Goal: Communication & Community: Answer question/provide support

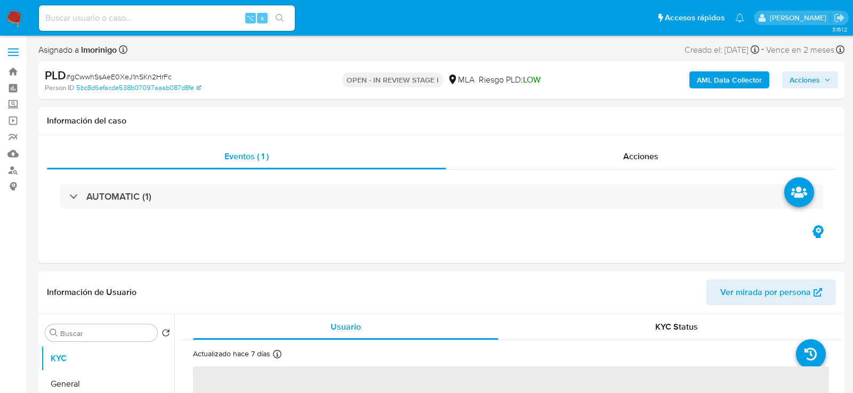
select select "10"
click at [140, 12] on input at bounding box center [167, 18] width 256 height 14
paste input "ytYXj3wBkROxEkwGBHE3Sgh9"
type input "ytYXj3wBkROxEkwGBHE3Sgh9"
select select "10"
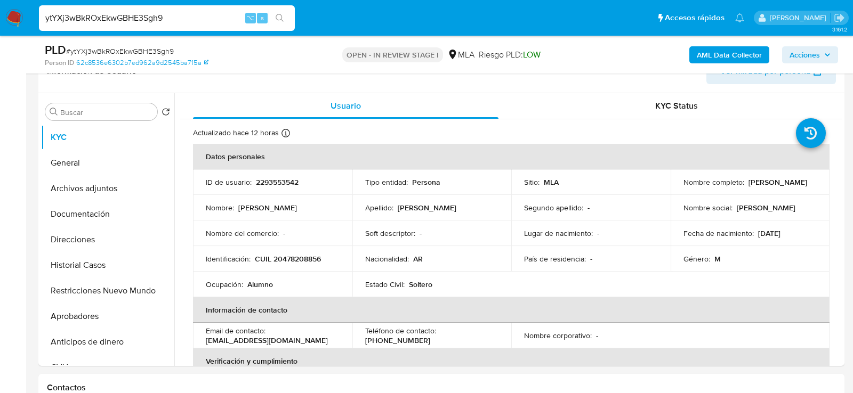
scroll to position [222, 0]
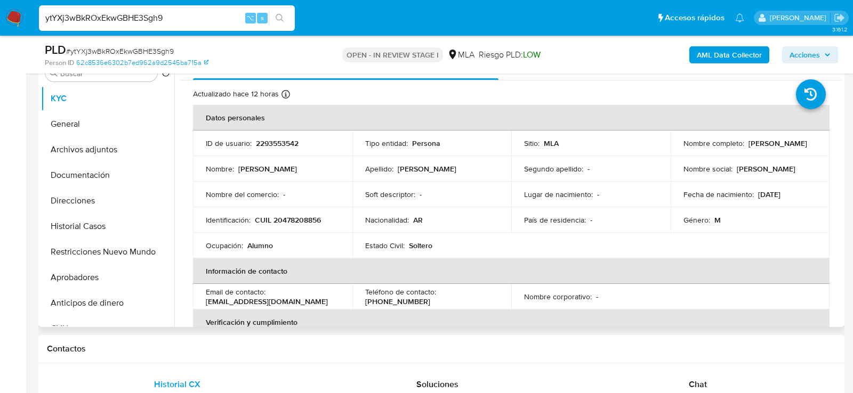
drag, startPoint x: 755, startPoint y: 194, endPoint x: 805, endPoint y: 194, distance: 49.6
click at [805, 194] on div "Fecha de nacimiento : 01/01/2008" at bounding box center [750, 195] width 134 height 10
copy p "01/01/2008"
click at [72, 279] on button "Aprobadores" at bounding box center [103, 278] width 125 height 26
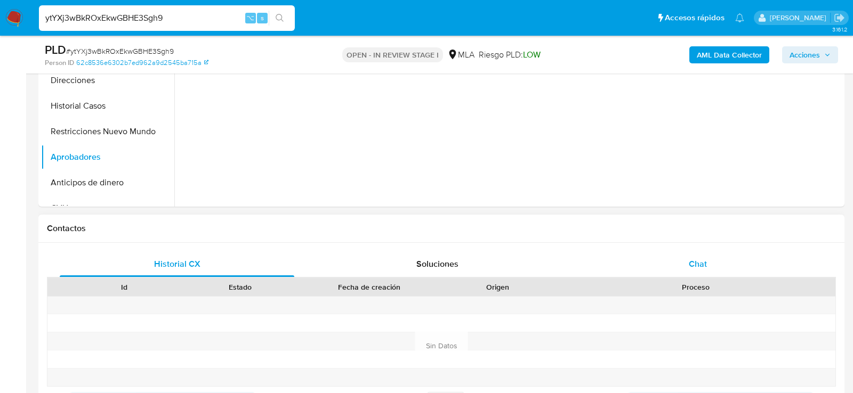
click at [686, 255] on div "Chat" at bounding box center [697, 265] width 235 height 26
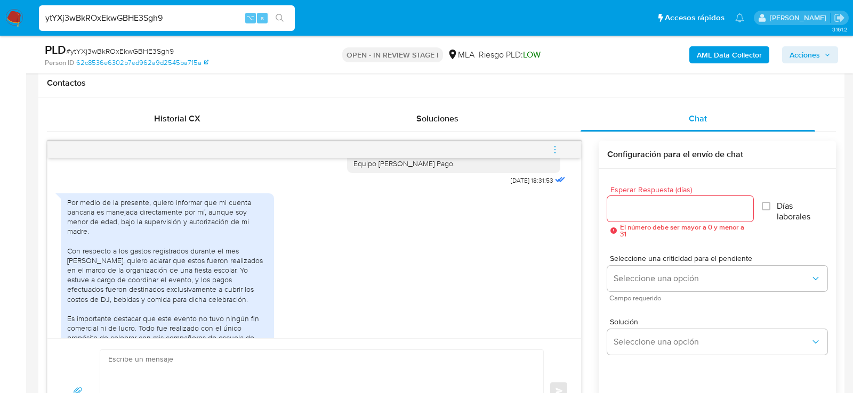
scroll to position [961, 0]
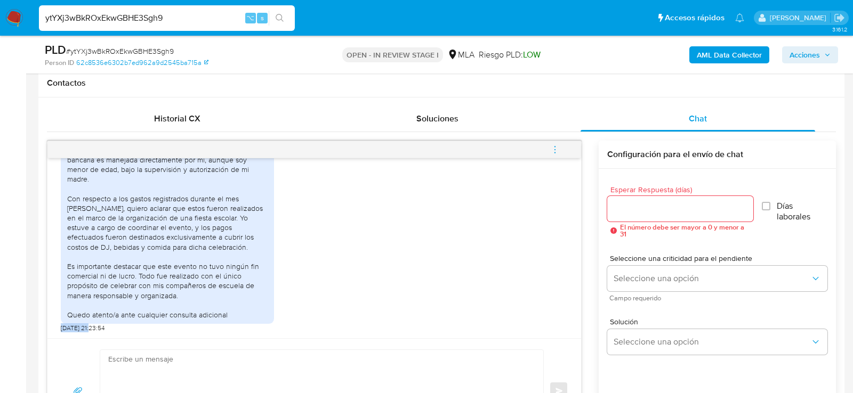
drag, startPoint x: 92, startPoint y: 327, endPoint x: 57, endPoint y: 325, distance: 35.2
click at [57, 325] on div "17/09/2025 14:20:32 Hola no entiendo que tengo que hacer 20/09/2025 16:16:53 El…" at bounding box center [313, 248] width 533 height 180
copy span "25/09/2025"
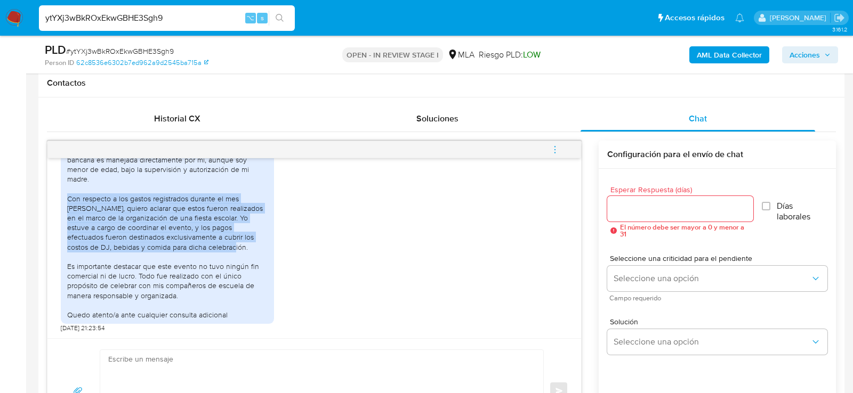
drag, startPoint x: 68, startPoint y: 199, endPoint x: 191, endPoint y: 246, distance: 132.4
click at [191, 246] on div "Por medio de la presente, quiero informar que mi cuenta bancaria es manejada di…" at bounding box center [167, 232] width 200 height 174
copy div "Con respecto a los gastos registrados durante el mes de agosto, quiero aclarar …"
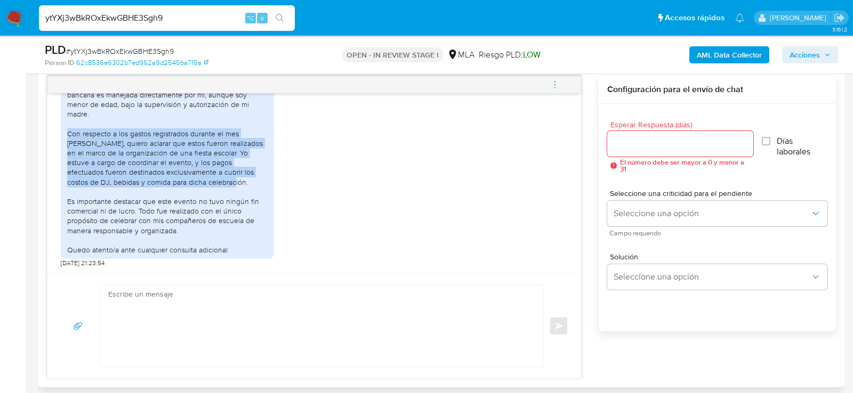
scroll to position [594, 0]
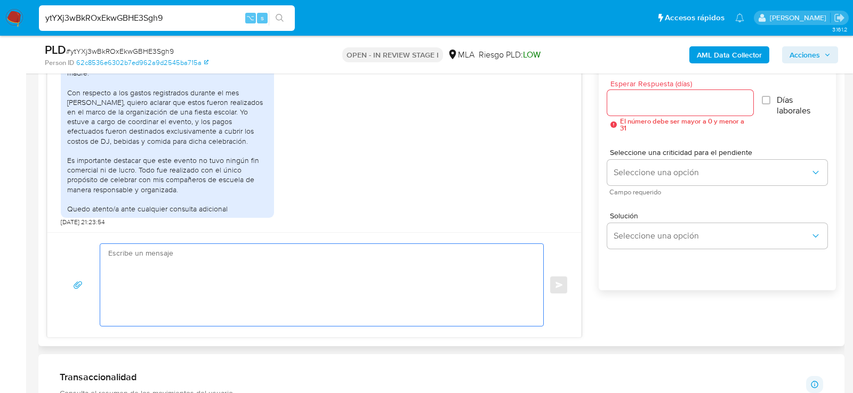
click at [272, 285] on textarea at bounding box center [319, 285] width 422 height 82
paste textarea "Hola, ¡Muchas gracias por tu respuesta! Confirmamos la recepción de la document…"
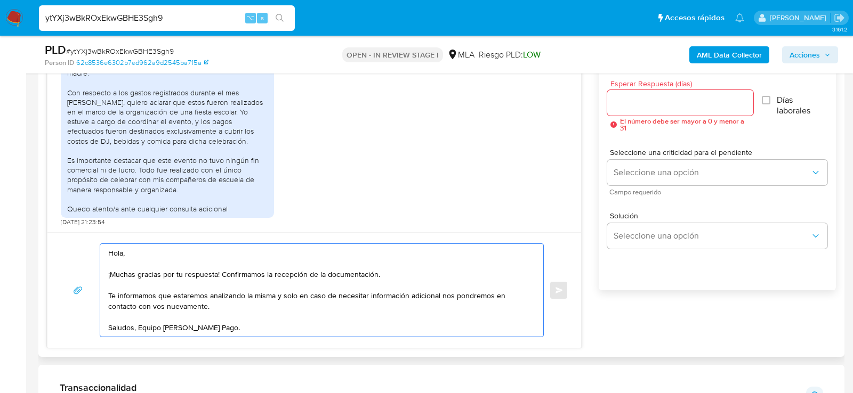
drag, startPoint x: 220, startPoint y: 270, endPoint x: 403, endPoint y: 270, distance: 183.9
click at [403, 270] on textarea "Hola, ¡Muchas gracias por tu respuesta! Confirmamos la recepción de la document…" at bounding box center [319, 290] width 422 height 93
type textarea "Hola, ¡Muchas gracias por tu respuesta! Te informamos que estaremos analizando …"
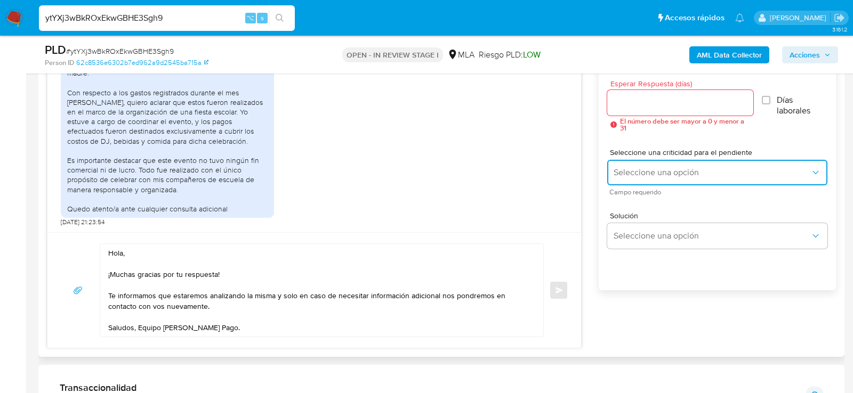
click at [667, 178] on button "Seleccione una opción" at bounding box center [717, 173] width 220 height 26
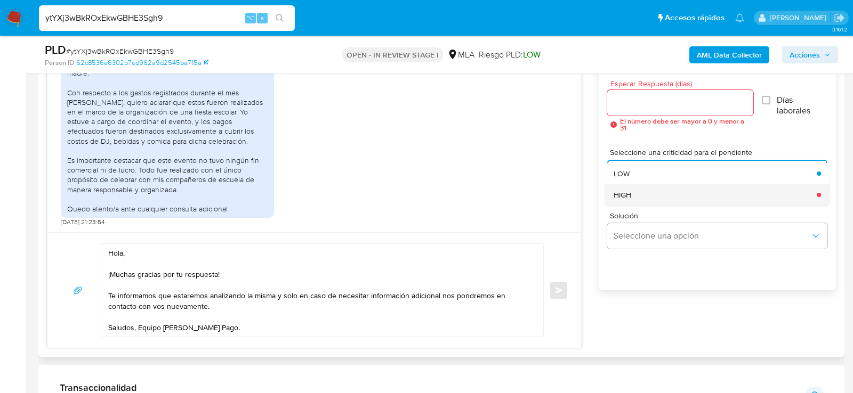
click at [656, 202] on div "HIGH" at bounding box center [711, 194] width 197 height 21
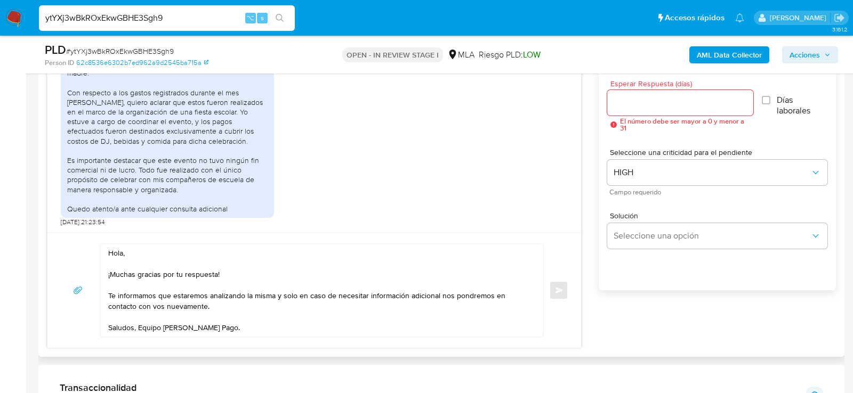
click at [648, 114] on div at bounding box center [680, 103] width 146 height 26
click at [648, 107] on input "Esperar Respuesta (días)" at bounding box center [680, 103] width 146 height 14
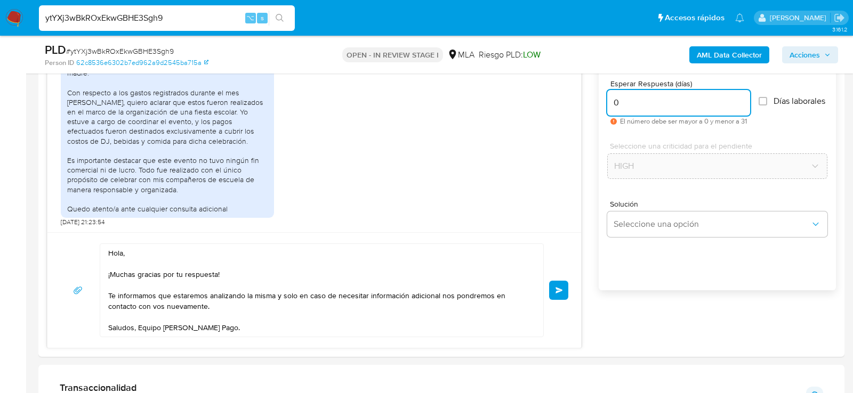
type input "0"
click at [117, 45] on div "PLD # ytYXj3wBkROxEkwGBHE3Sgh9" at bounding box center [175, 50] width 261 height 16
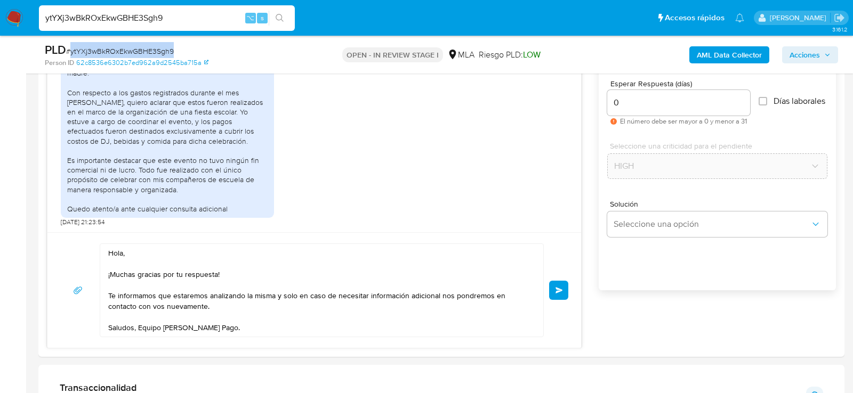
click at [117, 45] on div "PLD # ytYXj3wBkROxEkwGBHE3Sgh9" at bounding box center [175, 50] width 261 height 16
copy span "ytYXj3wBkROxEkwGBHE3Sgh9"
click at [554, 294] on button "Enviar" at bounding box center [558, 290] width 19 height 19
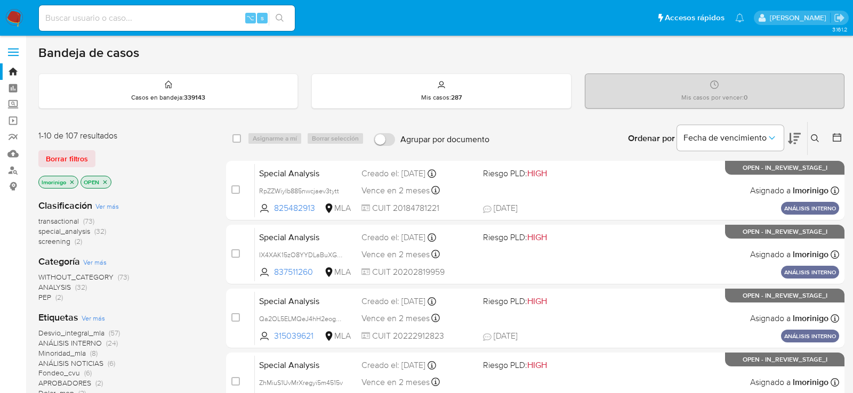
click at [767, 134] on icon at bounding box center [815, 138] width 9 height 9
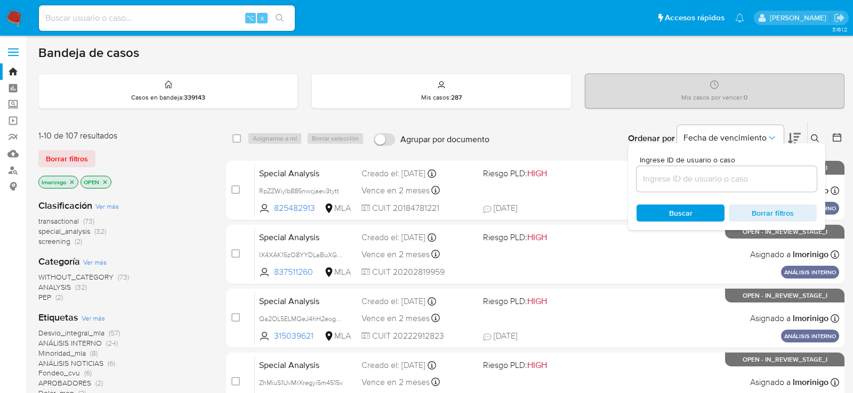
click at [706, 184] on input at bounding box center [726, 179] width 180 height 14
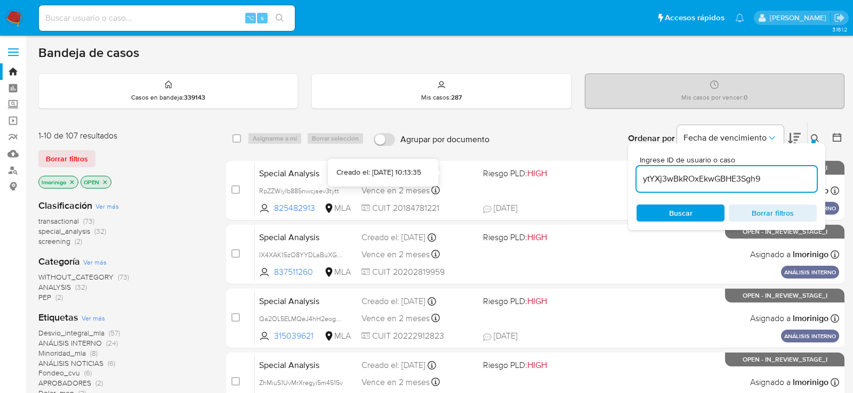
type input "ytYXj3wBkROxEkwGBHE3Sgh9"
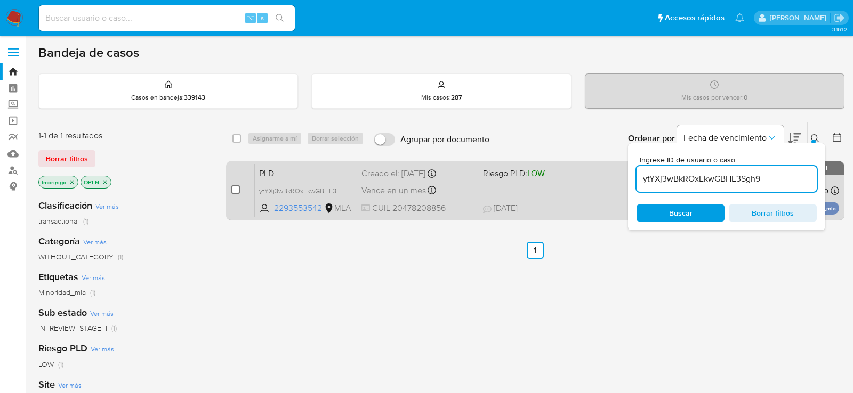
click at [237, 192] on input "checkbox" at bounding box center [235, 189] width 9 height 9
checkbox input "true"
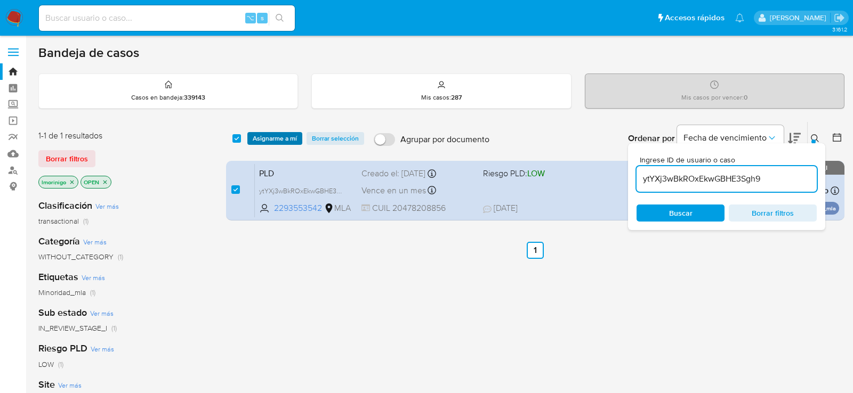
click at [254, 141] on span "Asignarme a mí" at bounding box center [275, 138] width 44 height 11
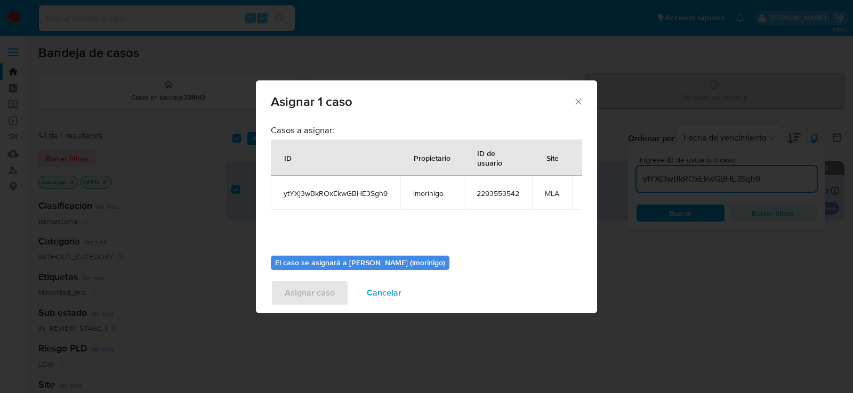
scroll to position [54, 0]
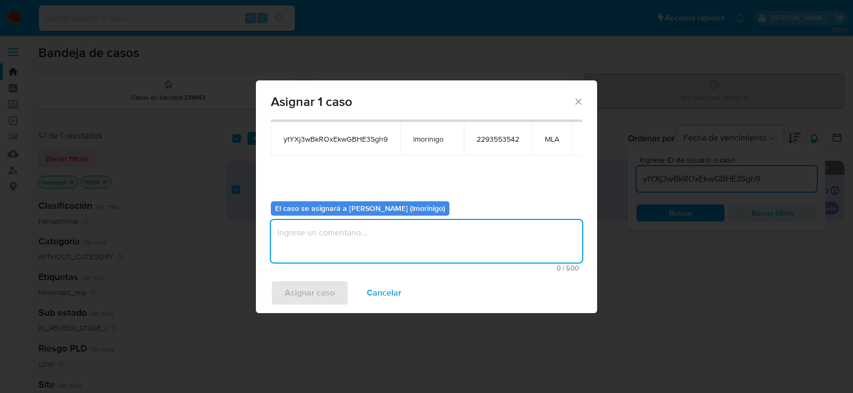
click at [343, 241] on textarea "assign-modal" at bounding box center [426, 241] width 311 height 43
click at [318, 302] on span "Asignar caso" at bounding box center [310, 292] width 50 height 23
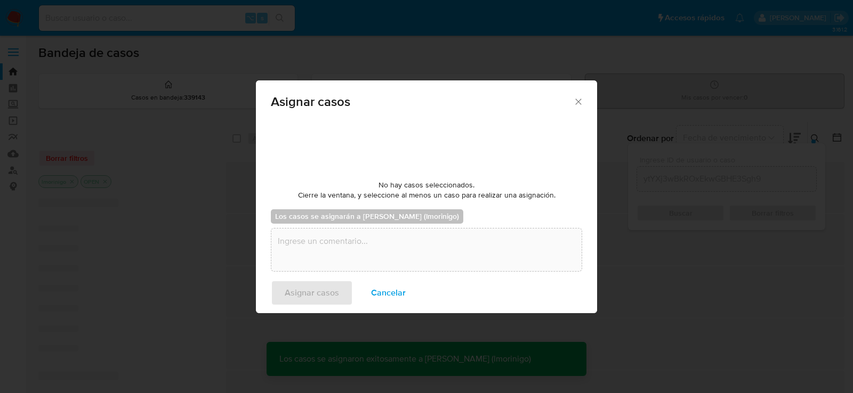
checkbox input "false"
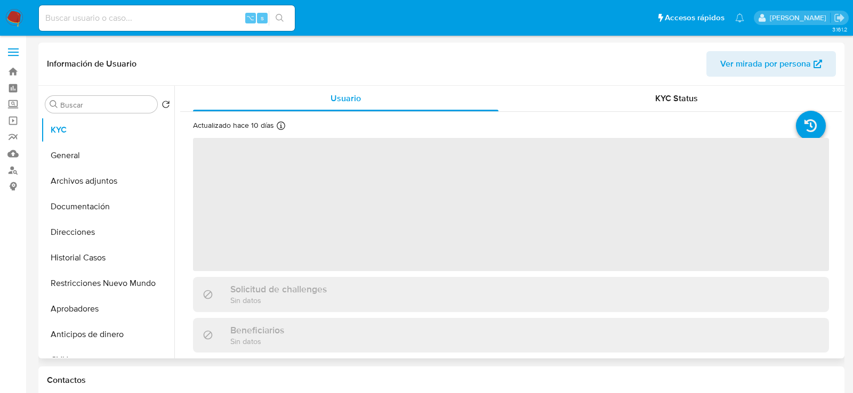
select select "10"
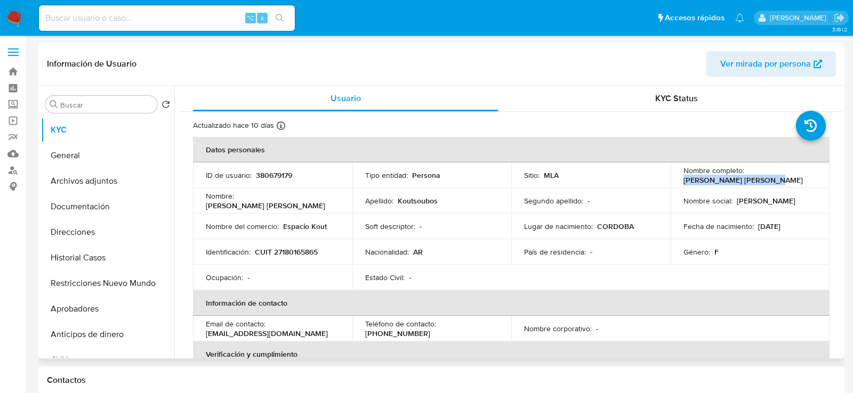
drag, startPoint x: 680, startPoint y: 182, endPoint x: 770, endPoint y: 183, distance: 90.1
click at [771, 184] on div "Nombre completo : Analia Elena Koutsoubos" at bounding box center [750, 175] width 134 height 19
copy p "Analia Elena Koutsoubos"
click at [317, 246] on td "Identificación : CUIT 27180165865" at bounding box center [272, 252] width 159 height 26
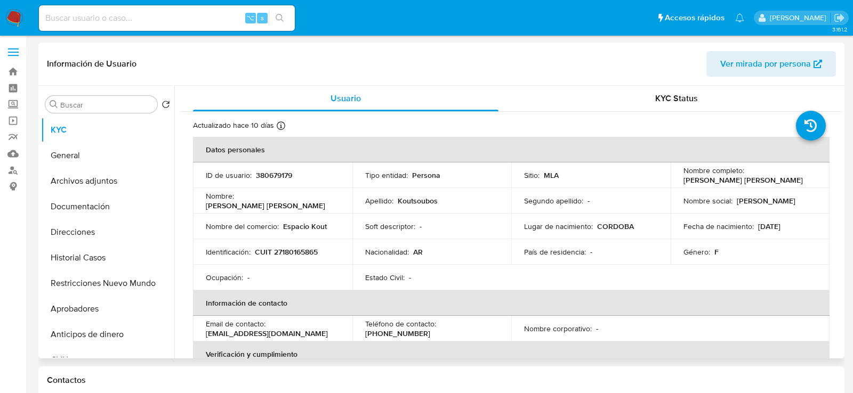
click at [310, 249] on p "CUIT 27180165865" at bounding box center [286, 252] width 63 height 10
copy p "27180165865"
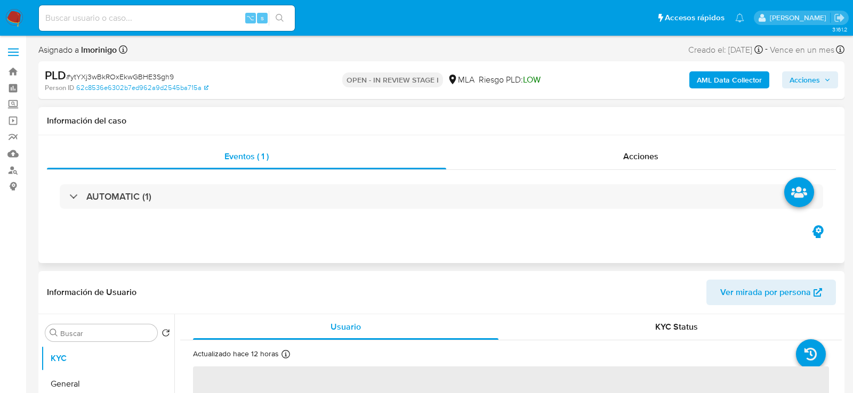
select select "10"
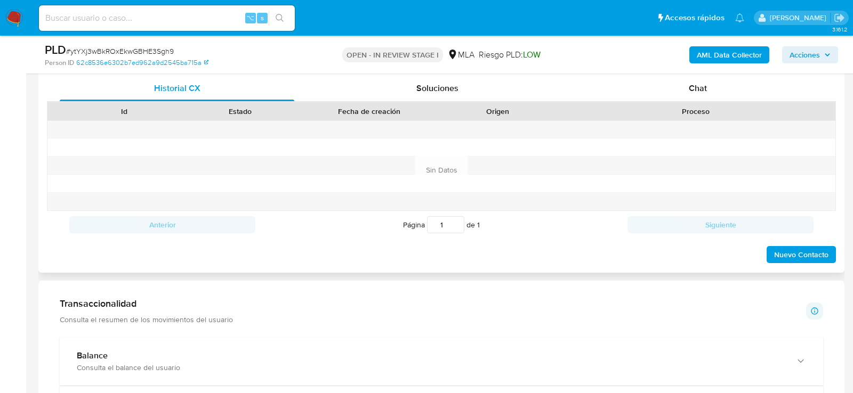
scroll to position [464, 0]
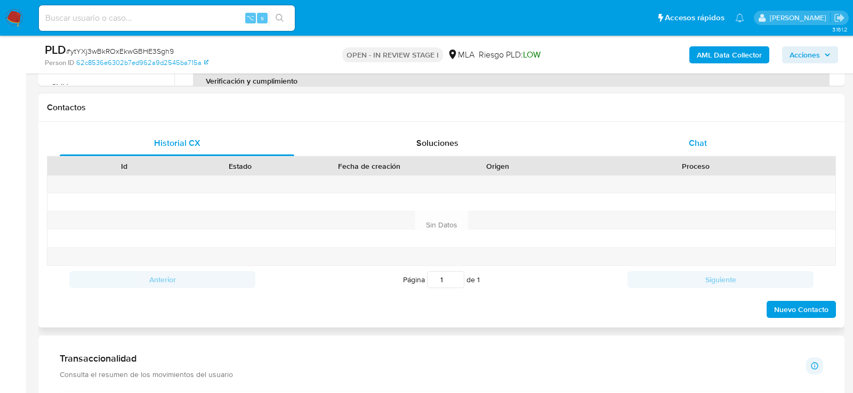
click at [670, 139] on div "Chat" at bounding box center [697, 144] width 235 height 26
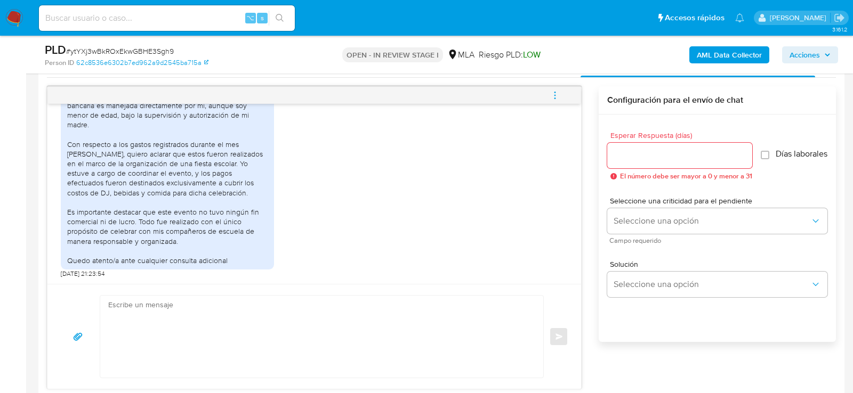
scroll to position [555, 0]
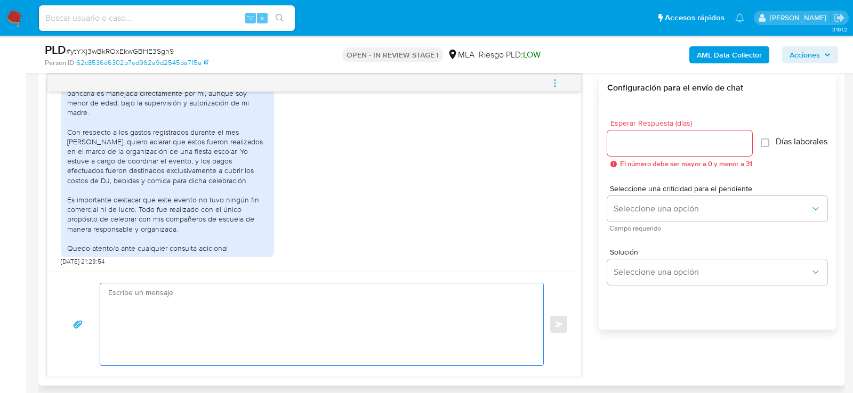
click at [158, 327] on textarea at bounding box center [319, 325] width 422 height 82
paste textarea "ytYXj3wBkROxEkwGBHE3Sgh9"
type textarea "ytYXj3wBkROxEkwGBHE3Sgh9"
paste textarea "Hola, ¡Muchas gracias por tu respuesta! Confirmamos la recepción de la document…"
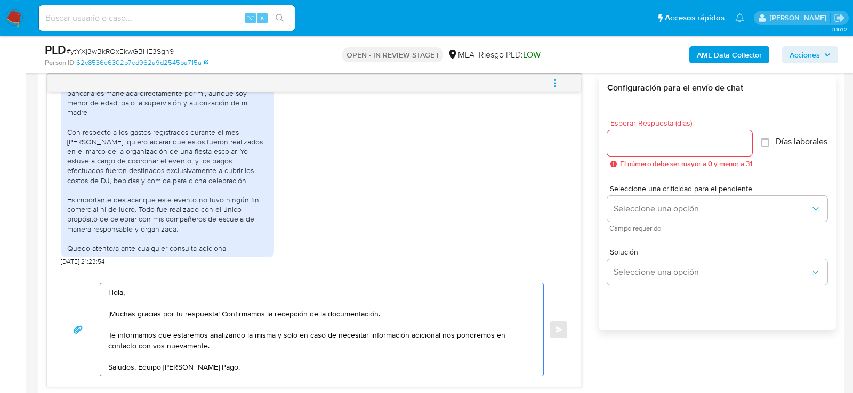
drag, startPoint x: 222, startPoint y: 313, endPoint x: 374, endPoint y: 314, distance: 151.9
click at [374, 314] on textarea "Hola, ¡Muchas gracias por tu respuesta! Confirmamos la recepción de la document…" at bounding box center [319, 330] width 422 height 93
type textarea "Hola, ¡Muchas gracias por tu respuesta!. Te informamos que estaremos analizando…"
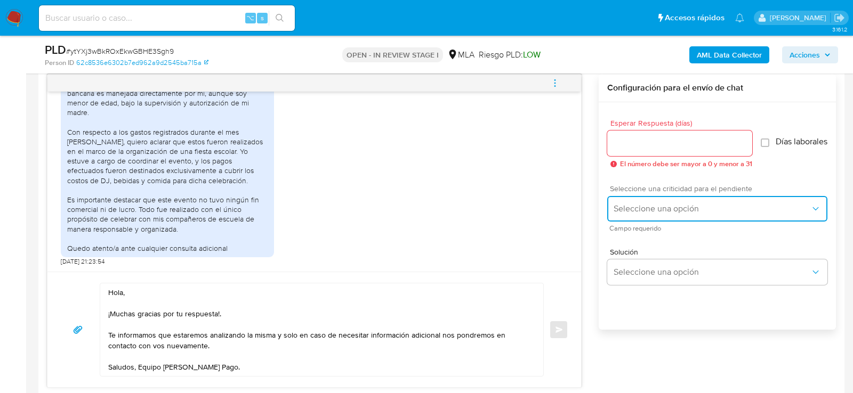
click at [666, 214] on span "Seleccione una opción" at bounding box center [711, 209] width 197 height 11
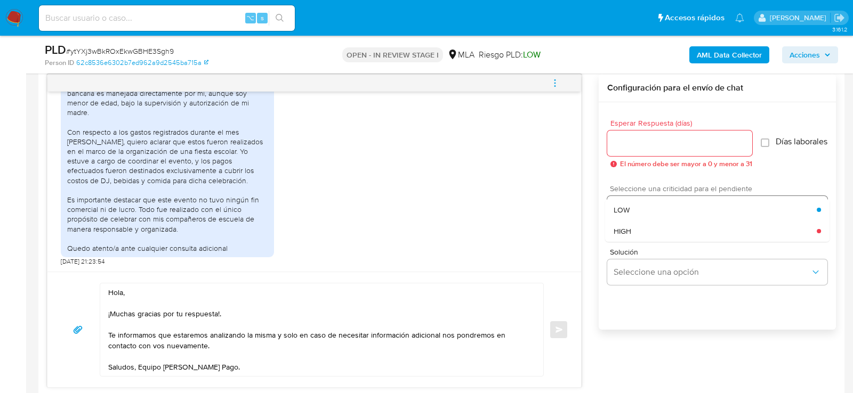
click at [664, 228] on div "HIGH" at bounding box center [714, 231] width 203 height 21
click at [651, 143] on input "Esperar Respuesta (días)" at bounding box center [679, 143] width 145 height 14
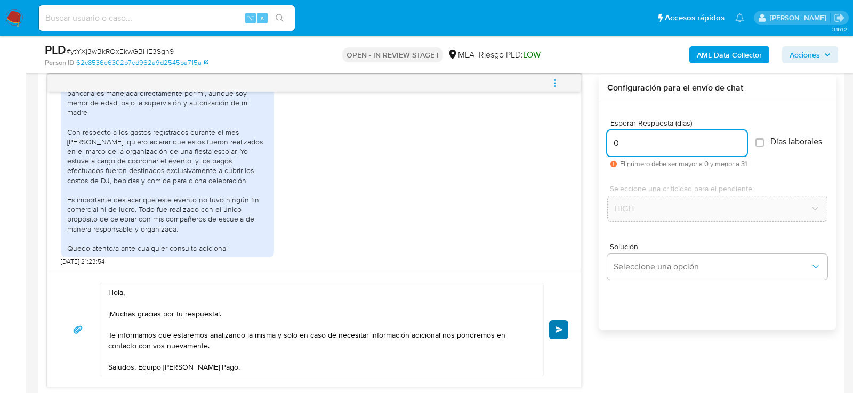
type input "0"
click at [557, 331] on button "Enviar" at bounding box center [558, 329] width 19 height 19
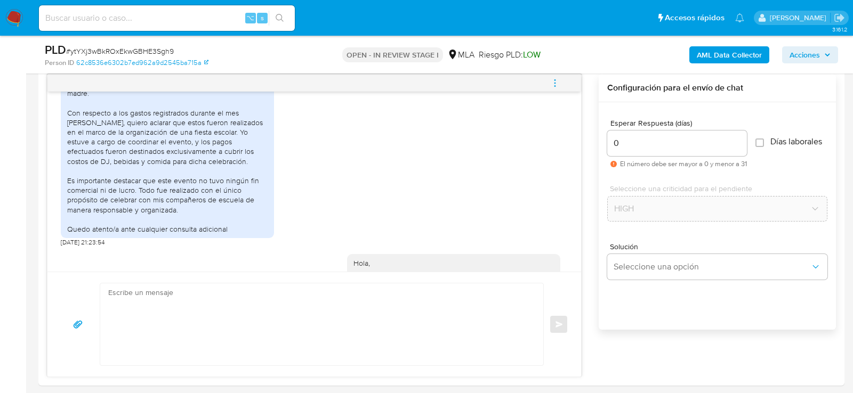
scroll to position [1080, 0]
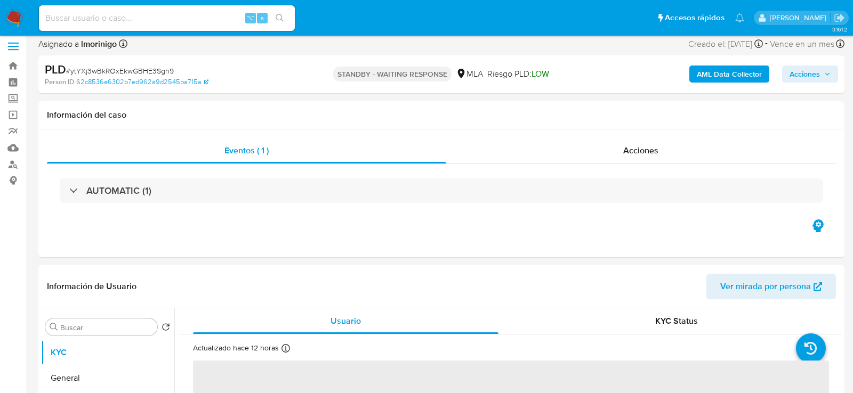
scroll to position [5, 0]
select select "10"
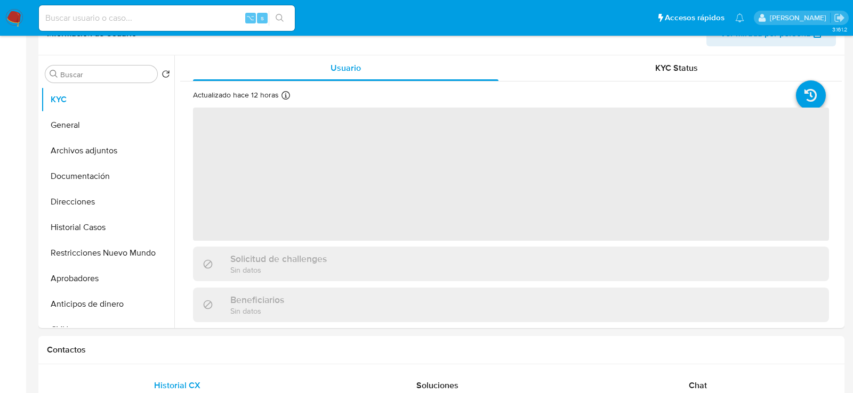
select select "10"
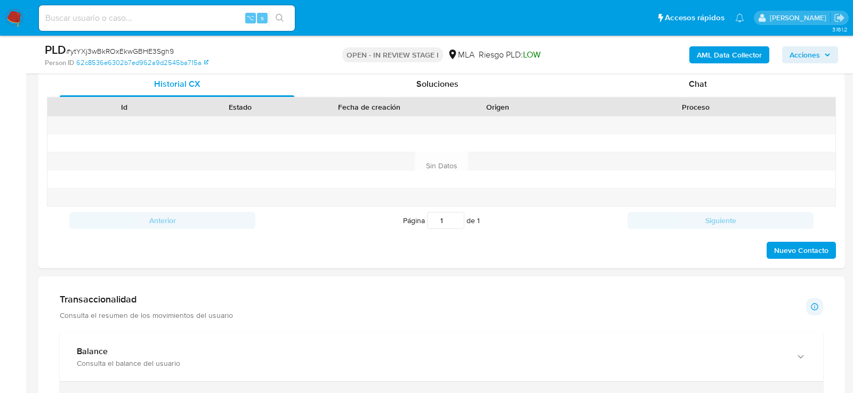
scroll to position [449, 0]
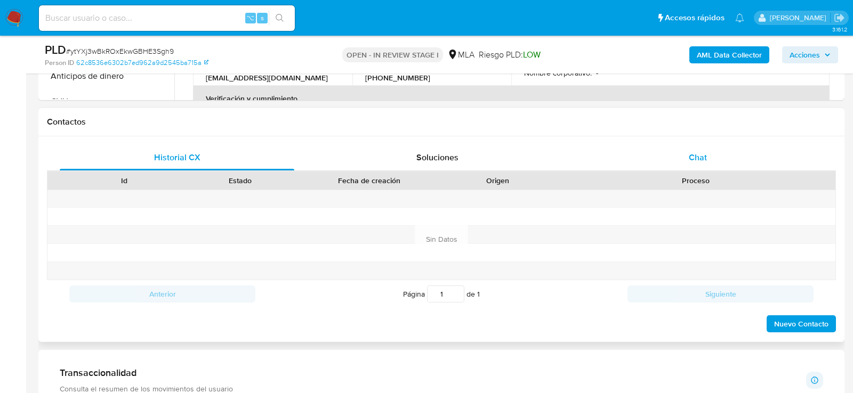
click at [685, 156] on div "Chat" at bounding box center [697, 158] width 235 height 26
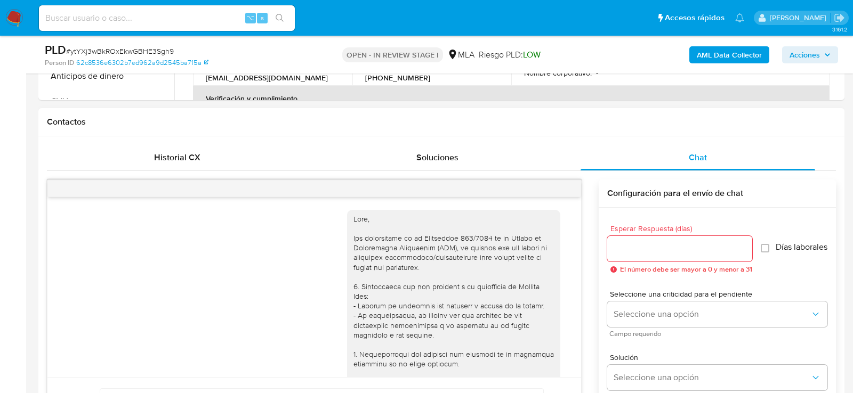
scroll to position [1080, 0]
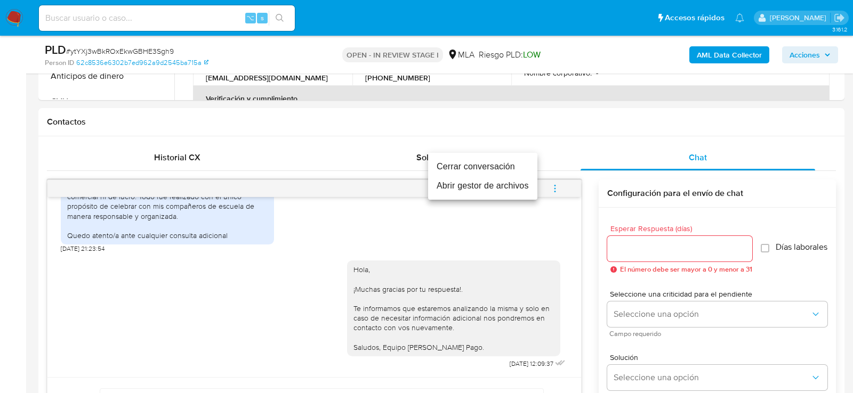
click at [489, 162] on li "Cerrar conversación" at bounding box center [482, 166] width 109 height 19
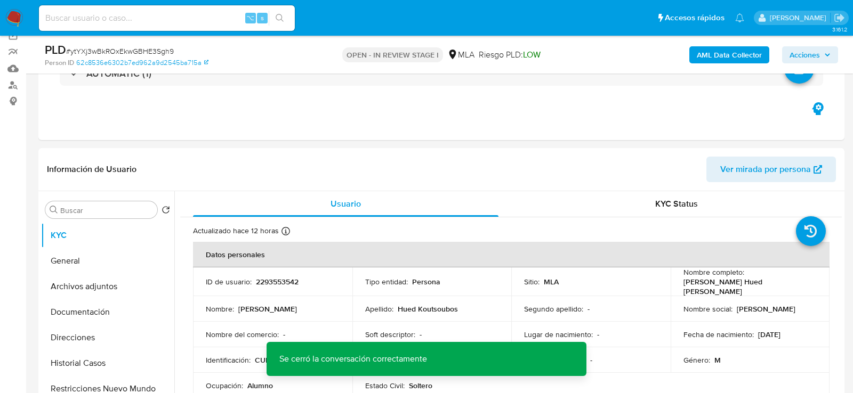
scroll to position [194, 0]
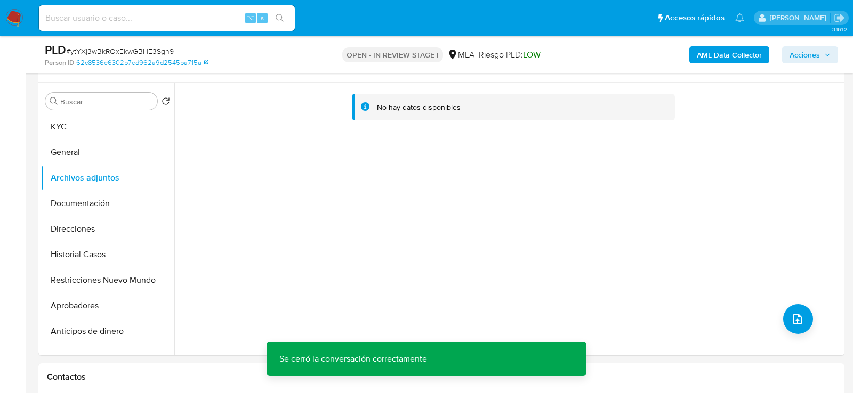
click at [731, 51] on b "AML Data Collector" at bounding box center [729, 54] width 65 height 17
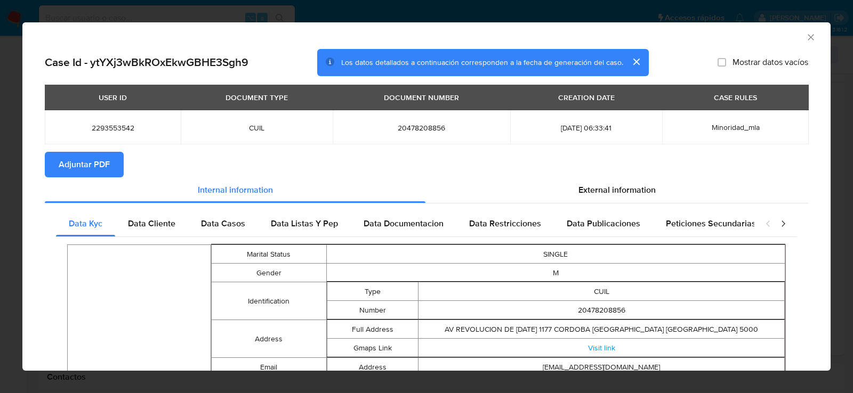
click at [116, 168] on button "Adjuntar PDF" at bounding box center [84, 165] width 79 height 26
click at [811, 37] on icon "Cerrar ventana" at bounding box center [810, 37] width 6 height 6
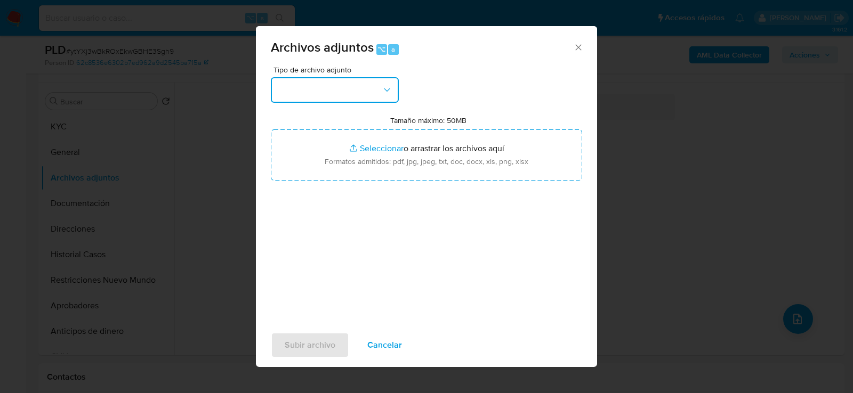
click at [380, 102] on button "button" at bounding box center [335, 90] width 128 height 26
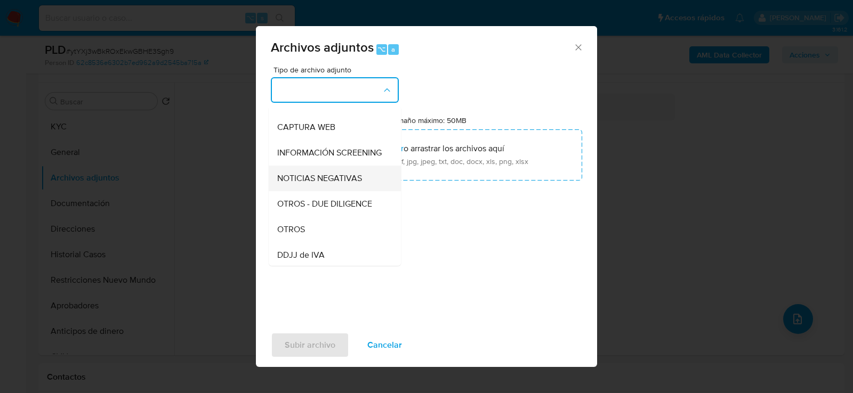
scroll to position [112, 0]
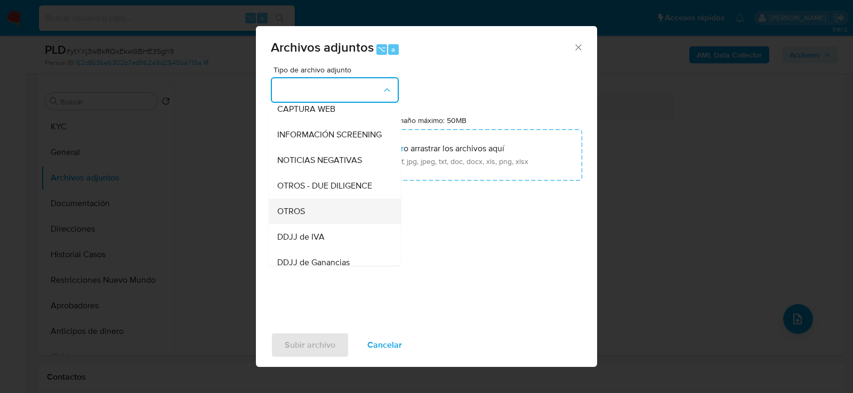
click at [313, 220] on div "OTROS" at bounding box center [331, 211] width 109 height 26
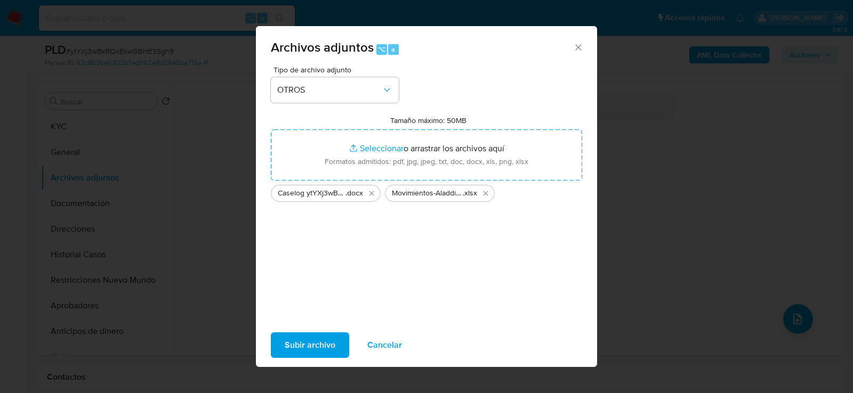
click at [315, 344] on span "Subir archivo" at bounding box center [310, 345] width 51 height 23
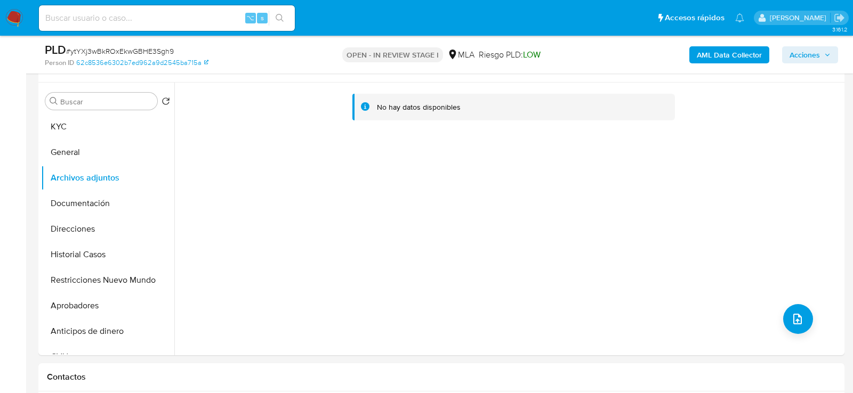
click at [810, 54] on span "Acciones" at bounding box center [804, 54] width 30 height 17
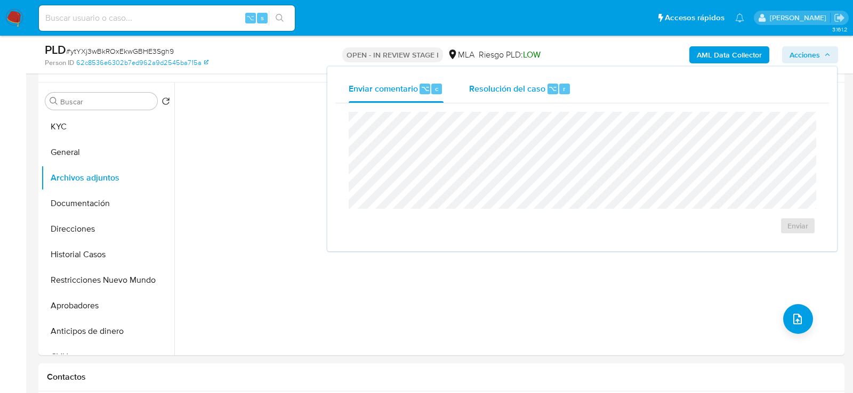
click at [531, 99] on div "Resolución del caso ⌥ r" at bounding box center [520, 89] width 102 height 28
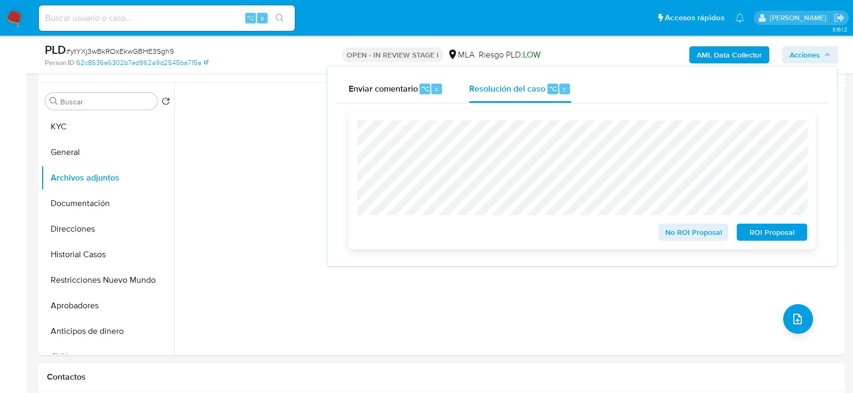
click at [668, 238] on span "No ROI Proposal" at bounding box center [693, 232] width 55 height 15
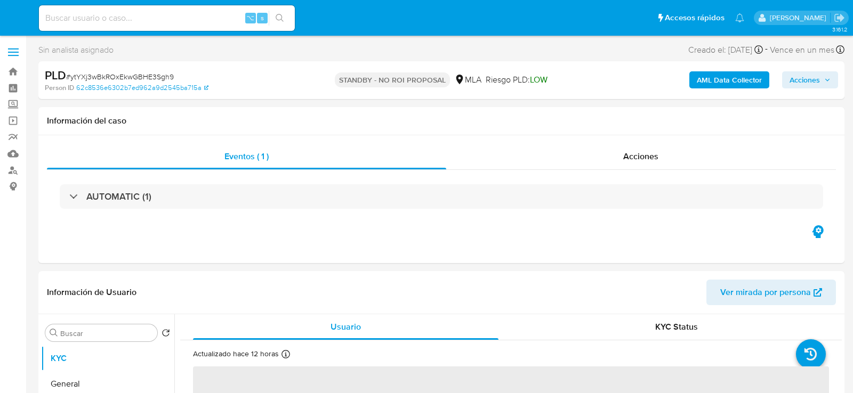
select select "10"
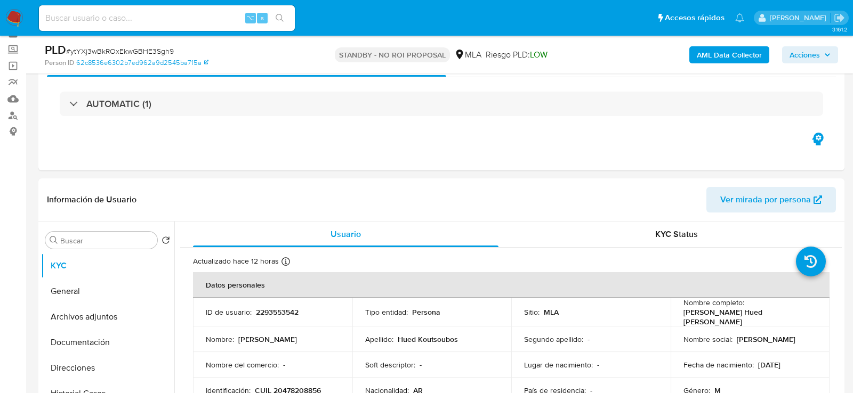
scroll to position [85, 0]
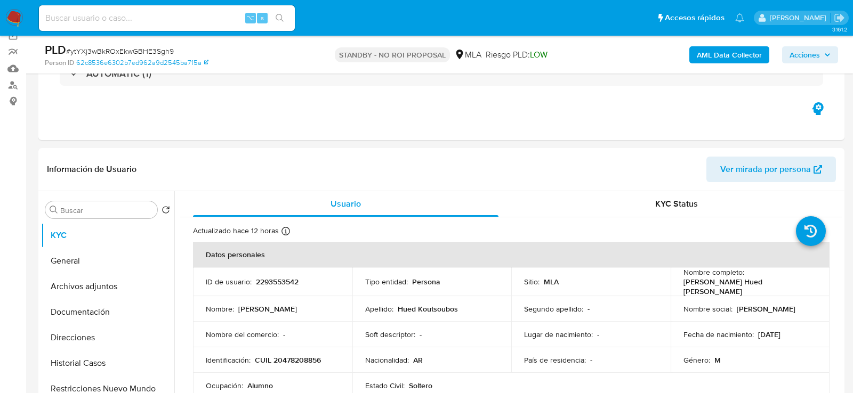
click at [144, 28] on div "⌥ s" at bounding box center [167, 18] width 256 height 26
click at [144, 26] on div "⌥ s" at bounding box center [167, 18] width 256 height 26
click at [144, 20] on input at bounding box center [167, 18] width 256 height 14
paste input "ZhMiuS1UvMrXregyi5m4515v"
type input "ZhMiuS1UvMrXregyi5m4515v"
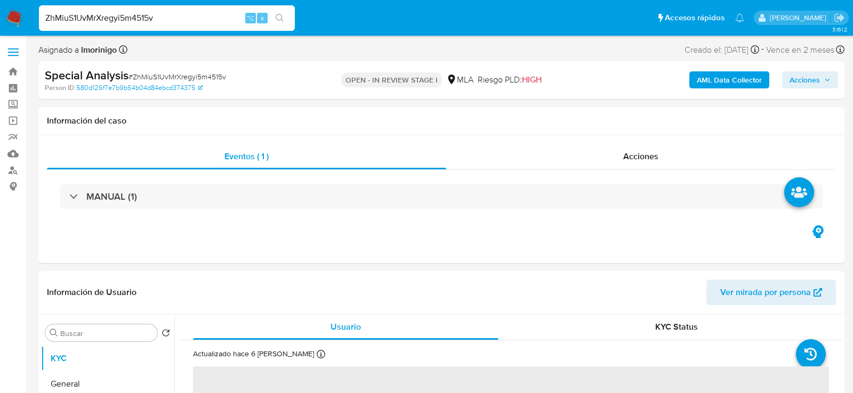
select select "10"
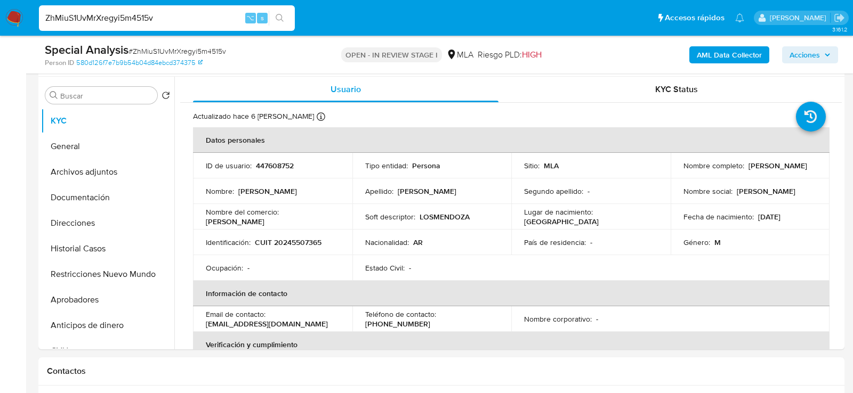
scroll to position [225, 0]
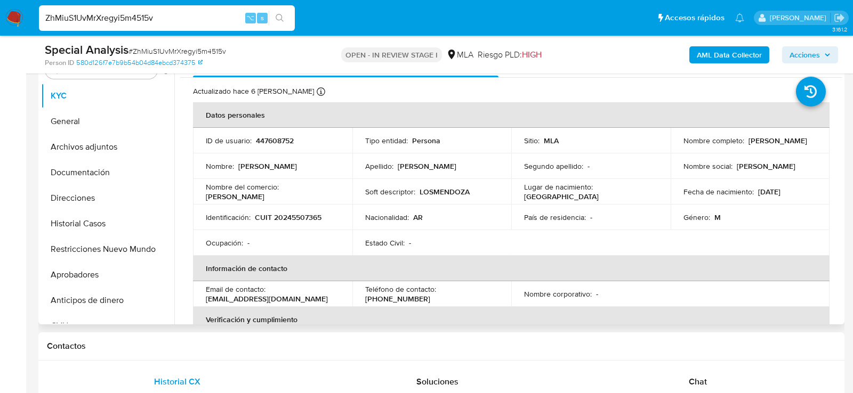
click at [303, 216] on p "CUIT 20245507365" at bounding box center [288, 218] width 67 height 10
copy p "20245507365"
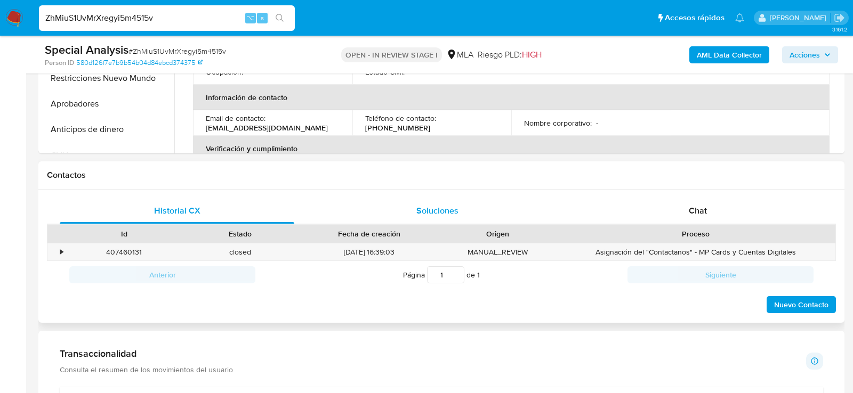
scroll to position [409, 0]
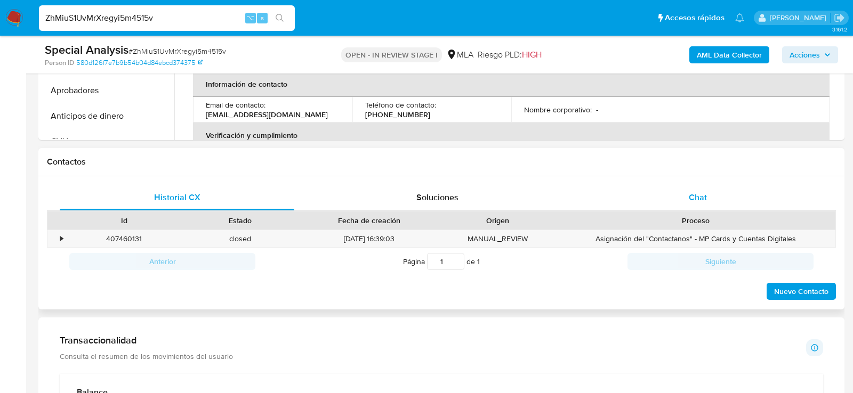
click at [737, 202] on div "Chat" at bounding box center [697, 198] width 235 height 26
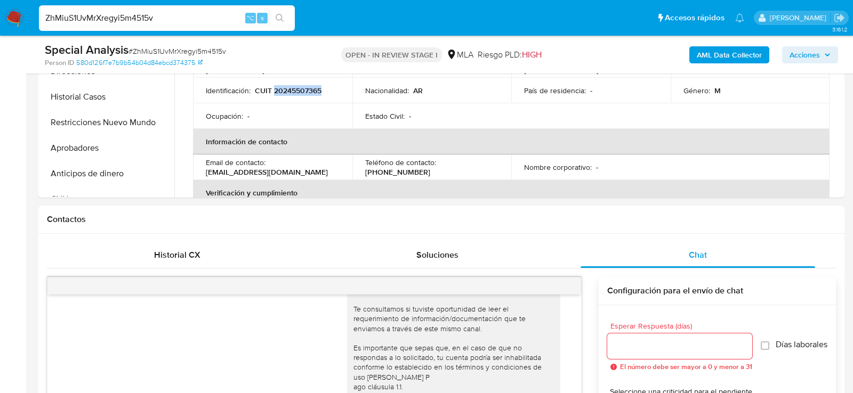
scroll to position [318, 0]
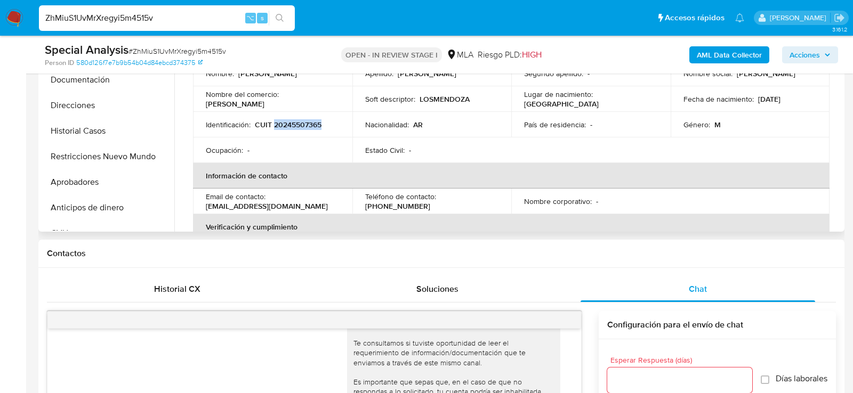
copy p "20245507365"
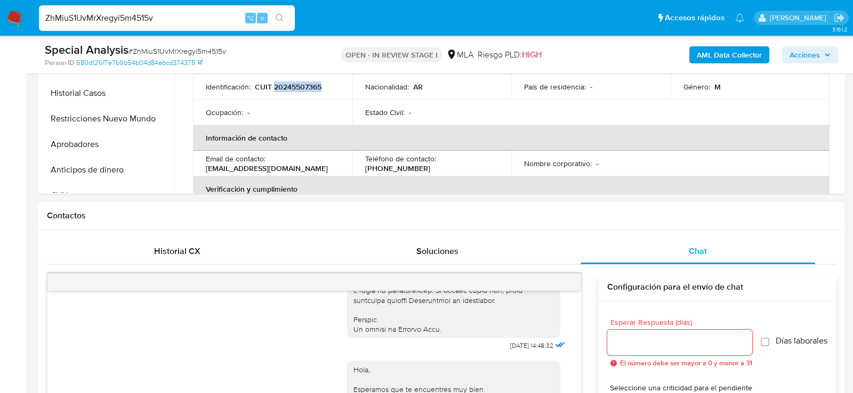
scroll to position [278, 0]
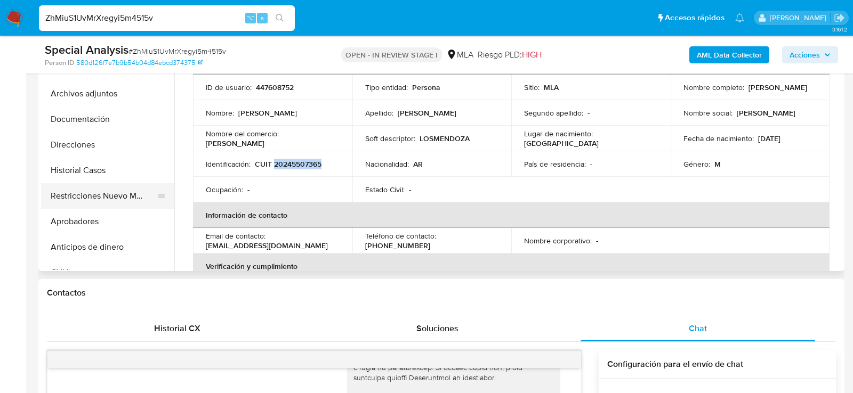
click at [64, 199] on button "Restricciones Nuevo Mundo" at bounding box center [103, 196] width 125 height 26
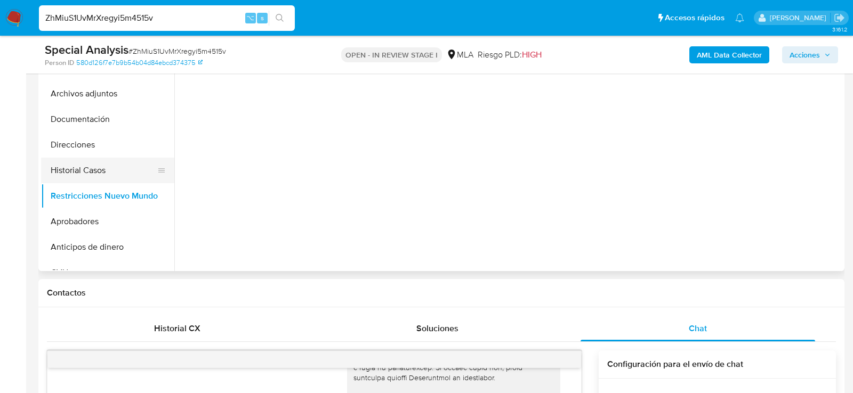
click at [60, 171] on button "Historial Casos" at bounding box center [103, 171] width 125 height 26
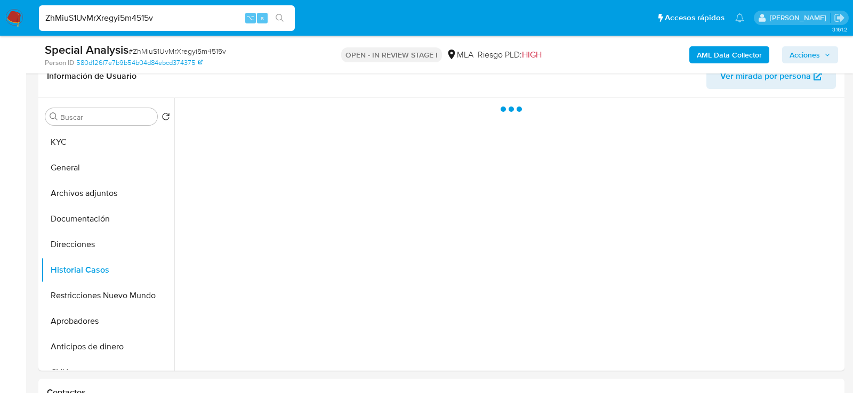
scroll to position [184, 0]
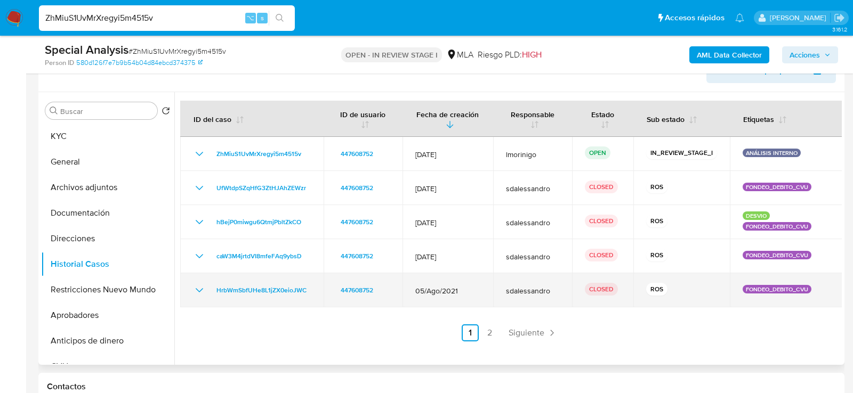
click at [197, 288] on icon "Mostrar/Ocultar" at bounding box center [199, 290] width 13 height 13
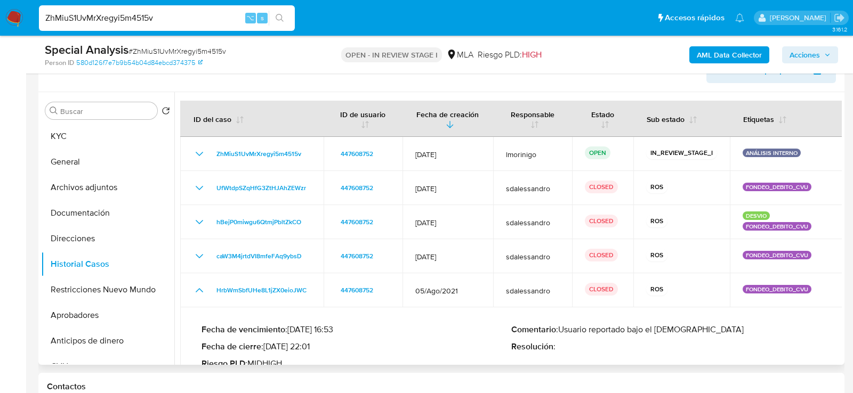
scroll to position [60, 0]
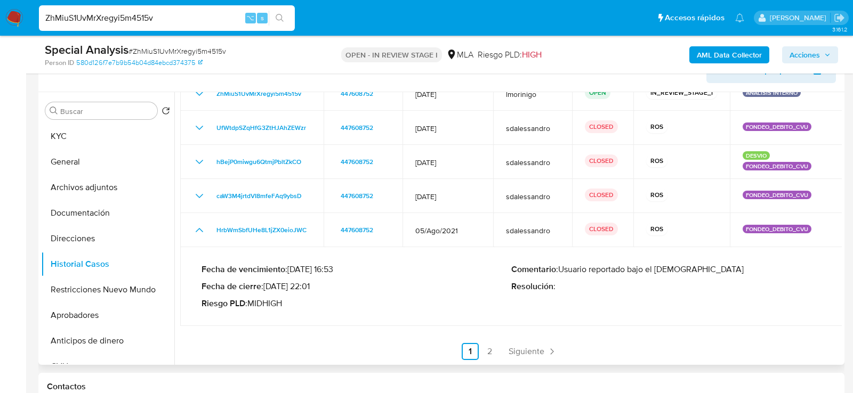
click at [682, 270] on p "Comentario : Usuario reportado bajo el id300687713" at bounding box center [666, 269] width 310 height 11
drag, startPoint x: 667, startPoint y: 268, endPoint x: 735, endPoint y: 270, distance: 67.7
click at [735, 270] on p "Comentario : Usuario reportado bajo el id300687713" at bounding box center [666, 269] width 310 height 11
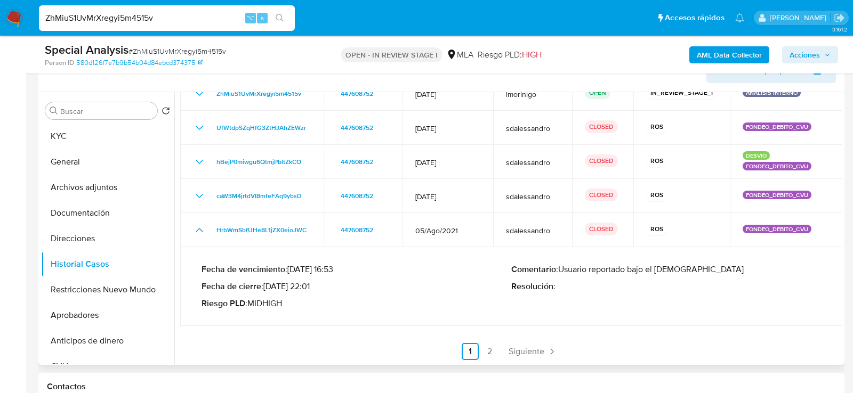
drag, startPoint x: 662, startPoint y: 269, endPoint x: 712, endPoint y: 272, distance: 49.1
click at [712, 272] on p "Comentario : Usuario reportado bajo el id300687713" at bounding box center [666, 269] width 310 height 11
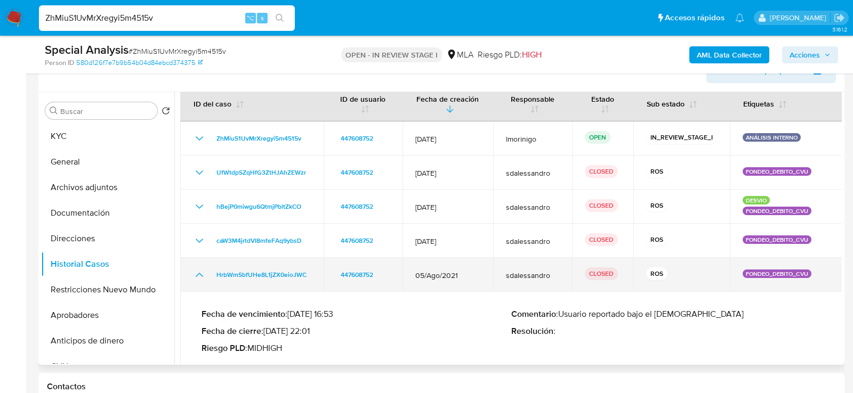
scroll to position [0, 0]
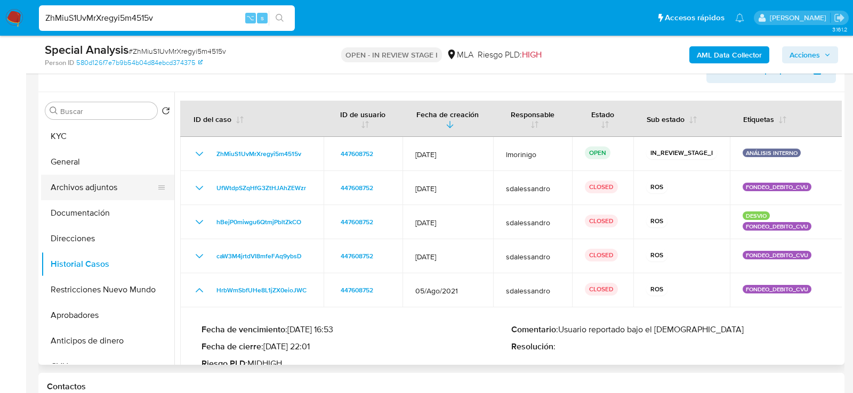
click at [98, 197] on button "Archivos adjuntos" at bounding box center [103, 188] width 125 height 26
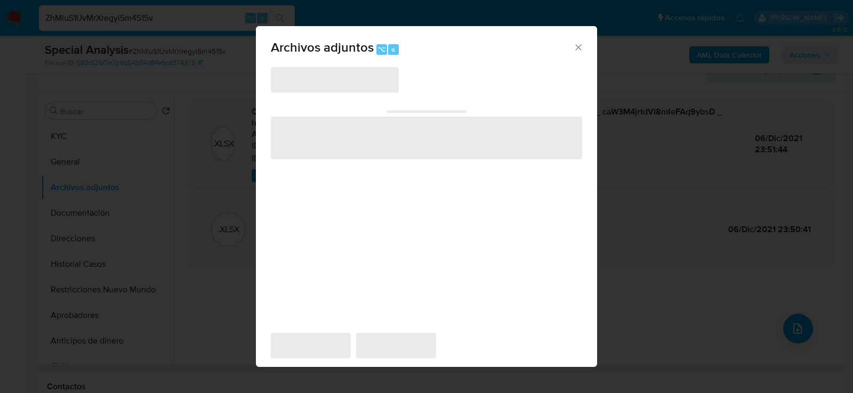
scroll to position [194, 0]
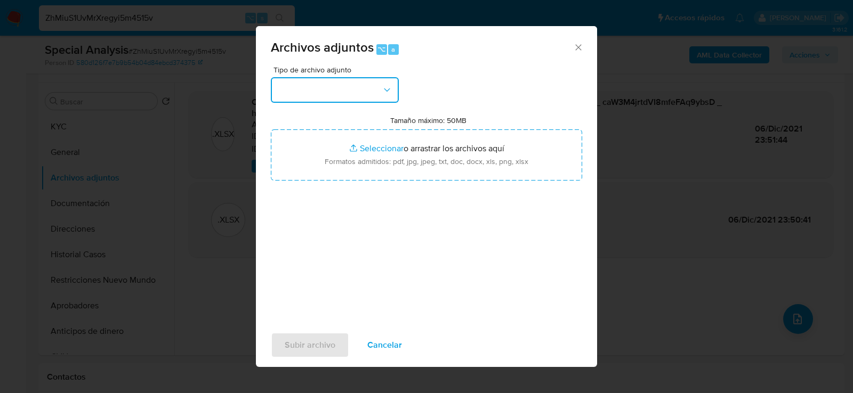
click at [379, 91] on button "button" at bounding box center [335, 90] width 128 height 26
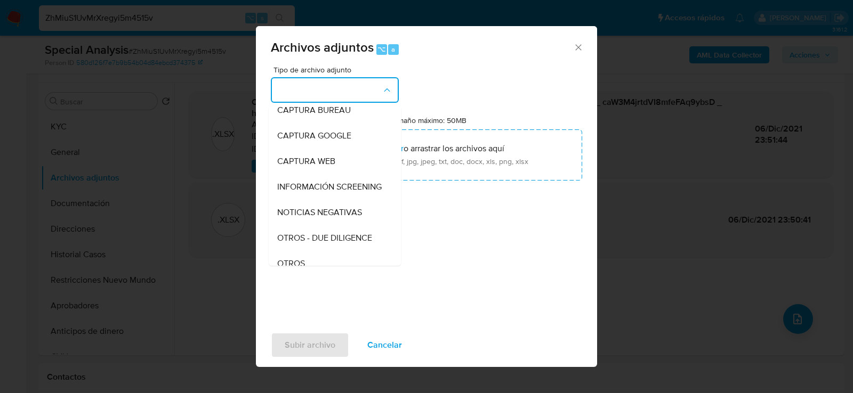
scroll to position [145, 0]
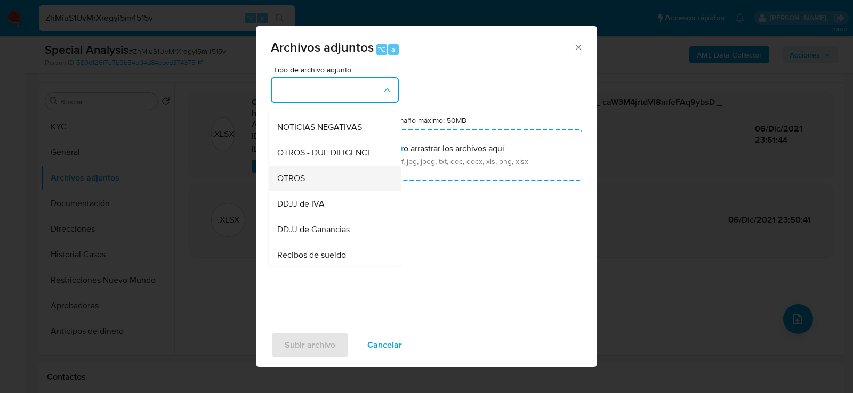
click at [334, 172] on div "OTROS" at bounding box center [331, 178] width 109 height 26
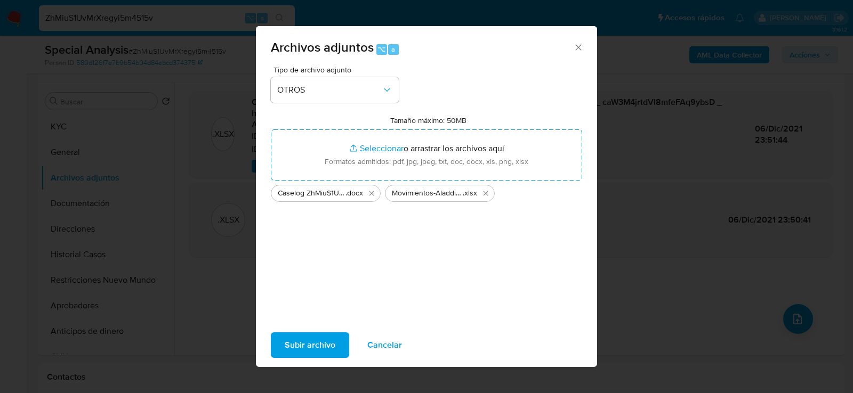
click at [327, 348] on span "Subir archivo" at bounding box center [310, 345] width 51 height 23
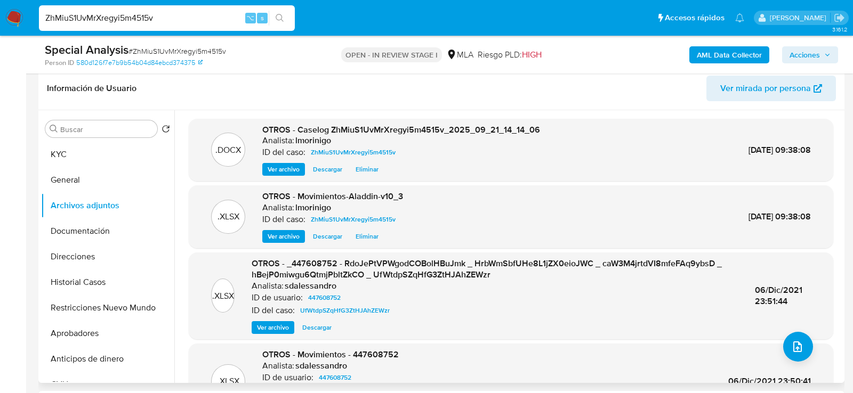
scroll to position [149, 0]
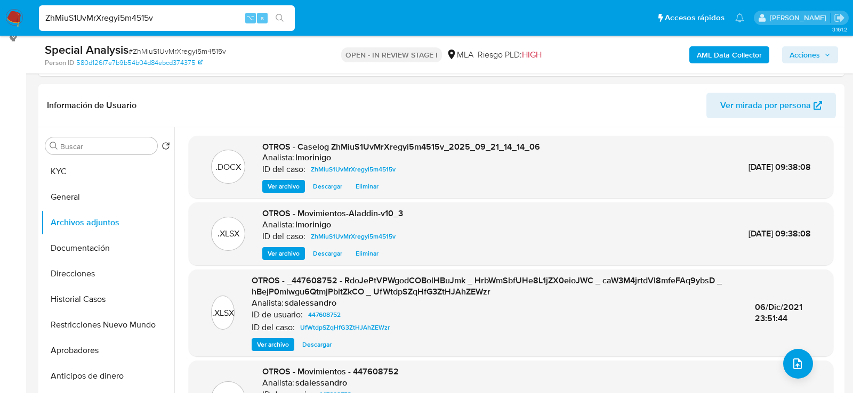
click at [722, 54] on b "AML Data Collector" at bounding box center [729, 54] width 65 height 17
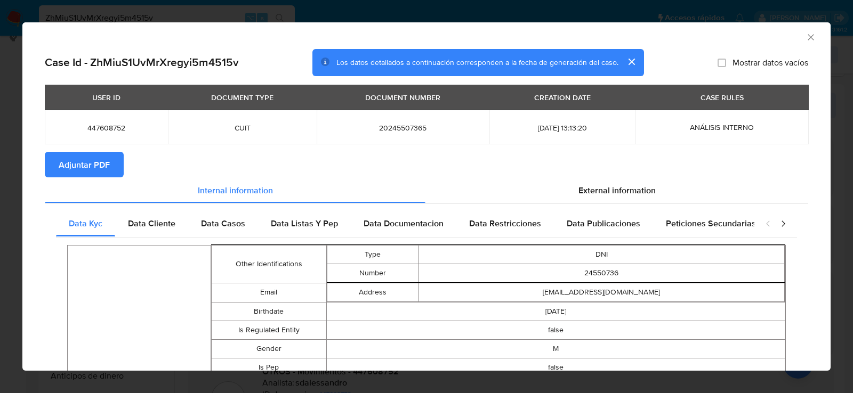
click at [78, 174] on span "Adjuntar PDF" at bounding box center [84, 164] width 51 height 23
click at [811, 38] on icon "Cerrar ventana" at bounding box center [810, 37] width 11 height 11
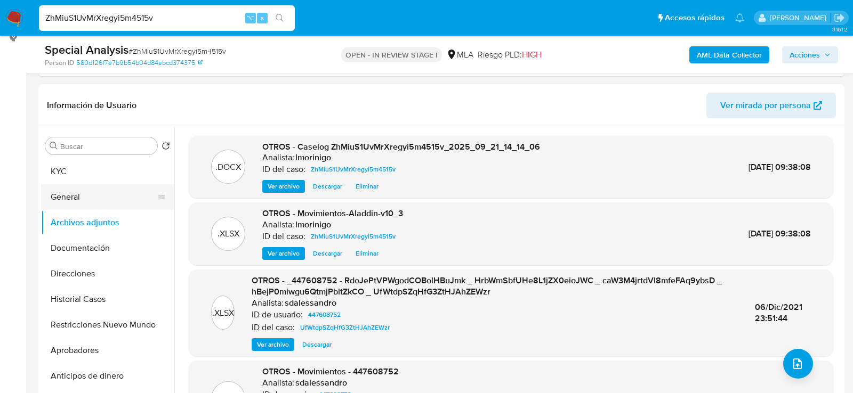
click at [63, 189] on button "General" at bounding box center [103, 197] width 125 height 26
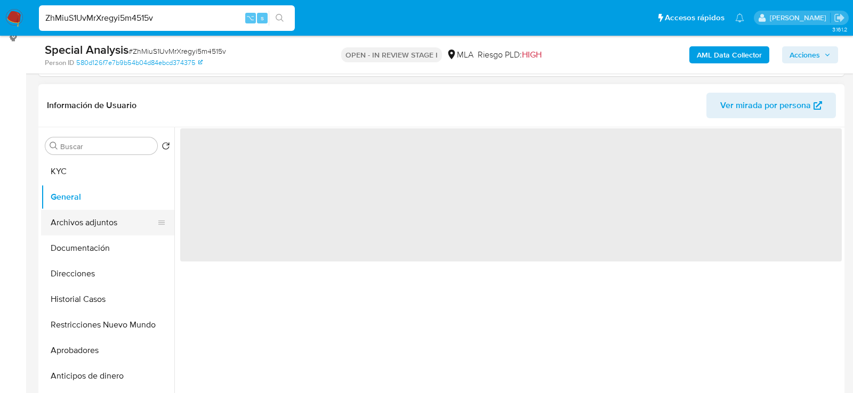
click at [63, 225] on button "Archivos adjuntos" at bounding box center [103, 223] width 125 height 26
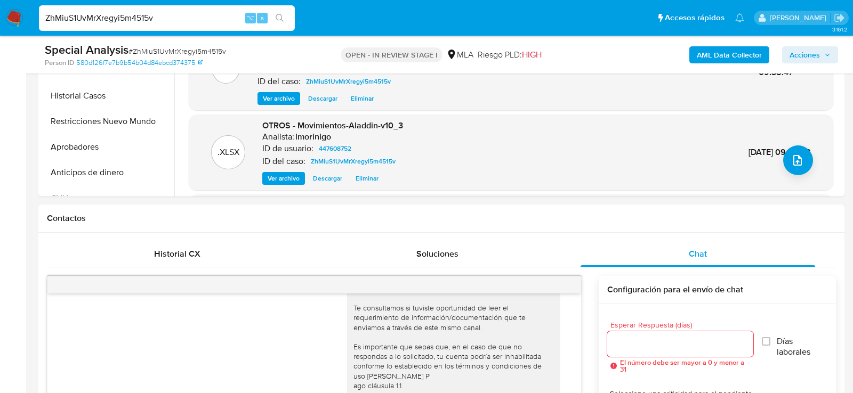
scroll to position [302, 0]
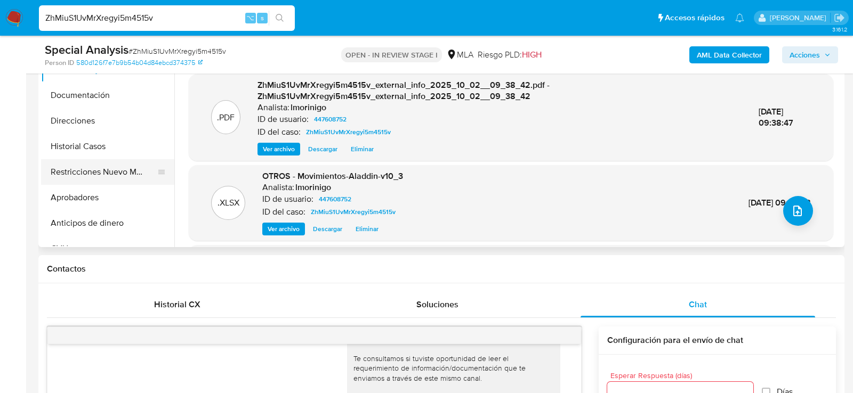
click at [104, 168] on button "Restricciones Nuevo Mundo" at bounding box center [103, 172] width 125 height 26
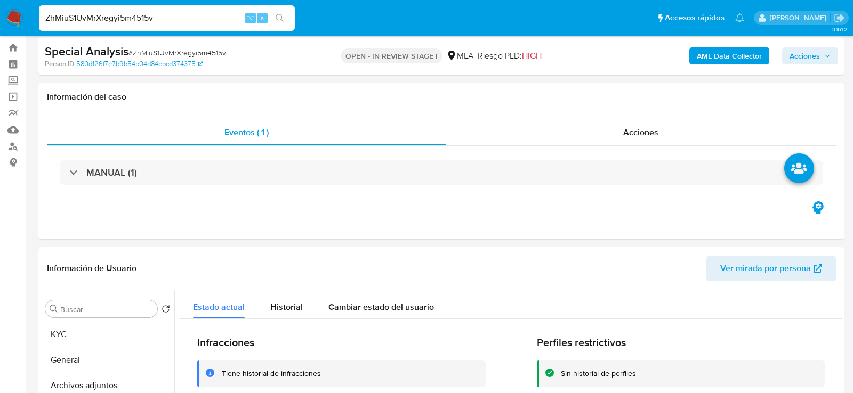
scroll to position [0, 0]
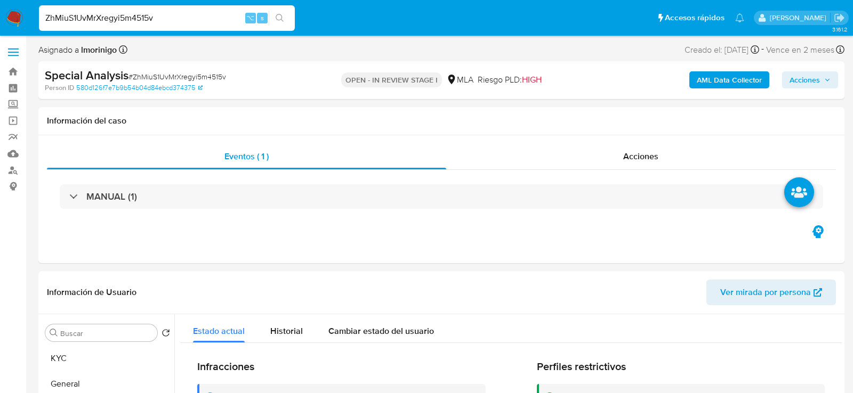
click at [808, 83] on span "Acciones" at bounding box center [804, 79] width 30 height 17
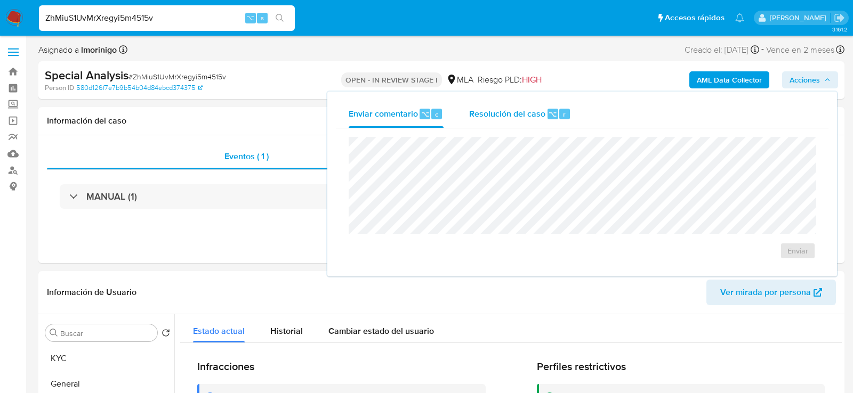
click at [491, 122] on div "Resolución del caso ⌥ r" at bounding box center [520, 114] width 102 height 28
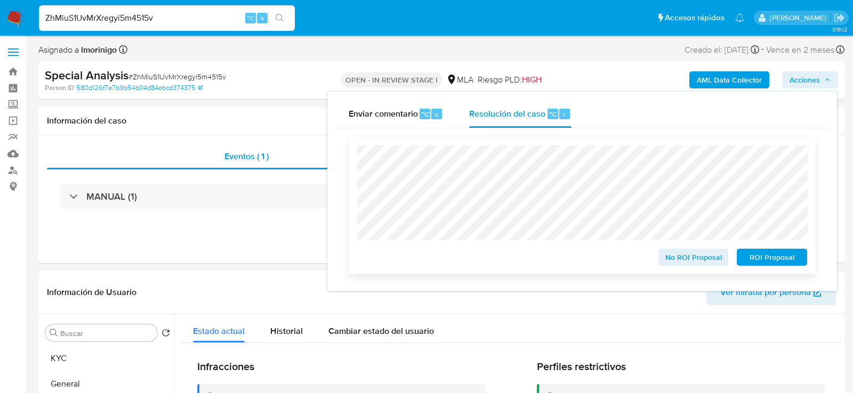
click at [756, 262] on span "ROI Proposal" at bounding box center [771, 257] width 55 height 15
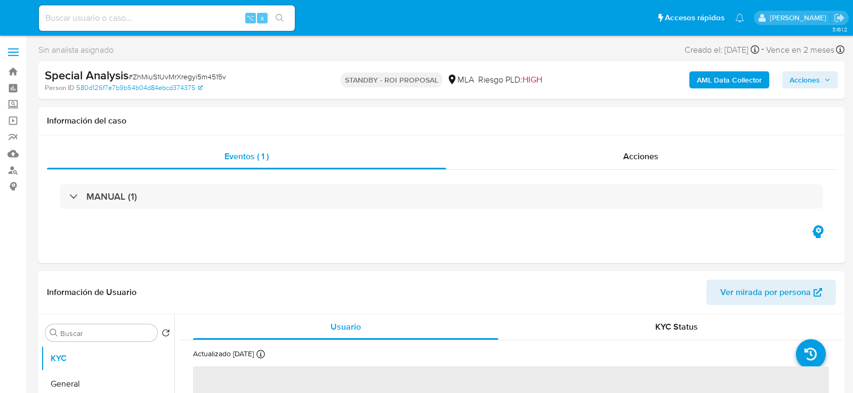
select select "10"
click at [136, 23] on input at bounding box center [167, 18] width 256 height 14
paste input "EpUZDEfkTY9HoRtKx2hlPI6c"
type input "EpUZDEfkTY9HoRtKx2hlPI6c"
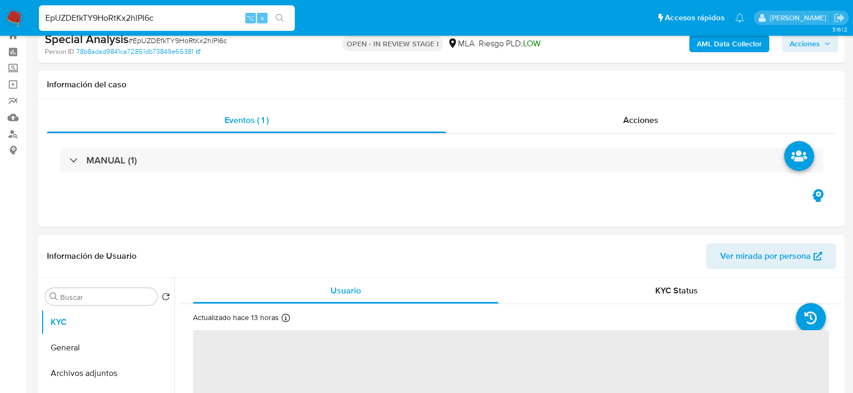
select select "10"
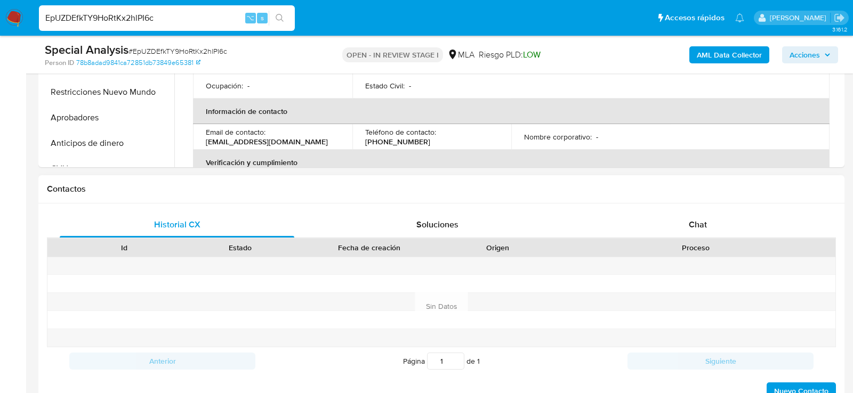
scroll to position [389, 0]
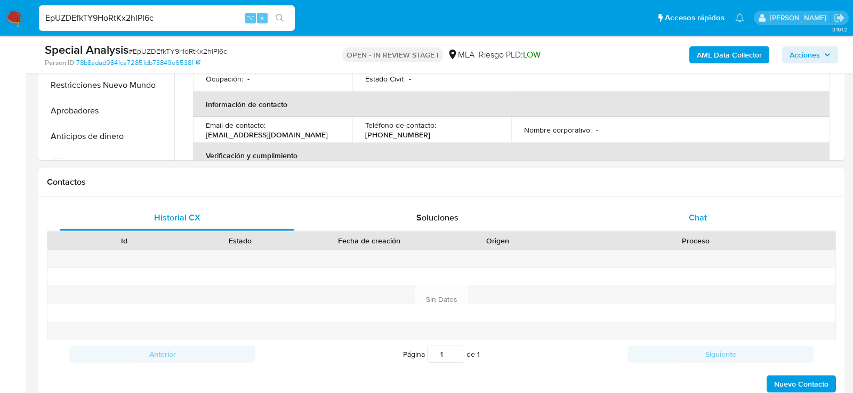
click at [723, 217] on div "Chat" at bounding box center [697, 218] width 235 height 26
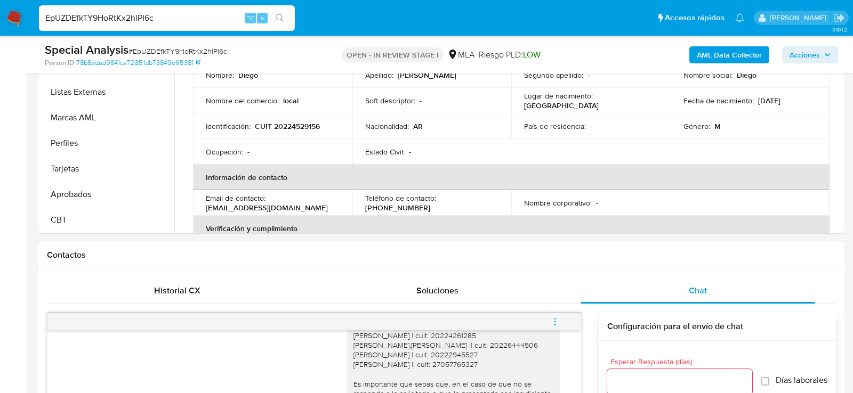
scroll to position [314, 0]
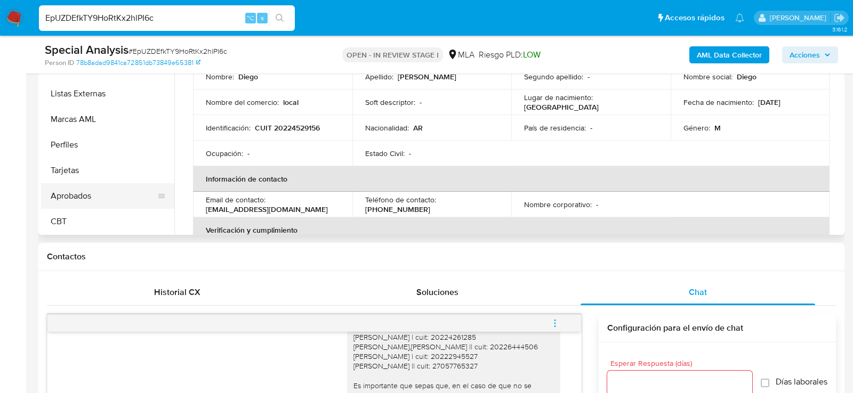
click at [94, 192] on button "Aprobados" at bounding box center [103, 196] width 125 height 26
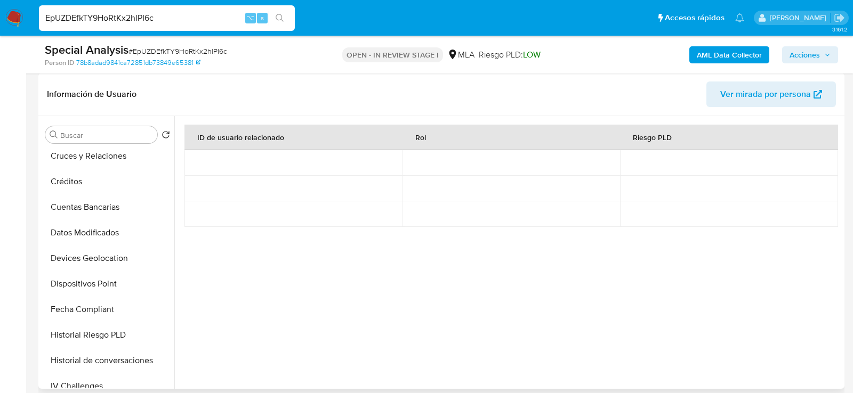
scroll to position [0, 0]
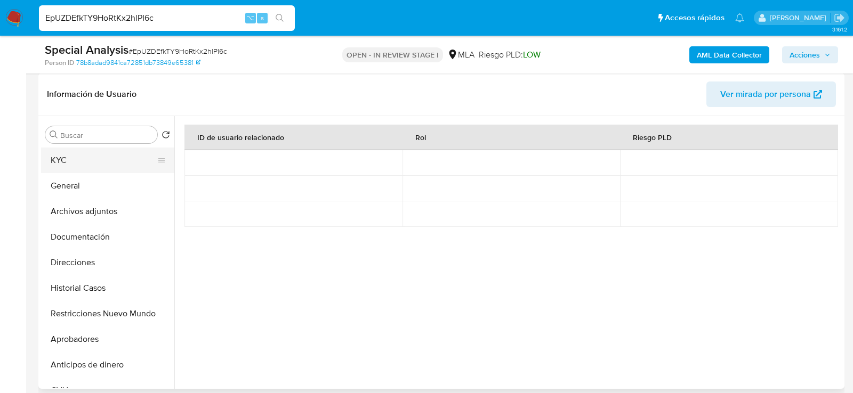
click at [72, 165] on button "KYC" at bounding box center [103, 161] width 125 height 26
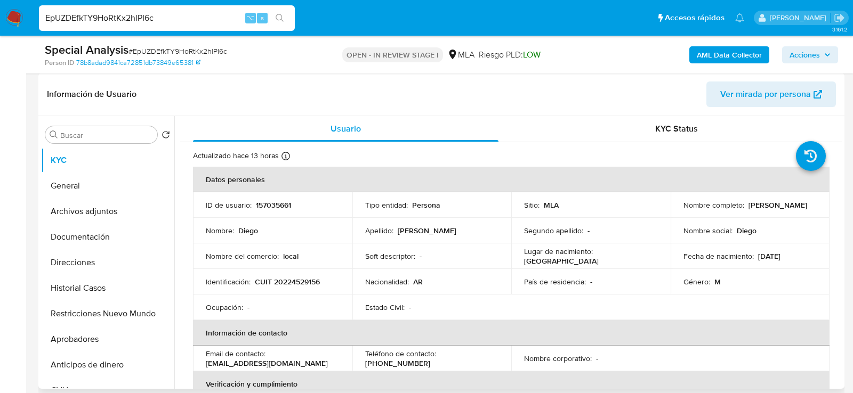
click at [301, 286] on p "CUIT 20224529156" at bounding box center [287, 282] width 65 height 10
copy p "20224529156"
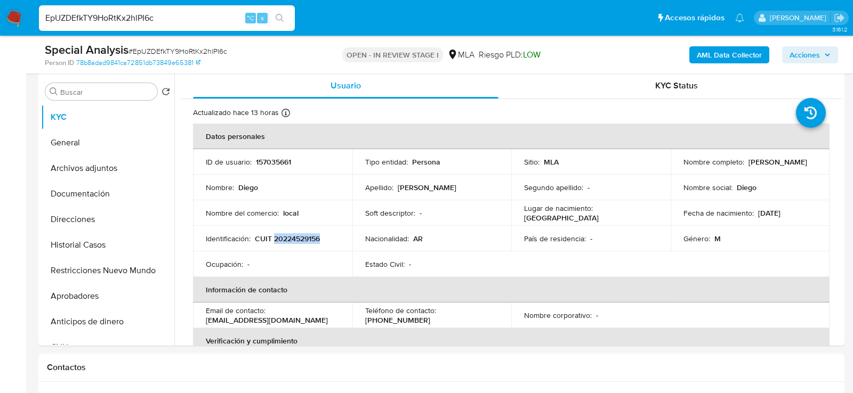
scroll to position [205, 0]
click at [107, 159] on button "Archivos adjuntos" at bounding box center [103, 168] width 125 height 26
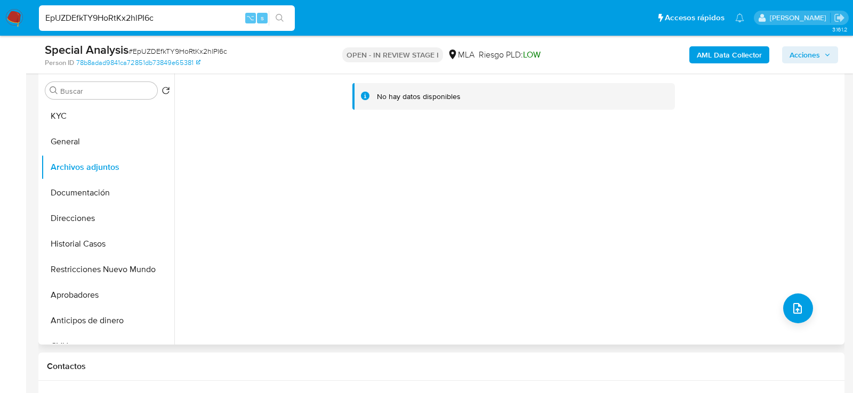
scroll to position [200, 0]
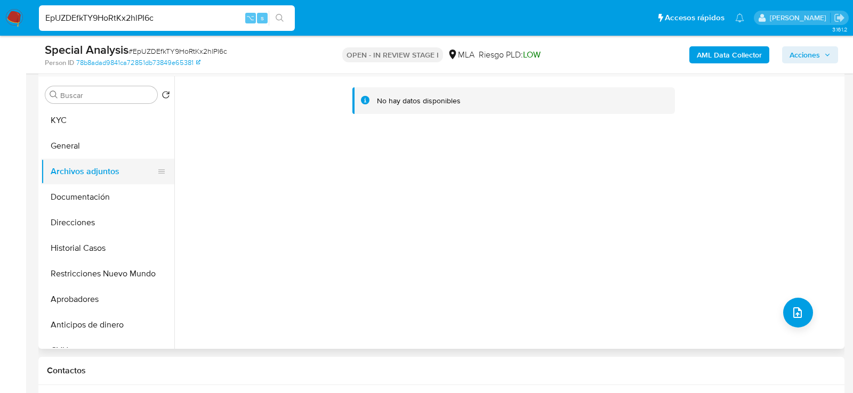
click at [64, 145] on button "General" at bounding box center [107, 146] width 133 height 26
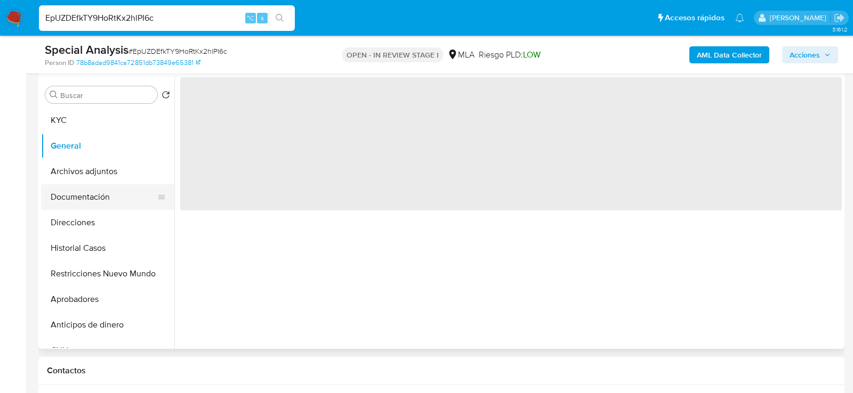
click at [71, 189] on button "Documentación" at bounding box center [103, 197] width 125 height 26
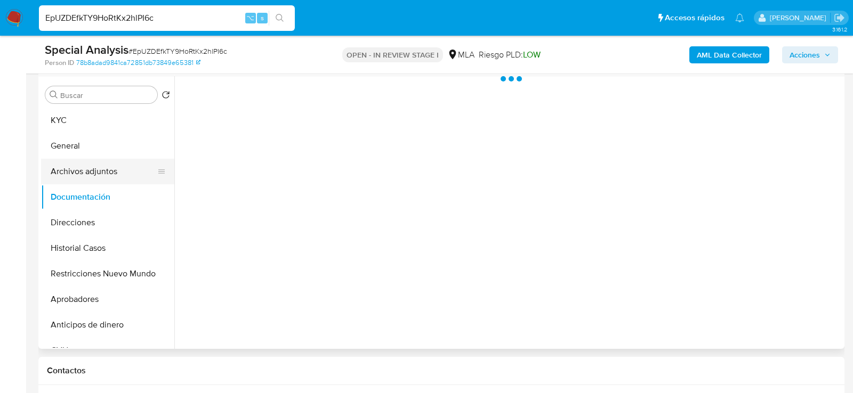
click at [71, 173] on button "Archivos adjuntos" at bounding box center [103, 172] width 125 height 26
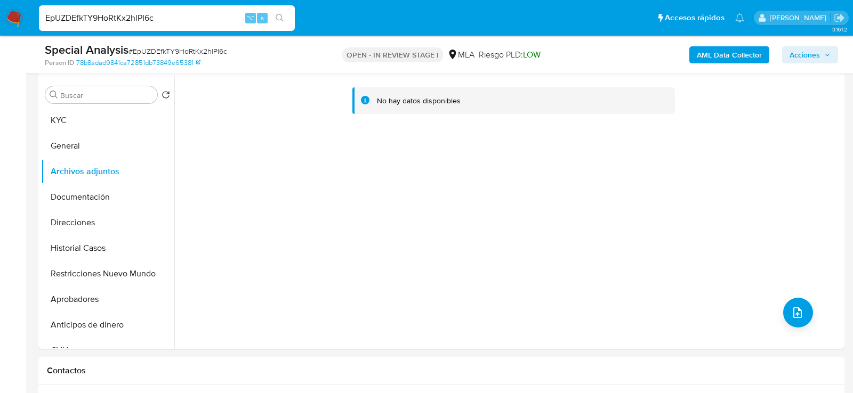
click at [702, 56] on b "AML Data Collector" at bounding box center [729, 54] width 65 height 17
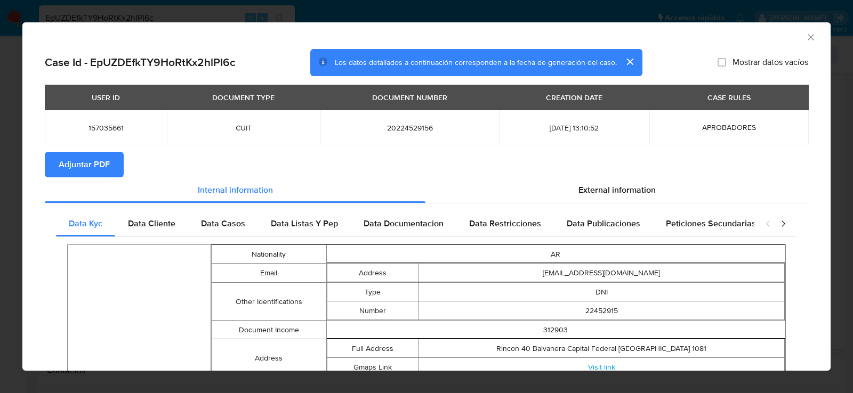
click at [101, 153] on span "Adjuntar PDF" at bounding box center [84, 164] width 51 height 23
click at [810, 29] on div "AML Data Collector" at bounding box center [426, 35] width 808 height 27
click at [809, 37] on icon "Cerrar ventana" at bounding box center [810, 37] width 11 height 11
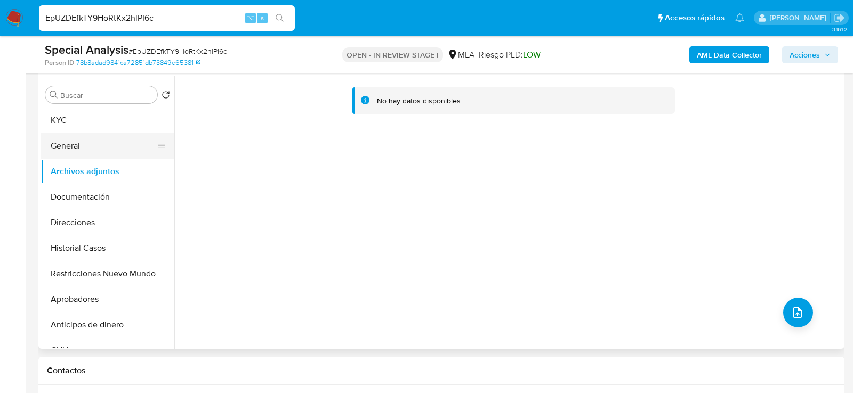
click at [91, 148] on button "General" at bounding box center [103, 146] width 125 height 26
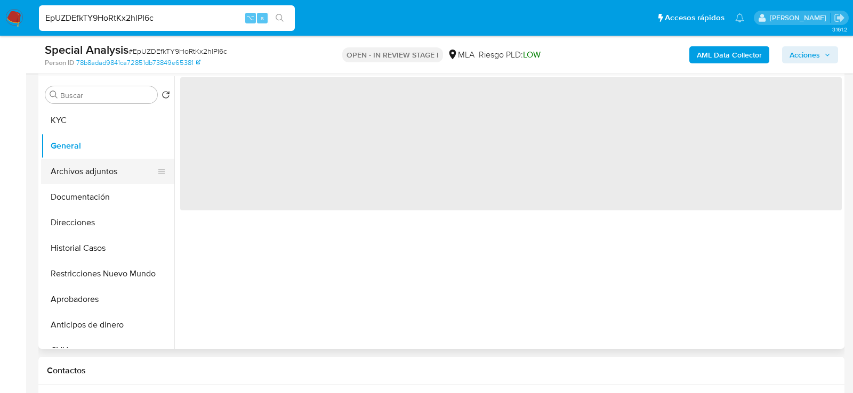
click at [88, 173] on button "Archivos adjuntos" at bounding box center [103, 172] width 125 height 26
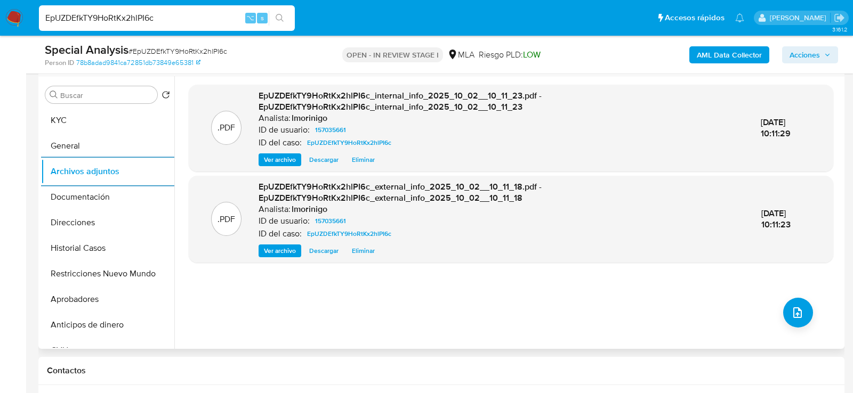
scroll to position [194, 0]
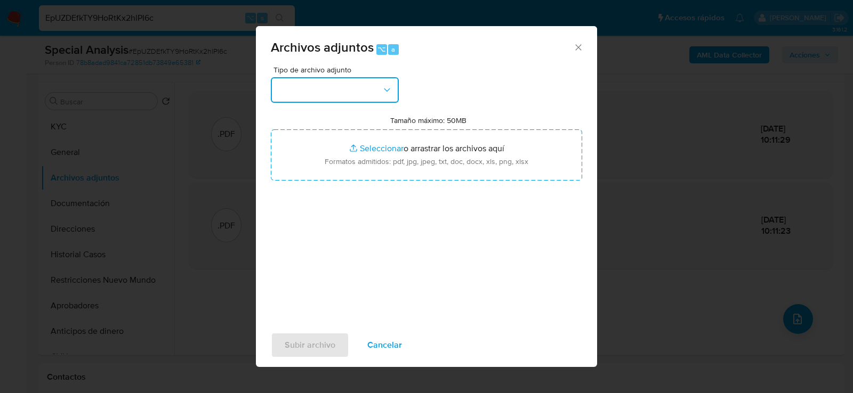
click at [378, 85] on button "button" at bounding box center [335, 90] width 128 height 26
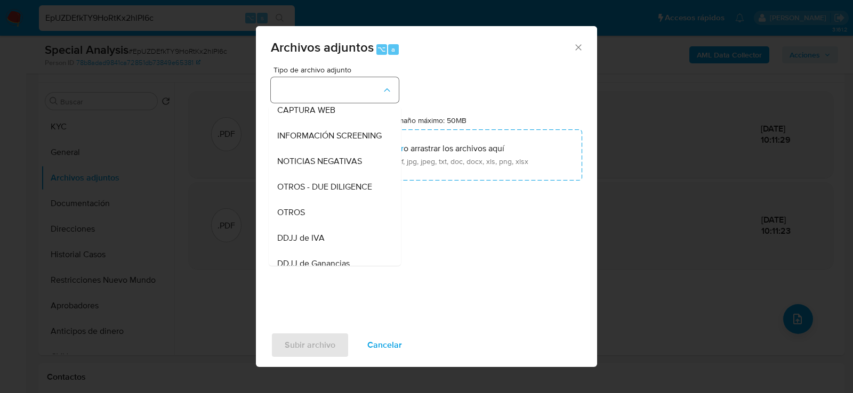
scroll to position [134, 0]
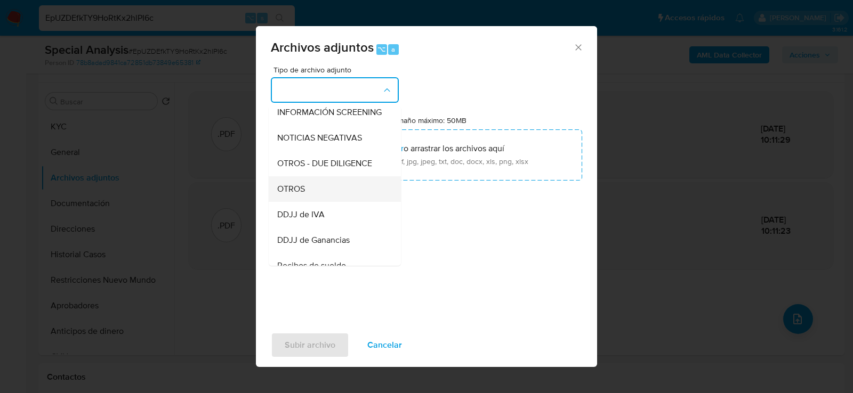
click at [333, 187] on div "OTROS" at bounding box center [331, 189] width 109 height 26
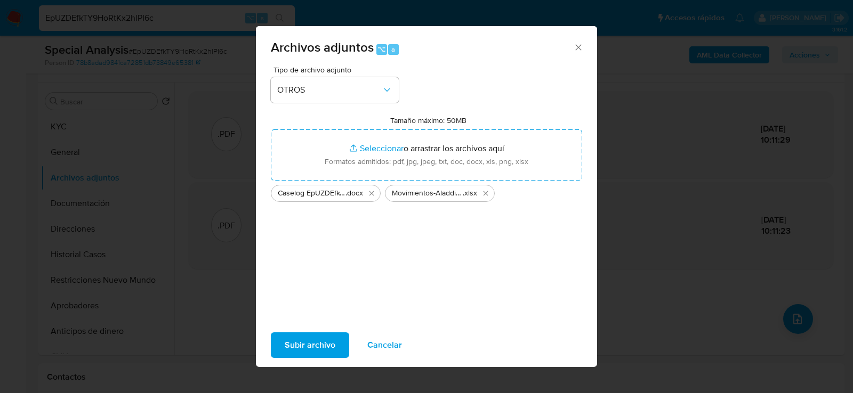
click at [293, 347] on span "Subir archivo" at bounding box center [310, 345] width 51 height 23
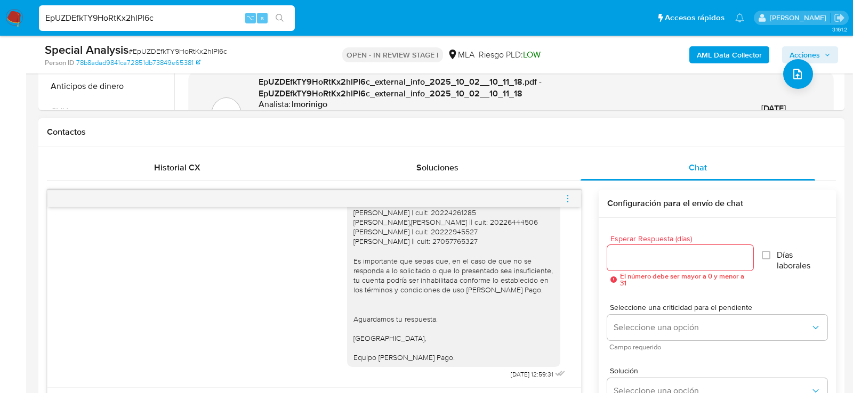
scroll to position [999, 0]
click at [563, 206] on span "menu-action" at bounding box center [568, 199] width 10 height 26
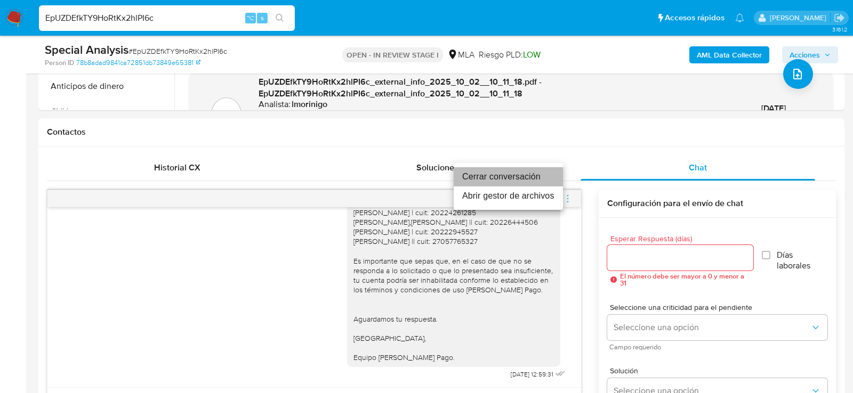
click at [518, 176] on li "Cerrar conversación" at bounding box center [508, 176] width 109 height 19
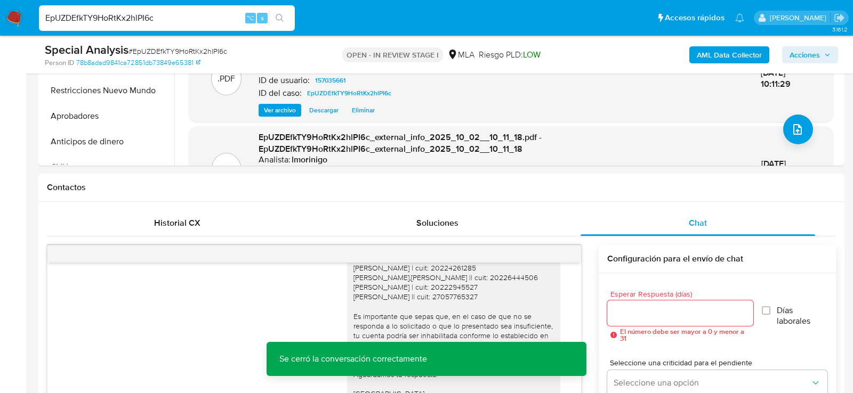
scroll to position [183, 0]
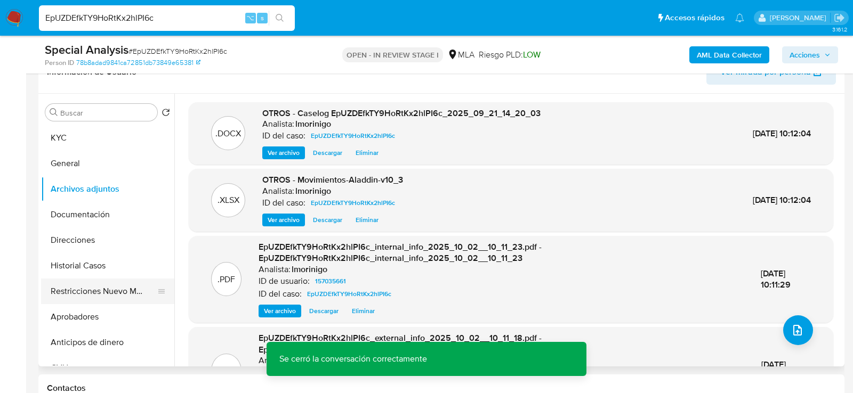
click at [93, 298] on button "Restricciones Nuevo Mundo" at bounding box center [103, 292] width 125 height 26
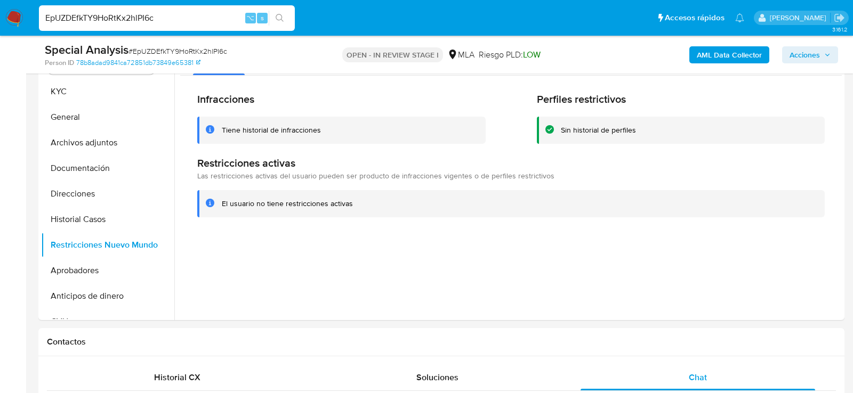
scroll to position [0, 0]
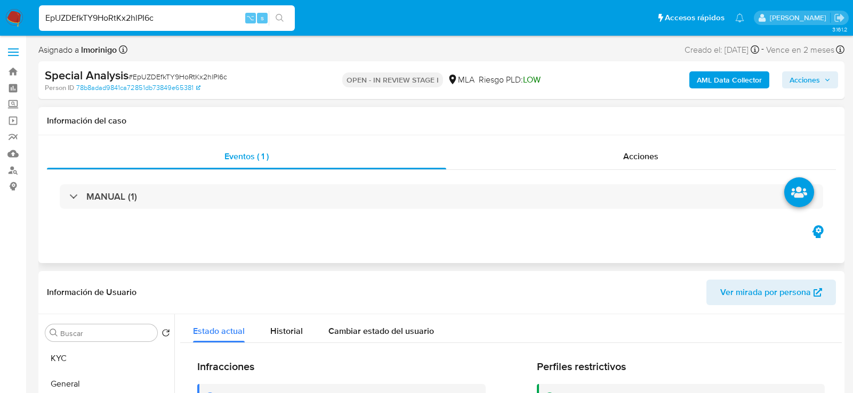
click at [672, 172] on div "MANUAL (1)" at bounding box center [441, 196] width 789 height 53
click at [671, 158] on div "Acciones" at bounding box center [641, 157] width 390 height 26
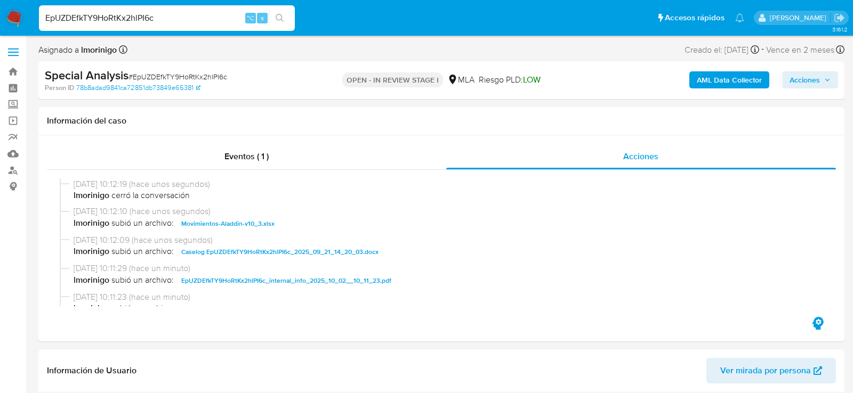
click at [821, 77] on span "Acciones" at bounding box center [809, 79] width 41 height 15
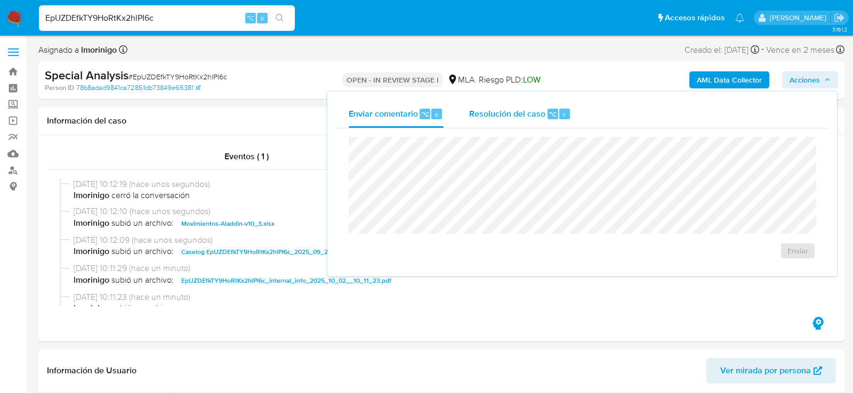
click at [499, 118] on span "Resolución del caso" at bounding box center [507, 114] width 76 height 12
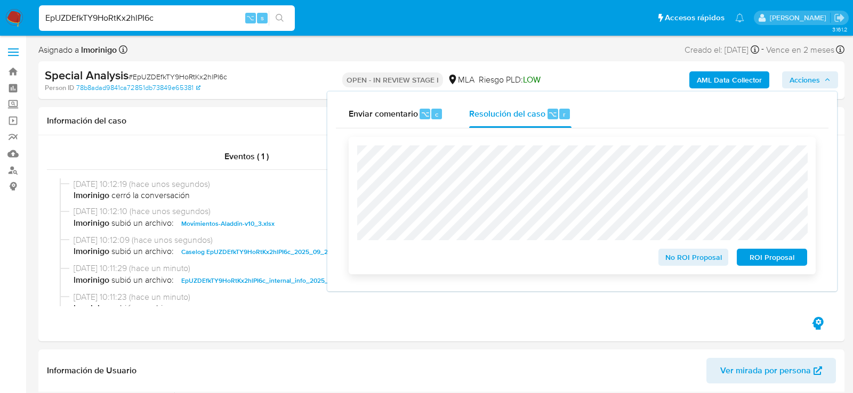
click at [690, 256] on span "No ROI Proposal" at bounding box center [693, 257] width 55 height 15
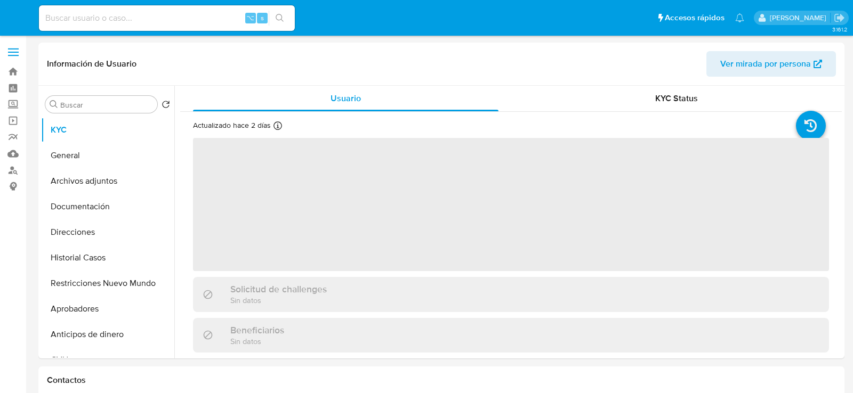
select select "10"
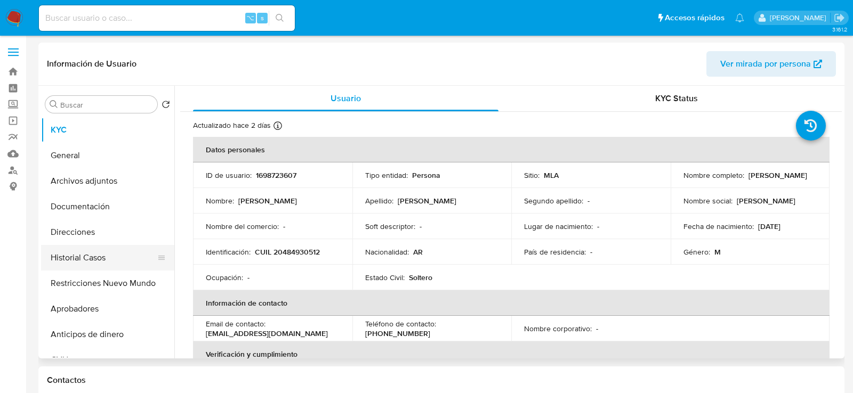
click at [85, 259] on button "Historial Casos" at bounding box center [103, 258] width 125 height 26
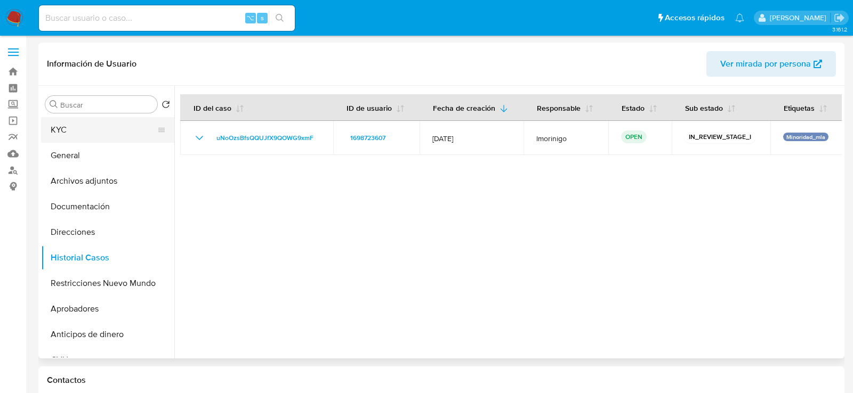
click at [113, 124] on button "KYC" at bounding box center [103, 130] width 125 height 26
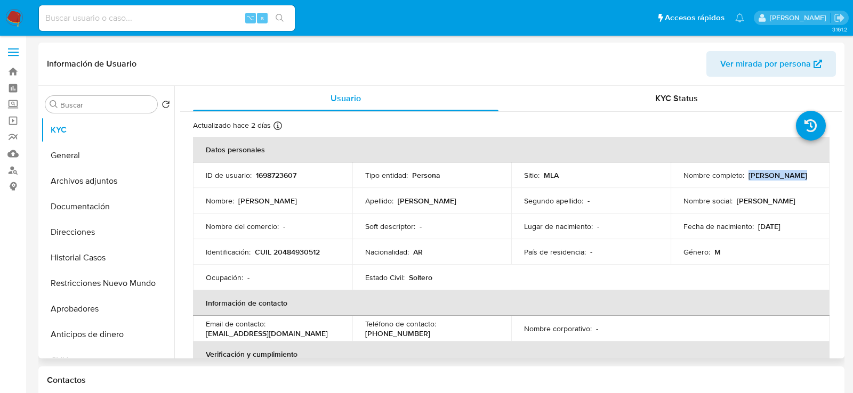
drag, startPoint x: 746, startPoint y: 175, endPoint x: 823, endPoint y: 175, distance: 76.7
click at [823, 175] on td "Nombre completo : [PERSON_NAME]" at bounding box center [749, 176] width 159 height 26
copy p "[PERSON_NAME]"
click at [286, 251] on p "CUIL 20484930512" at bounding box center [287, 252] width 65 height 10
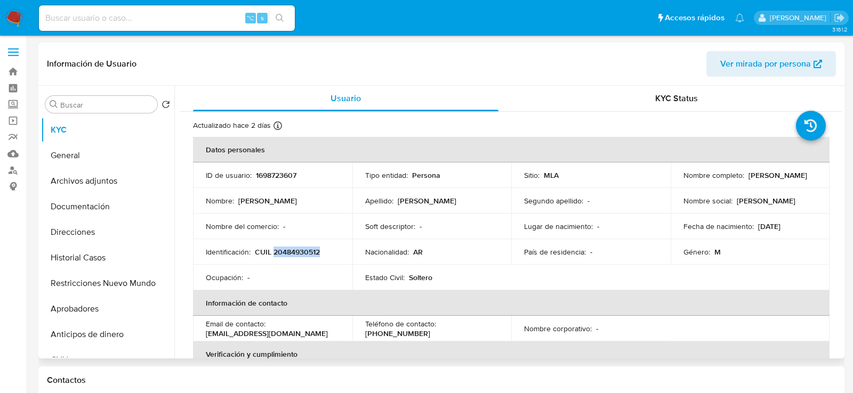
copy p "20484930512"
drag, startPoint x: 755, startPoint y: 225, endPoint x: 806, endPoint y: 225, distance: 51.2
click at [806, 225] on div "Fecha de nacimiento : [DEMOGRAPHIC_DATA]" at bounding box center [750, 227] width 134 height 10
copy p "[DATE]"
click at [303, 251] on p "CUIL 20484930512" at bounding box center [287, 252] width 65 height 10
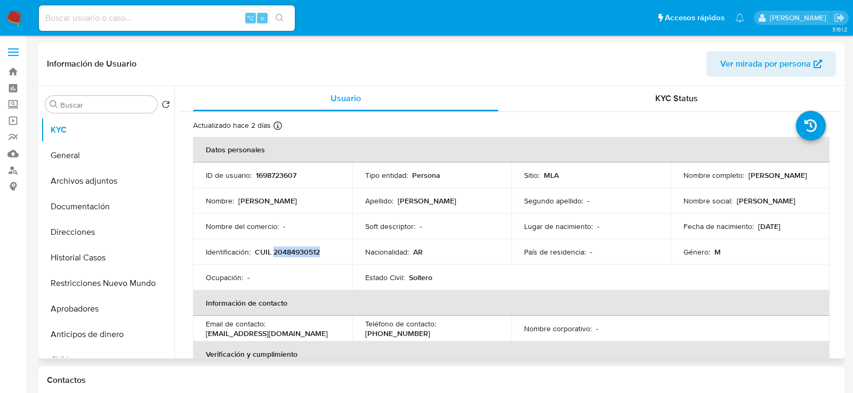
click at [303, 251] on p "CUIL 20484930512" at bounding box center [287, 252] width 65 height 10
copy p "20484930512"
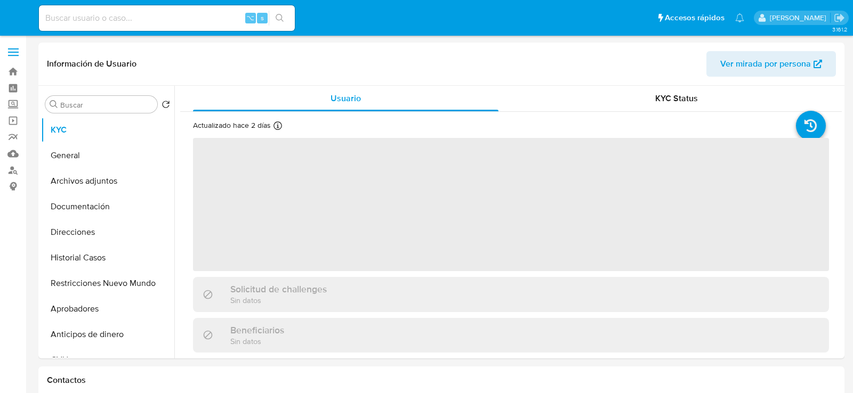
select select "10"
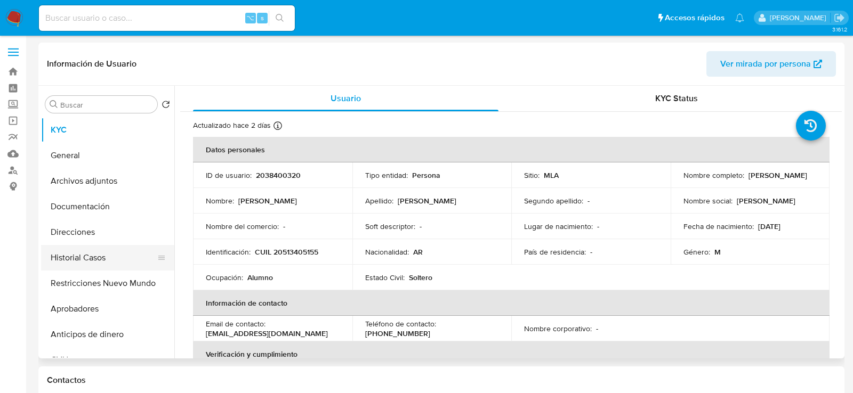
click at [112, 262] on button "Historial Casos" at bounding box center [103, 258] width 125 height 26
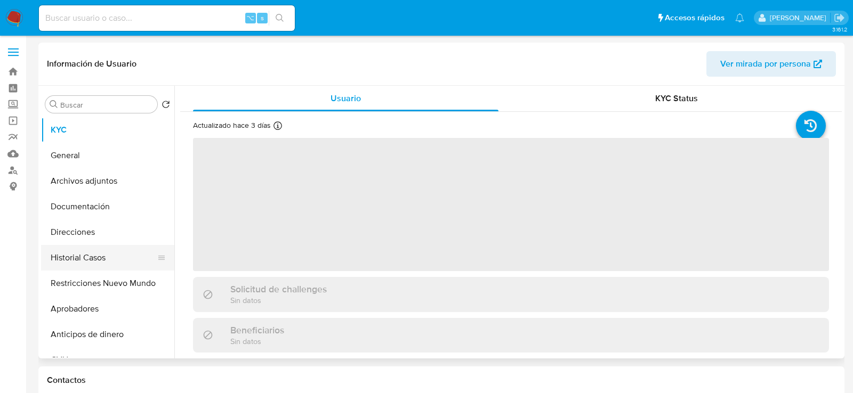
click at [51, 257] on button "Historial Casos" at bounding box center [103, 258] width 125 height 26
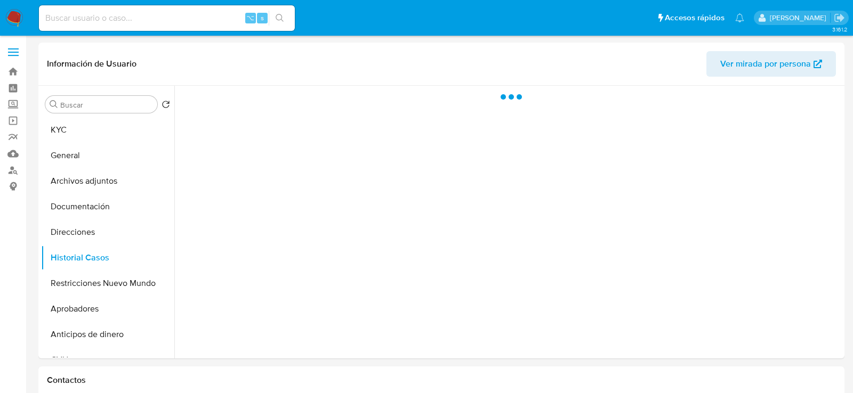
select select "10"
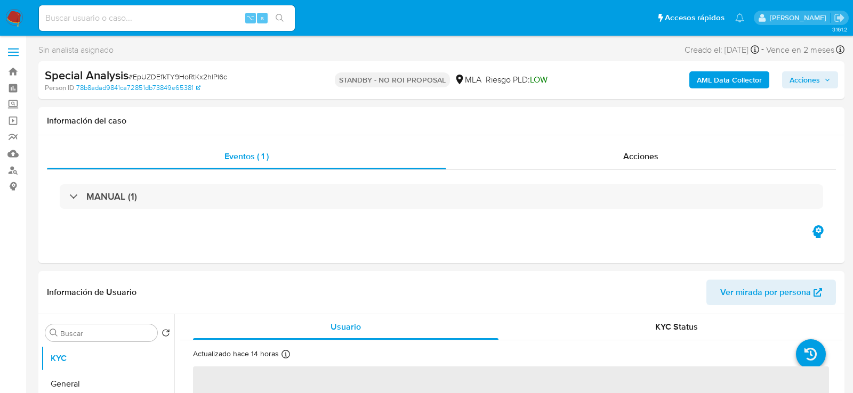
select select "10"
click at [158, 18] on input at bounding box center [167, 18] width 256 height 14
paste input "wp9CWLkfIU141bxtLrENMLm5"
type input "wp9CWLkfIU141bxtLrENMLm5"
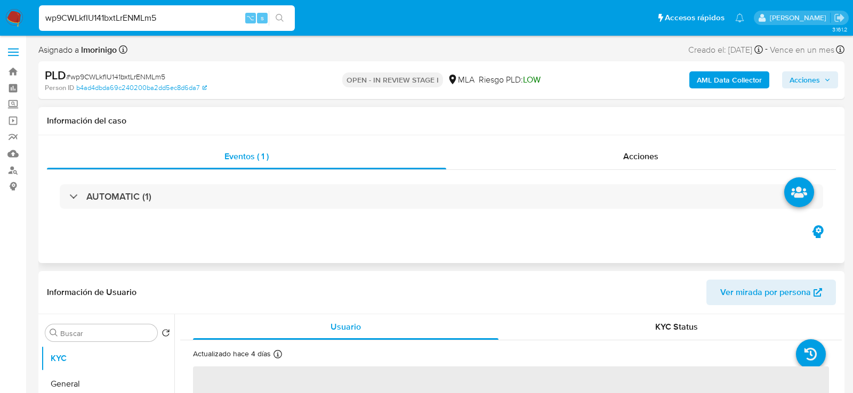
select select "10"
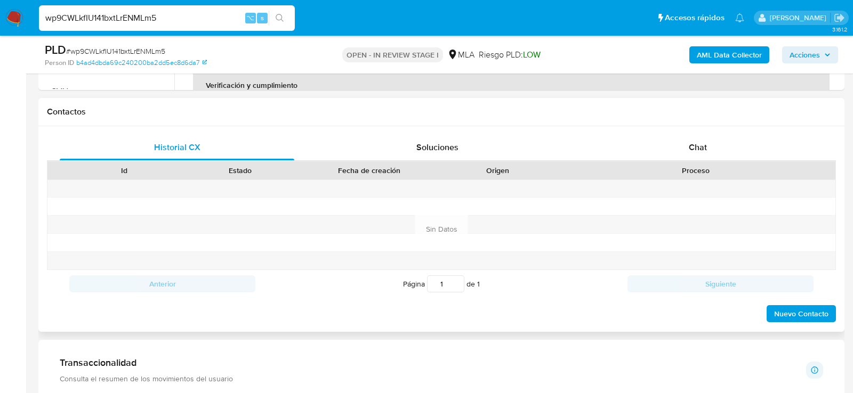
scroll to position [463, 0]
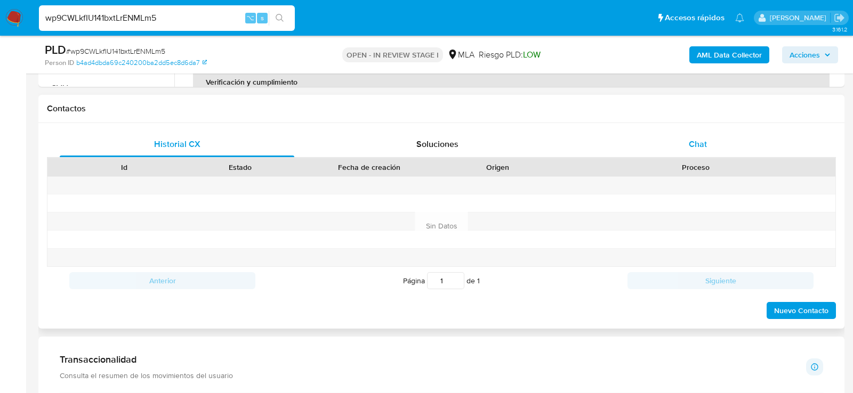
click at [686, 137] on div "Chat" at bounding box center [697, 145] width 235 height 26
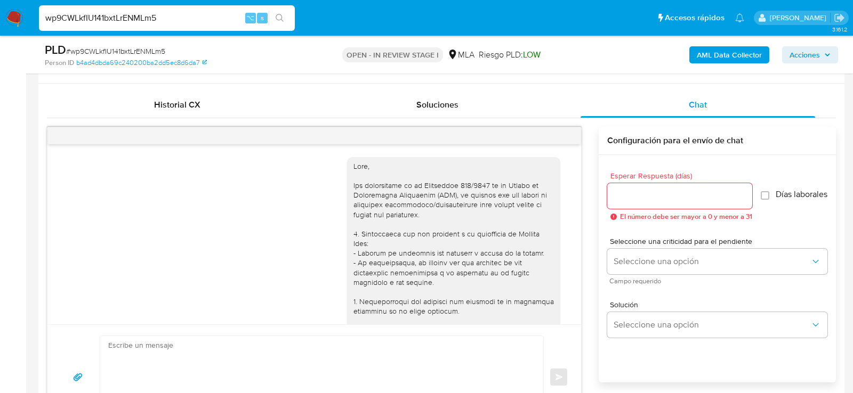
scroll to position [542, 0]
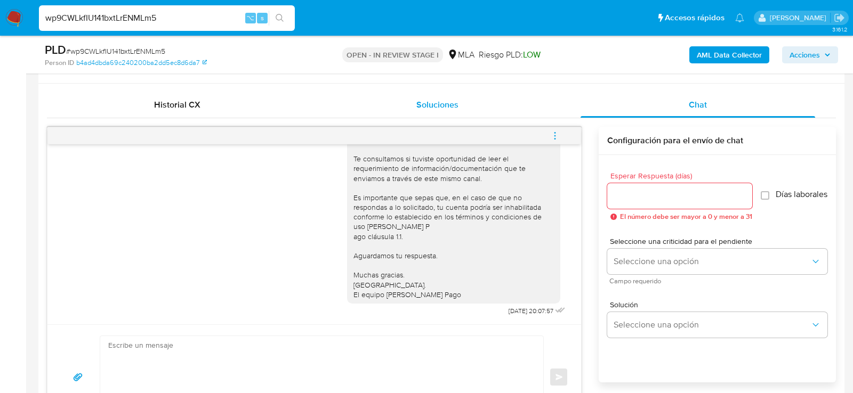
click at [512, 111] on div "Soluciones" at bounding box center [437, 105] width 235 height 26
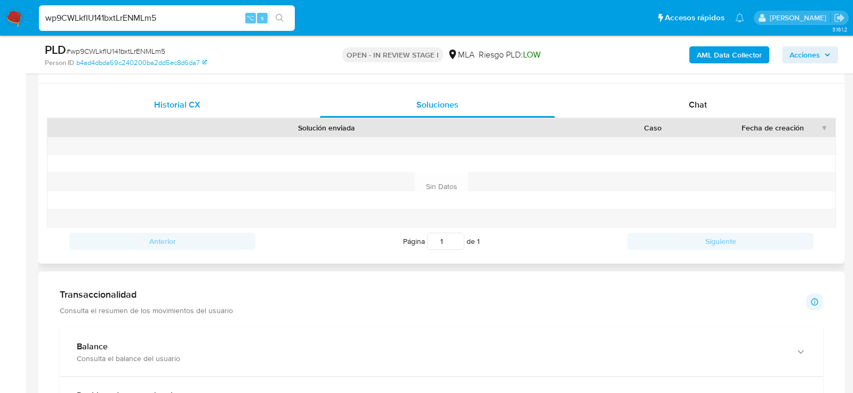
click at [266, 101] on div "Historial CX" at bounding box center [177, 105] width 235 height 26
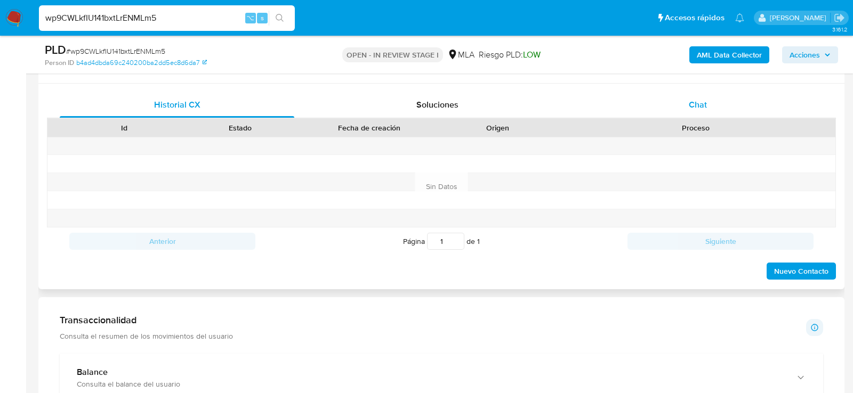
click at [698, 102] on span "Chat" at bounding box center [698, 105] width 18 height 12
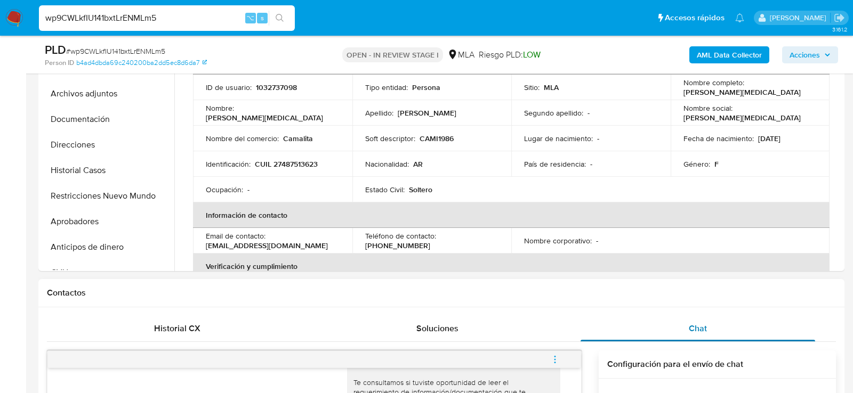
scroll to position [248, 0]
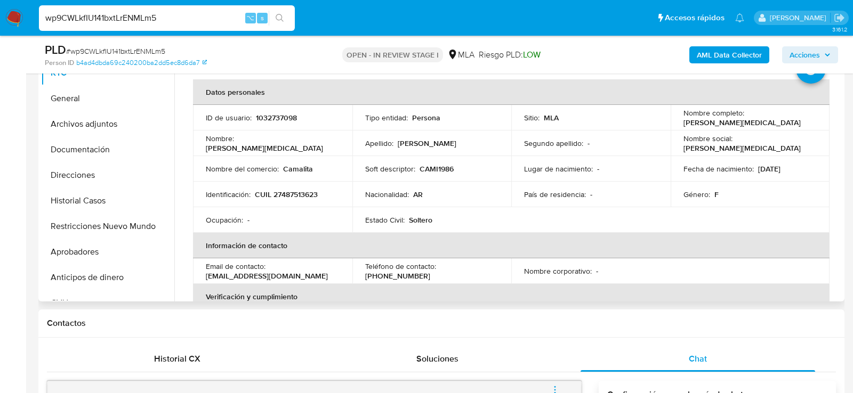
drag, startPoint x: 755, startPoint y: 169, endPoint x: 798, endPoint y: 169, distance: 43.2
click at [798, 169] on div "Fecha de nacimiento : 28/04/2008" at bounding box center [750, 169] width 134 height 10
copy p "[DATE]"
click at [70, 255] on button "Aprobadores" at bounding box center [103, 252] width 125 height 26
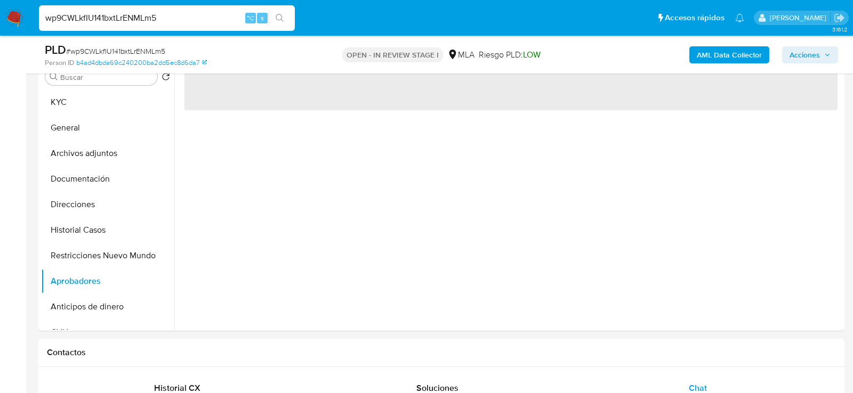
scroll to position [211, 0]
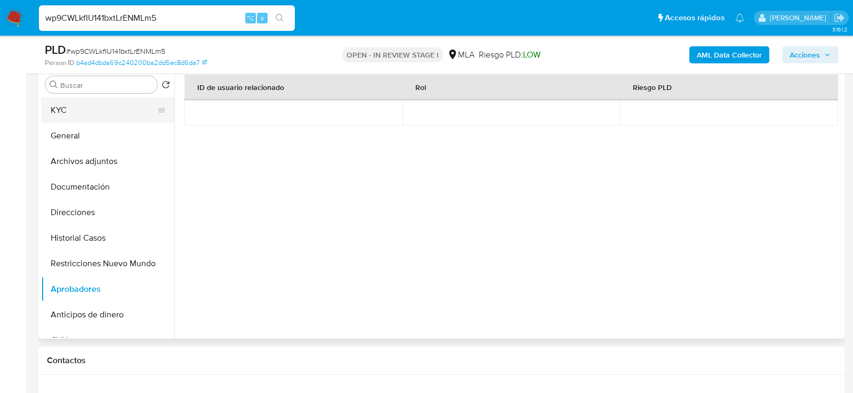
click at [96, 110] on button "KYC" at bounding box center [103, 111] width 125 height 26
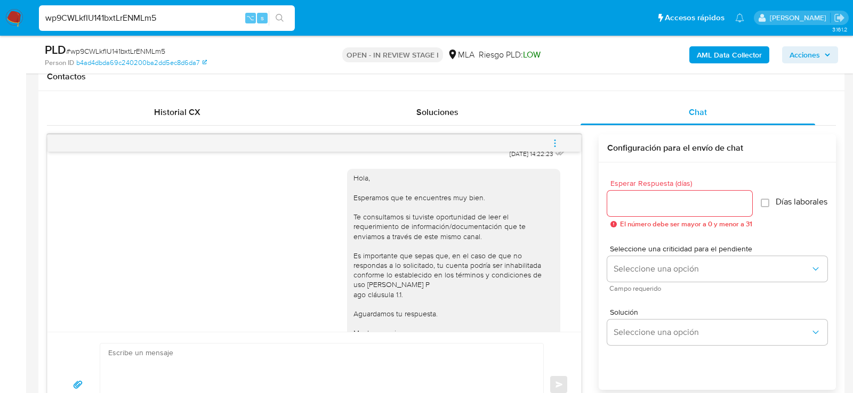
scroll to position [542, 0]
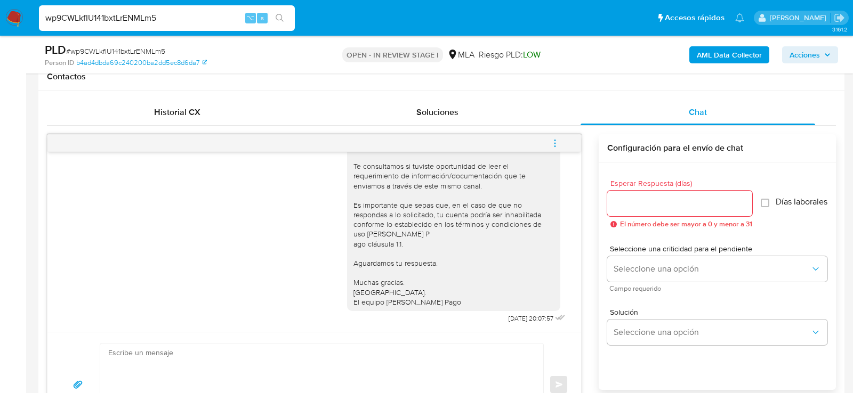
click at [553, 136] on span "menu-action" at bounding box center [555, 144] width 10 height 26
click at [477, 119] on li "Cerrar conversación" at bounding box center [482, 120] width 109 height 19
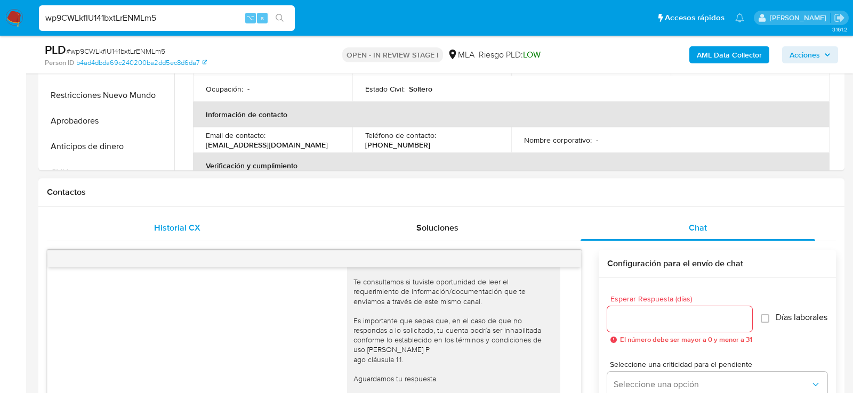
scroll to position [227, 0]
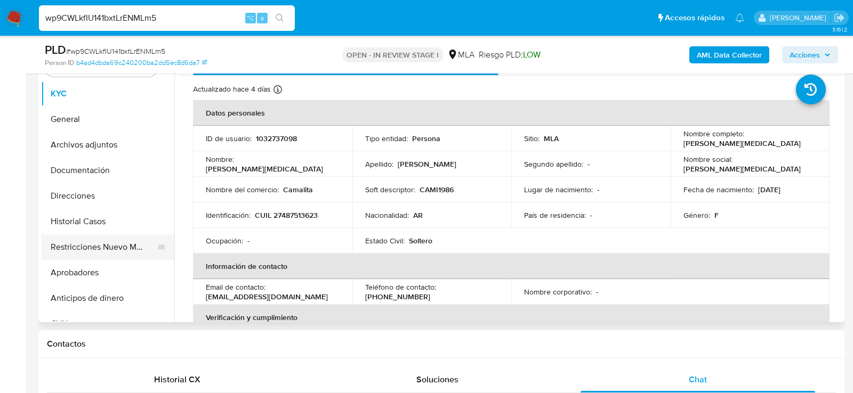
click at [81, 248] on button "Restricciones Nuevo Mundo" at bounding box center [103, 248] width 125 height 26
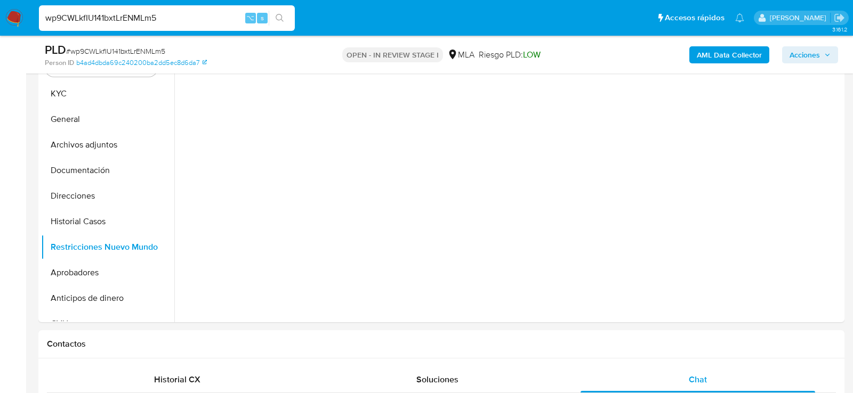
scroll to position [189, 0]
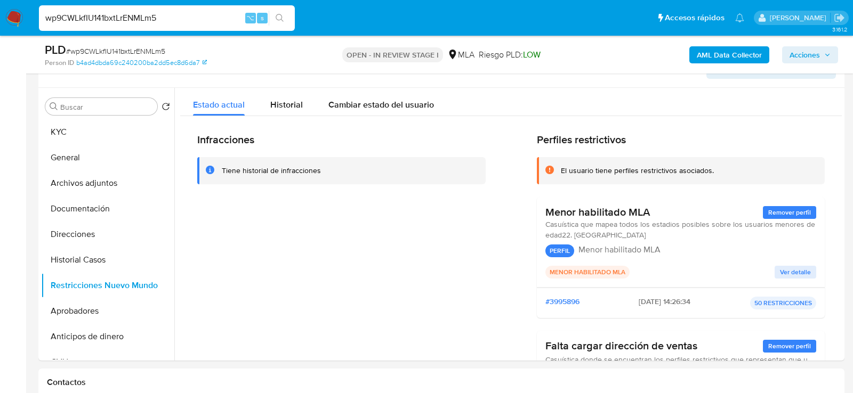
click at [725, 55] on b "AML Data Collector" at bounding box center [729, 54] width 65 height 17
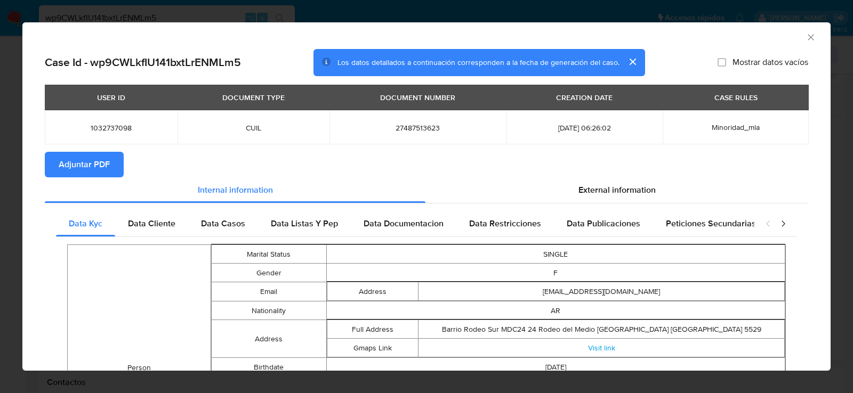
click at [105, 170] on span "Adjuntar PDF" at bounding box center [84, 164] width 51 height 23
click at [810, 37] on icon "Cerrar ventana" at bounding box center [810, 37] width 6 height 6
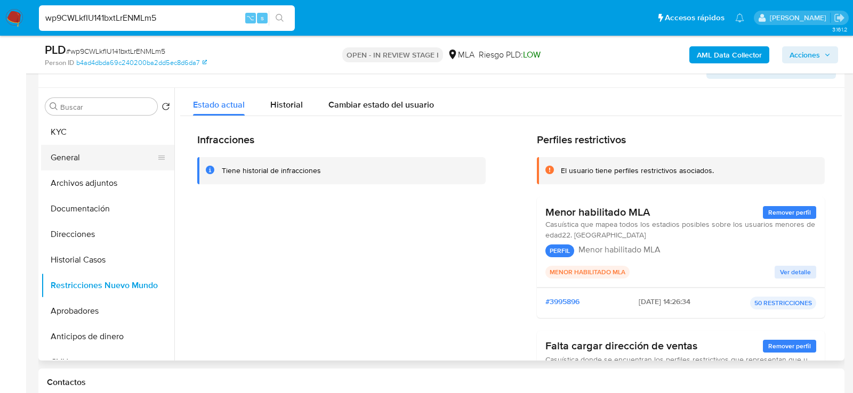
click at [73, 157] on button "General" at bounding box center [103, 158] width 125 height 26
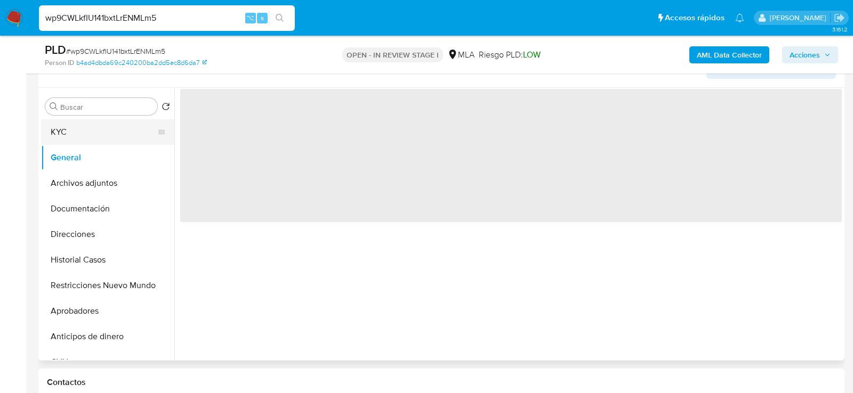
click at [66, 128] on button "KYC" at bounding box center [103, 132] width 125 height 26
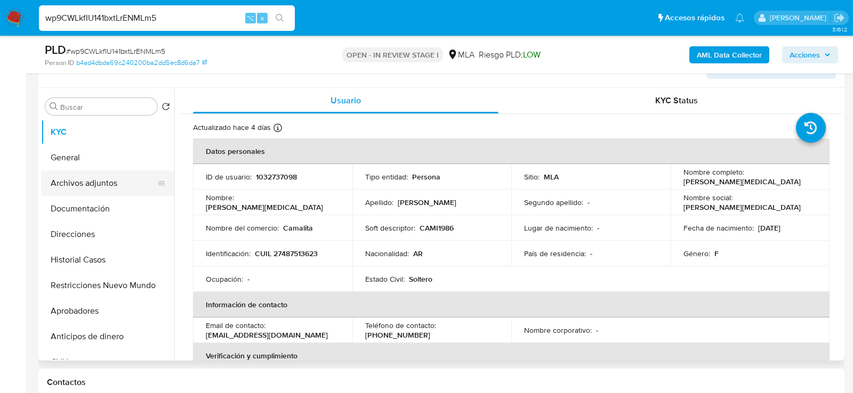
click at [87, 183] on button "Archivos adjuntos" at bounding box center [103, 184] width 125 height 26
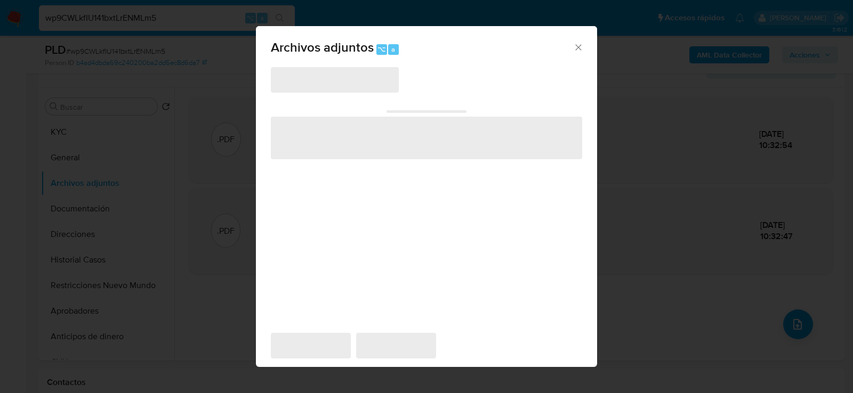
scroll to position [194, 0]
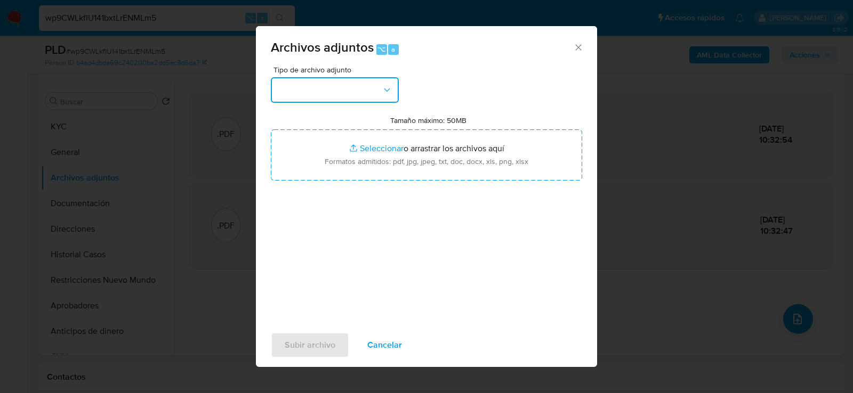
click at [354, 92] on button "button" at bounding box center [335, 90] width 128 height 26
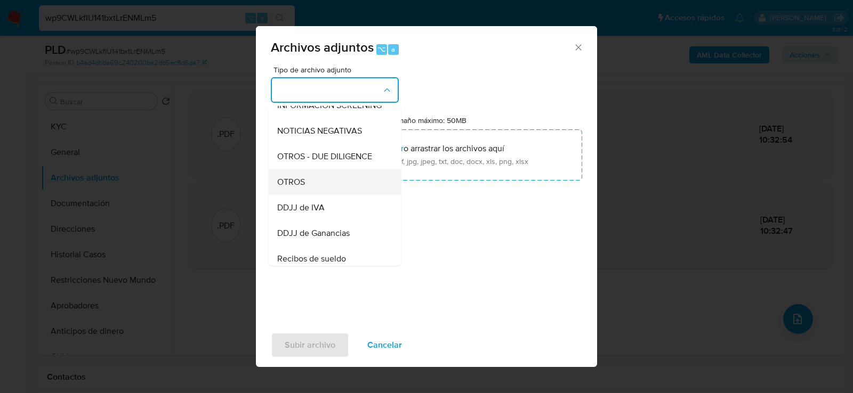
scroll to position [140, 0]
click at [332, 176] on div "OTROS" at bounding box center [331, 183] width 109 height 26
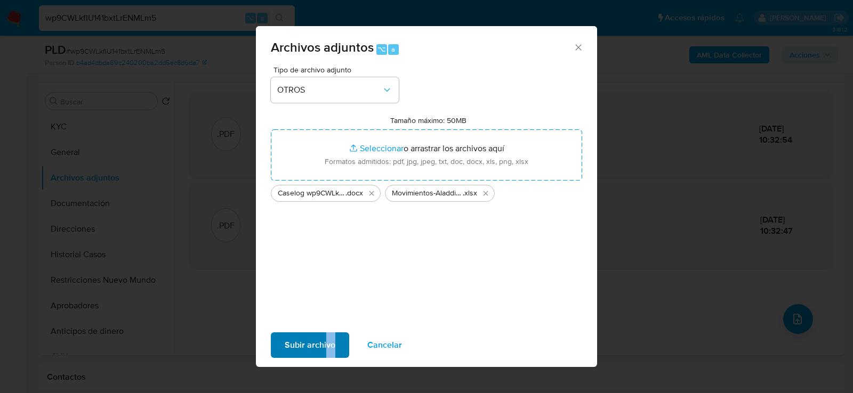
drag, startPoint x: 327, startPoint y: 361, endPoint x: 327, endPoint y: 348, distance: 12.8
click at [327, 348] on div "Subir archivo Cancelar" at bounding box center [426, 345] width 341 height 41
click at [327, 348] on span "Subir archivo" at bounding box center [310, 345] width 51 height 23
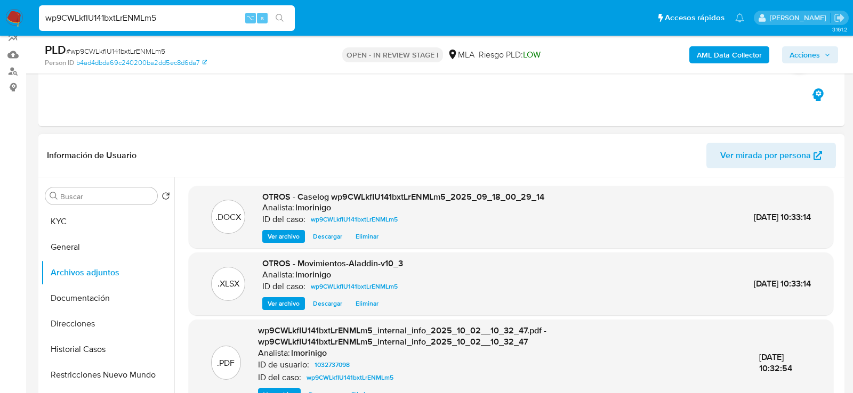
scroll to position [0, 0]
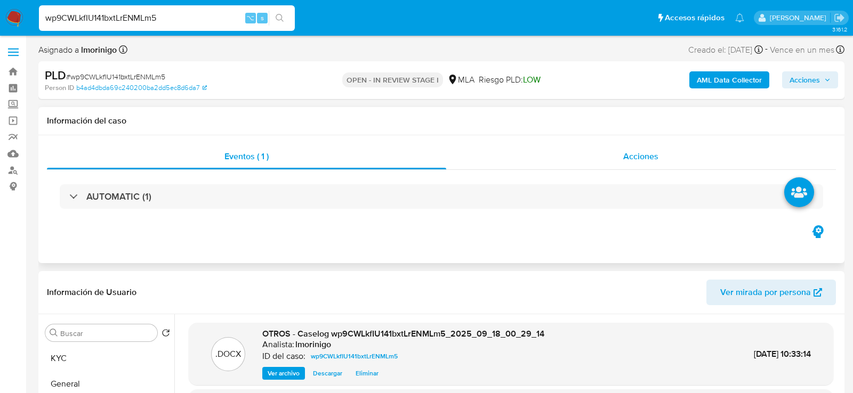
click at [647, 147] on div "Acciones" at bounding box center [641, 157] width 390 height 26
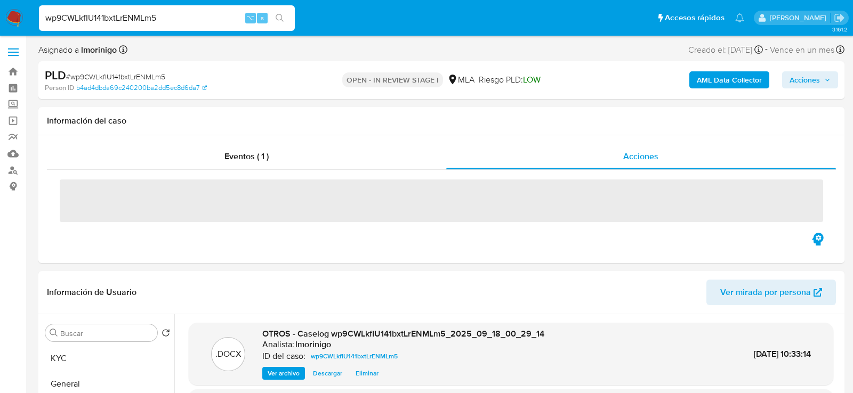
click at [823, 76] on span "Acciones" at bounding box center [809, 79] width 41 height 15
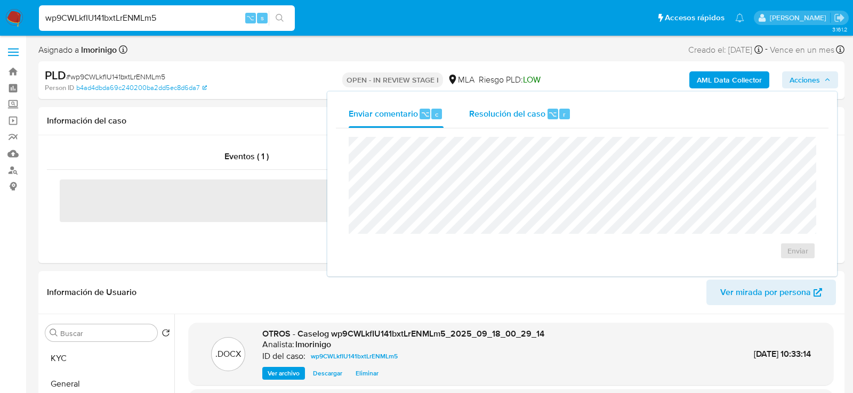
drag, startPoint x: 514, startPoint y: 103, endPoint x: 514, endPoint y: 112, distance: 9.1
click at [514, 103] on div "Resolución del caso ⌥ r" at bounding box center [520, 114] width 102 height 28
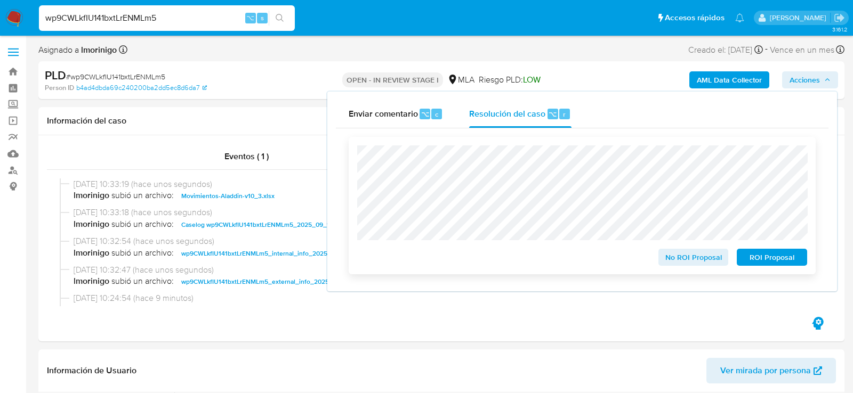
click at [707, 259] on span "No ROI Proposal" at bounding box center [693, 257] width 55 height 15
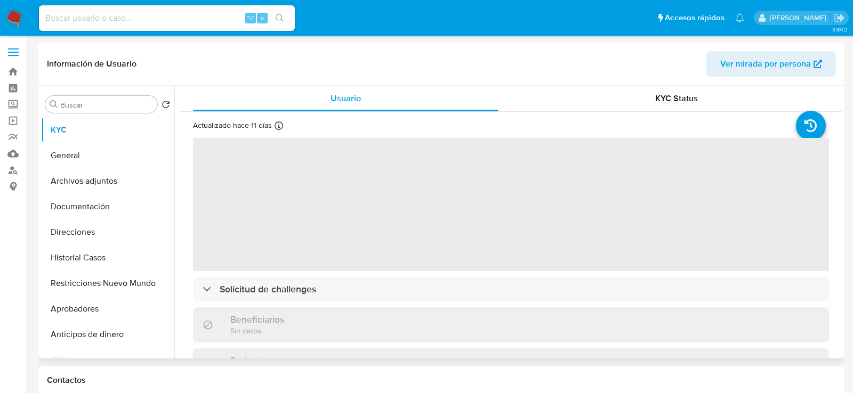
select select "10"
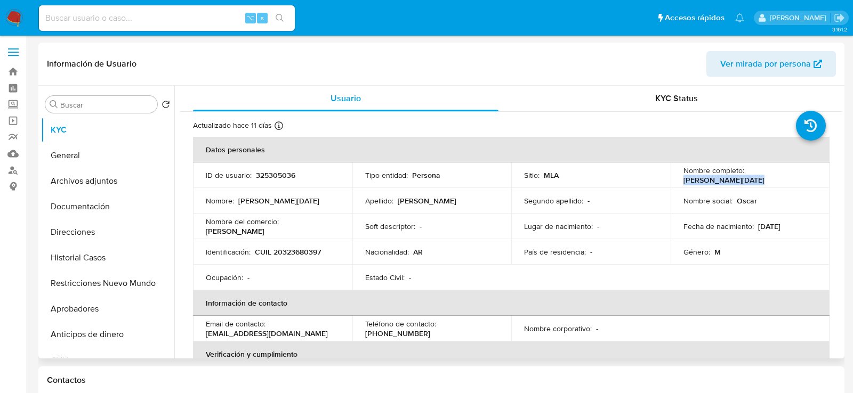
drag, startPoint x: 679, startPoint y: 182, endPoint x: 756, endPoint y: 184, distance: 77.3
click at [756, 185] on td "Nombre completo : [PERSON_NAME][DATE]" at bounding box center [749, 176] width 159 height 26
copy p "[PERSON_NAME][DATE]"
click at [293, 254] on p "CUIL 20323680397" at bounding box center [288, 252] width 66 height 10
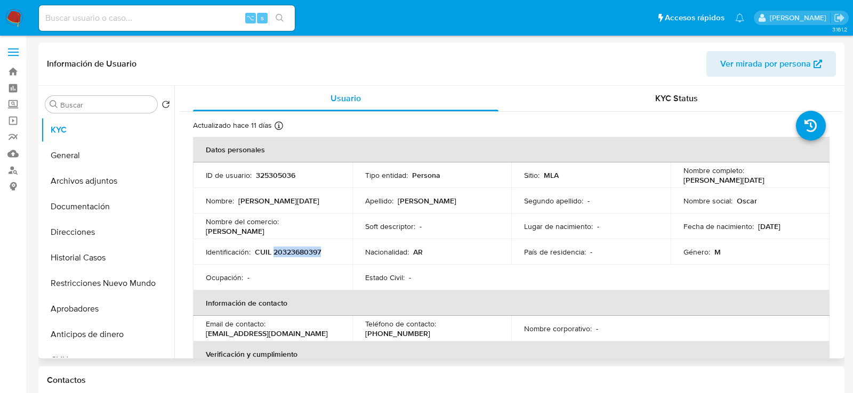
copy p "20323680397"
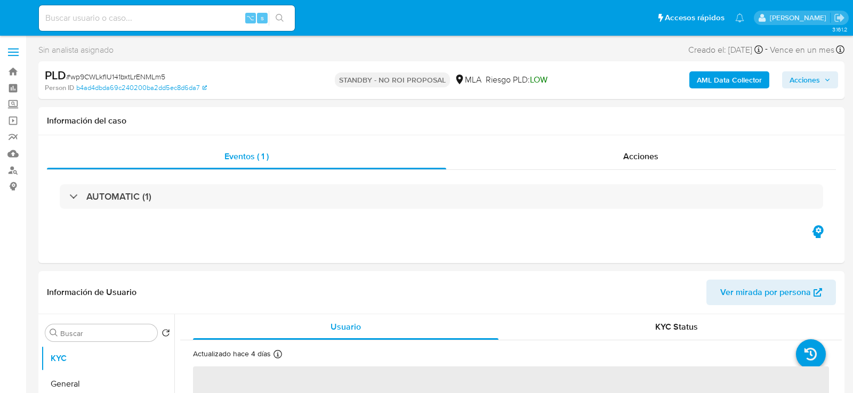
select select "10"
click at [173, 18] on input at bounding box center [167, 18] width 256 height 14
paste input "wiKrY6HSXatz2H7p06sdxdrc"
type input "wiKrY6HSXatz2H7p06sdxdrc"
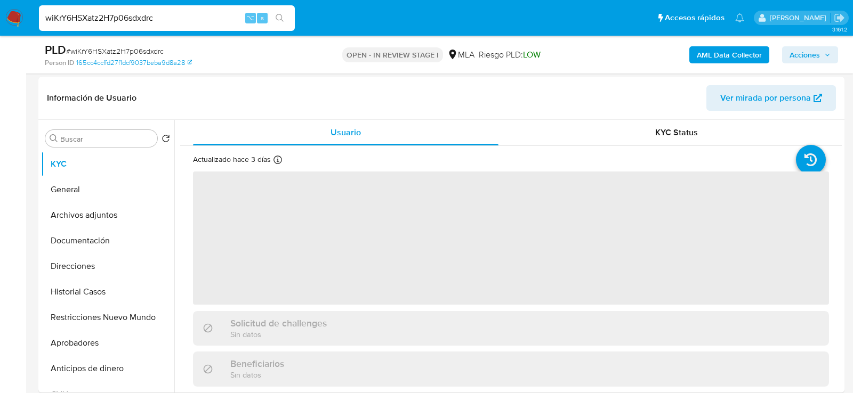
select select "10"
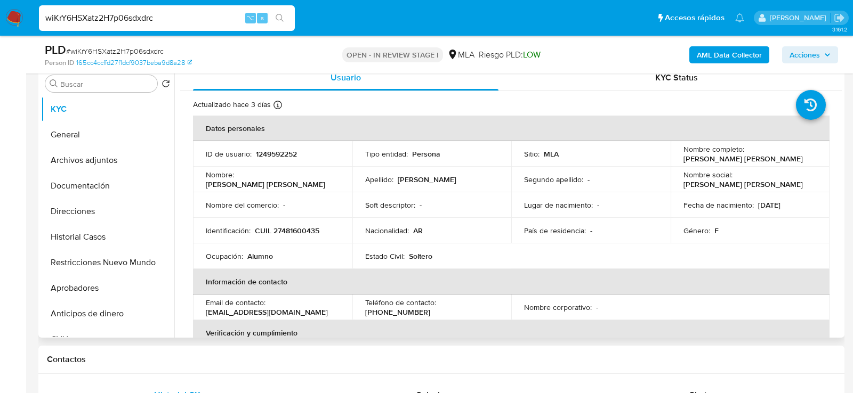
drag, startPoint x: 756, startPoint y: 204, endPoint x: 813, endPoint y: 203, distance: 57.0
click at [813, 204] on td "Fecha de nacimiento : [DEMOGRAPHIC_DATA]" at bounding box center [749, 205] width 159 height 26
copy p "[DATE]"
click at [70, 295] on button "Aprobadores" at bounding box center [103, 289] width 125 height 26
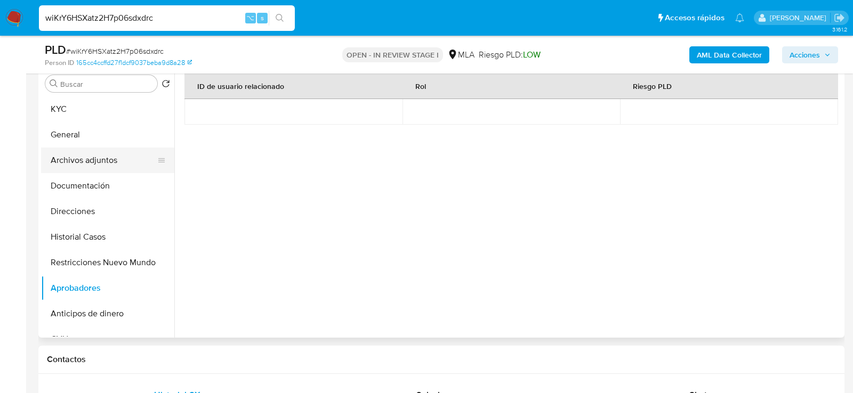
click at [90, 150] on button "Archivos adjuntos" at bounding box center [103, 161] width 125 height 26
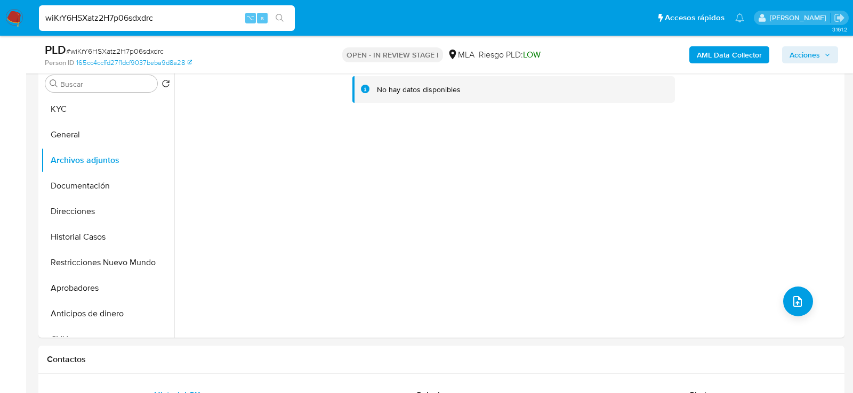
click at [737, 56] on b "AML Data Collector" at bounding box center [729, 54] width 65 height 17
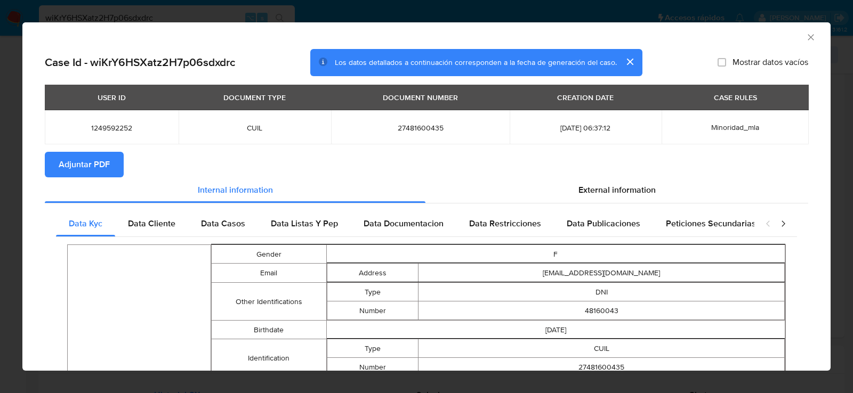
click at [104, 159] on span "Adjuntar PDF" at bounding box center [84, 164] width 51 height 23
click at [812, 38] on icon "Cerrar ventana" at bounding box center [810, 37] width 11 height 11
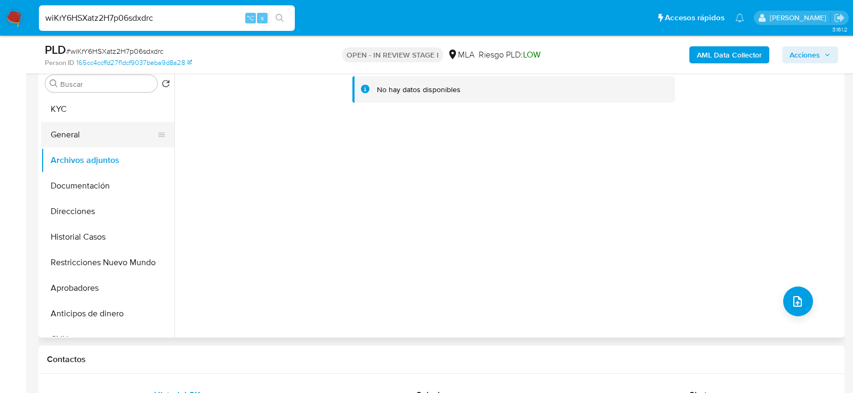
click at [68, 135] on button "General" at bounding box center [103, 135] width 125 height 26
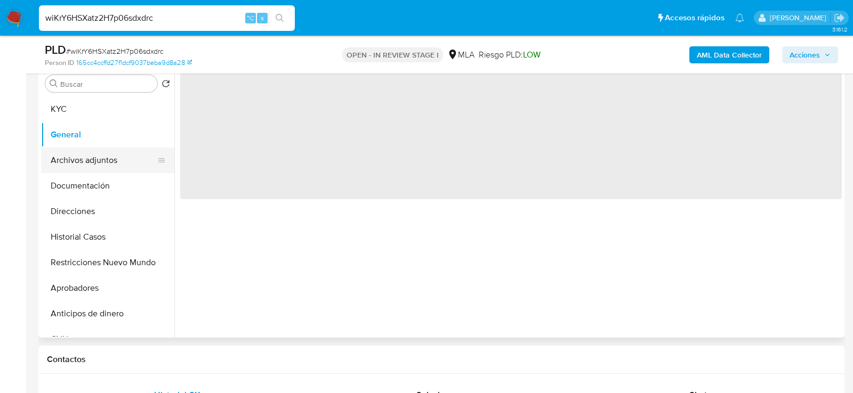
click at [68, 149] on button "Archivos adjuntos" at bounding box center [103, 161] width 125 height 26
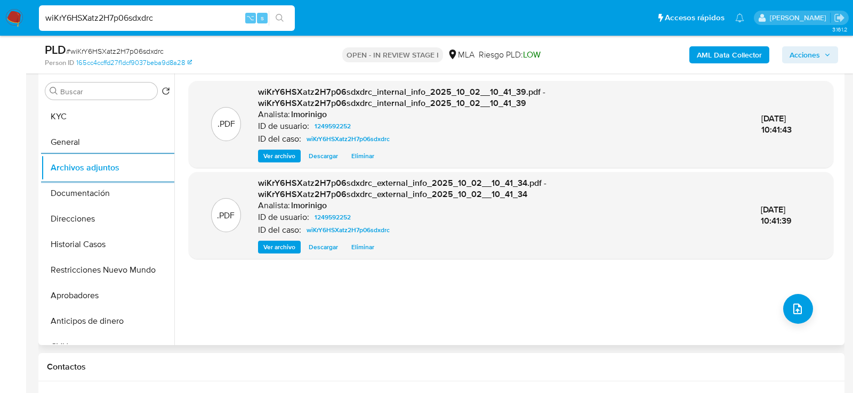
scroll to position [194, 0]
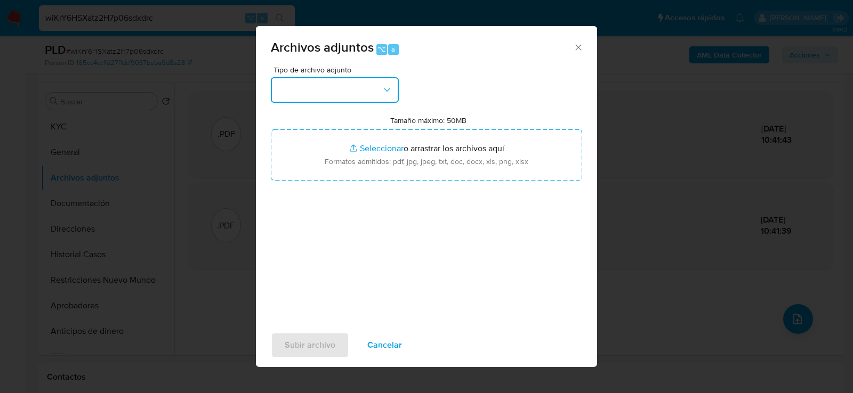
click at [385, 95] on icon "button" at bounding box center [387, 90] width 11 height 11
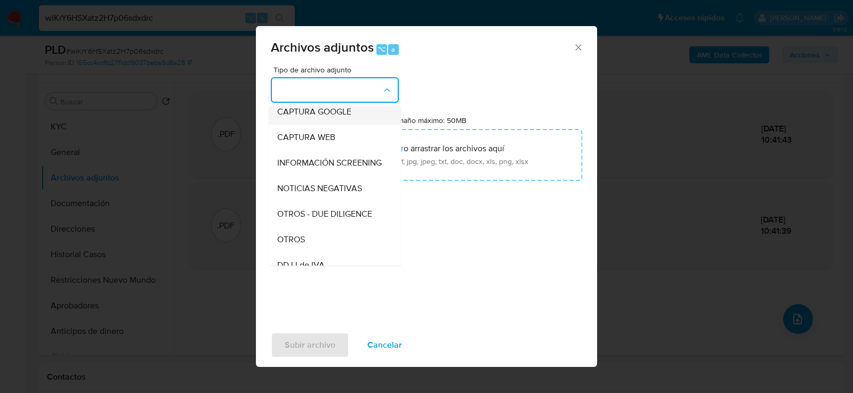
scroll to position [144, 0]
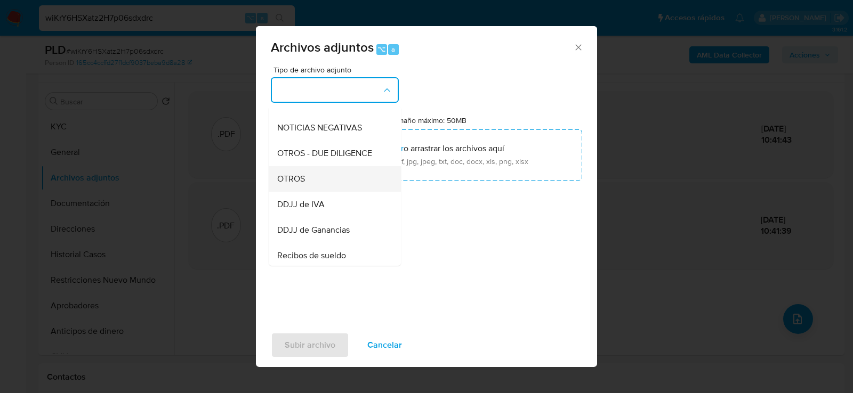
click at [338, 180] on div "OTROS" at bounding box center [331, 179] width 109 height 26
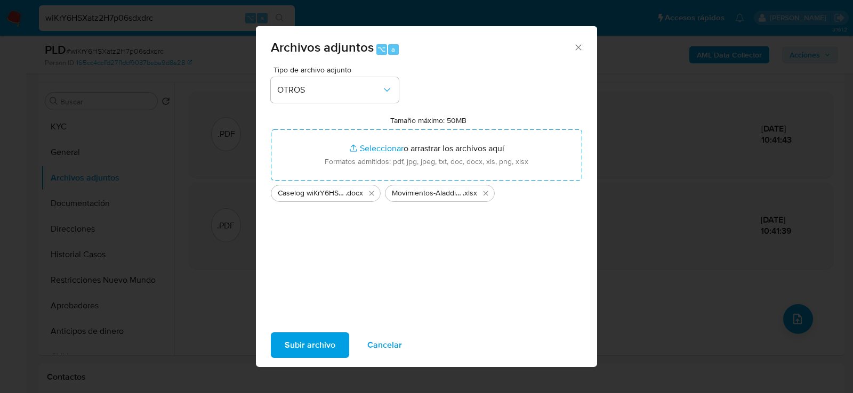
click at [313, 345] on span "Subir archivo" at bounding box center [310, 345] width 51 height 23
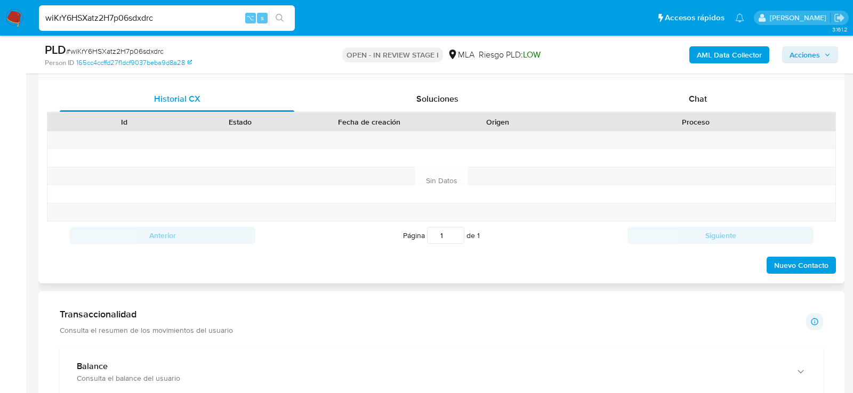
scroll to position [507, 0]
click at [689, 104] on span "Chat" at bounding box center [698, 99] width 18 height 12
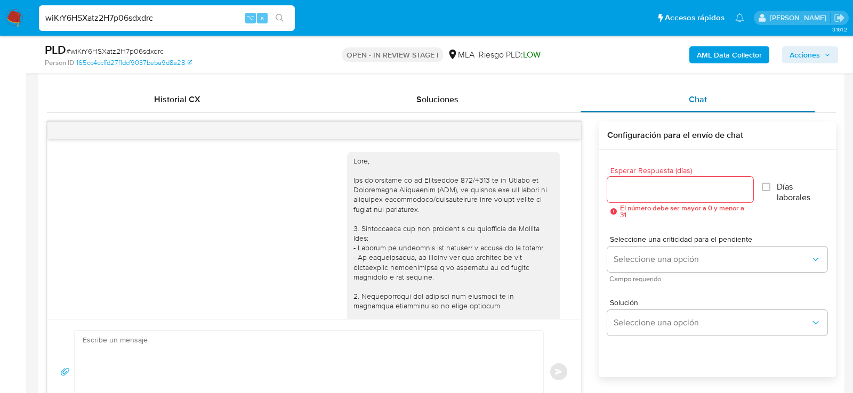
scroll to position [542, 0]
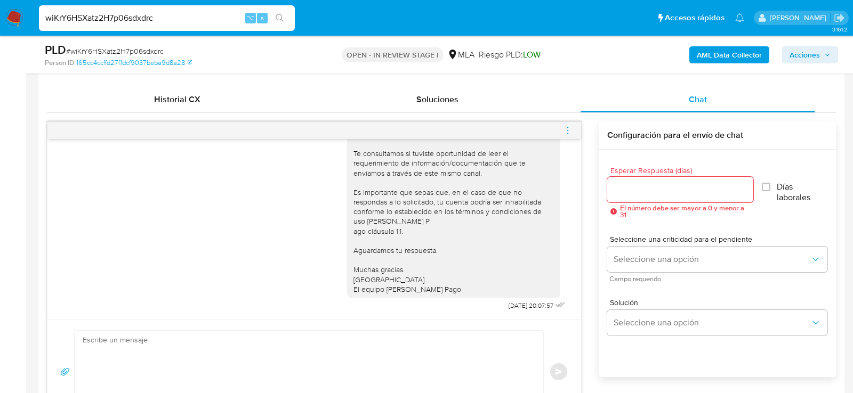
click at [574, 131] on div at bounding box center [313, 130] width 533 height 17
click at [570, 128] on icon "menu-action" at bounding box center [568, 131] width 10 height 10
click at [495, 110] on li "Cerrar conversación" at bounding box center [508, 108] width 109 height 19
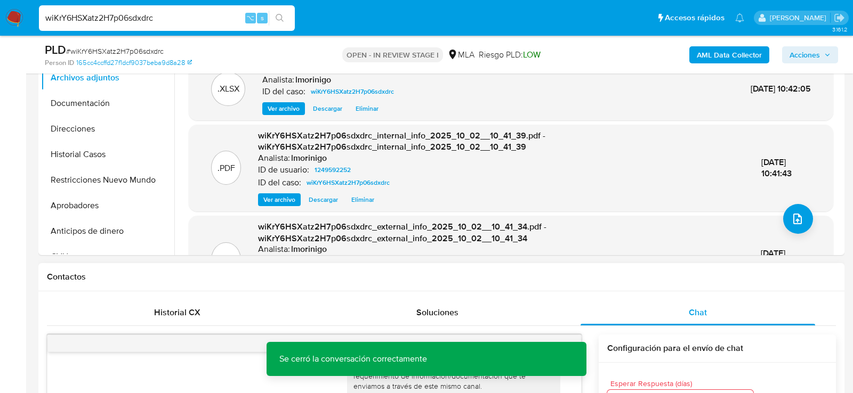
scroll to position [73, 0]
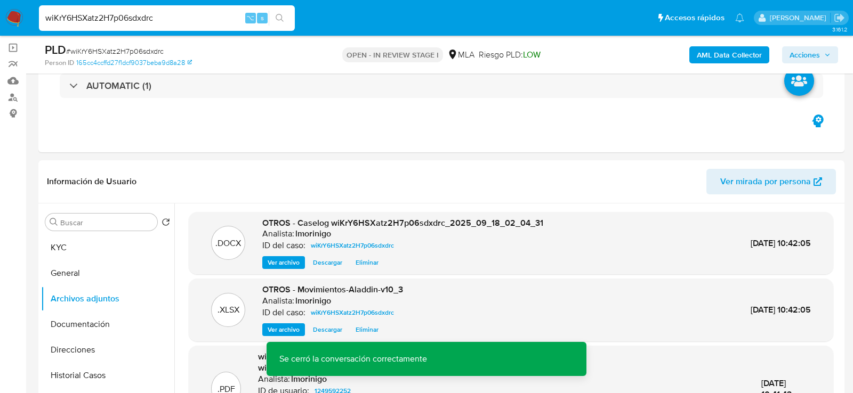
click at [789, 69] on div "PLD # wiKrY6HSXatz2H7p06sdxdrc Person ID 165cc4ccffd27f1dcf9037beba9d8a28 OPEN …" at bounding box center [441, 55] width 806 height 38
click at [804, 56] on span "Acciones" at bounding box center [804, 54] width 30 height 17
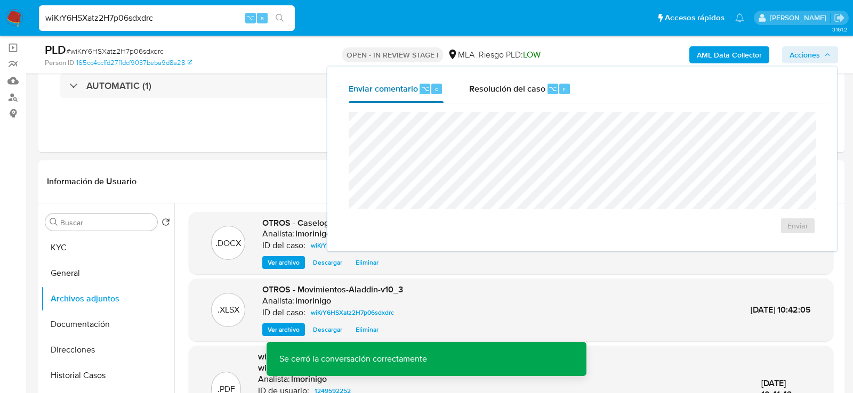
click at [446, 89] on button "Enviar comentario ⌥ c" at bounding box center [396, 89] width 120 height 28
click at [499, 94] on div "Resolución del caso ⌥ r" at bounding box center [520, 89] width 102 height 28
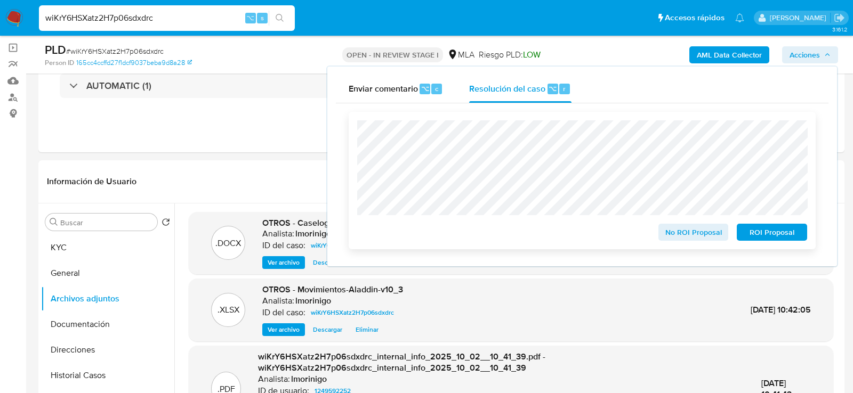
click at [698, 240] on span "No ROI Proposal" at bounding box center [693, 232] width 55 height 15
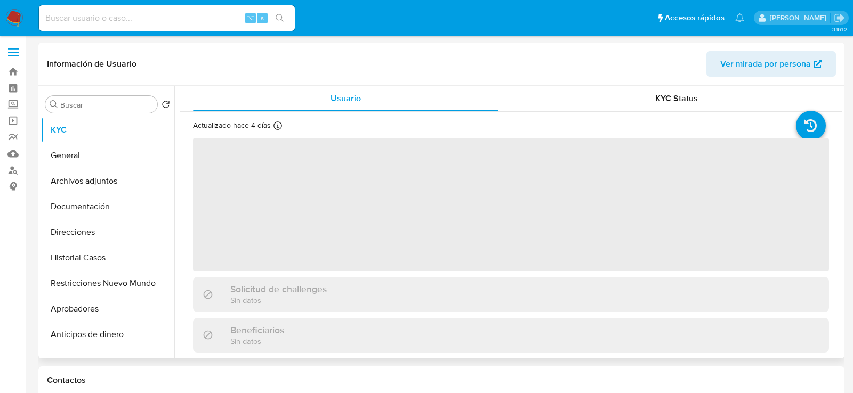
select select "10"
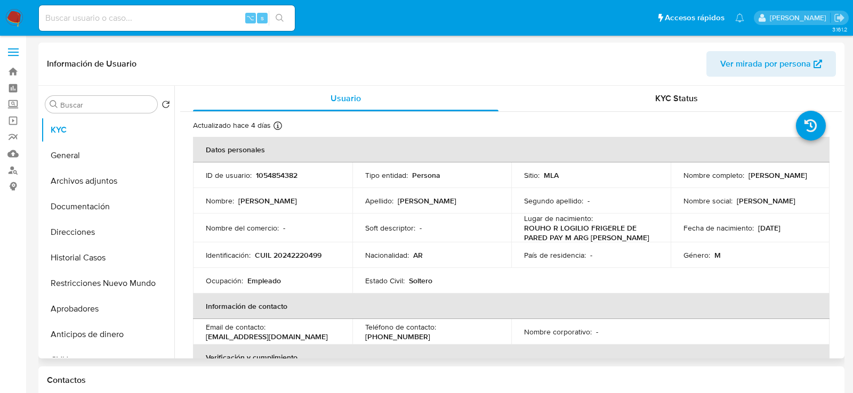
drag, startPoint x: 674, startPoint y: 181, endPoint x: 767, endPoint y: 181, distance: 92.7
click at [767, 181] on td "Nombre completo : [PERSON_NAME]" at bounding box center [749, 176] width 159 height 26
copy p "[PERSON_NAME]"
click at [292, 253] on p "CUIL 20242220499" at bounding box center [288, 255] width 67 height 10
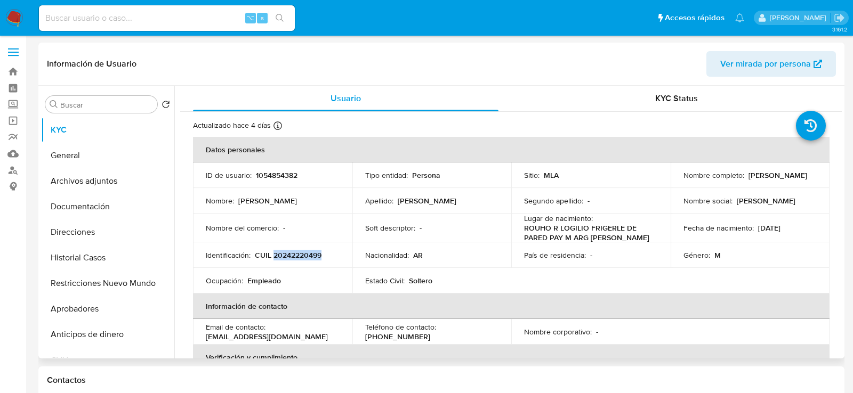
copy p "20242220499"
click at [80, 181] on button "Archivos adjuntos" at bounding box center [103, 181] width 125 height 26
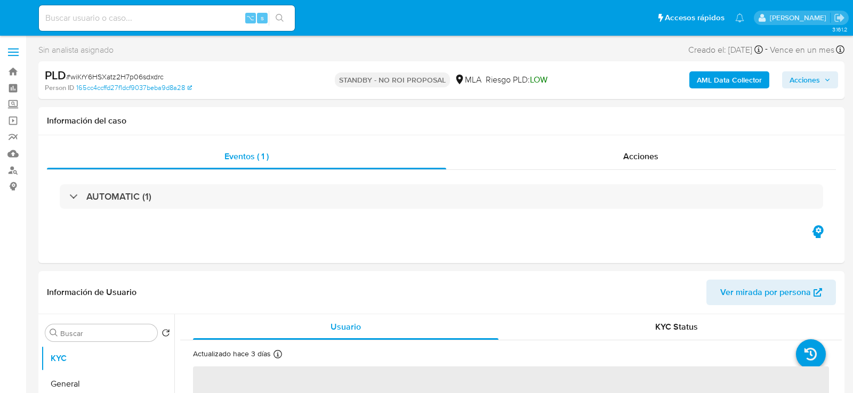
select select "10"
click at [218, 17] on input at bounding box center [167, 18] width 256 height 14
paste input "EpUZDEfkTY9HoRtKx2hlPI6c"
type input "EpUZDEfkTY9HoRtKx2hlPI6c"
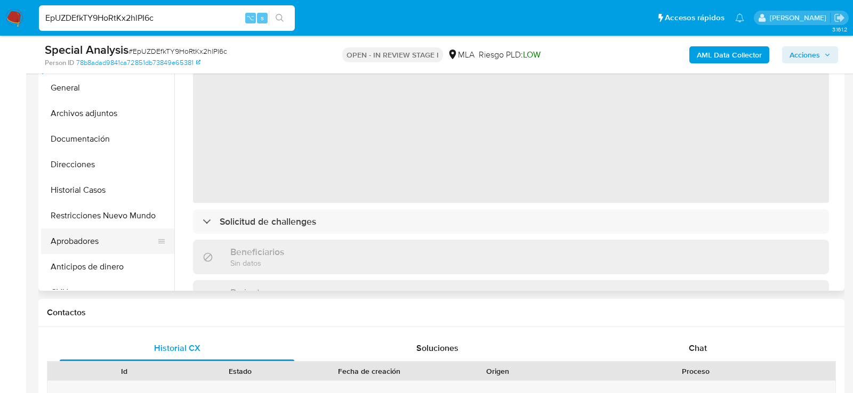
select select "10"
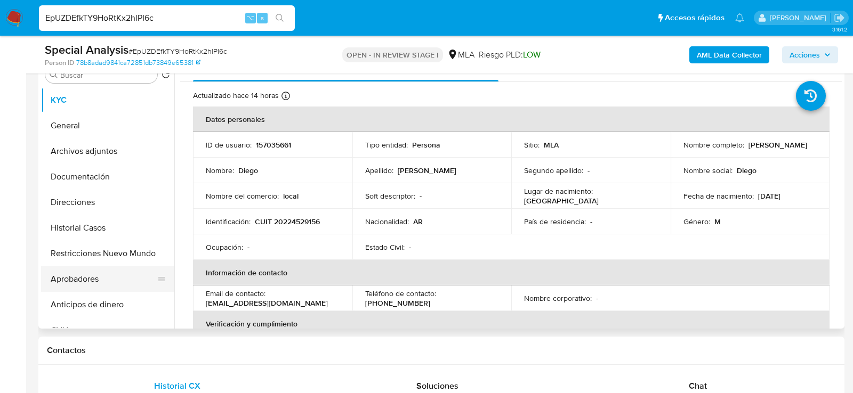
scroll to position [209, 0]
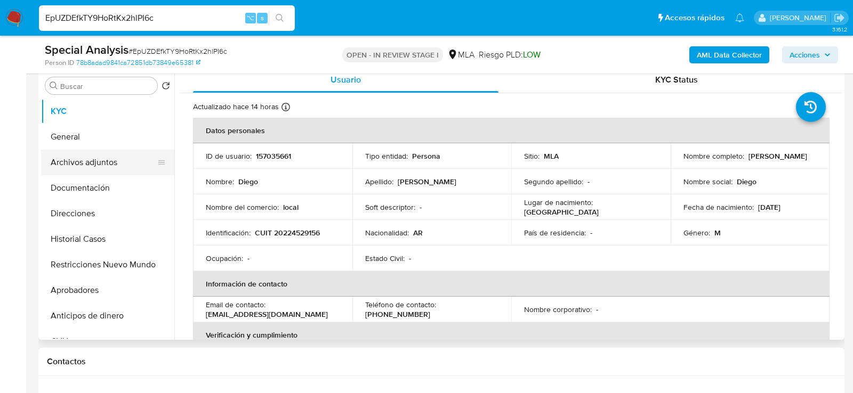
click at [96, 165] on button "Archivos adjuntos" at bounding box center [103, 163] width 125 height 26
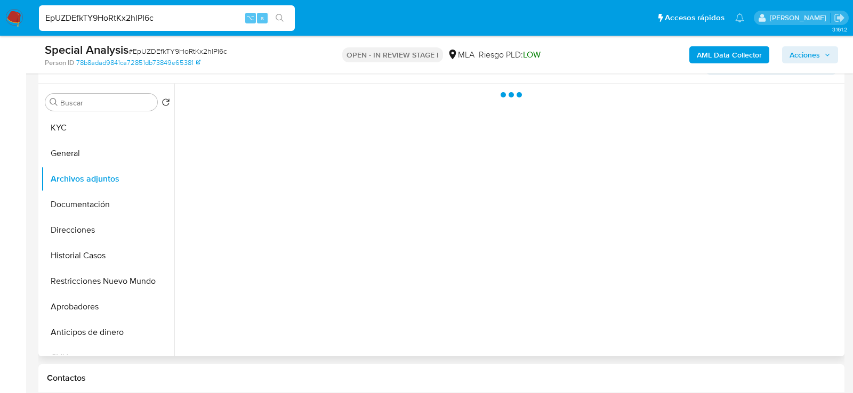
scroll to position [189, 0]
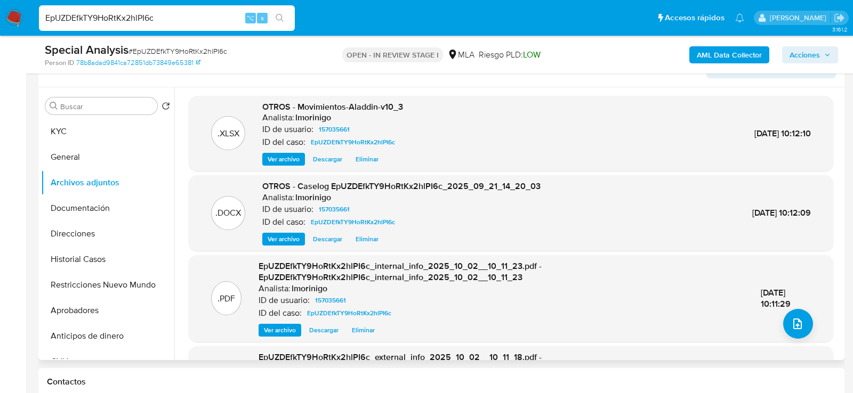
click at [368, 238] on span "Eliminar" at bounding box center [366, 239] width 23 height 11
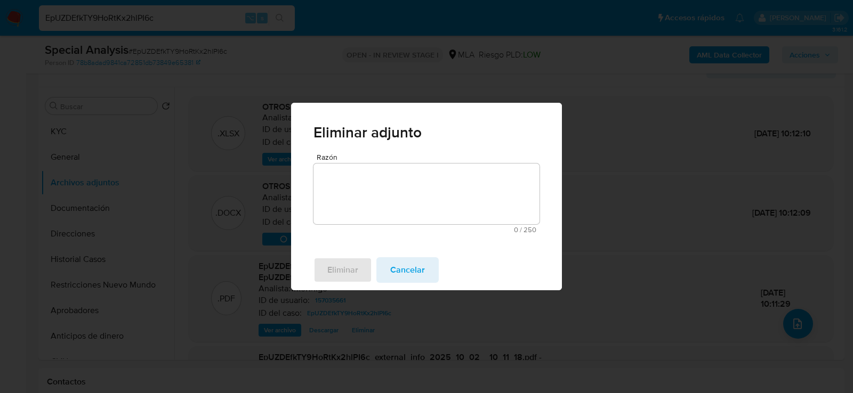
click at [381, 206] on textarea "Razón" at bounding box center [426, 194] width 226 height 61
click at [356, 270] on span "Eliminar" at bounding box center [342, 269] width 31 height 23
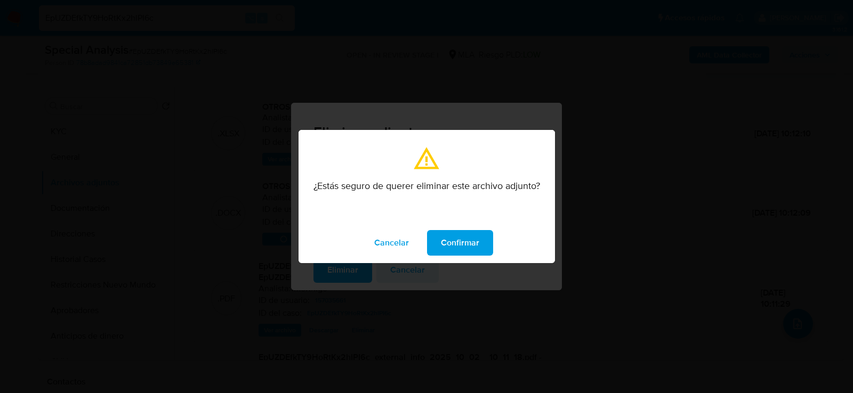
click at [445, 247] on span "Confirmar" at bounding box center [460, 242] width 38 height 23
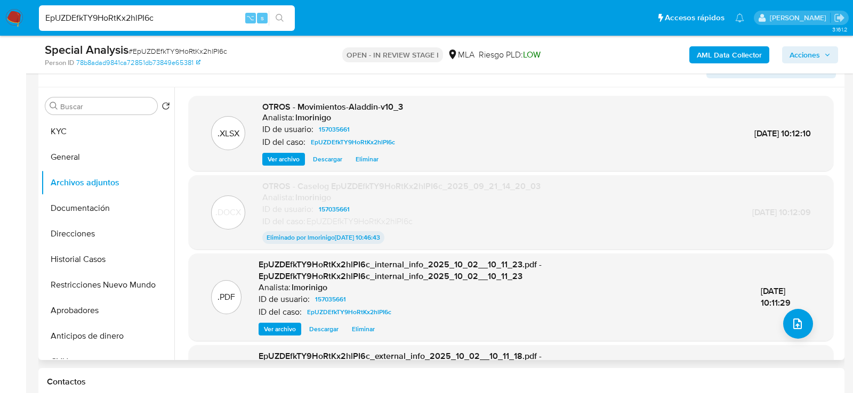
scroll to position [194, 0]
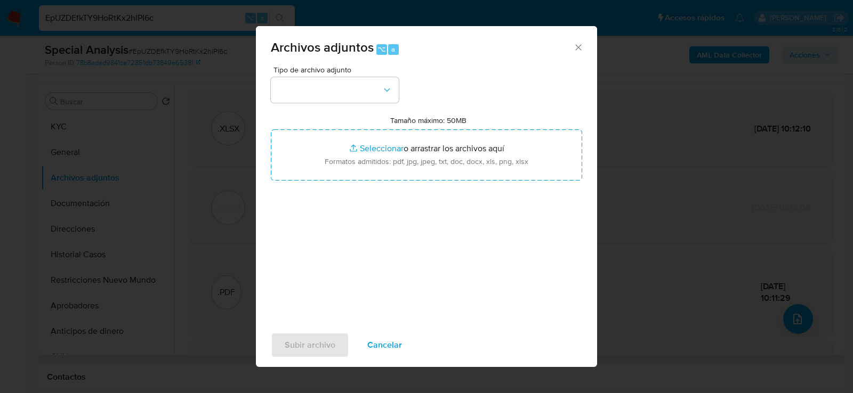
click at [372, 71] on span "Tipo de archivo adjunto" at bounding box center [337, 69] width 128 height 7
click at [372, 88] on button "button" at bounding box center [335, 90] width 128 height 26
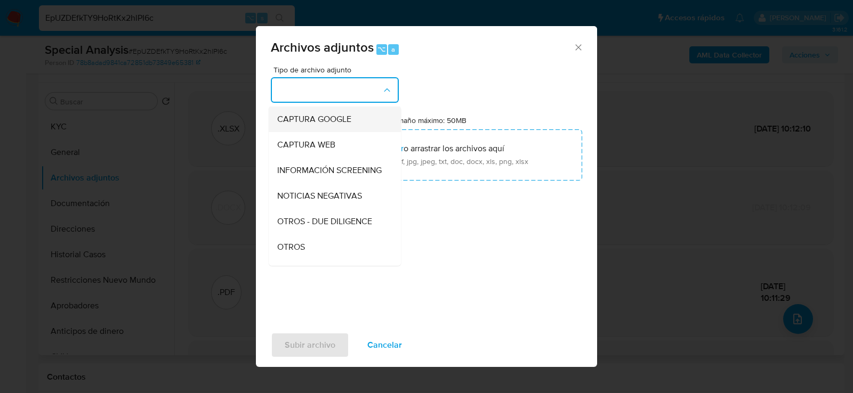
scroll to position [101, 0]
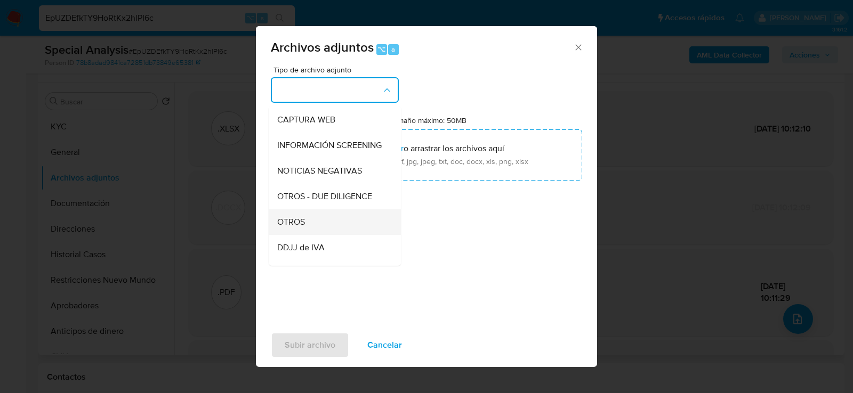
click at [319, 220] on div "OTROS" at bounding box center [331, 222] width 109 height 26
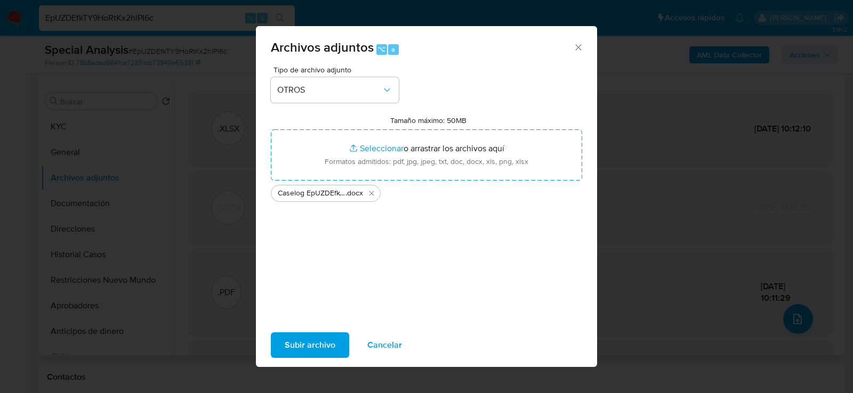
click at [289, 336] on span "Subir archivo" at bounding box center [310, 345] width 51 height 23
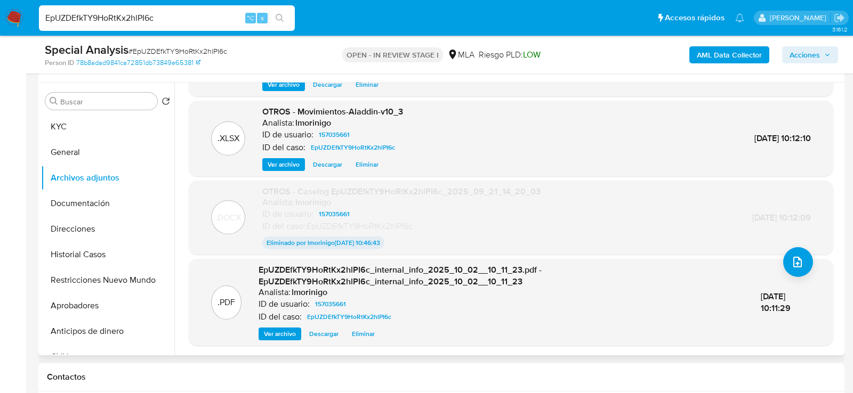
scroll to position [0, 0]
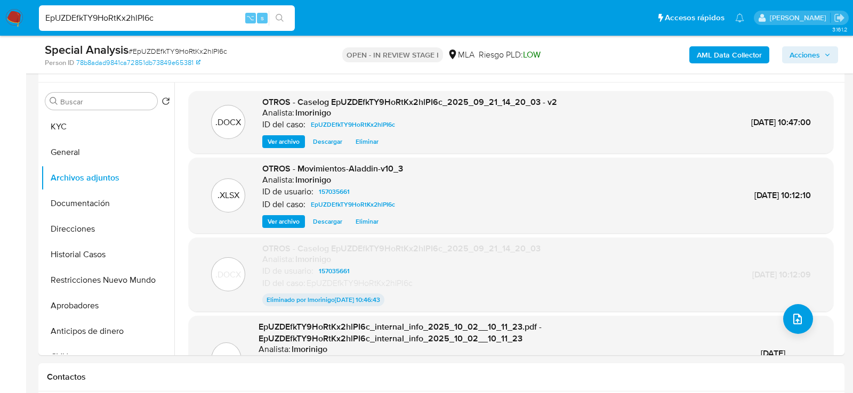
click at [832, 56] on button "Acciones" at bounding box center [810, 54] width 56 height 17
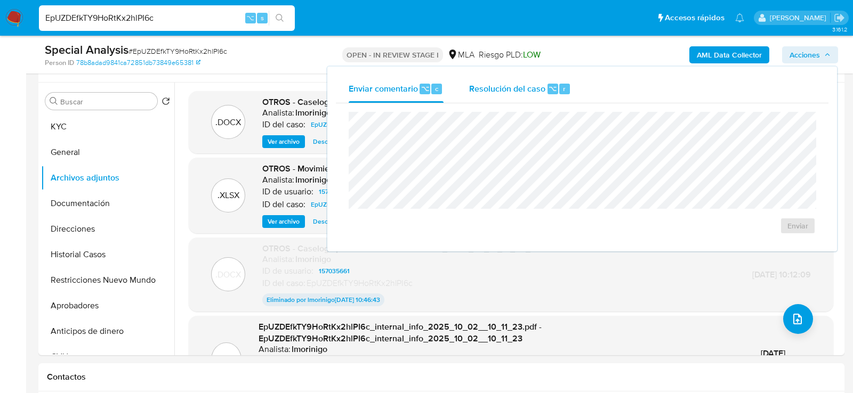
click at [537, 84] on span "Resolución del caso" at bounding box center [507, 88] width 76 height 12
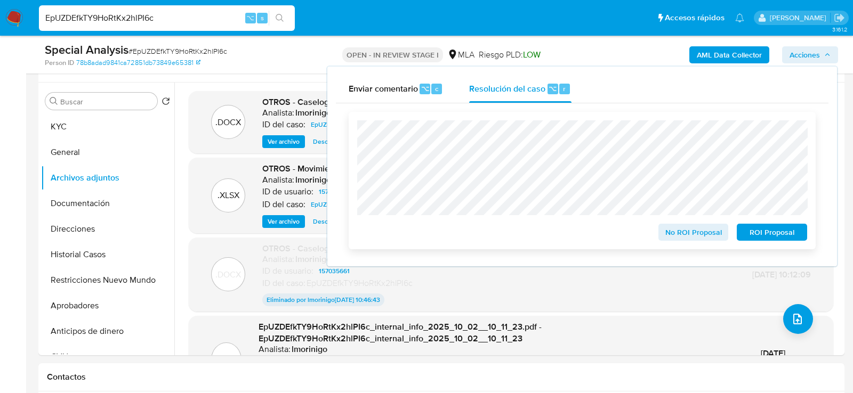
click at [714, 236] on span "No ROI Proposal" at bounding box center [693, 232] width 55 height 15
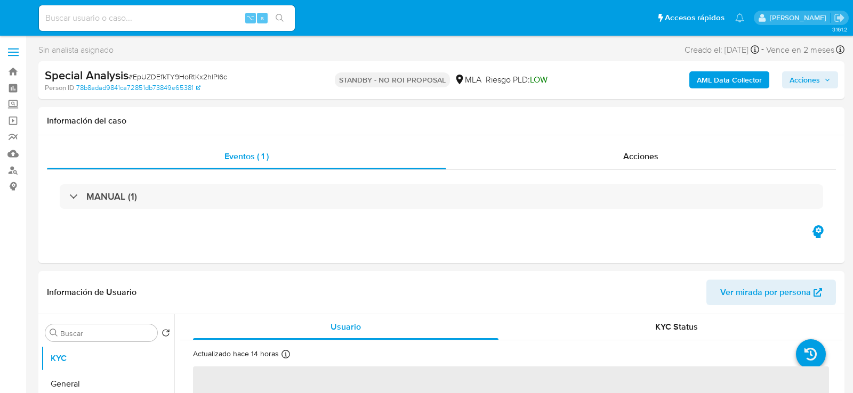
select select "10"
click at [150, 19] on input at bounding box center [167, 18] width 256 height 14
paste input "gFcDbLjV2ihZmWa7CMTay3W8"
type input "gFcDbLjV2ihZmWa7CMTay3W8"
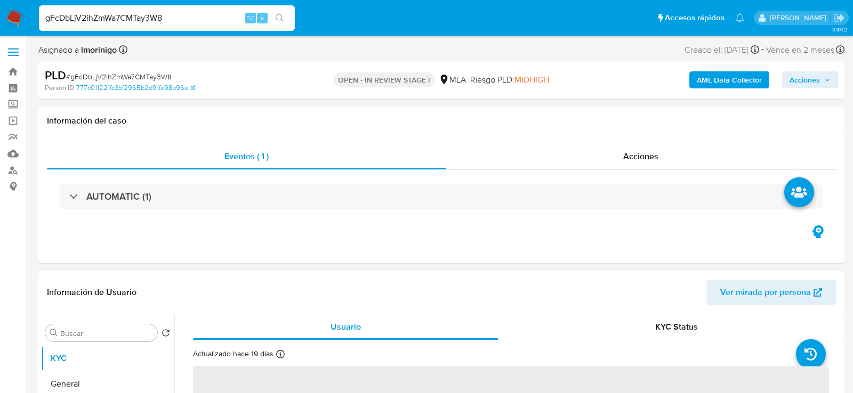
select select "10"
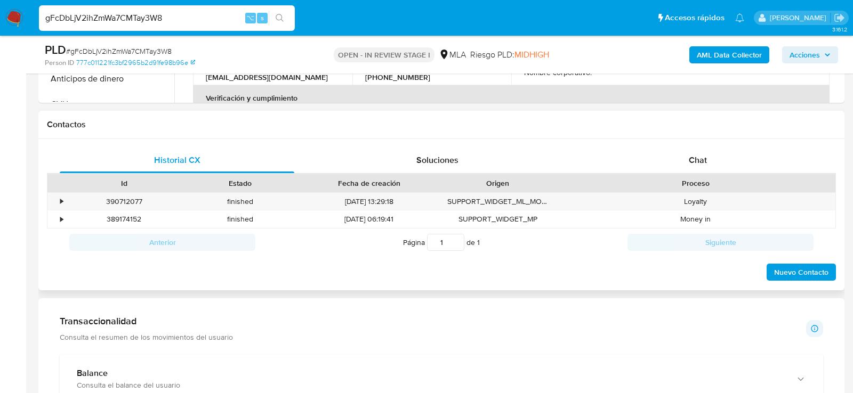
scroll to position [440, 0]
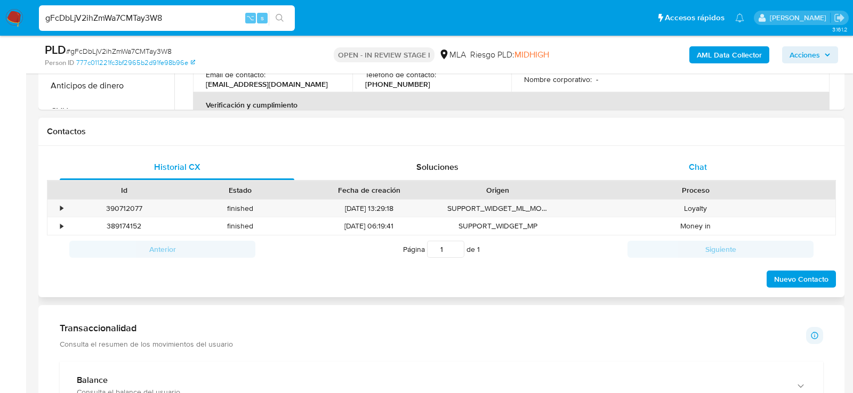
click at [705, 166] on span "Chat" at bounding box center [698, 167] width 18 height 12
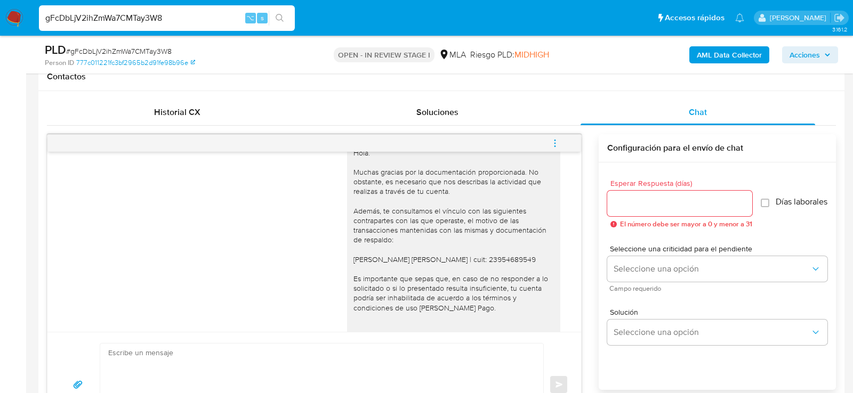
scroll to position [766, 0]
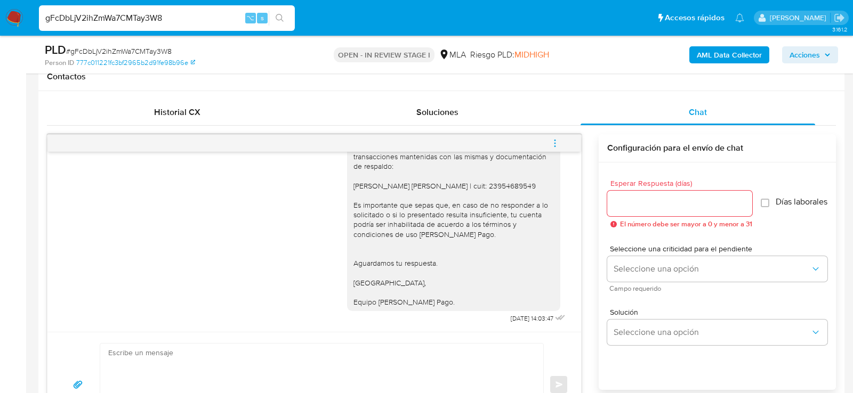
click at [490, 172] on div "Hola. Muchas gracias por la documentación proporcionada. No obstante, es necesa…" at bounding box center [453, 191] width 200 height 233
copy div "23954689549"
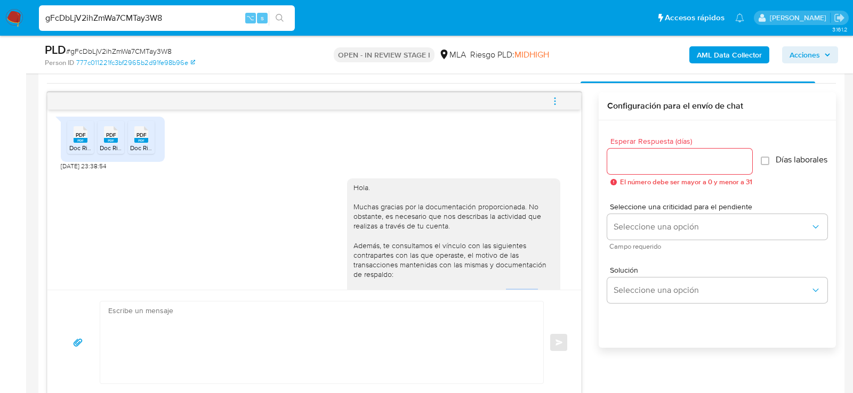
scroll to position [584, 0]
drag, startPoint x: 92, startPoint y: 188, endPoint x: 58, endPoint y: 188, distance: 33.6
click at [58, 188] on div "[DATE] 14:47:14 PDF PDF Doc Ris MP 2.pdf PDF PDF Doc Ris MP.pdf PDF PDF Doc Ris…" at bounding box center [313, 200] width 533 height 180
copy span "[DATE]"
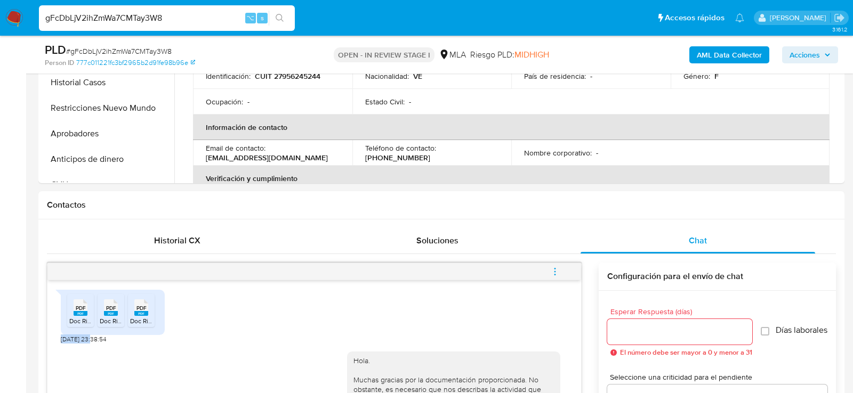
scroll to position [300, 0]
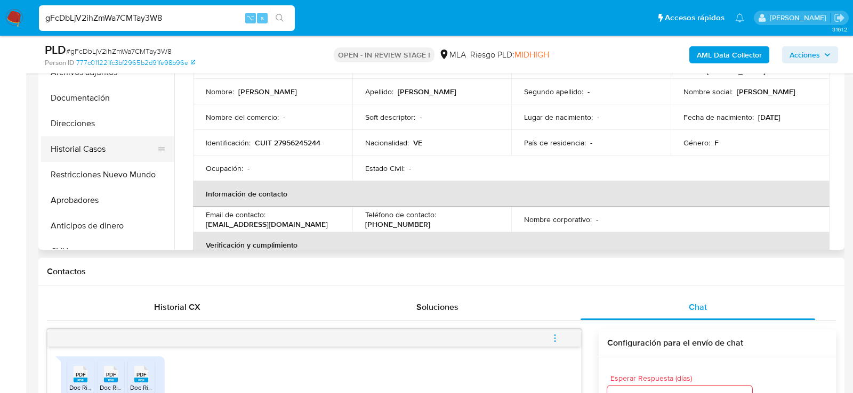
click at [59, 150] on button "Historial Casos" at bounding box center [103, 149] width 125 height 26
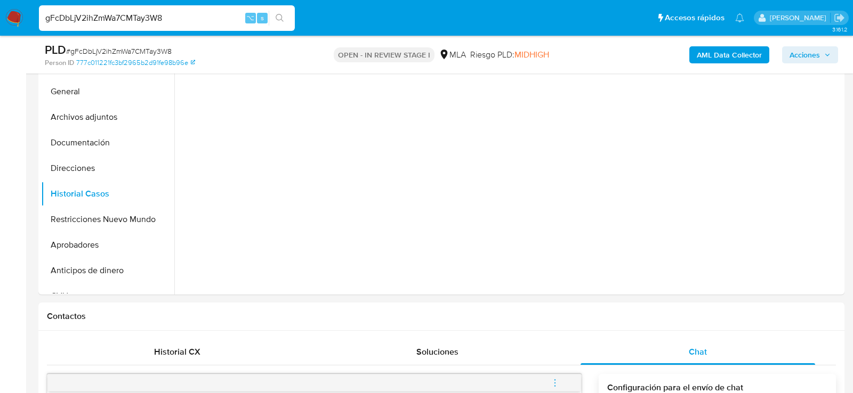
scroll to position [233, 0]
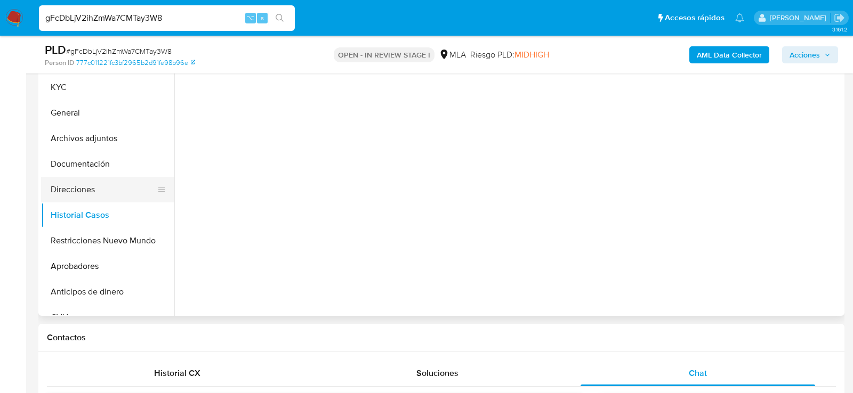
click at [47, 189] on button "Direcciones" at bounding box center [103, 190] width 125 height 26
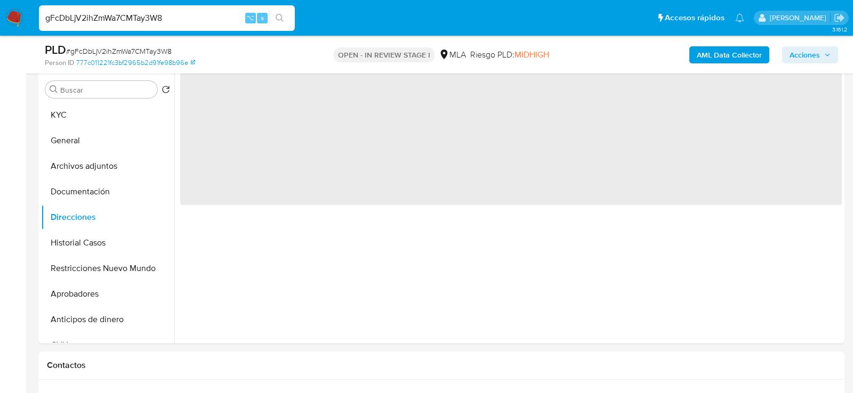
scroll to position [199, 0]
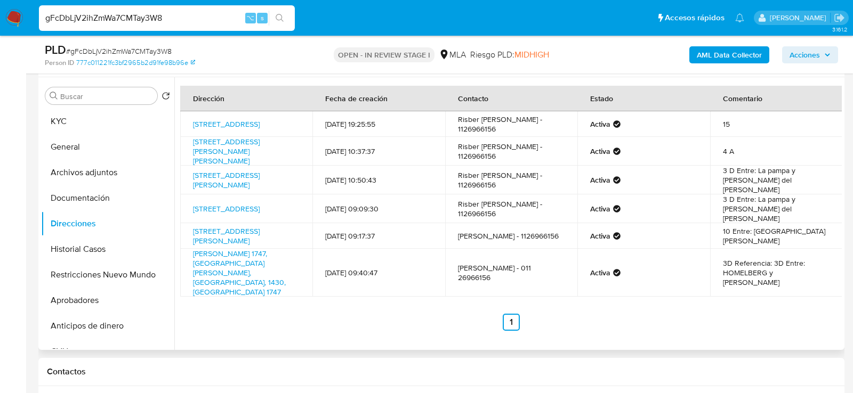
click at [299, 187] on td "[STREET_ADDRESS][PERSON_NAME]" at bounding box center [246, 180] width 132 height 29
copy td "[STREET_ADDRESS][PERSON_NAME]"
click at [266, 135] on td "[STREET_ADDRESS]" at bounding box center [246, 124] width 132 height 26
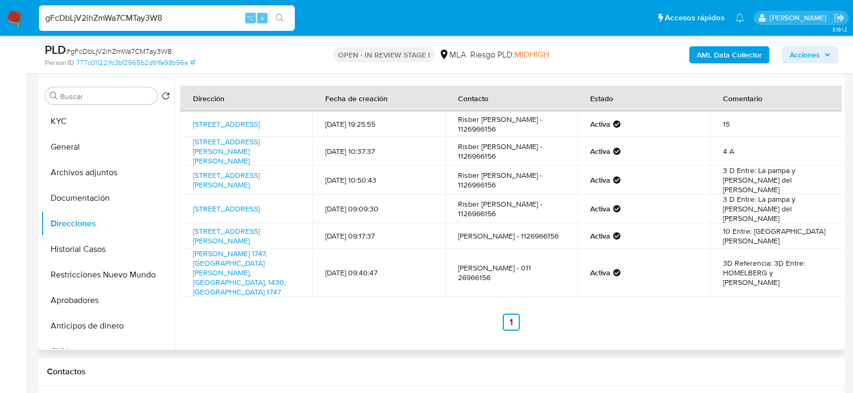
click at [266, 135] on td "[STREET_ADDRESS]" at bounding box center [246, 124] width 132 height 26
copy td "[STREET_ADDRESS]"
click at [62, 117] on button "KYC" at bounding box center [103, 122] width 125 height 26
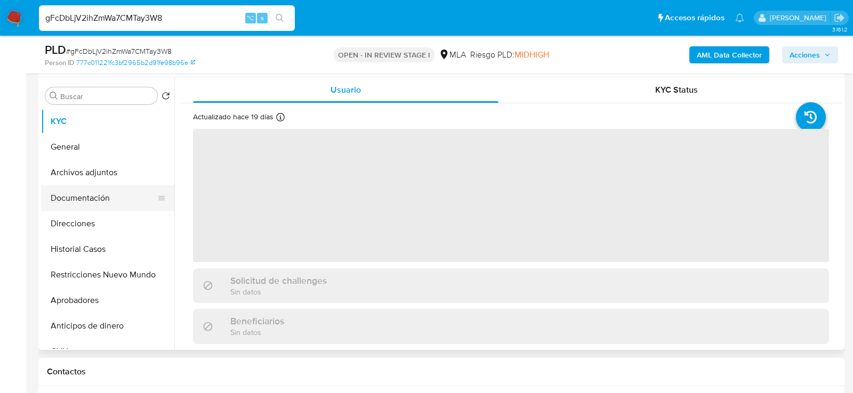
click at [80, 199] on button "Documentación" at bounding box center [103, 198] width 125 height 26
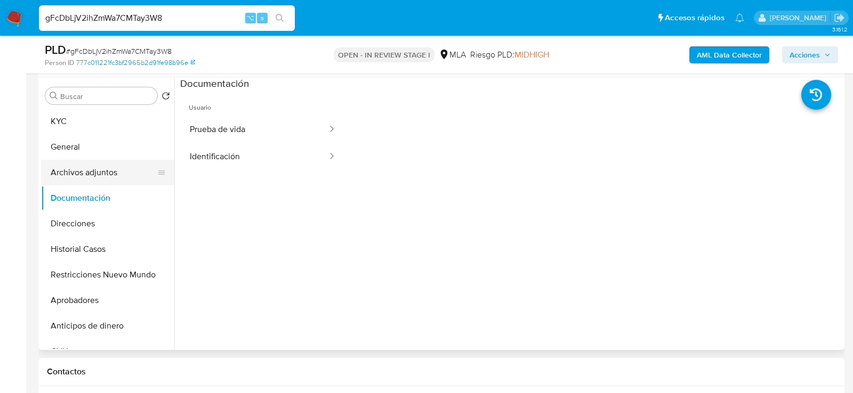
click at [93, 177] on button "Archivos adjuntos" at bounding box center [103, 173] width 125 height 26
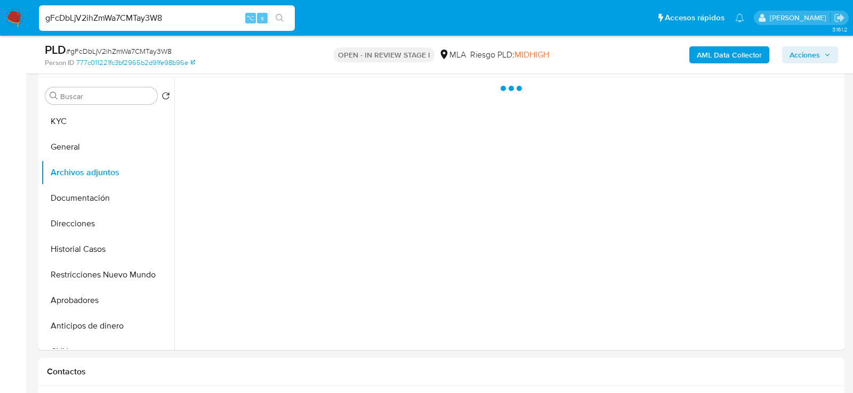
click at [703, 50] on b "AML Data Collector" at bounding box center [729, 54] width 65 height 17
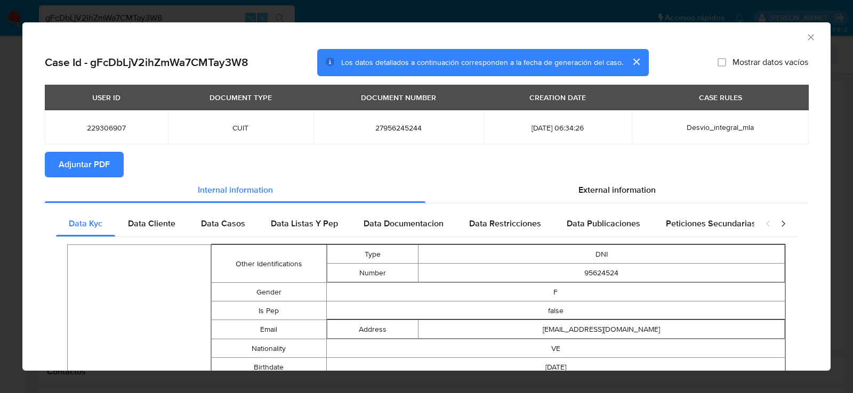
click at [111, 174] on button "Adjuntar PDF" at bounding box center [84, 165] width 79 height 26
click at [807, 38] on icon "Cerrar ventana" at bounding box center [810, 37] width 11 height 11
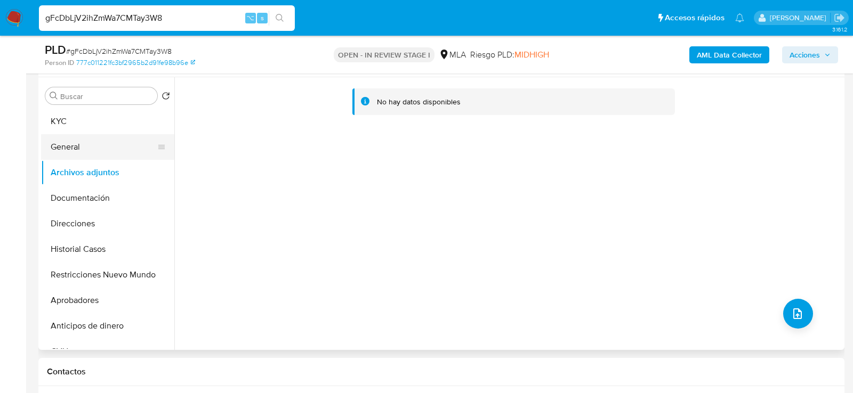
click at [95, 155] on button "General" at bounding box center [103, 147] width 125 height 26
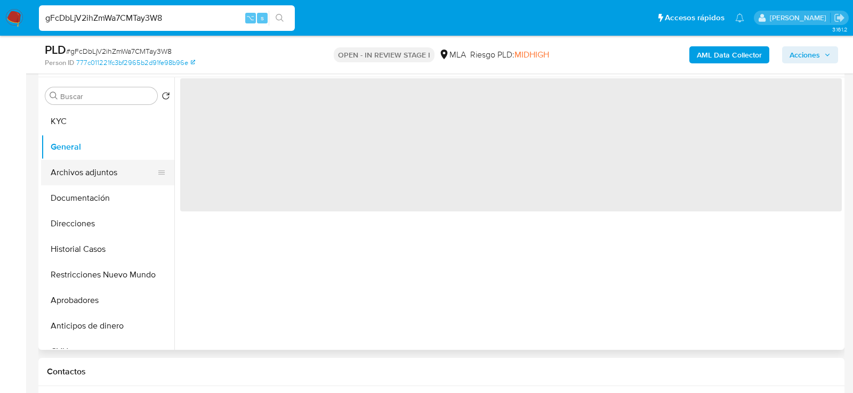
click at [95, 165] on button "Archivos adjuntos" at bounding box center [103, 173] width 125 height 26
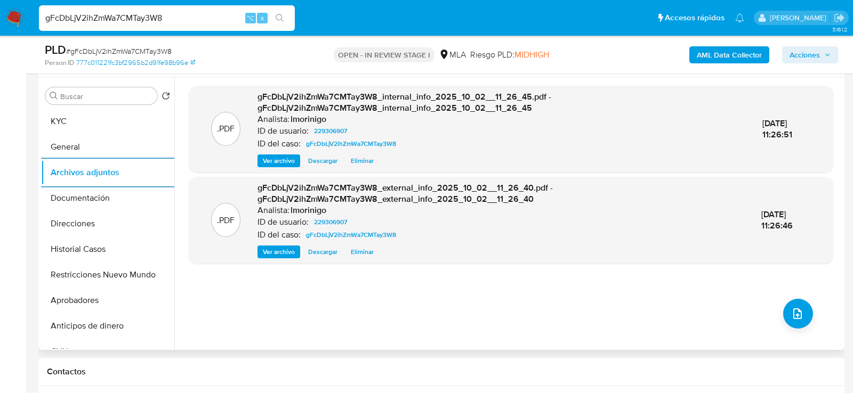
scroll to position [194, 0]
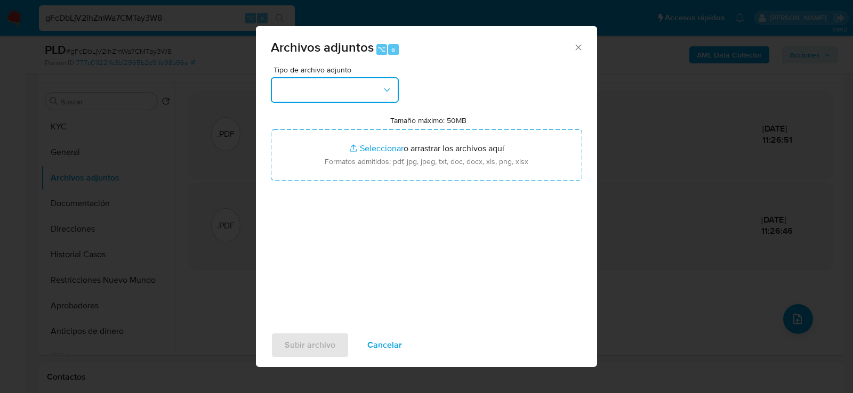
click at [374, 99] on button "button" at bounding box center [335, 90] width 128 height 26
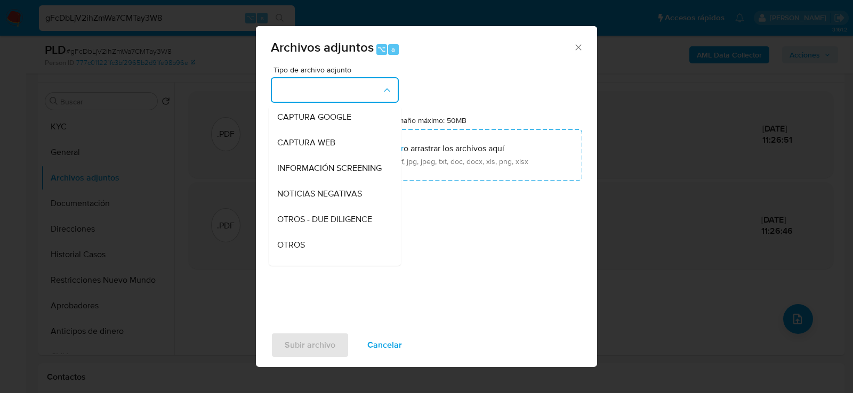
scroll to position [116, 0]
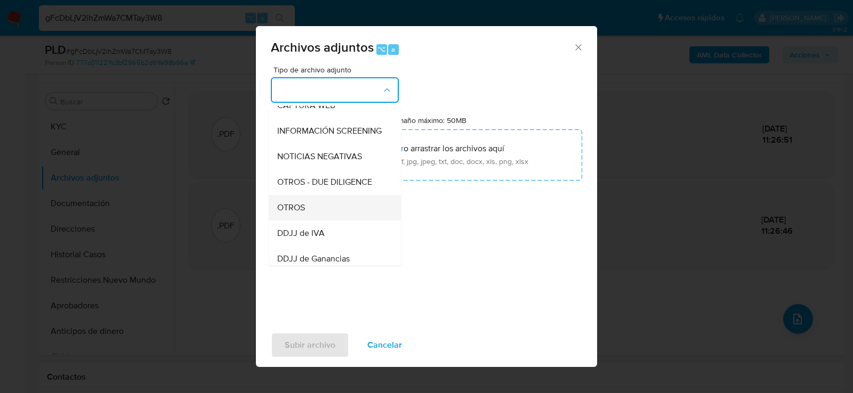
click at [335, 208] on div "OTROS" at bounding box center [331, 208] width 109 height 26
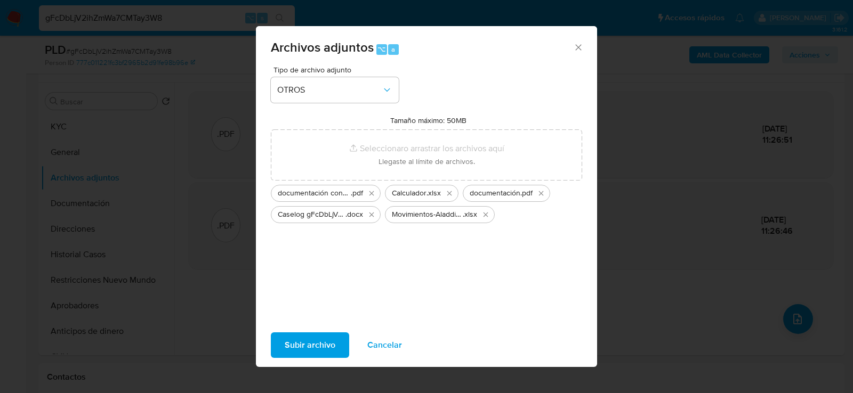
click at [332, 344] on span "Subir archivo" at bounding box center [310, 345] width 51 height 23
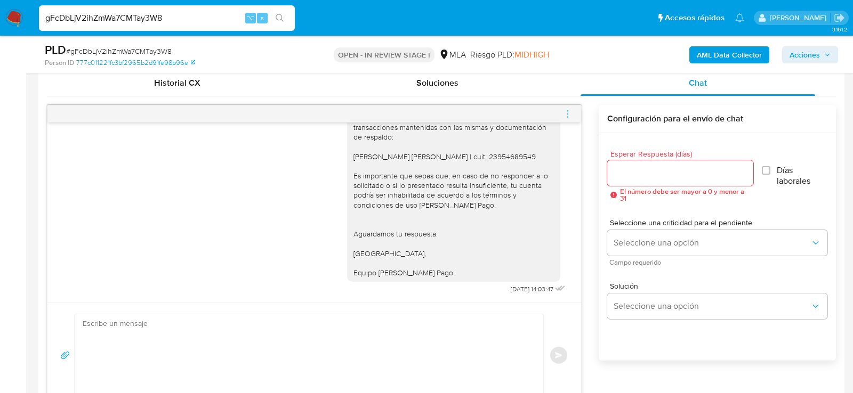
scroll to position [503, 0]
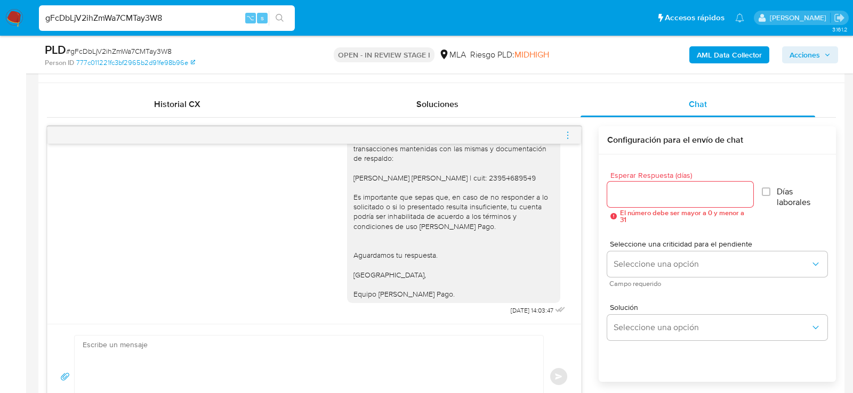
click at [570, 137] on icon "menu-action" at bounding box center [568, 136] width 10 height 10
click at [502, 114] on li "Cerrar conversación" at bounding box center [508, 113] width 109 height 19
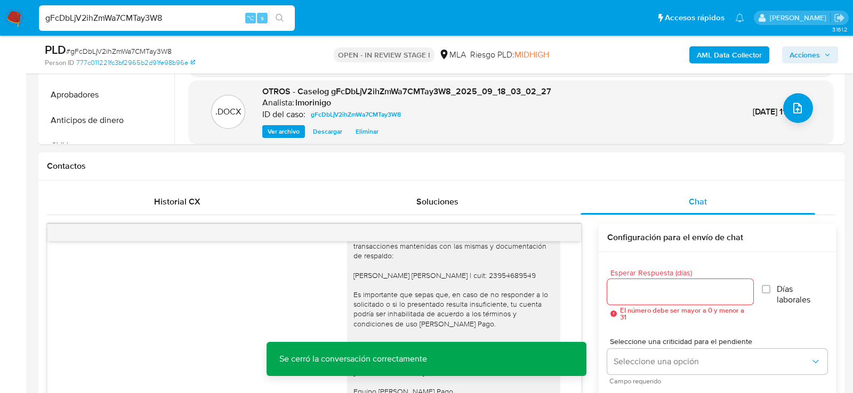
scroll to position [242, 0]
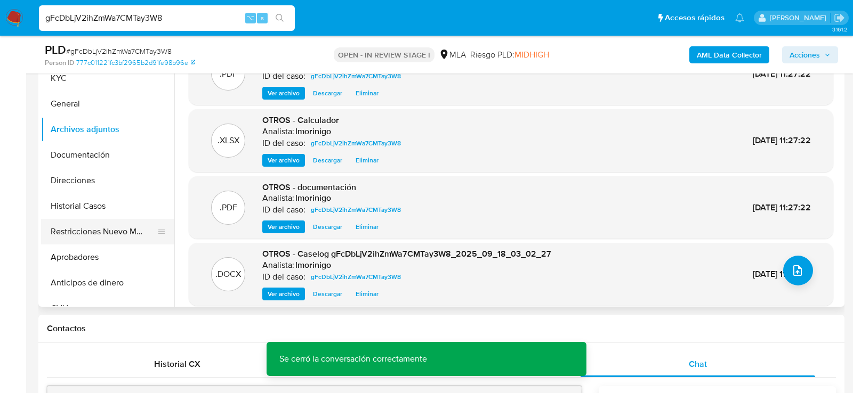
click at [68, 227] on button "Restricciones Nuevo Mundo" at bounding box center [103, 232] width 125 height 26
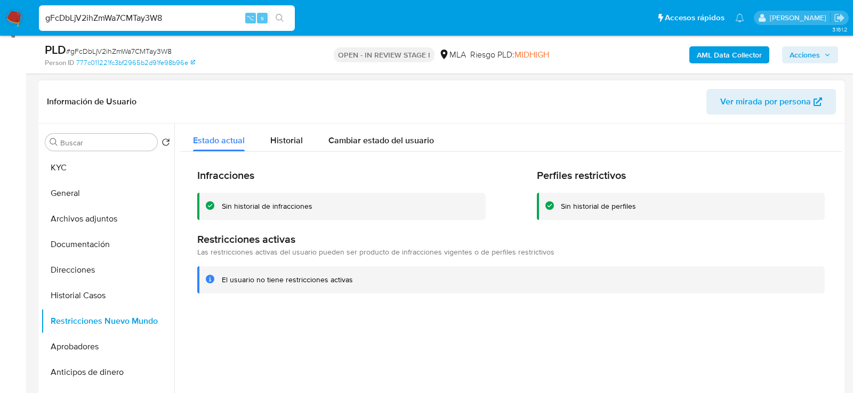
scroll to position [144, 0]
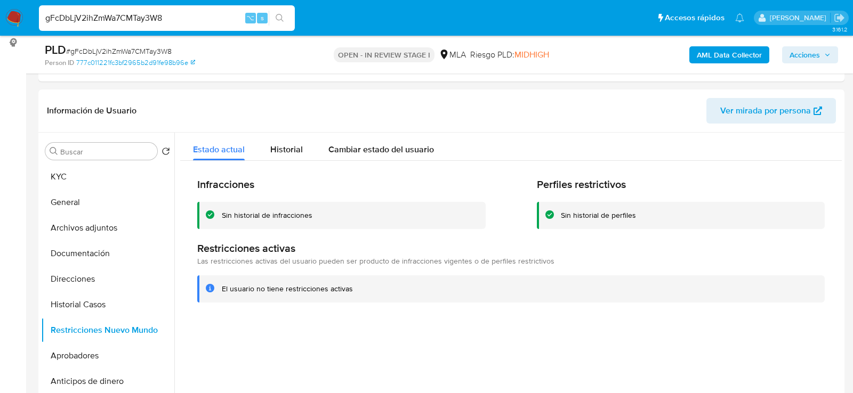
click at [820, 52] on span "Acciones" at bounding box center [809, 54] width 41 height 15
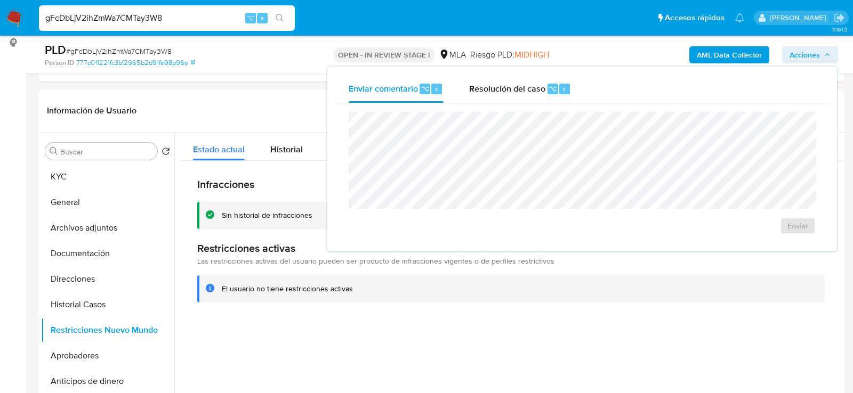
click at [547, 104] on div "Enviar" at bounding box center [582, 173] width 492 height 140
click at [547, 87] on div "⌥" at bounding box center [552, 89] width 11 height 11
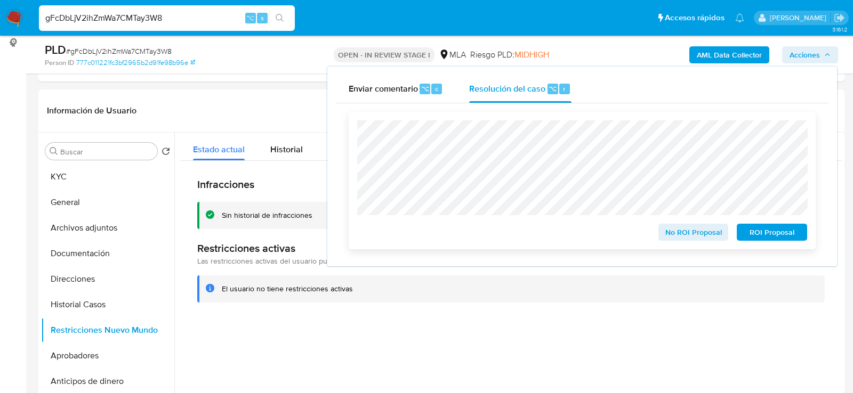
click at [666, 237] on span "No ROI Proposal" at bounding box center [693, 232] width 55 height 15
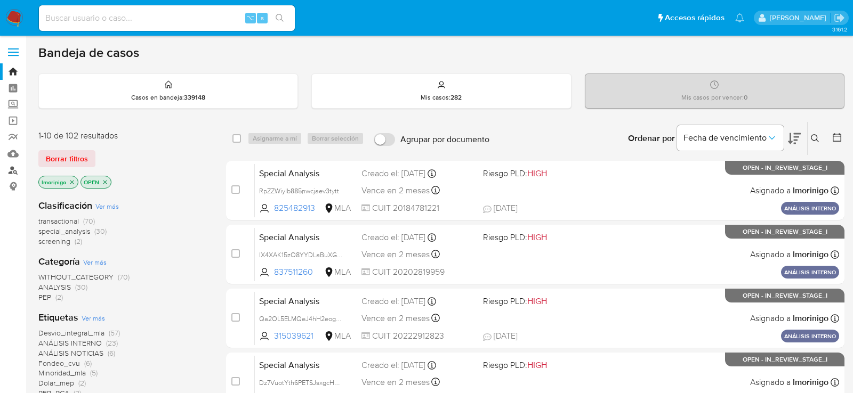
click at [14, 170] on link "Buscador de personas" at bounding box center [63, 170] width 127 height 17
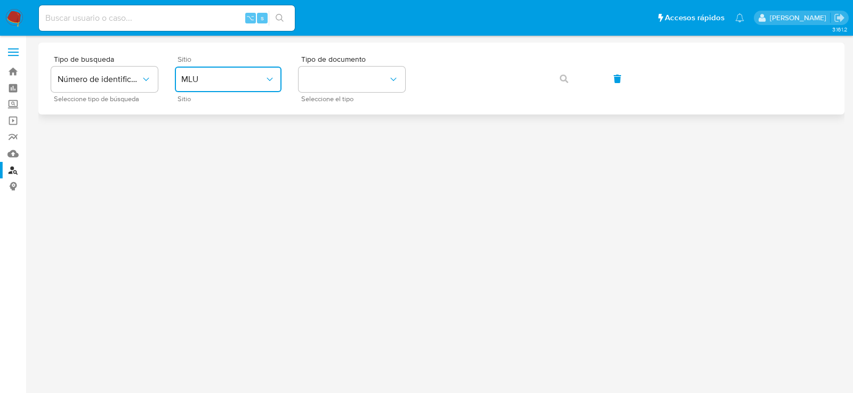
click at [261, 84] on span "MLU" at bounding box center [222, 79] width 83 height 11
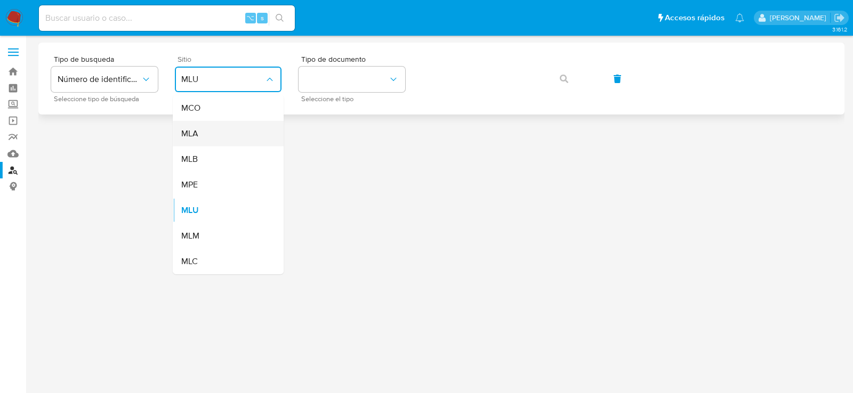
click at [247, 133] on div "MLA" at bounding box center [224, 134] width 87 height 26
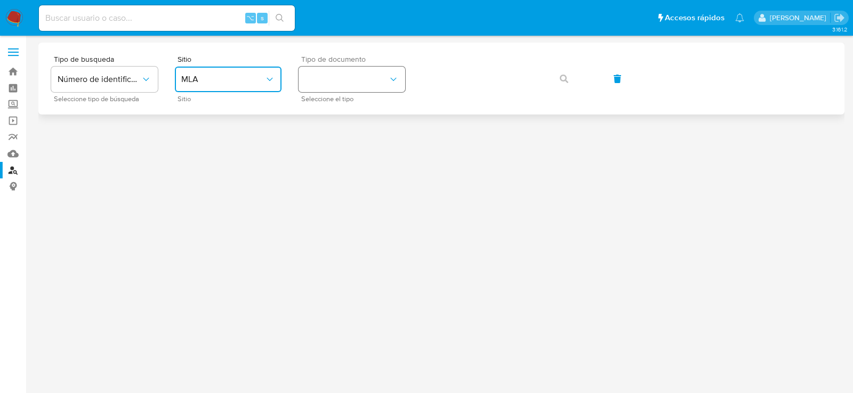
click at [338, 91] on button "identificationType" at bounding box center [351, 80] width 107 height 26
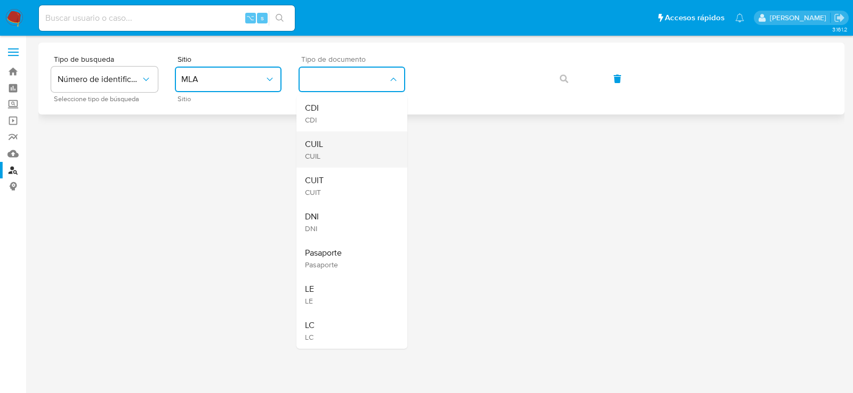
click at [336, 146] on div "CUIL CUIL" at bounding box center [348, 150] width 87 height 36
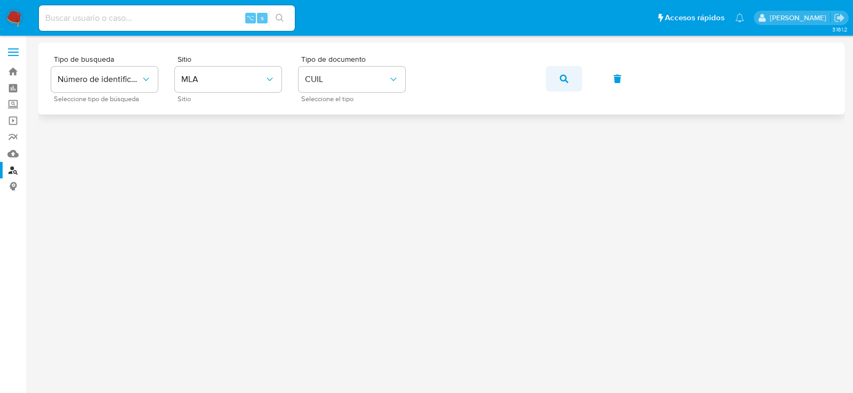
click at [572, 77] on button "button" at bounding box center [564, 79] width 36 height 26
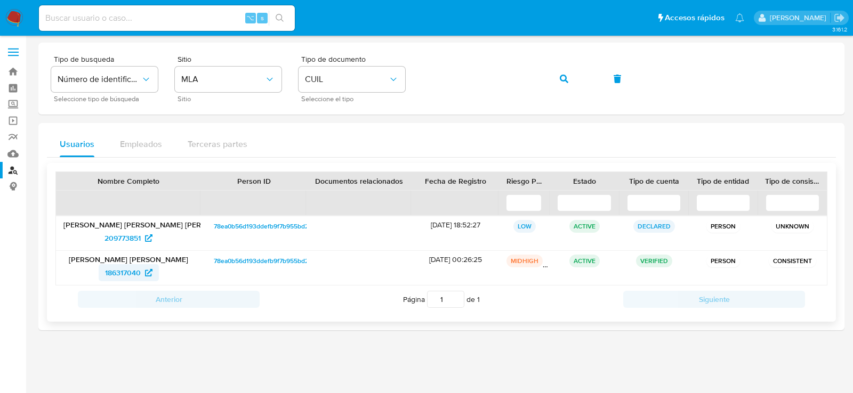
click at [120, 271] on span "186317040" at bounding box center [123, 272] width 36 height 17
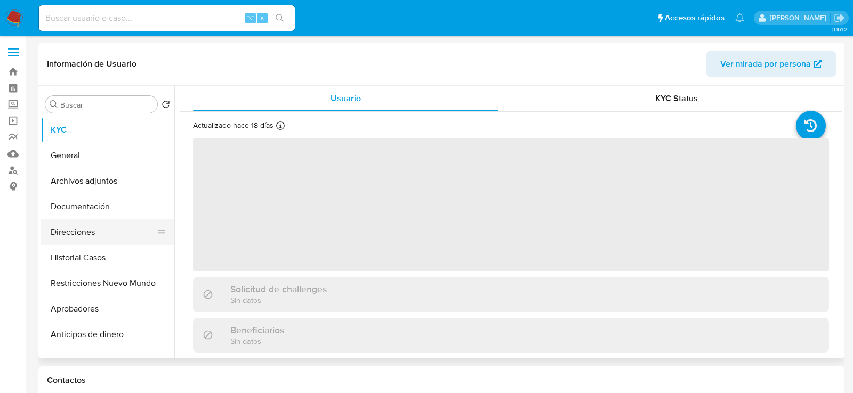
click at [88, 231] on button "Direcciones" at bounding box center [103, 233] width 125 height 26
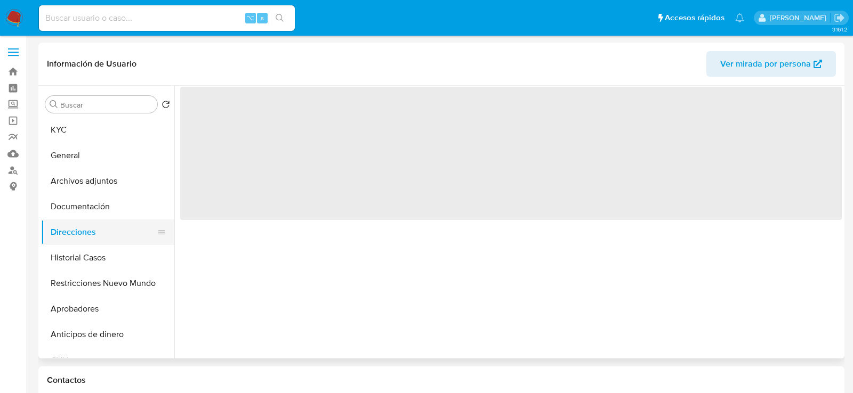
select select "10"
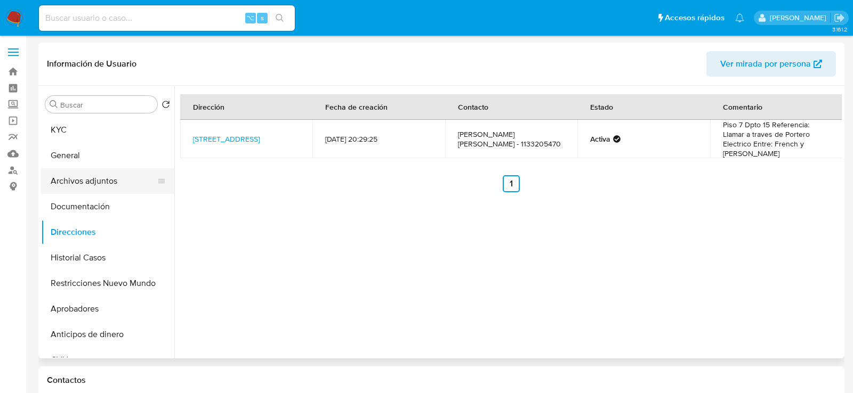
click at [75, 170] on button "Archivos adjuntos" at bounding box center [103, 181] width 125 height 26
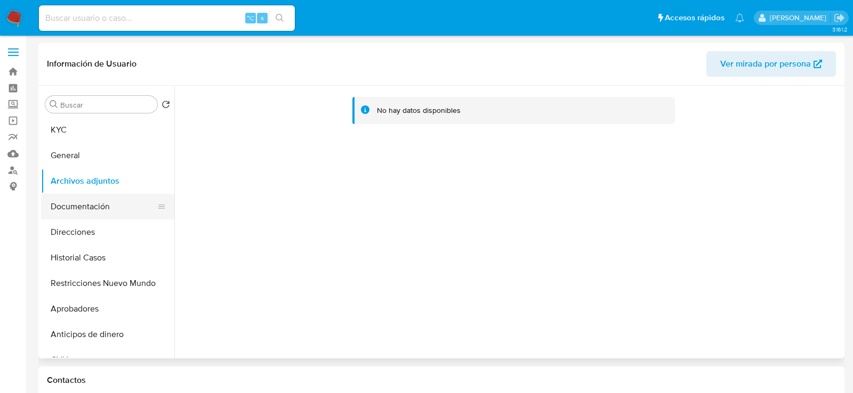
click at [90, 205] on button "Documentación" at bounding box center [103, 207] width 125 height 26
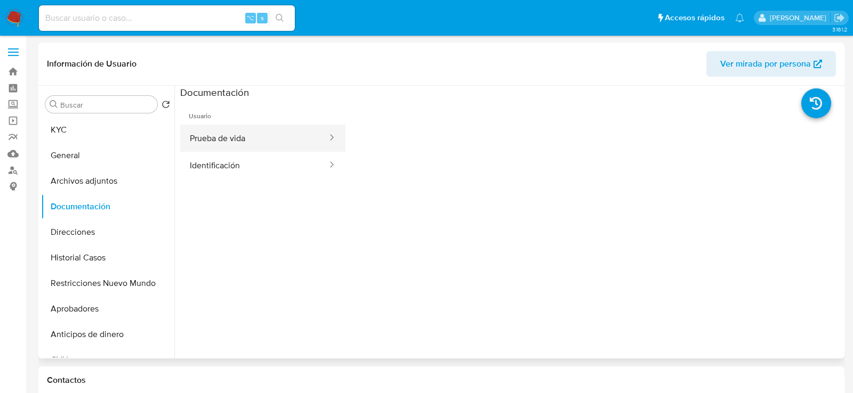
click at [238, 132] on button "Prueba de vida" at bounding box center [254, 138] width 148 height 27
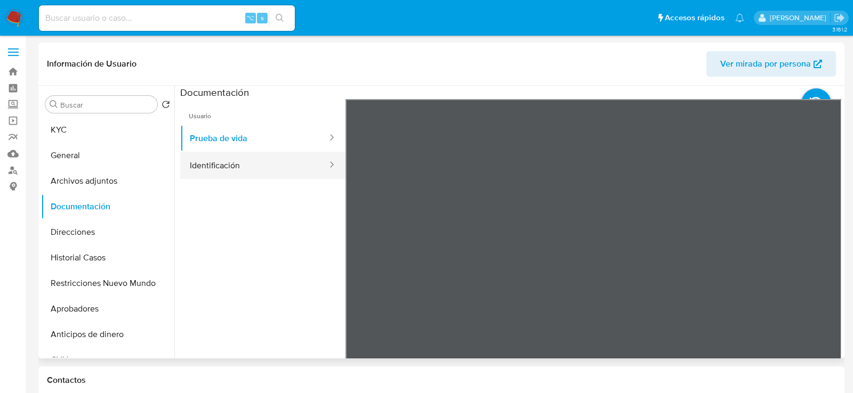
click at [261, 172] on button "Identificación" at bounding box center [254, 165] width 148 height 27
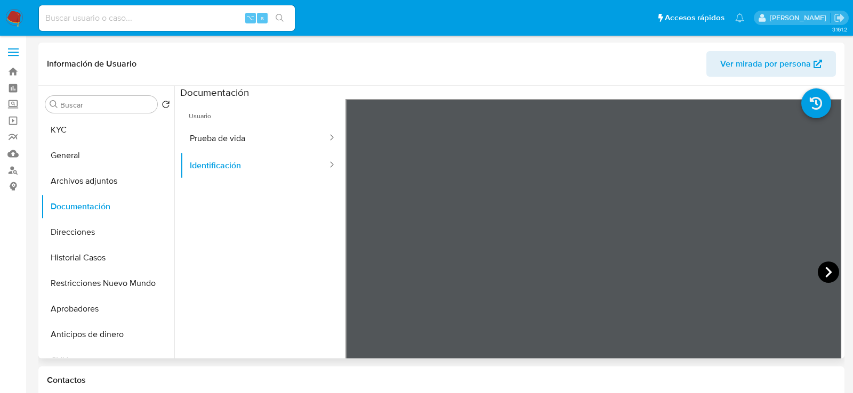
click at [820, 266] on icon at bounding box center [828, 272] width 21 height 21
click at [62, 257] on button "Historial Casos" at bounding box center [103, 258] width 125 height 26
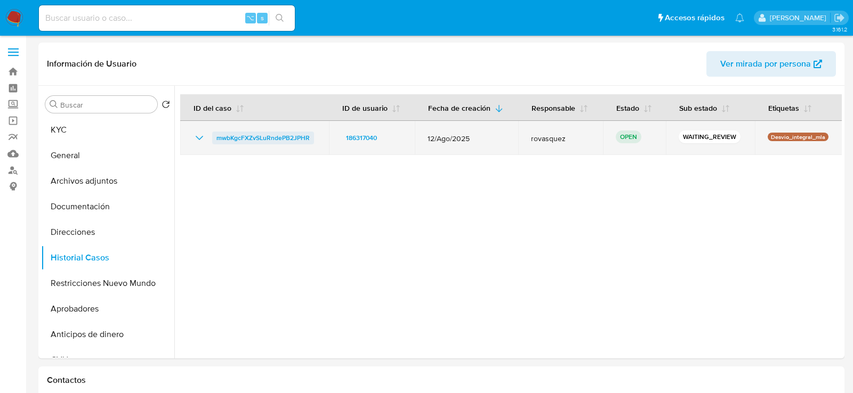
click at [249, 141] on span "mwbKgcFXZvSLuRndePB2JPHR" at bounding box center [262, 138] width 93 height 13
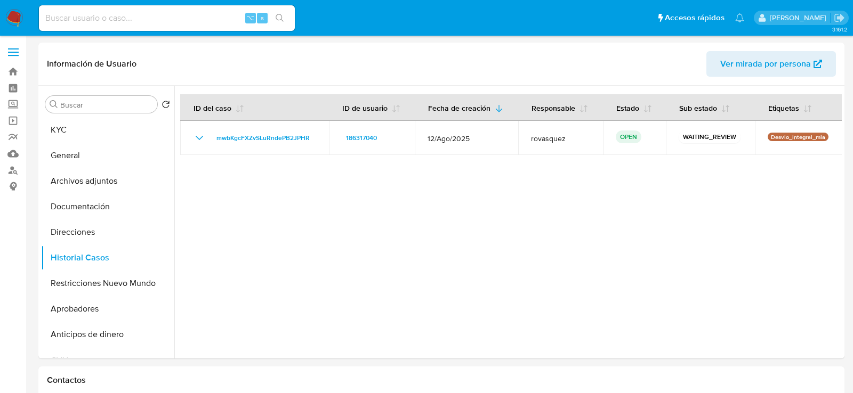
click at [537, 241] on div at bounding box center [507, 222] width 667 height 273
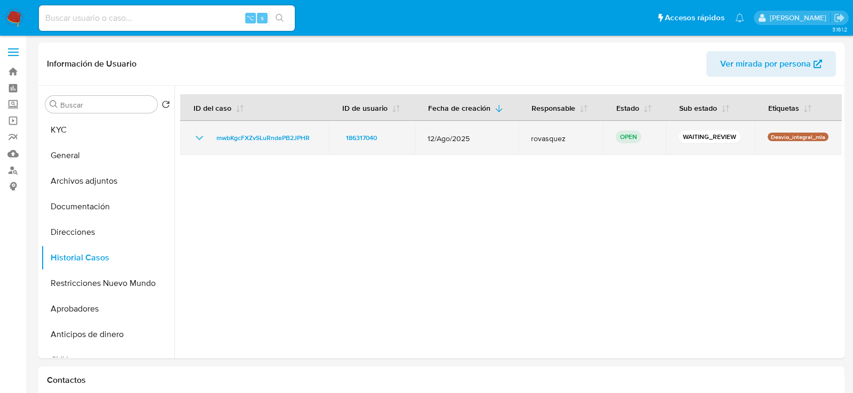
click at [531, 142] on span "rovasquez" at bounding box center [560, 139] width 59 height 10
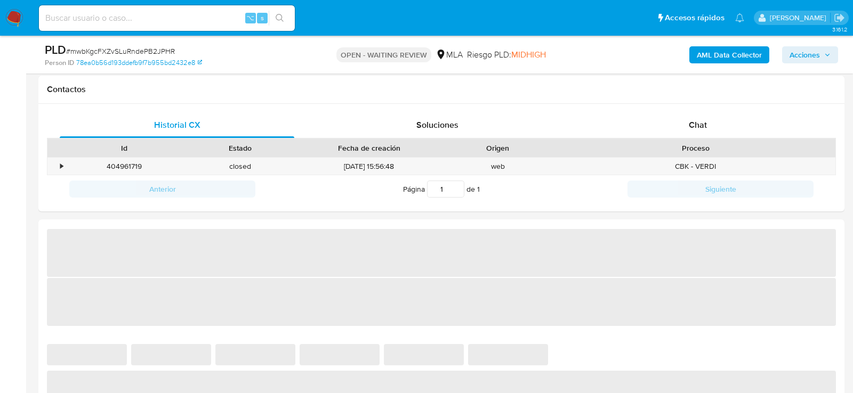
scroll to position [483, 0]
select select "10"
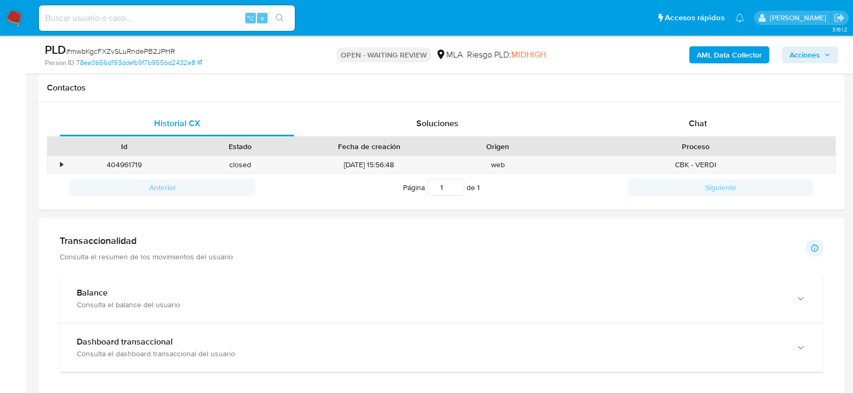
scroll to position [570, 0]
click at [730, 115] on div "Chat" at bounding box center [697, 124] width 235 height 26
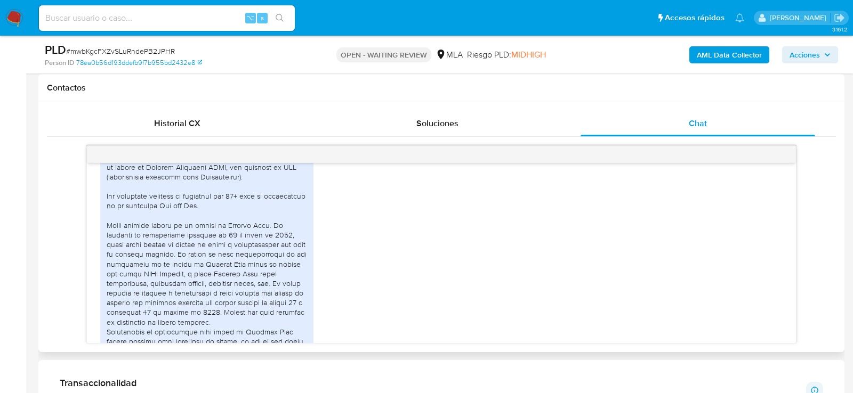
scroll to position [610, 0]
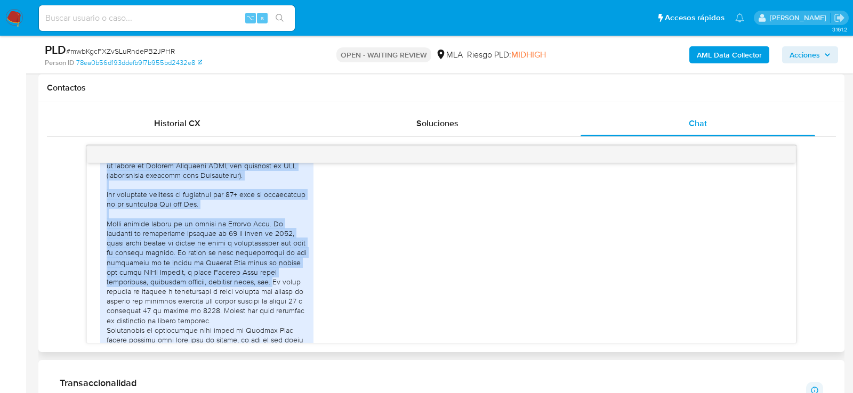
drag, startPoint x: 108, startPoint y: 173, endPoint x: 286, endPoint y: 297, distance: 217.8
click at [286, 297] on div at bounding box center [207, 291] width 200 height 281
copy div "Hola, mi nombre es [PERSON_NAME], y trabajaba como ingeniero de ventas en [PERS…"
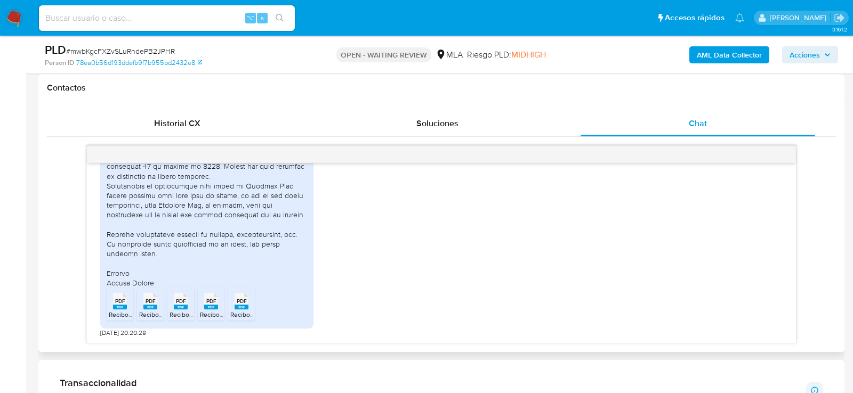
scroll to position [783, 0]
click at [130, 295] on div "PDF PDF" at bounding box center [120, 300] width 22 height 21
click at [151, 298] on span "PDF" at bounding box center [150, 301] width 10 height 7
click at [174, 300] on icon "PDF" at bounding box center [181, 301] width 14 height 19
click at [204, 308] on icon "PDF" at bounding box center [211, 301] width 14 height 19
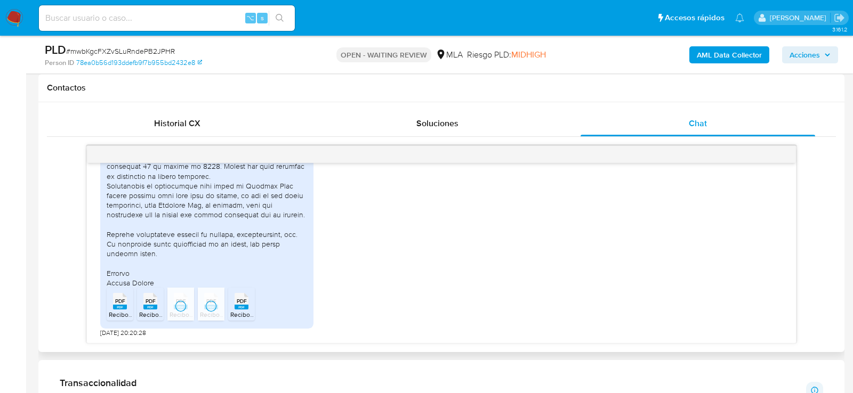
click at [244, 310] on span "Recibo Baja 062025 BRACHO 0005293097.pdf" at bounding box center [308, 314] width 157 height 9
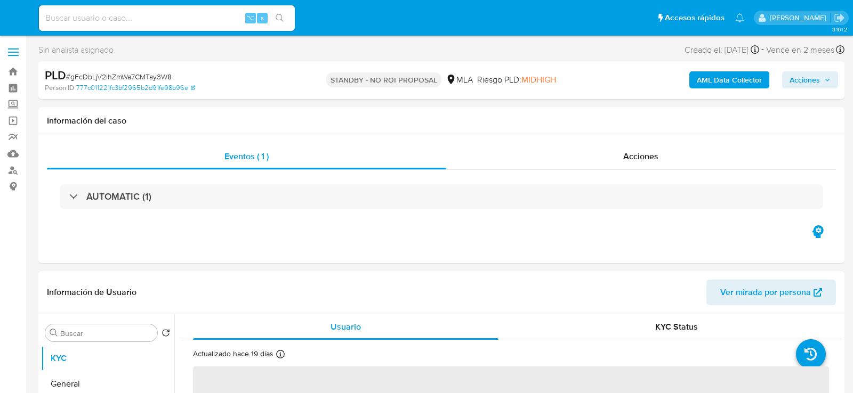
select select "10"
click at [156, 18] on input at bounding box center [167, 18] width 256 height 14
paste input "9NGa6A8daoAW2OvaG3HRpjgM"
type input "9NGa6A8daoAW2OvaG3HRpjgM"
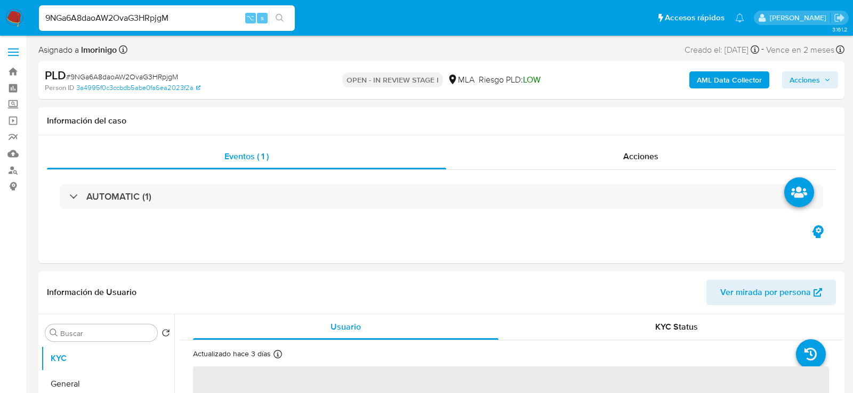
select select "10"
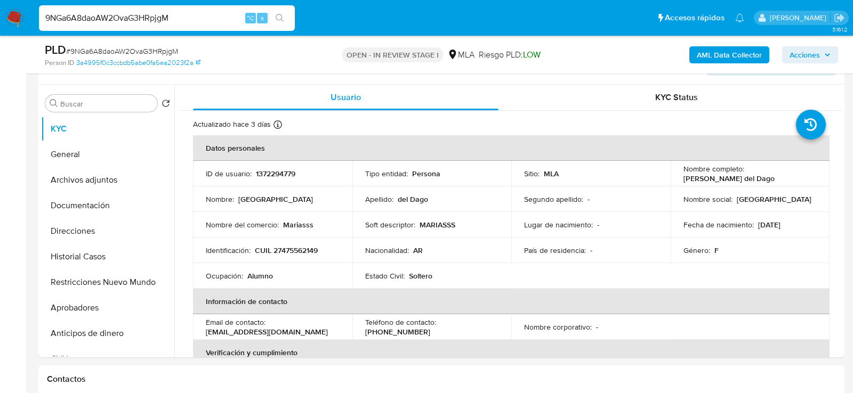
scroll to position [30, 0]
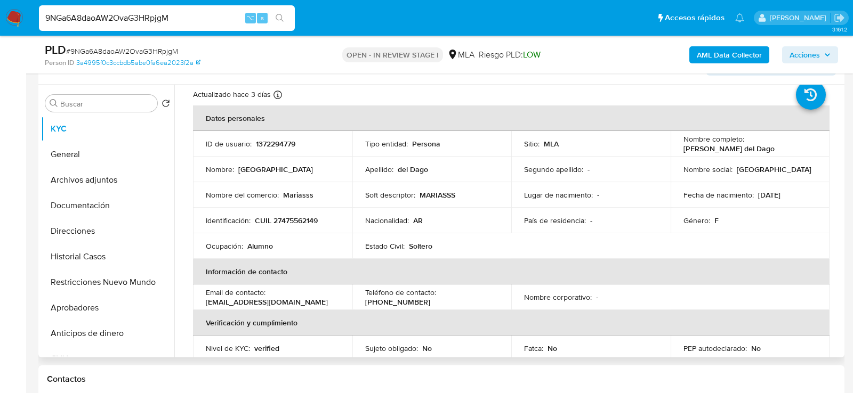
click at [289, 227] on td "Identificación : CUIL 27475562149" at bounding box center [272, 221] width 159 height 26
click at [289, 225] on td "Identificación : CUIL 27475562149" at bounding box center [272, 221] width 159 height 26
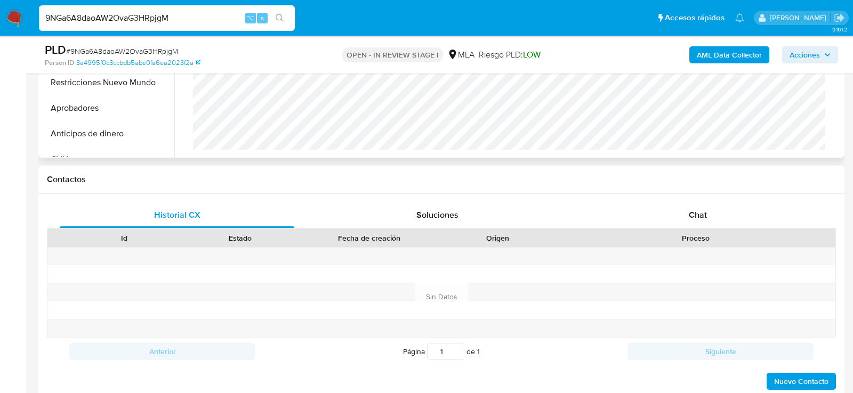
scroll to position [524, 0]
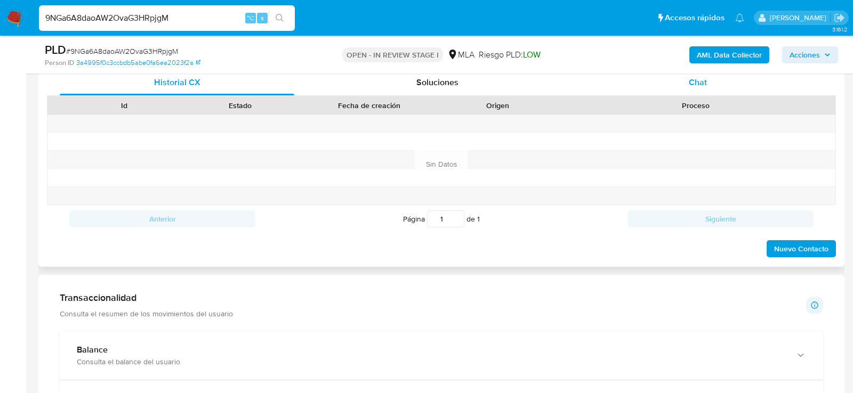
click at [715, 88] on div "Chat" at bounding box center [697, 83] width 235 height 26
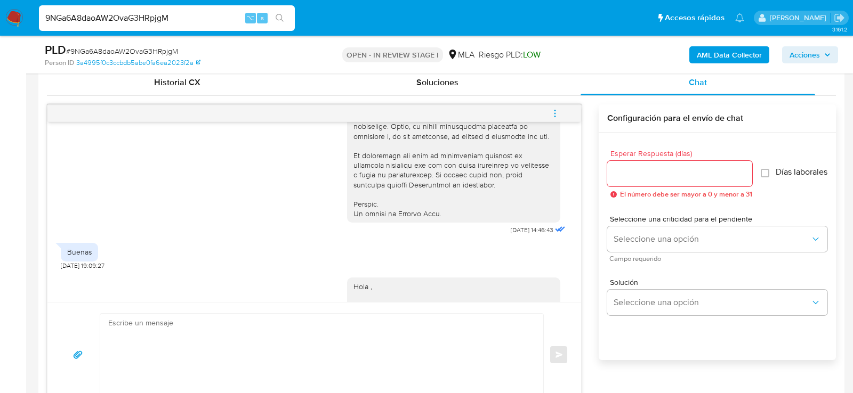
scroll to position [476, 0]
click at [555, 123] on span "menu-action" at bounding box center [555, 114] width 10 height 26
click at [443, 88] on li "Cerrar conversación" at bounding box center [482, 91] width 109 height 19
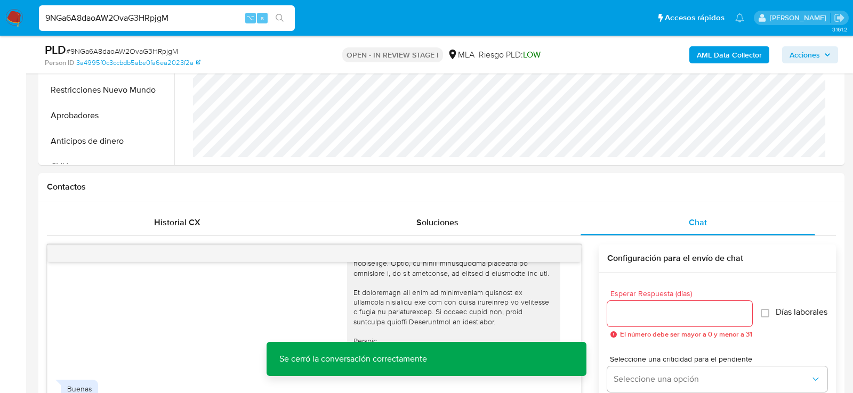
scroll to position [302, 0]
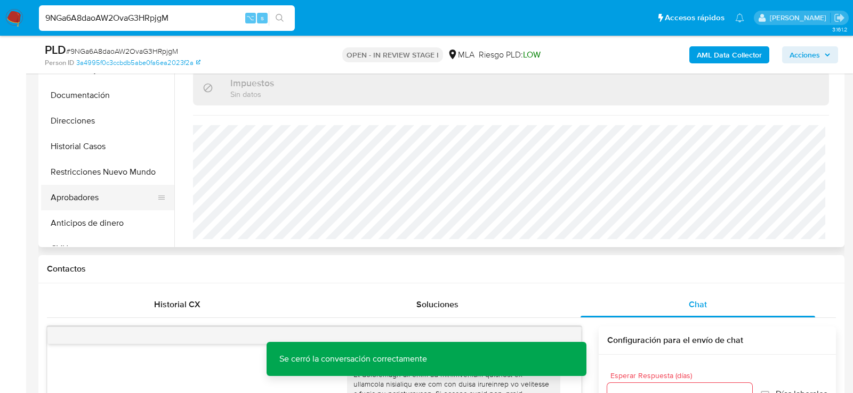
click at [56, 190] on button "Aprobadores" at bounding box center [103, 198] width 125 height 26
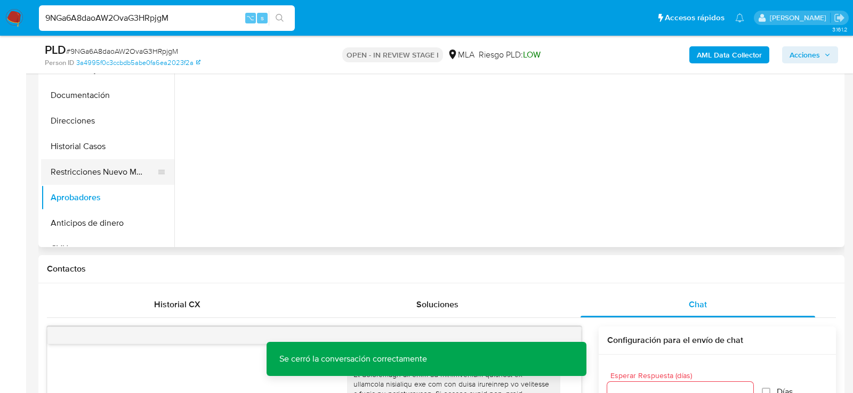
click at [56, 178] on button "Restricciones Nuevo Mundo" at bounding box center [103, 172] width 125 height 26
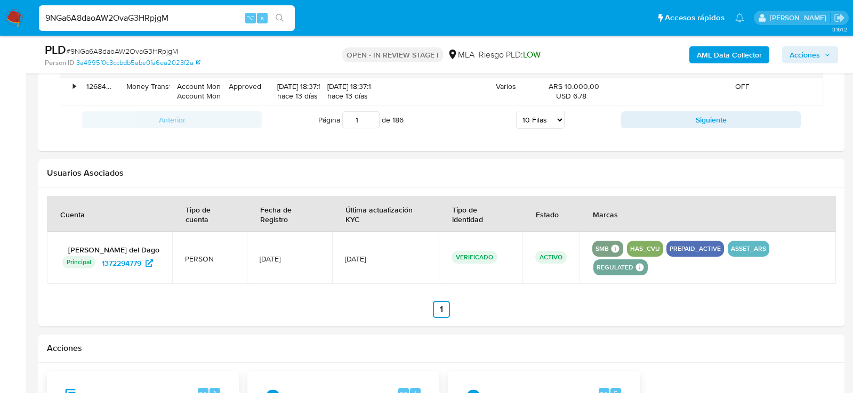
scroll to position [1523, 0]
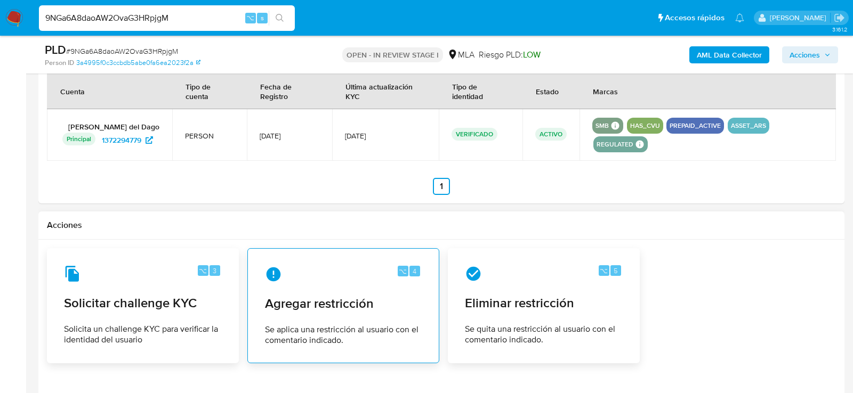
click at [342, 296] on span "Agregar restricción" at bounding box center [343, 304] width 157 height 16
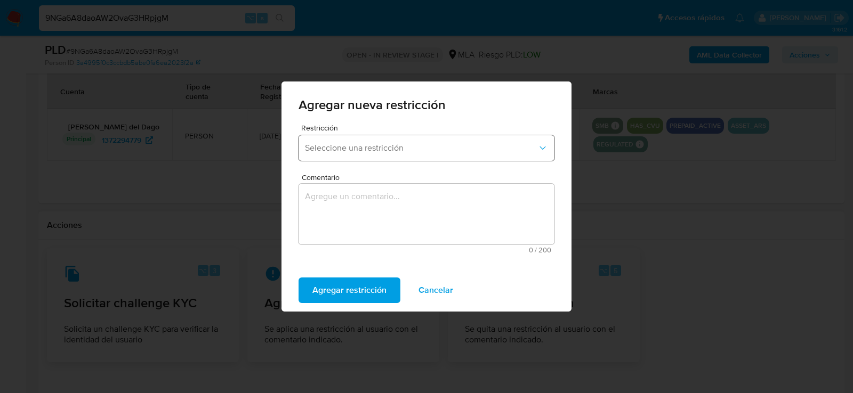
click at [356, 148] on span "Seleccione una restricción" at bounding box center [421, 148] width 232 height 11
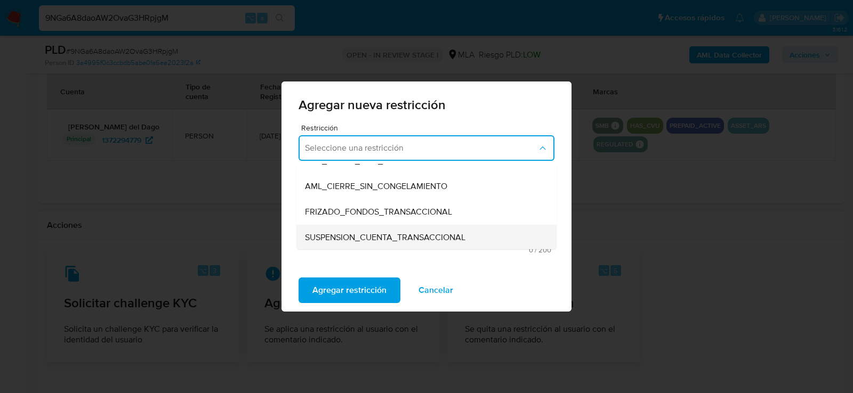
click at [352, 230] on div "SUSPENSION_CUENTA_TRANSACCIONAL" at bounding box center [423, 238] width 237 height 26
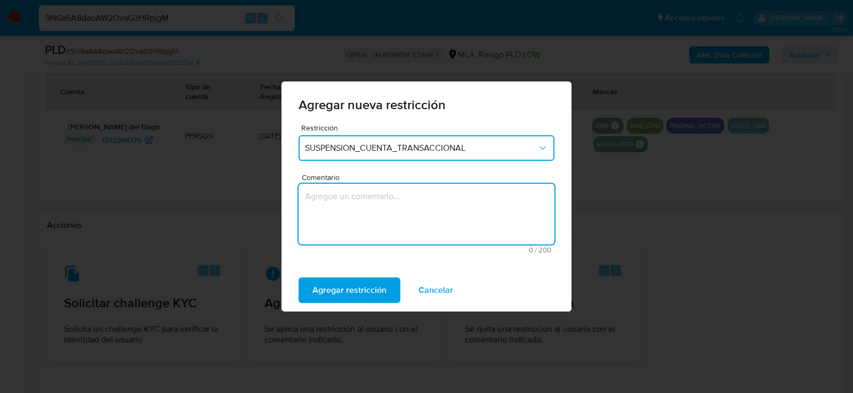
click at [352, 230] on textarea "Comentario" at bounding box center [426, 214] width 256 height 61
type textarea "AML"
click at [360, 283] on span "Agregar restricción" at bounding box center [349, 290] width 74 height 23
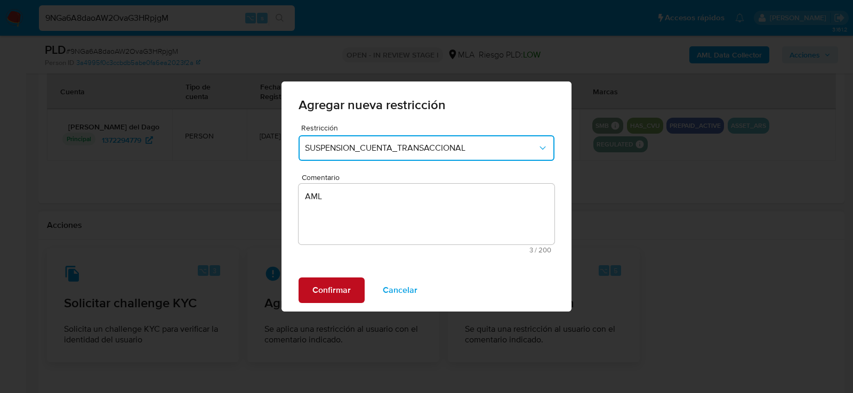
click at [320, 289] on span "Confirmar" at bounding box center [331, 290] width 38 height 23
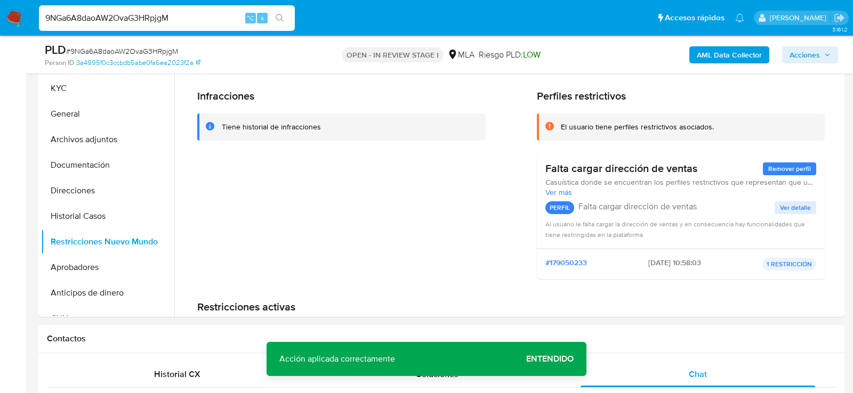
scroll to position [232, 0]
click at [114, 89] on button "KYC" at bounding box center [103, 89] width 125 height 26
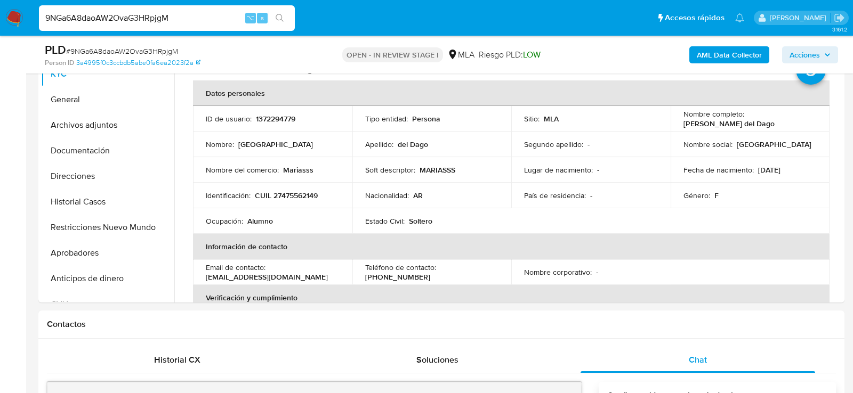
scroll to position [230, 0]
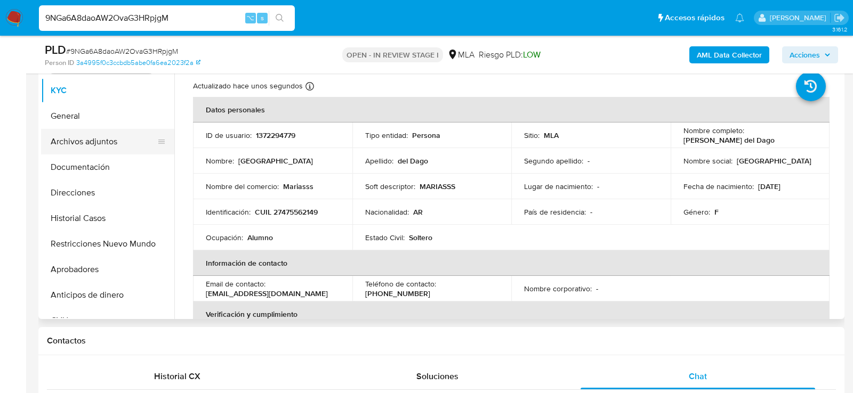
click at [94, 144] on button "Archivos adjuntos" at bounding box center [103, 142] width 125 height 26
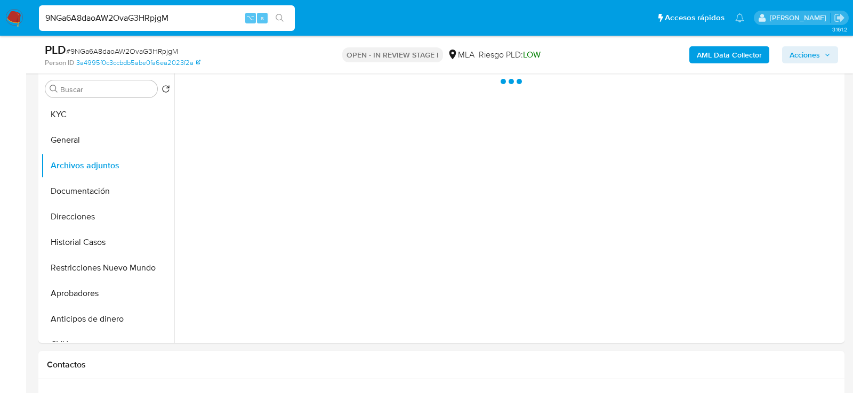
scroll to position [204, 0]
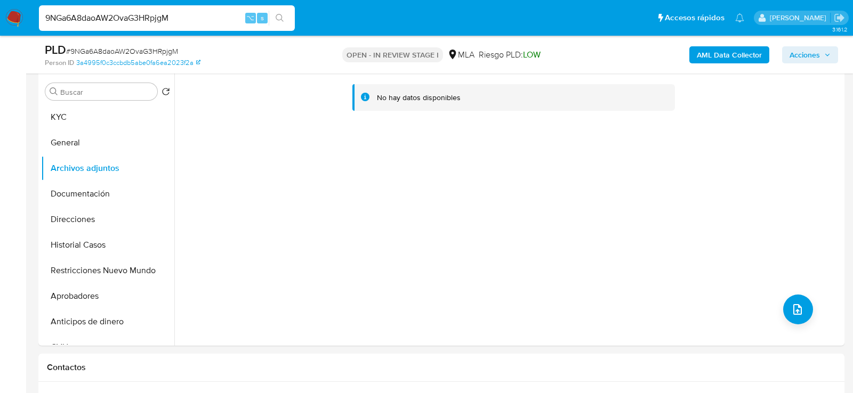
click at [725, 58] on b "AML Data Collector" at bounding box center [729, 54] width 65 height 17
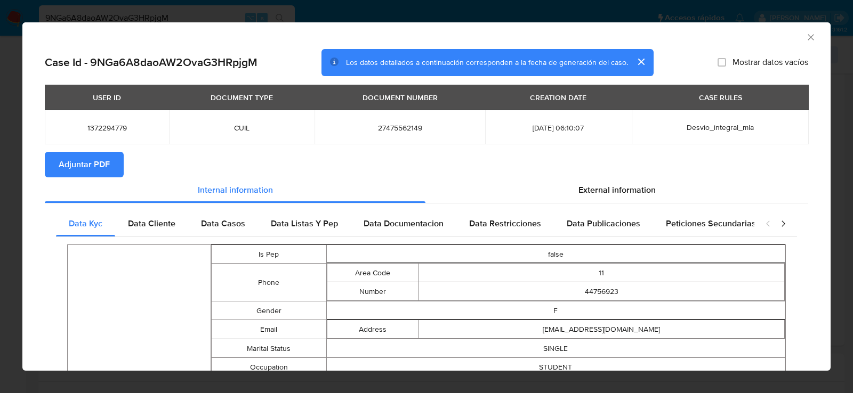
click at [113, 161] on button "Adjuntar PDF" at bounding box center [84, 165] width 79 height 26
click at [811, 37] on icon "Cerrar ventana" at bounding box center [810, 37] width 6 height 6
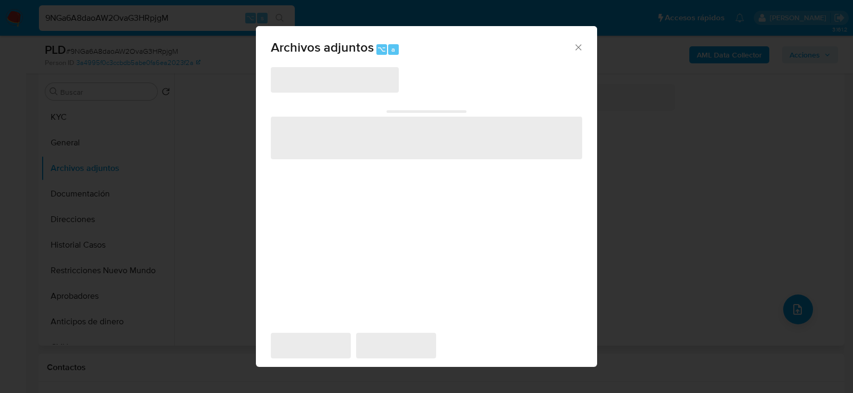
scroll to position [194, 0]
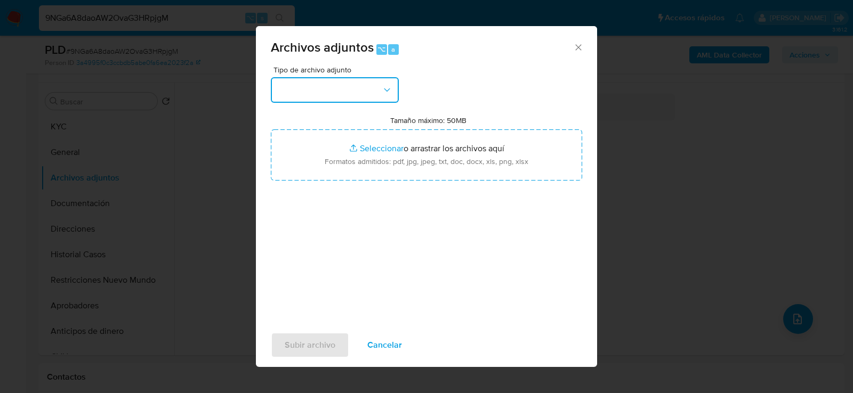
click at [378, 91] on button "button" at bounding box center [335, 90] width 128 height 26
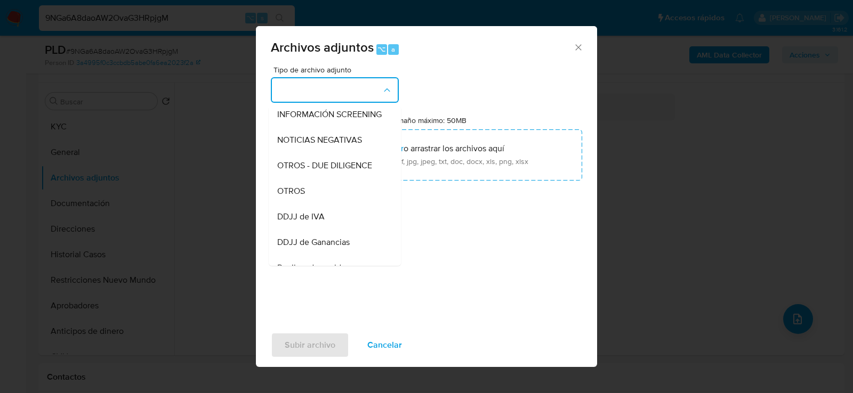
scroll to position [182, 0]
click at [341, 145] on div "OTROS" at bounding box center [331, 141] width 109 height 26
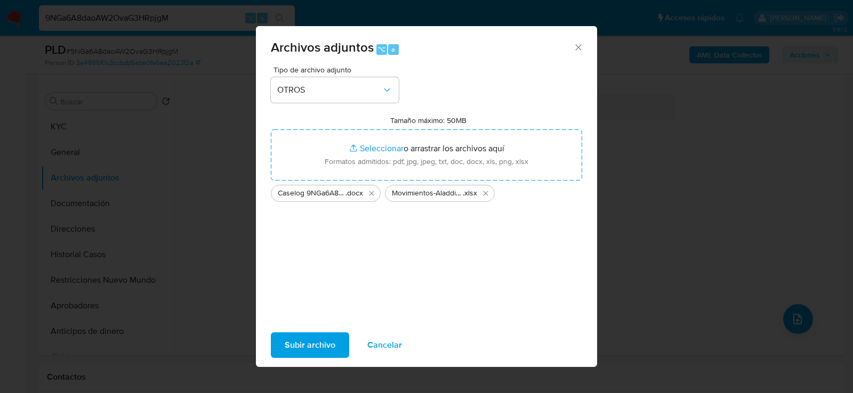
click at [308, 350] on span "Subir archivo" at bounding box center [310, 345] width 51 height 23
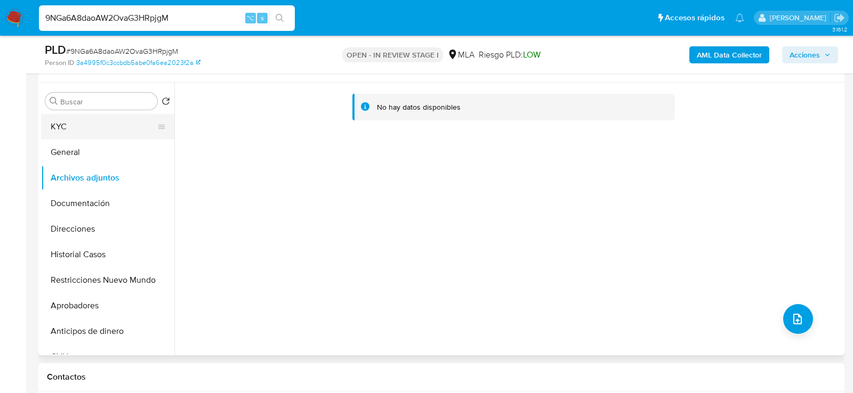
click at [115, 132] on button "KYC" at bounding box center [103, 127] width 125 height 26
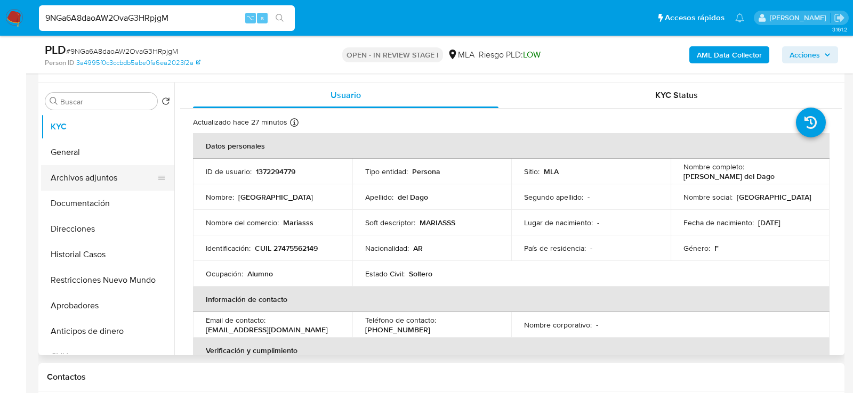
click at [98, 184] on button "Archivos adjuntos" at bounding box center [103, 178] width 125 height 26
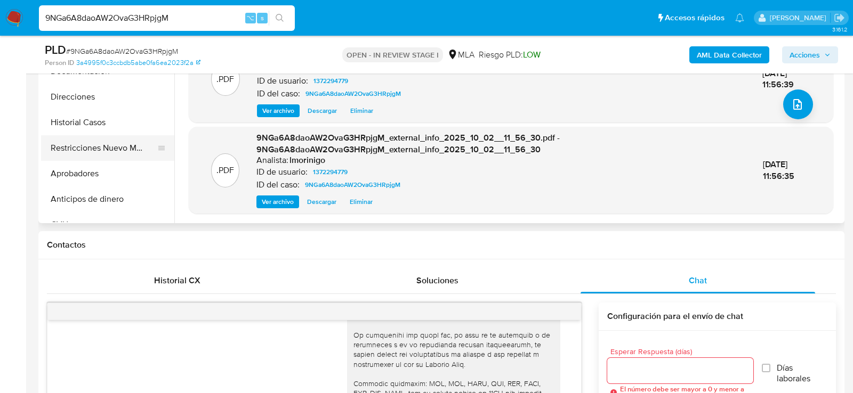
scroll to position [308, 0]
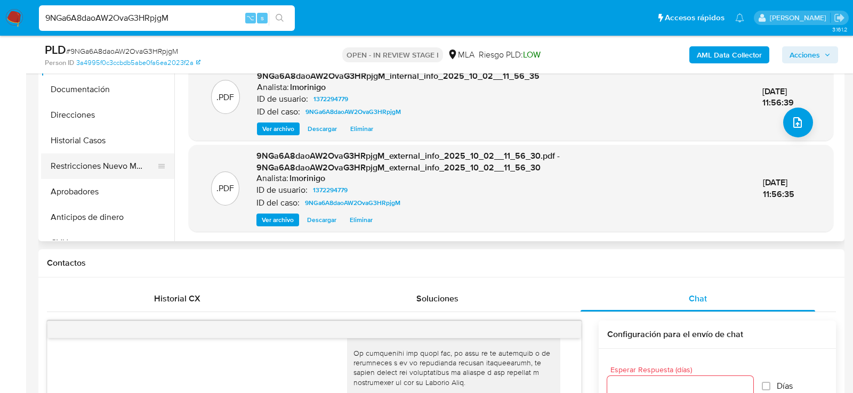
click at [92, 156] on button "Restricciones Nuevo Mundo" at bounding box center [103, 166] width 125 height 26
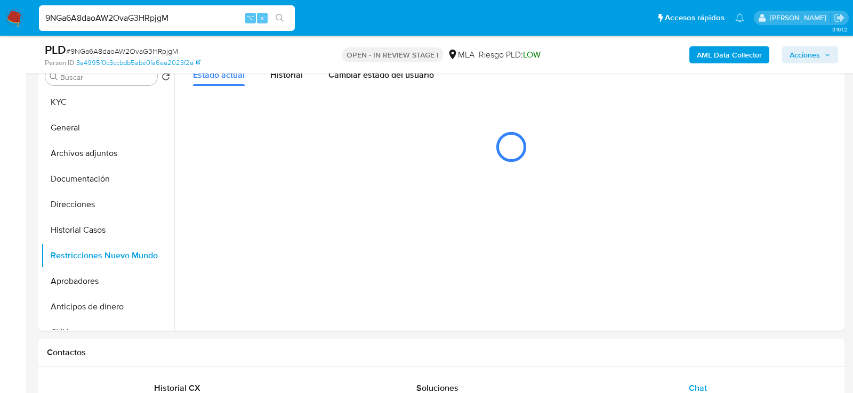
scroll to position [217, 0]
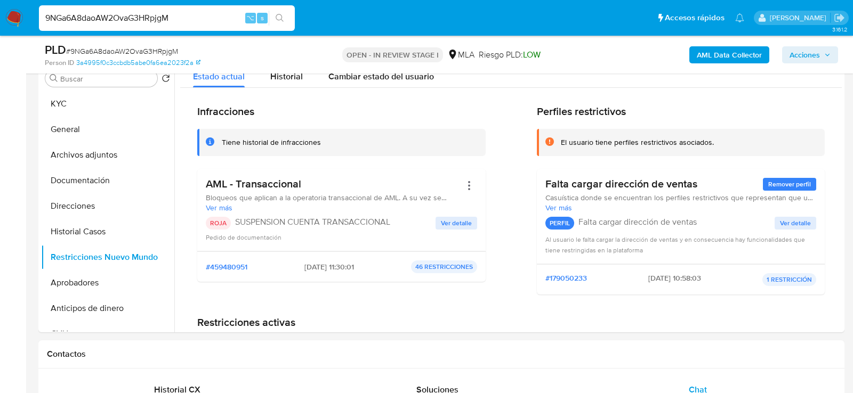
click at [813, 56] on span "Acciones" at bounding box center [804, 54] width 30 height 17
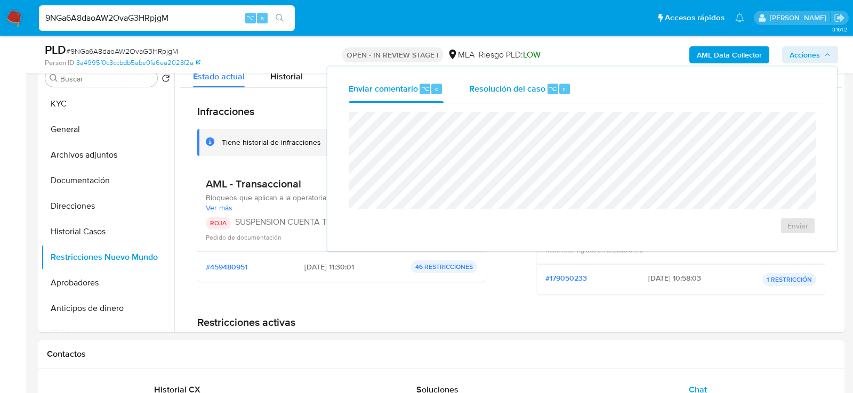
click at [559, 91] on div "r" at bounding box center [564, 89] width 11 height 11
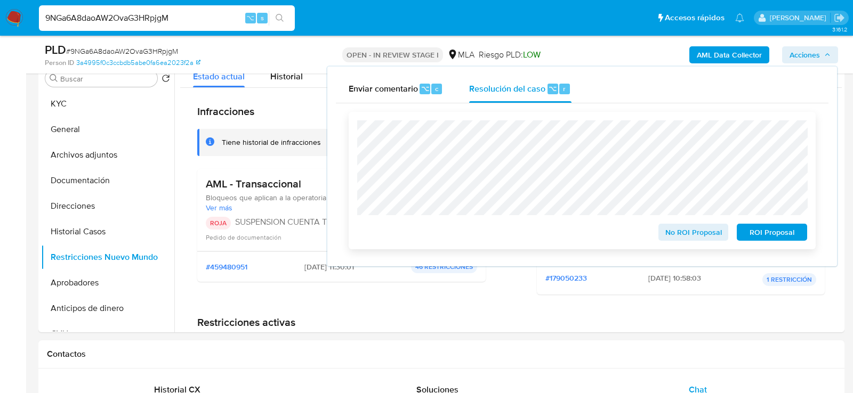
click at [785, 240] on span "ROI Proposal" at bounding box center [771, 232] width 55 height 15
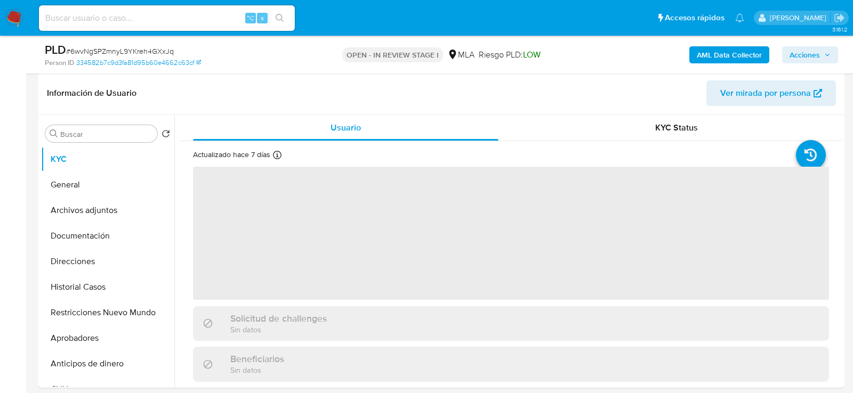
scroll to position [201, 0]
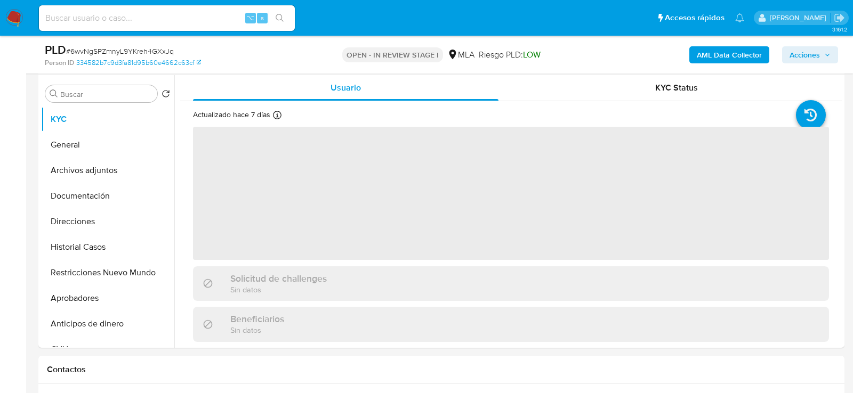
select select "10"
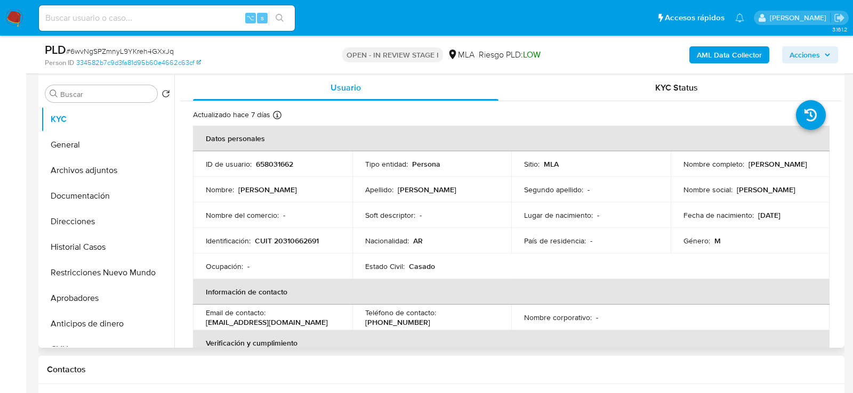
click at [268, 161] on p "658031662" at bounding box center [274, 164] width 37 height 10
copy p "658031662"
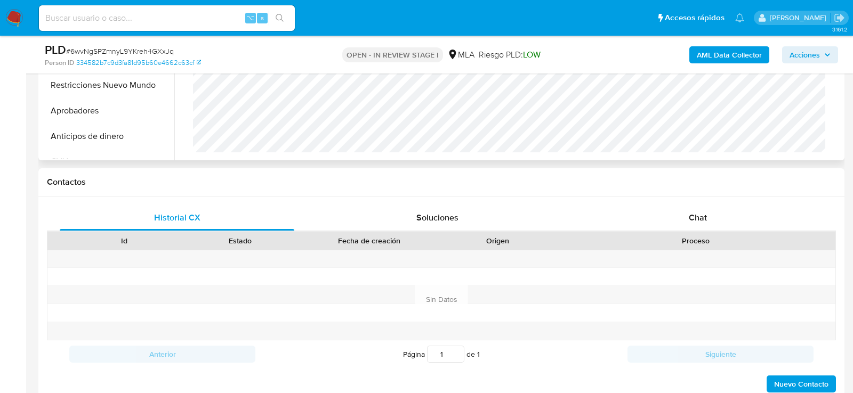
scroll to position [481, 0]
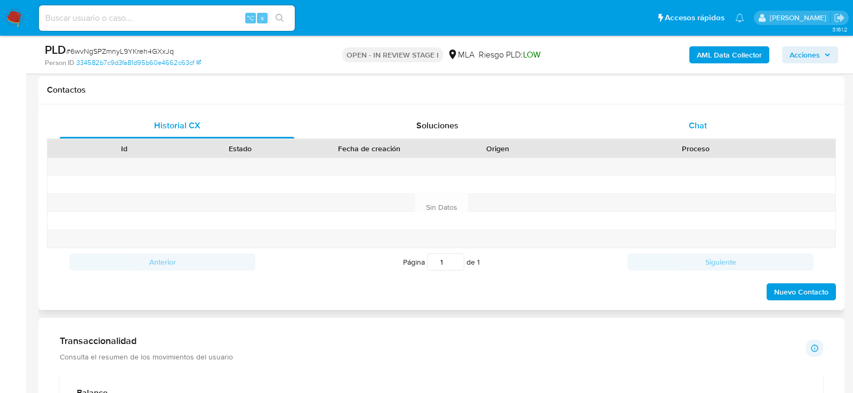
click at [663, 127] on div "Chat" at bounding box center [697, 126] width 235 height 26
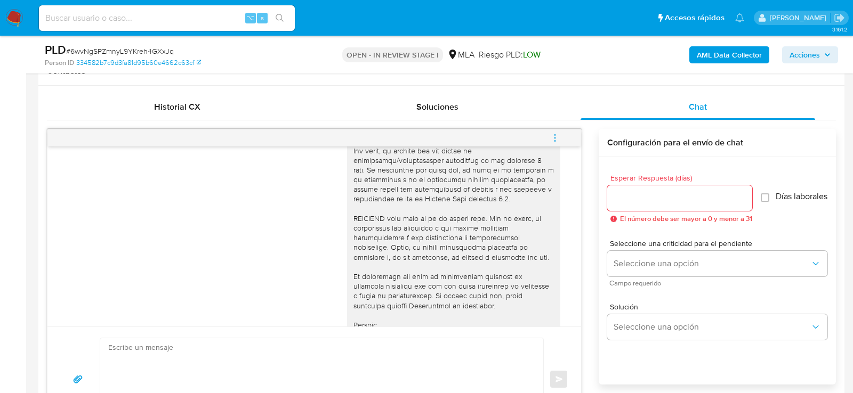
scroll to position [498, 0]
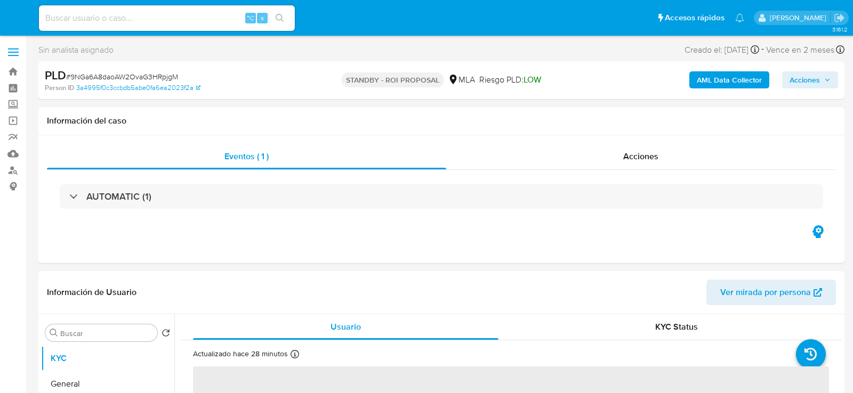
select select "10"
click at [132, 19] on input at bounding box center [167, 18] width 256 height 14
paste input "n1YzRwCOMUmOVPPgzkNYw80z"
type input "n1YzRwCOMUmOVPPgzkNYw80z"
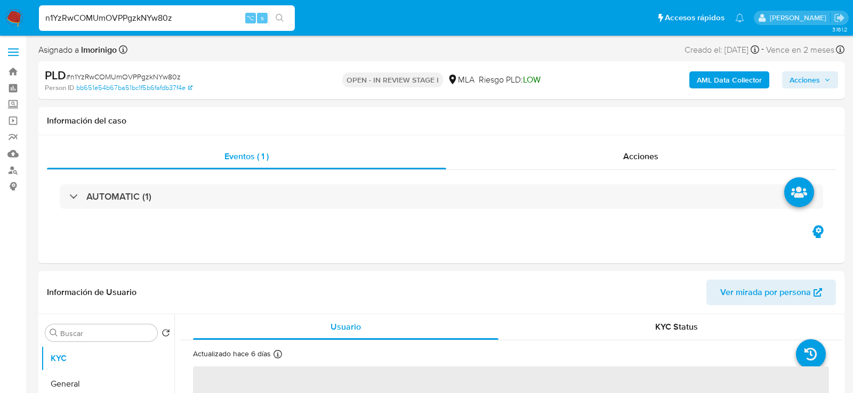
select select "10"
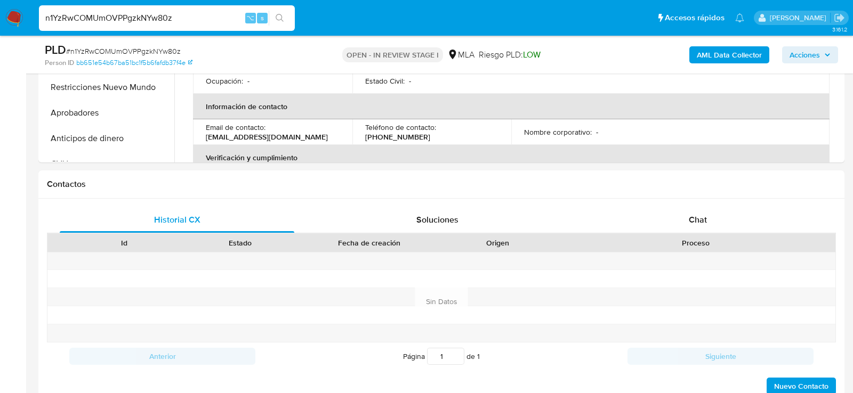
scroll to position [426, 0]
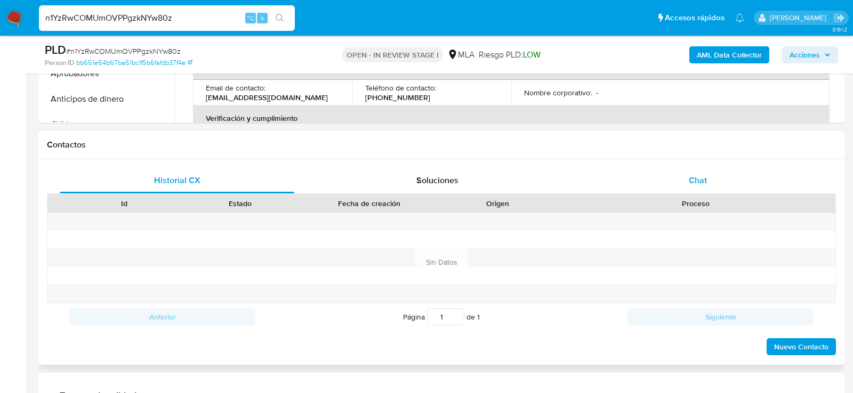
click at [629, 171] on div "Chat" at bounding box center [697, 181] width 235 height 26
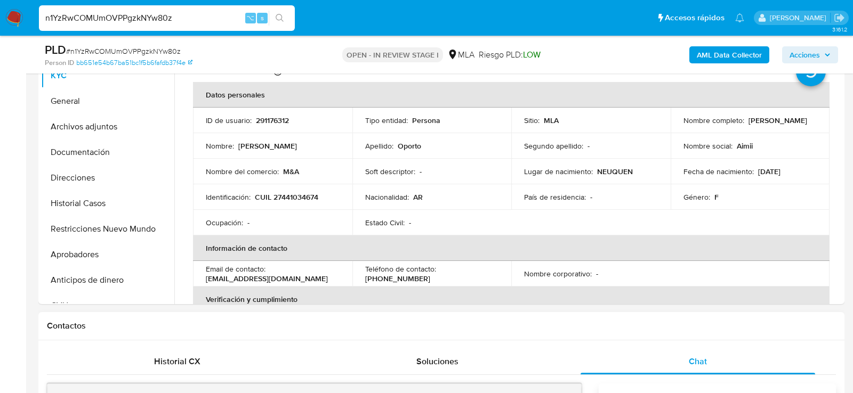
scroll to position [240, 0]
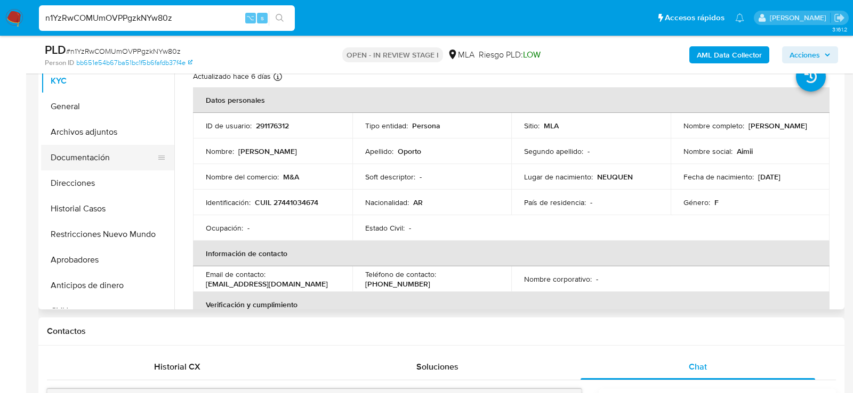
click at [75, 147] on button "Documentación" at bounding box center [103, 158] width 125 height 26
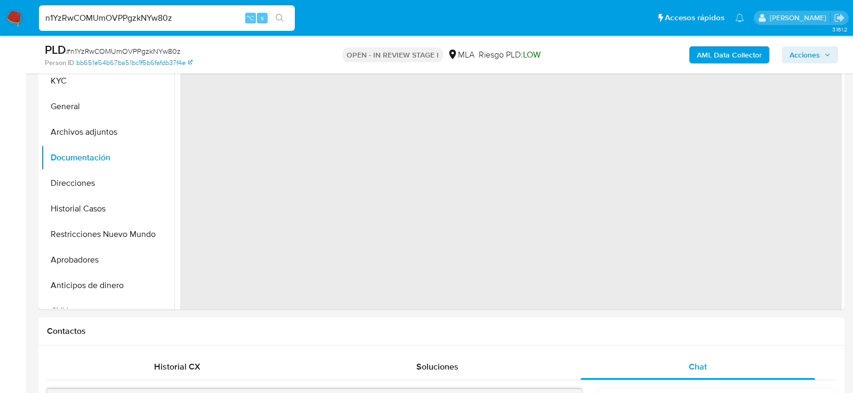
scroll to position [203, 0]
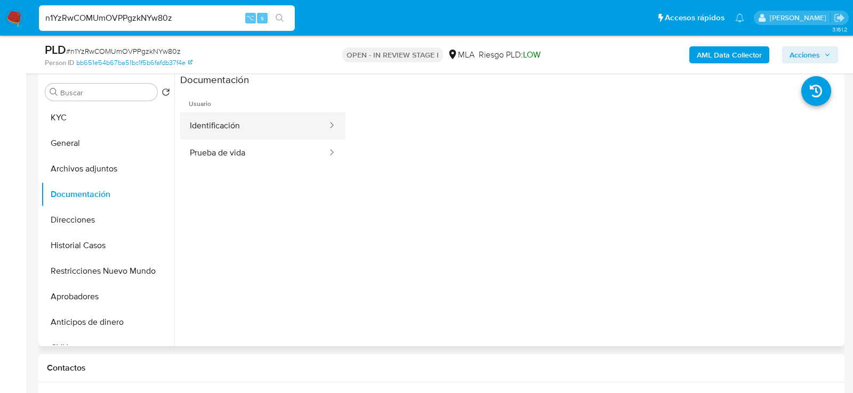
click at [216, 136] on button "Identificación" at bounding box center [254, 125] width 148 height 27
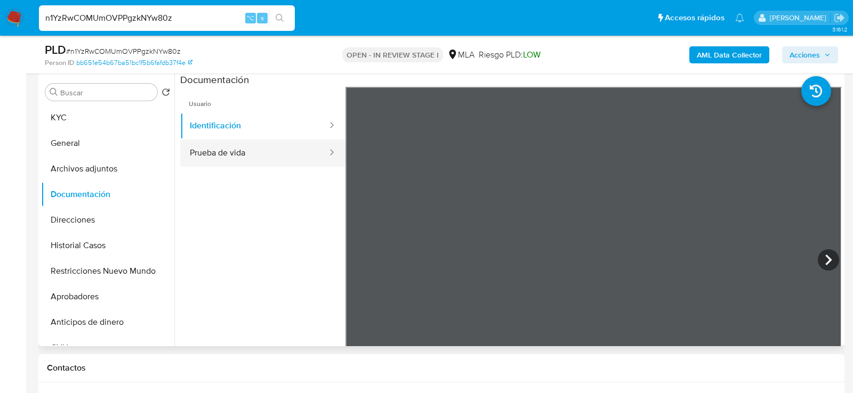
click at [281, 149] on button "Prueba de vida" at bounding box center [254, 153] width 148 height 27
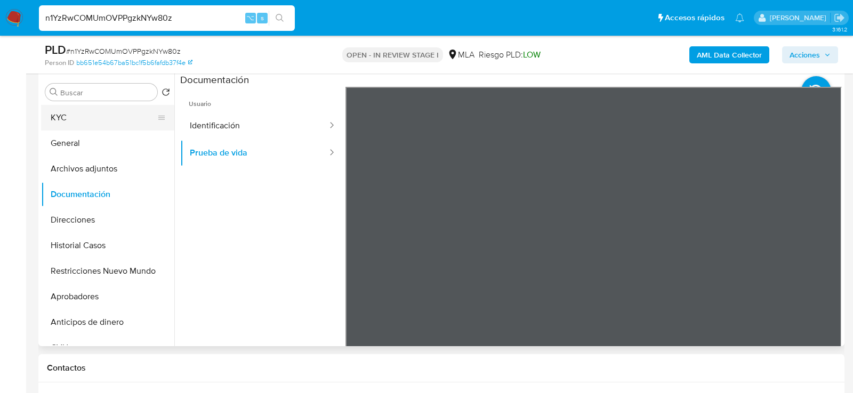
click at [100, 111] on button "KYC" at bounding box center [103, 118] width 125 height 26
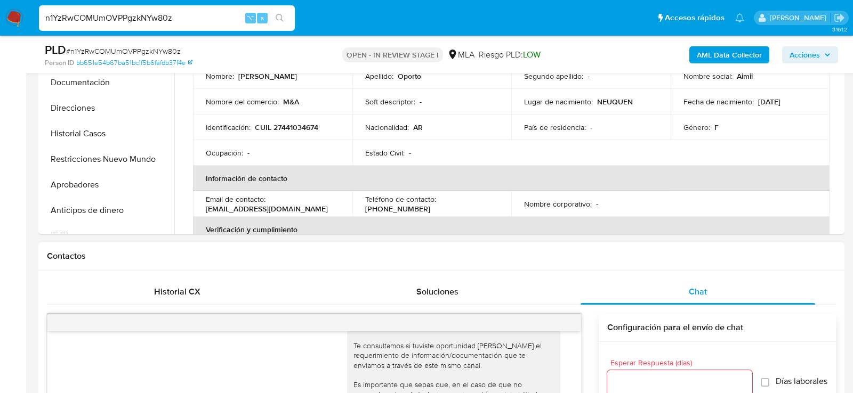
scroll to position [276, 0]
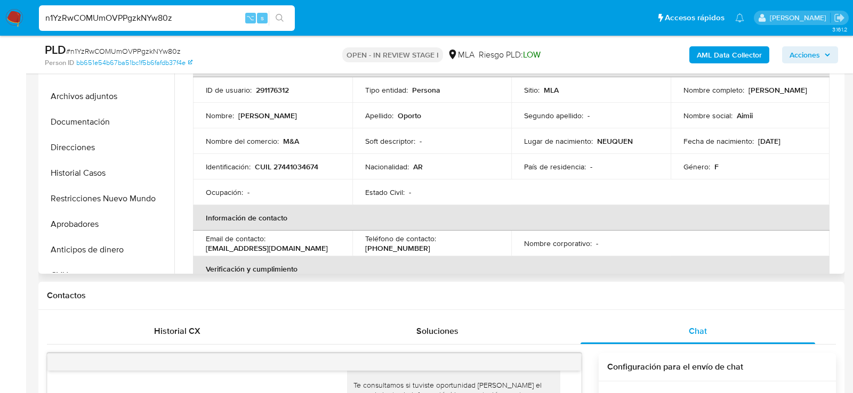
click at [303, 165] on p "CUIL 27441034674" at bounding box center [286, 167] width 63 height 10
copy p "27441034674"
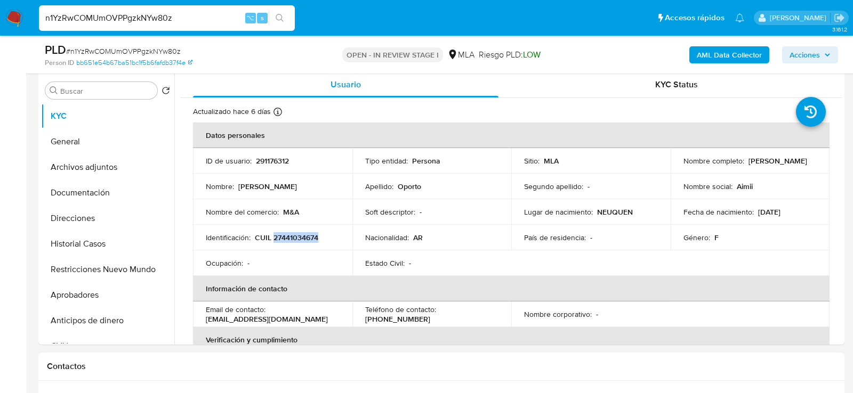
scroll to position [204, 0]
click at [74, 161] on button "Archivos adjuntos" at bounding box center [103, 169] width 125 height 26
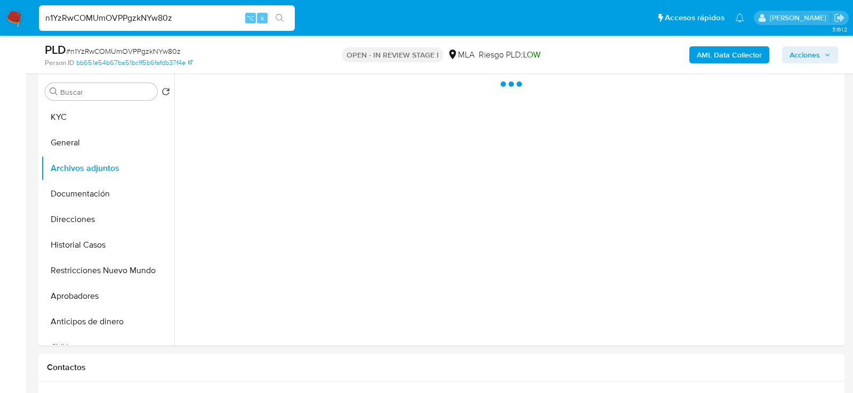
click at [731, 55] on b "AML Data Collector" at bounding box center [729, 54] width 65 height 17
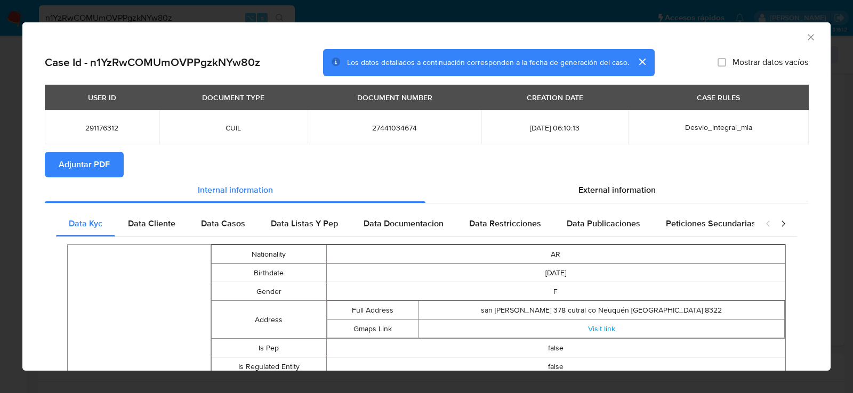
click at [815, 35] on icon "Cerrar ventana" at bounding box center [810, 37] width 11 height 11
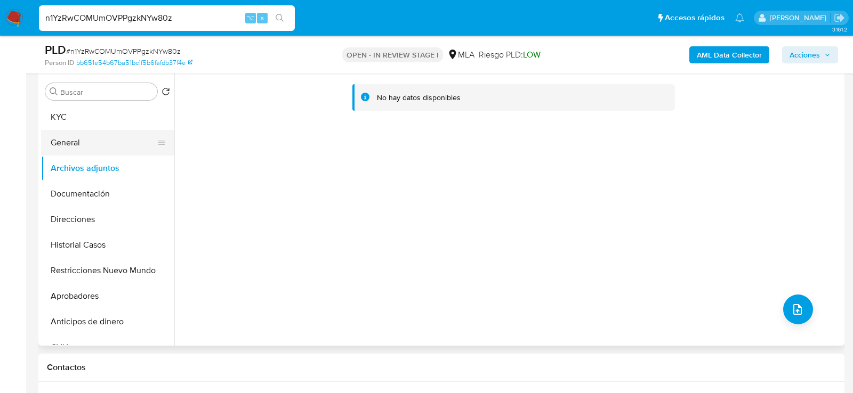
click at [80, 139] on button "General" at bounding box center [103, 143] width 125 height 26
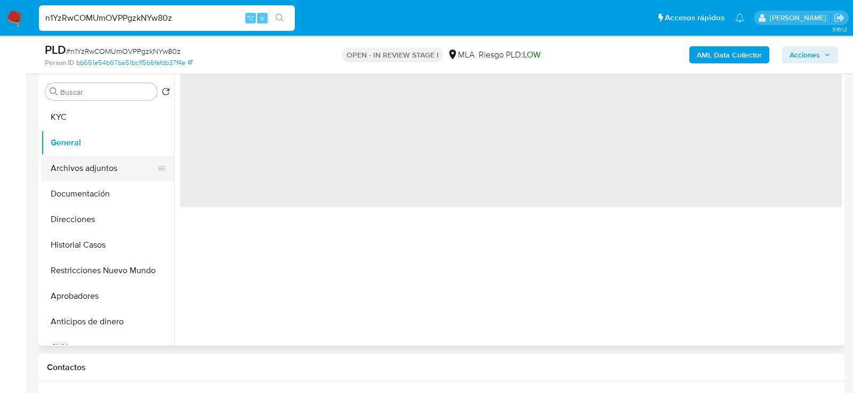
click at [80, 163] on button "Archivos adjuntos" at bounding box center [103, 169] width 125 height 26
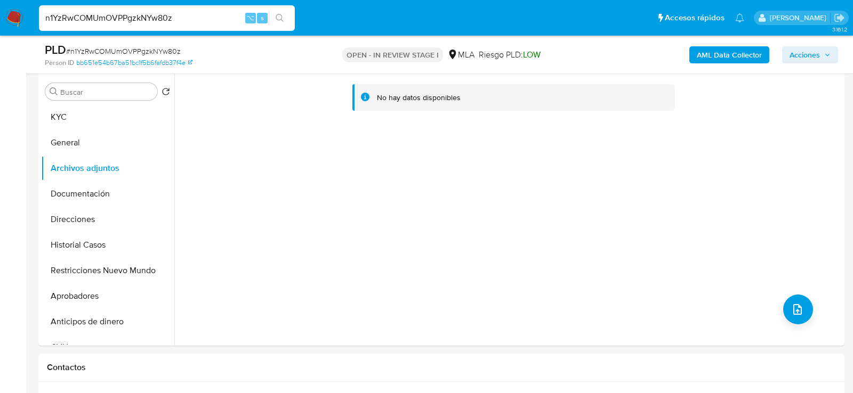
click at [697, 52] on button "AML Data Collector" at bounding box center [729, 54] width 80 height 17
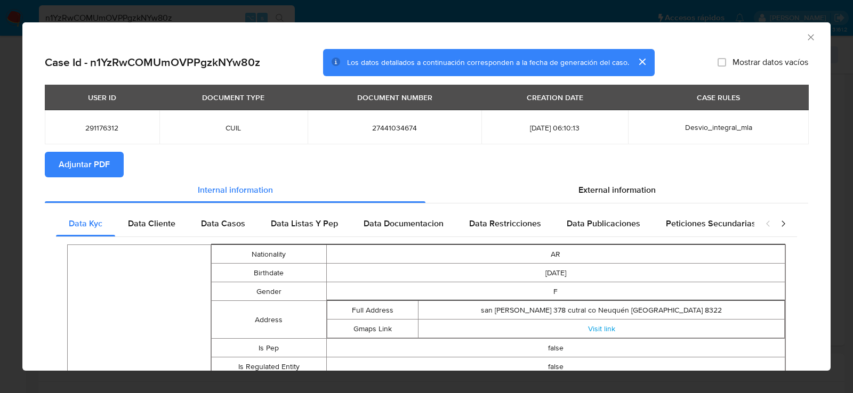
click at [92, 172] on span "Adjuntar PDF" at bounding box center [84, 164] width 51 height 23
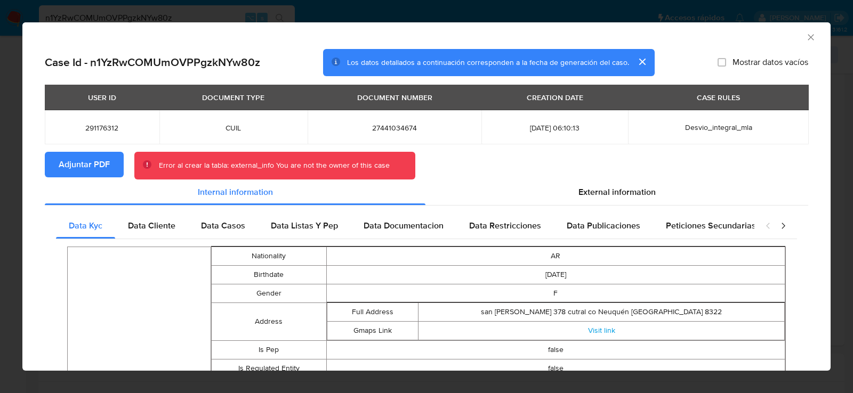
click at [813, 37] on icon "Cerrar ventana" at bounding box center [810, 37] width 11 height 11
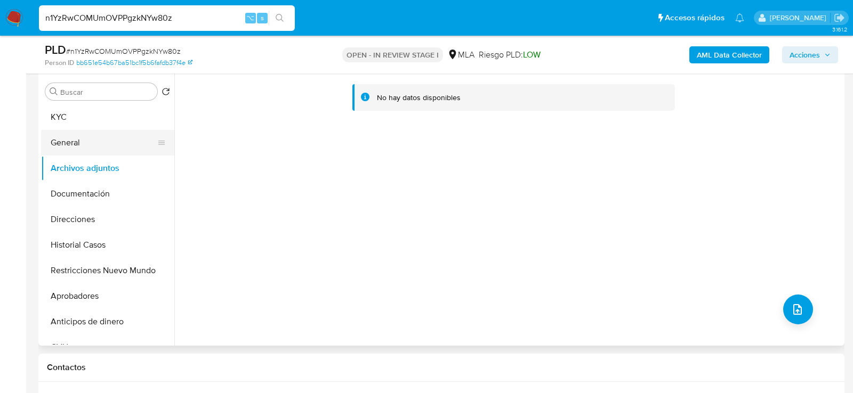
click at [91, 136] on button "General" at bounding box center [103, 143] width 125 height 26
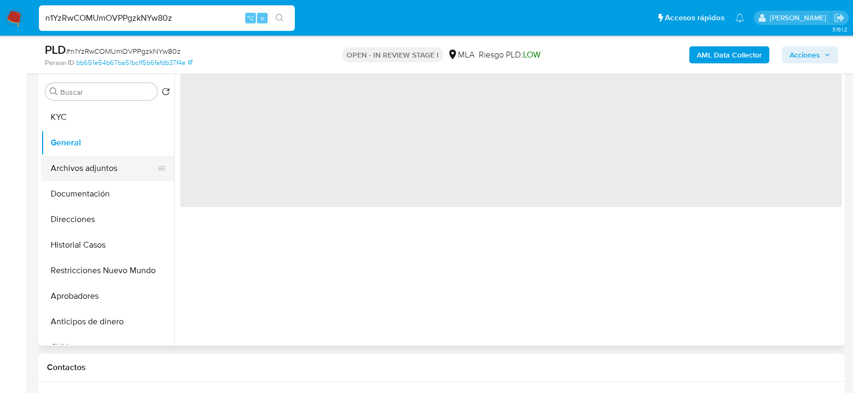
click at [88, 168] on button "Archivos adjuntos" at bounding box center [103, 169] width 125 height 26
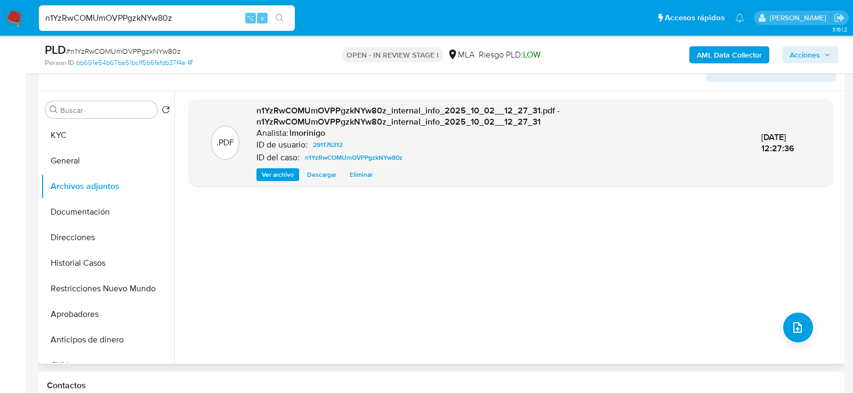
scroll to position [181, 0]
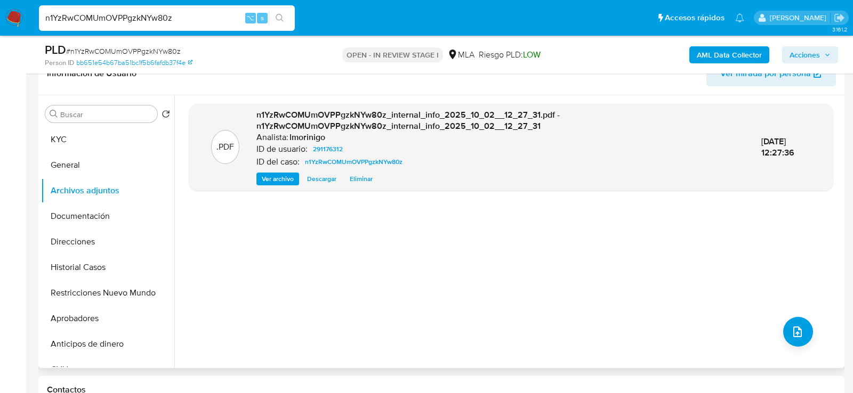
click at [354, 176] on span "Eliminar" at bounding box center [361, 179] width 23 height 11
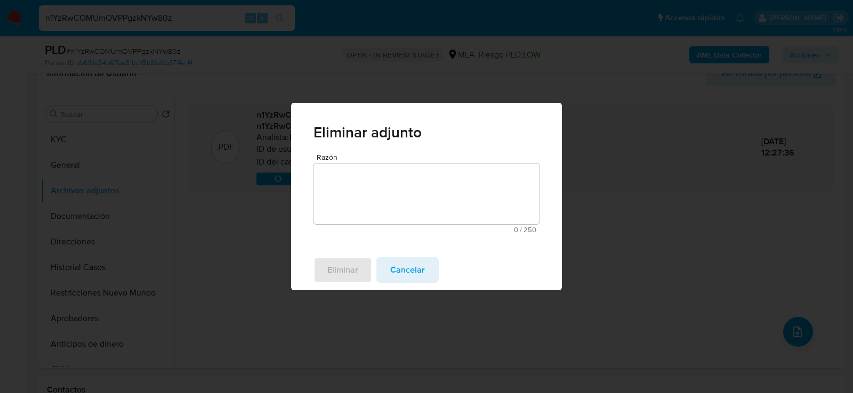
click at [369, 203] on textarea "Razón" at bounding box center [426, 194] width 226 height 61
click at [358, 269] on span "Eliminar" at bounding box center [342, 269] width 31 height 23
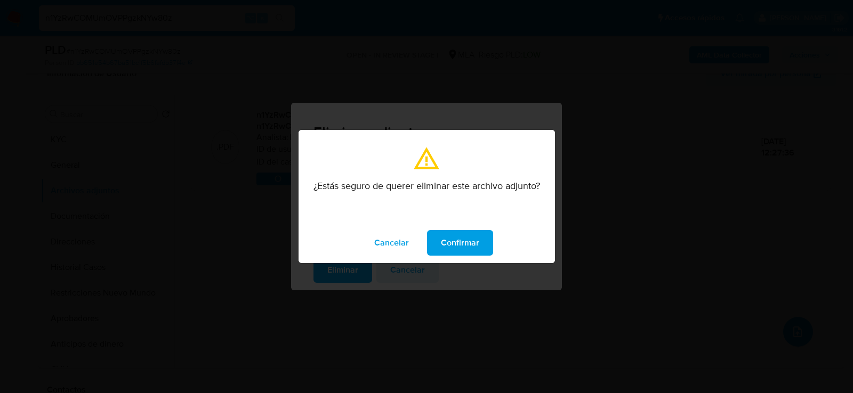
click at [470, 245] on span "Confirmar" at bounding box center [460, 242] width 38 height 23
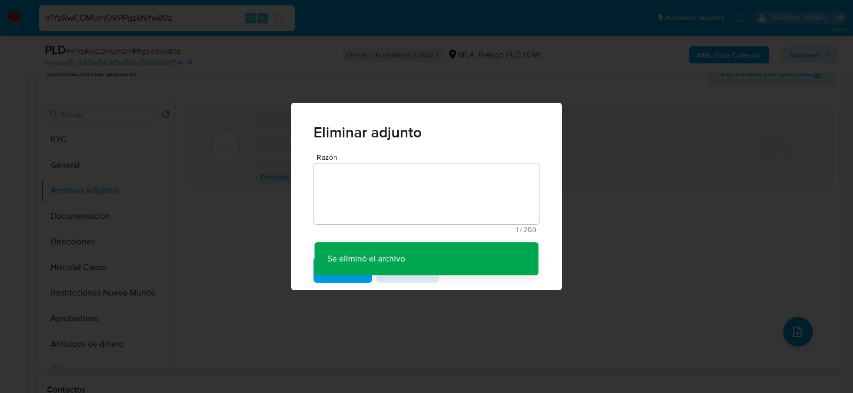
click at [740, 54] on div "Eliminar adjunto Razón 1 / 250 249 caracteres restantes Se eliminó el archivo S…" at bounding box center [426, 196] width 853 height 393
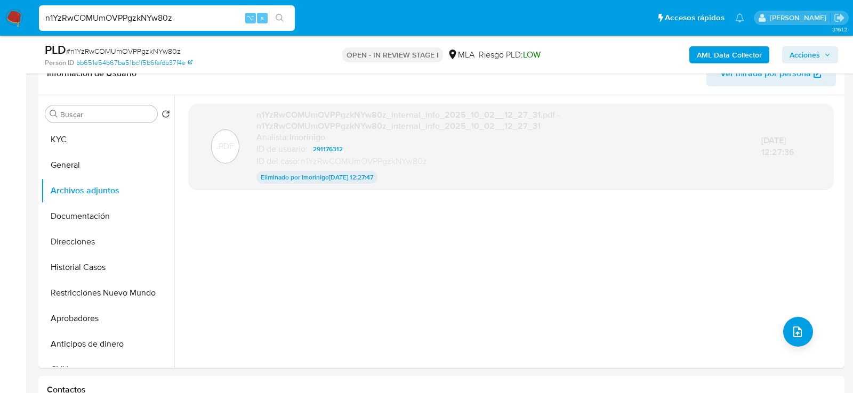
click at [740, 54] on b "AML Data Collector" at bounding box center [729, 54] width 65 height 17
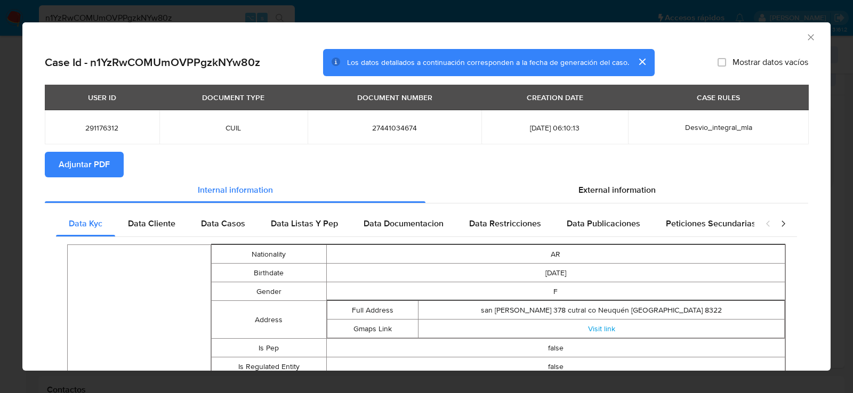
click at [116, 161] on button "Adjuntar PDF" at bounding box center [84, 165] width 79 height 26
click at [811, 38] on icon "Cerrar ventana" at bounding box center [810, 37] width 11 height 11
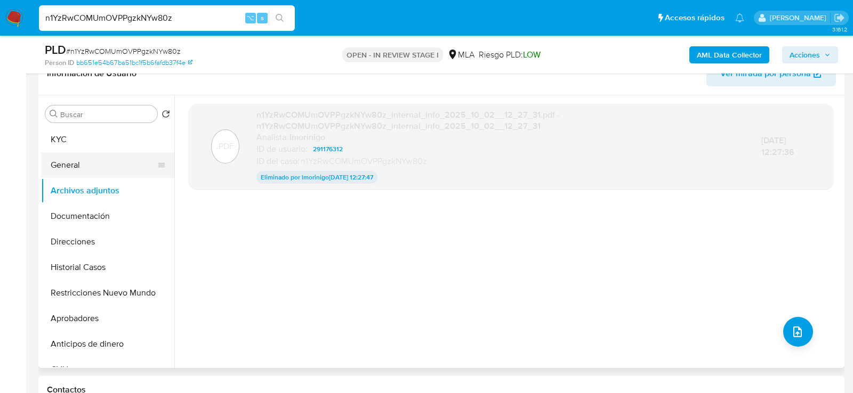
click at [72, 168] on button "General" at bounding box center [103, 165] width 125 height 26
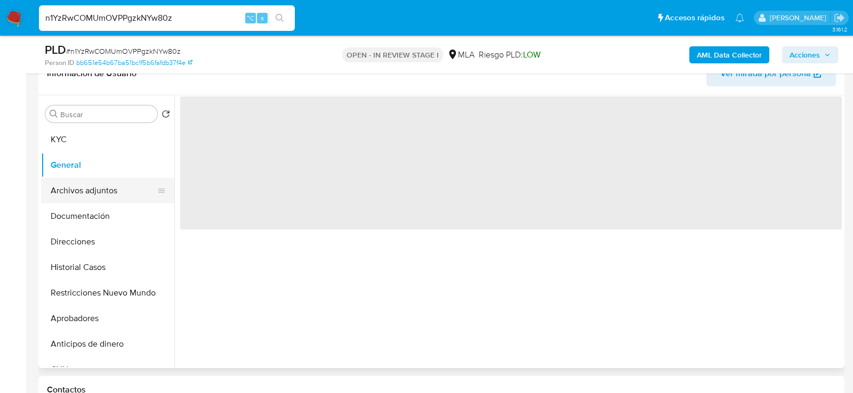
click at [72, 191] on button "Archivos adjuntos" at bounding box center [103, 191] width 125 height 26
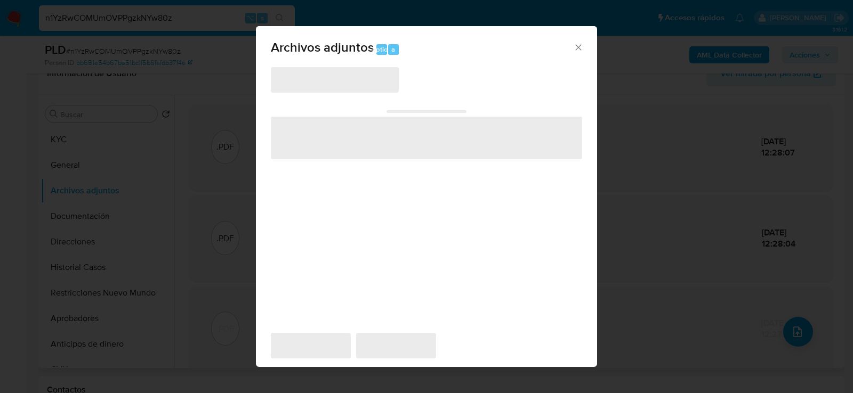
scroll to position [194, 0]
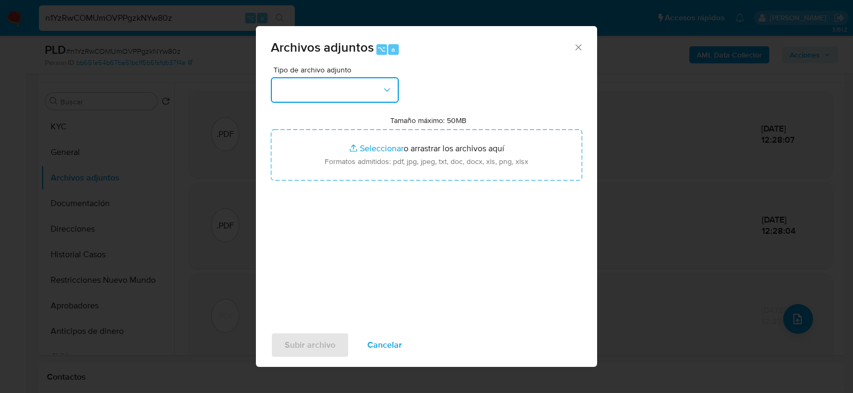
click at [372, 94] on button "button" at bounding box center [335, 90] width 128 height 26
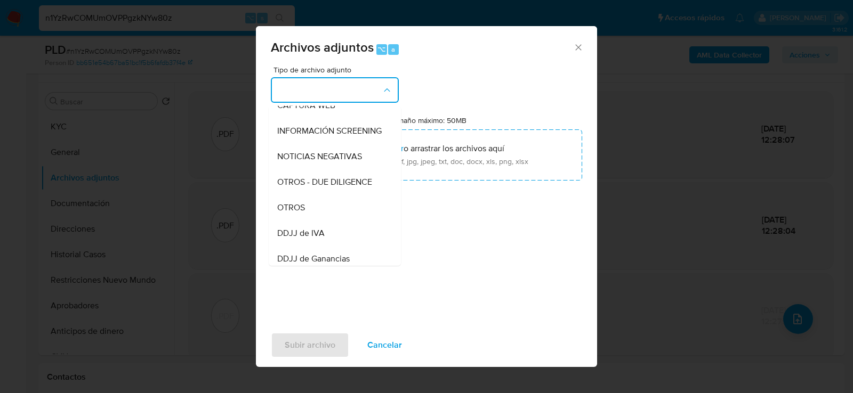
scroll to position [108, 0]
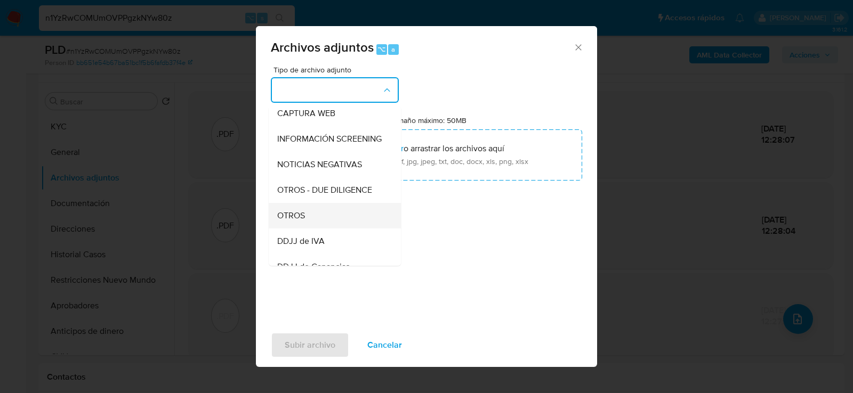
click at [304, 208] on div "OTROS" at bounding box center [331, 216] width 109 height 26
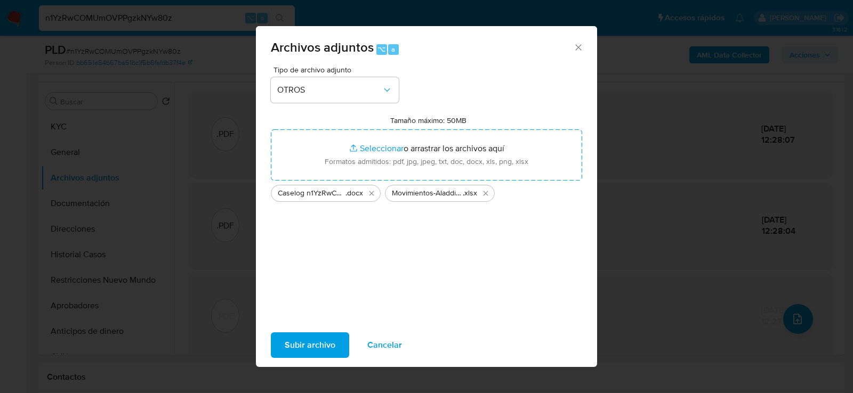
click at [309, 352] on span "Subir archivo" at bounding box center [310, 345] width 51 height 23
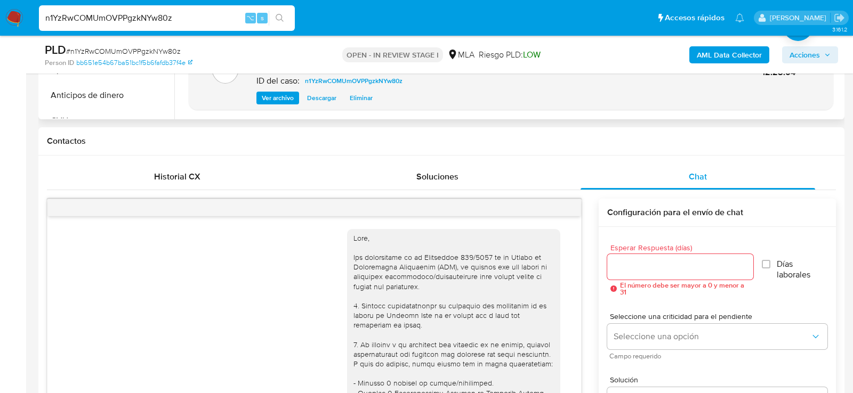
scroll to position [328, 0]
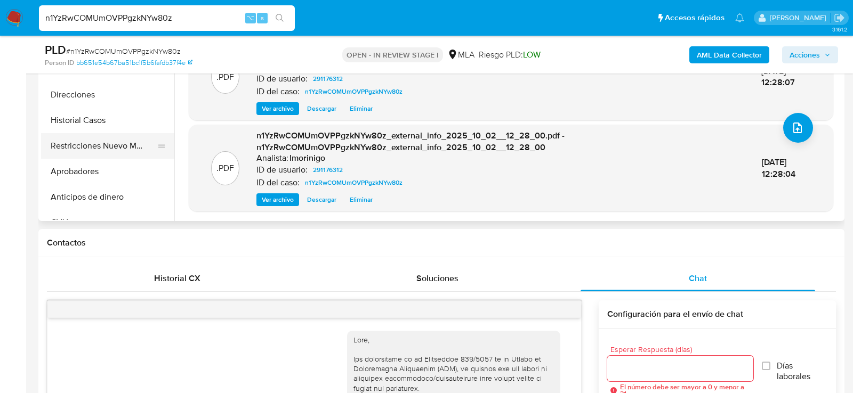
click at [118, 137] on button "Restricciones Nuevo Mundo" at bounding box center [103, 146] width 125 height 26
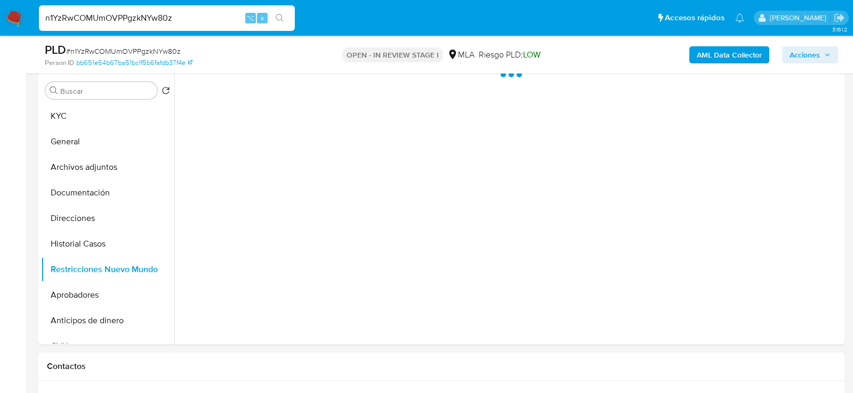
scroll to position [183, 0]
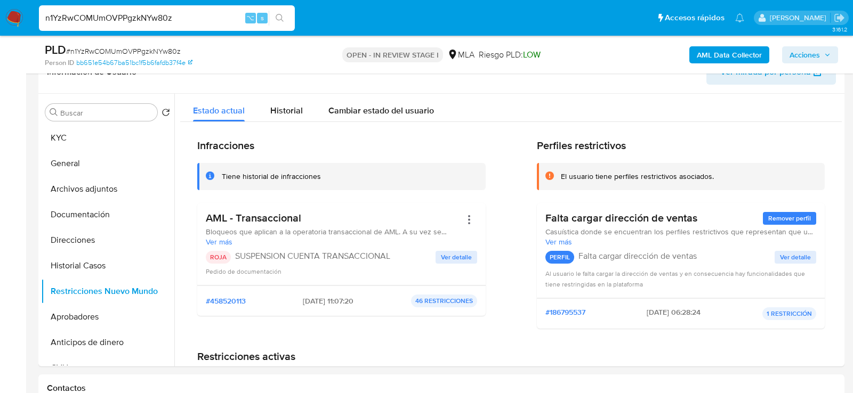
click at [807, 53] on span "Acciones" at bounding box center [804, 54] width 30 height 17
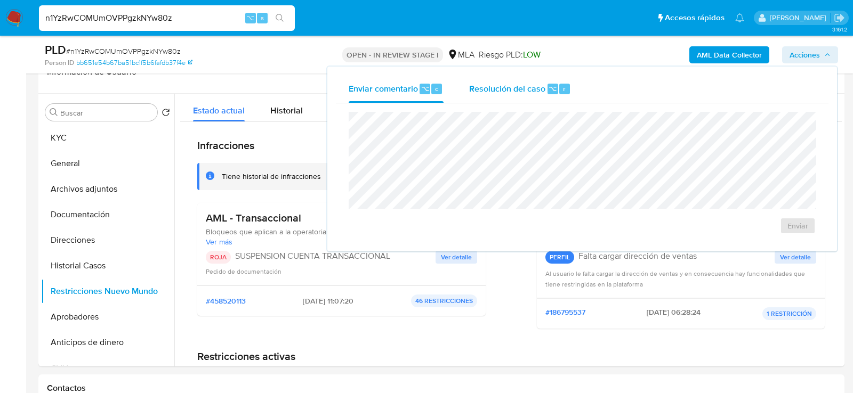
click at [549, 100] on div "Resolución del caso ⌥ r" at bounding box center [520, 89] width 102 height 28
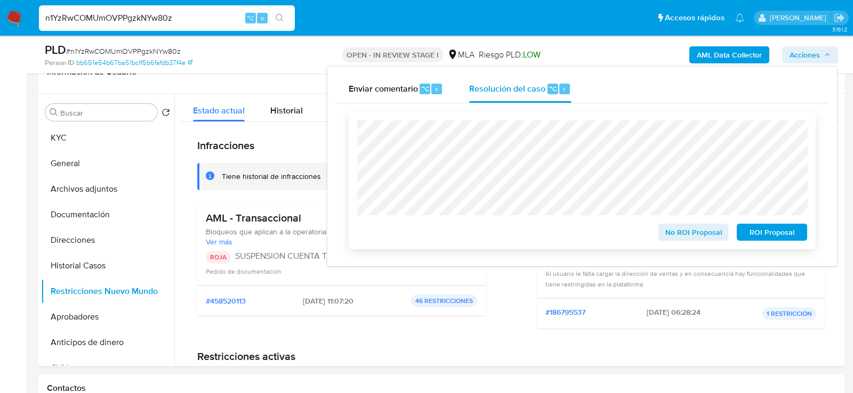
click at [773, 236] on span "ROI Proposal" at bounding box center [771, 232] width 55 height 15
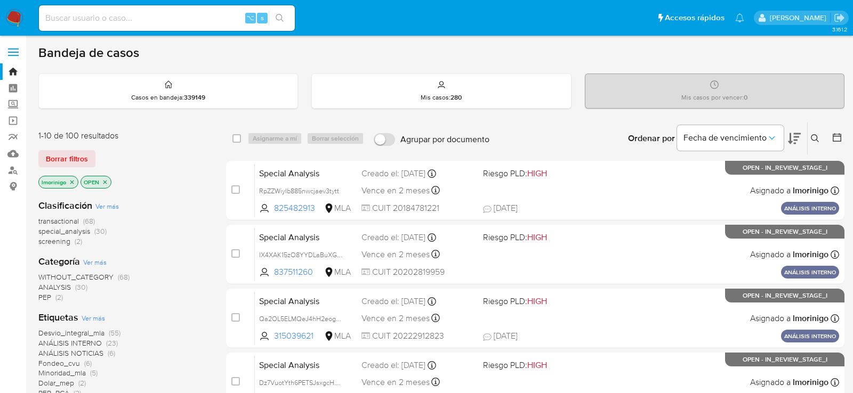
click at [70, 182] on icon "close-filter" at bounding box center [72, 182] width 4 height 4
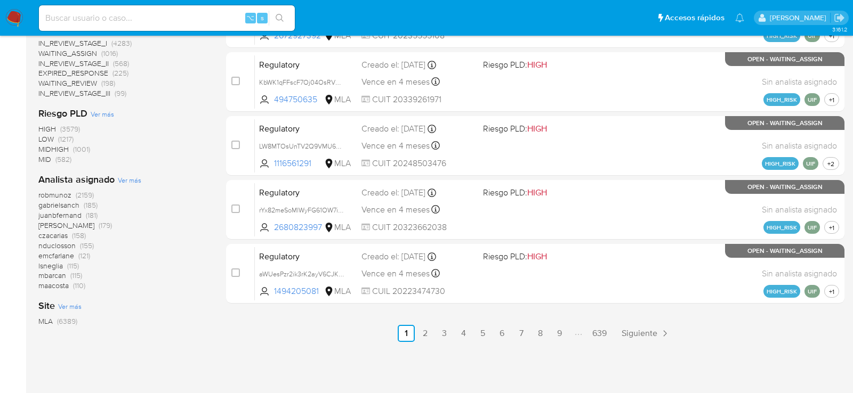
scroll to position [521, 0]
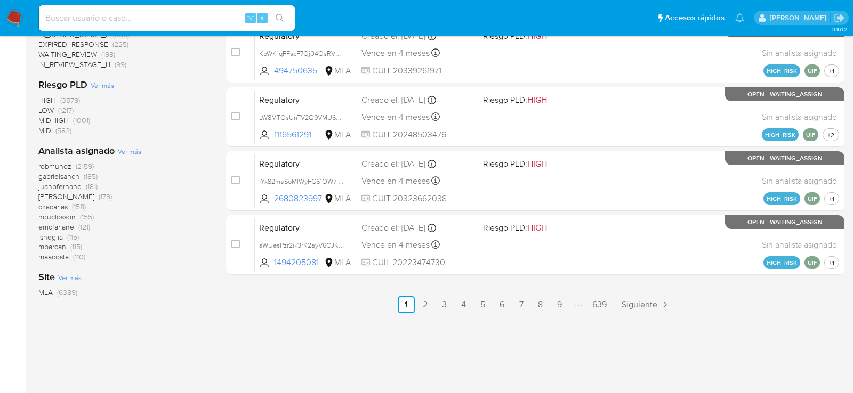
click at [132, 148] on span "Ver más" at bounding box center [129, 152] width 23 height 10
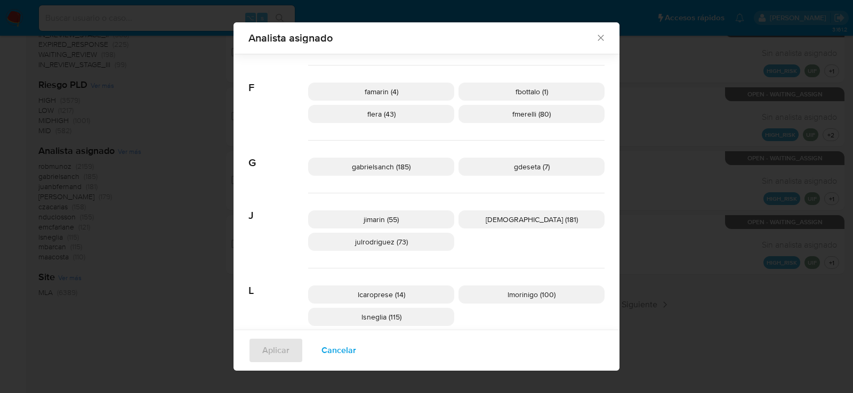
scroll to position [398, 0]
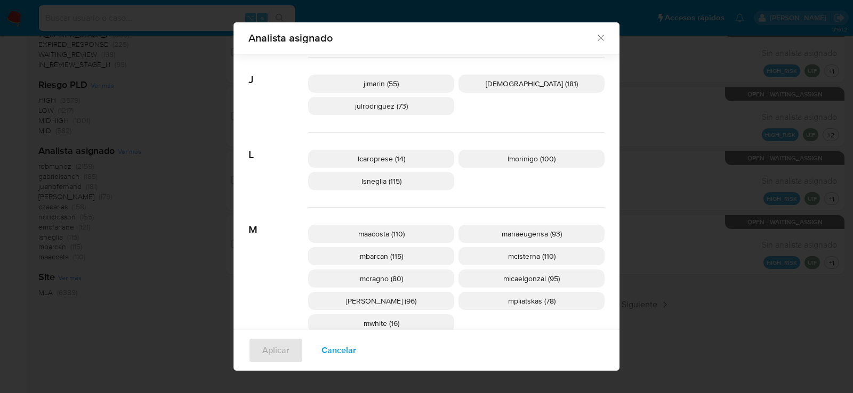
click at [515, 252] on span "mcisterna (110)" at bounding box center [531, 256] width 47 height 11
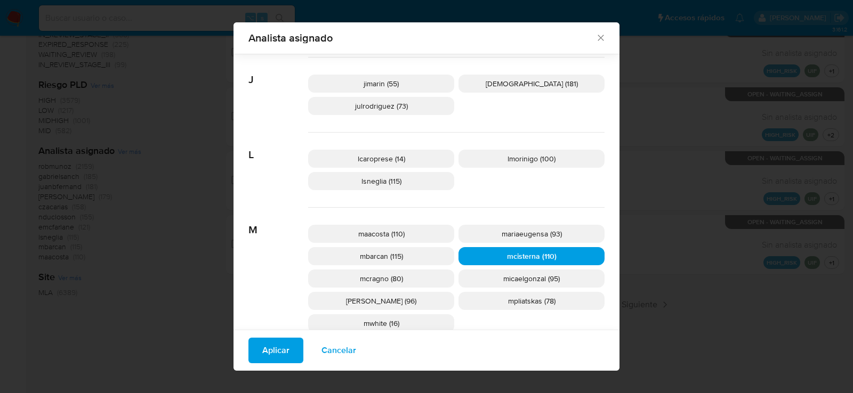
click at [276, 351] on span "Aplicar" at bounding box center [275, 350] width 27 height 23
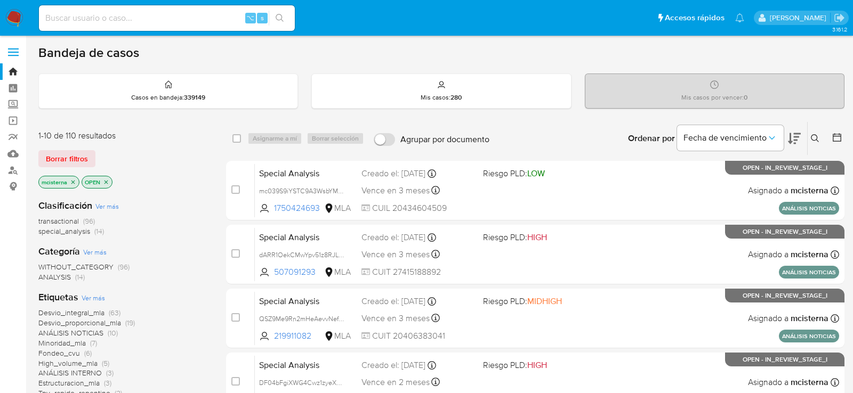
click at [109, 181] on p "OPEN" at bounding box center [97, 182] width 30 height 12
click at [107, 180] on icon "close-filter" at bounding box center [106, 182] width 4 height 4
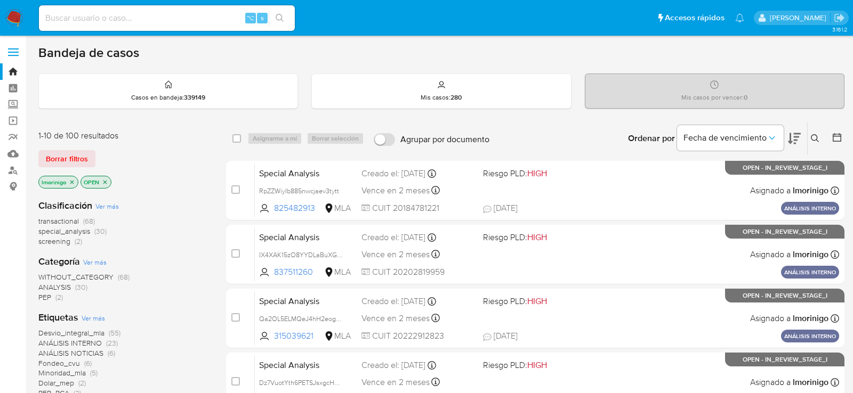
click at [104, 180] on icon "close-filter" at bounding box center [105, 182] width 6 height 6
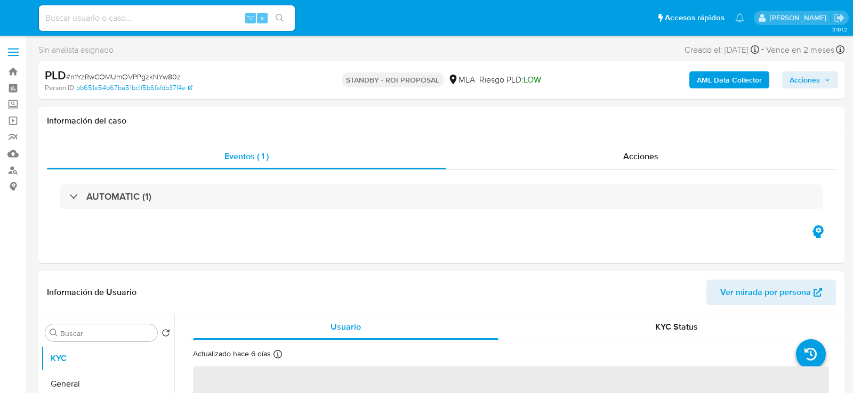
select select "10"
click at [147, 21] on input at bounding box center [167, 18] width 256 height 14
paste input "GF0XyUcJs4GqISIdzXwbxDbX"
type input "GF0XyUcJs4GqISIdzXwbxDbX"
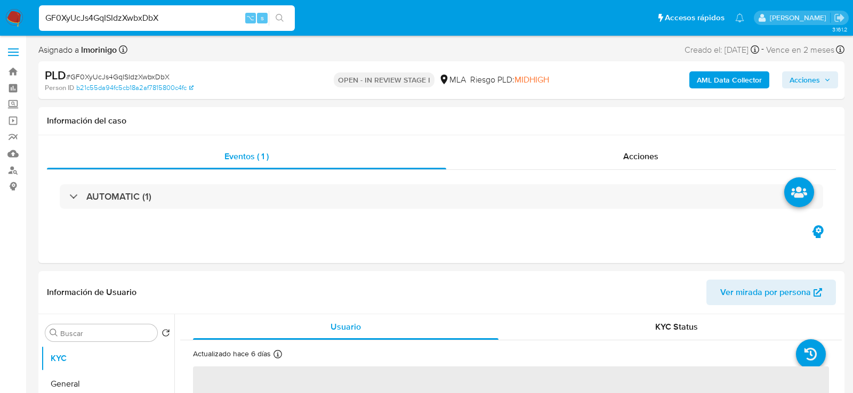
select select "10"
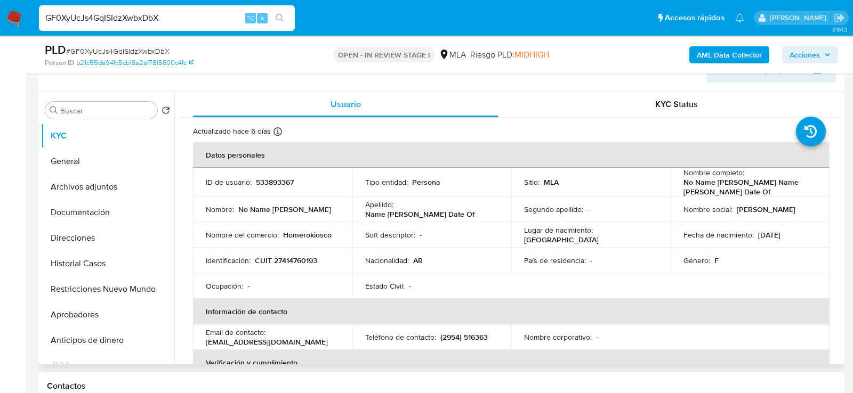
scroll to position [188, 0]
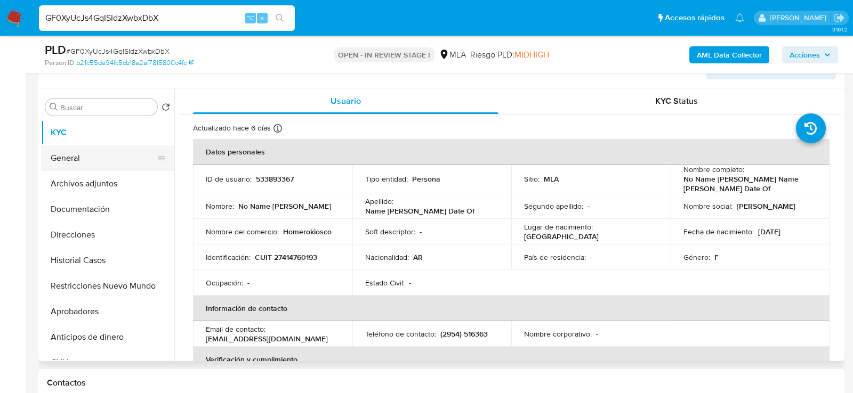
click at [115, 153] on button "General" at bounding box center [103, 158] width 125 height 26
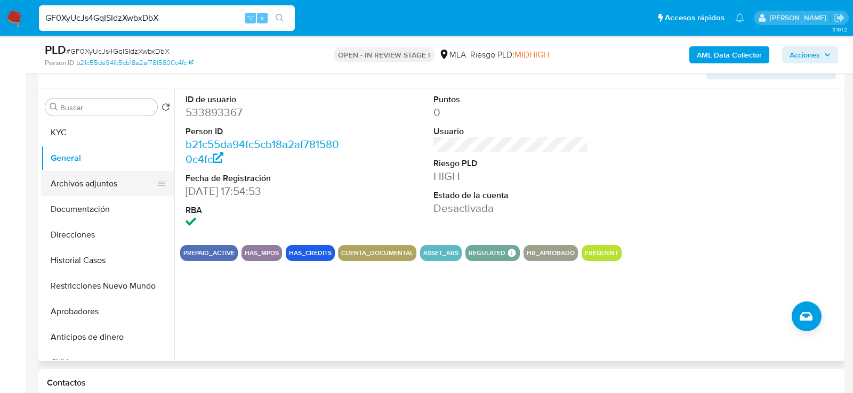
click at [98, 187] on button "Archivos adjuntos" at bounding box center [103, 184] width 125 height 26
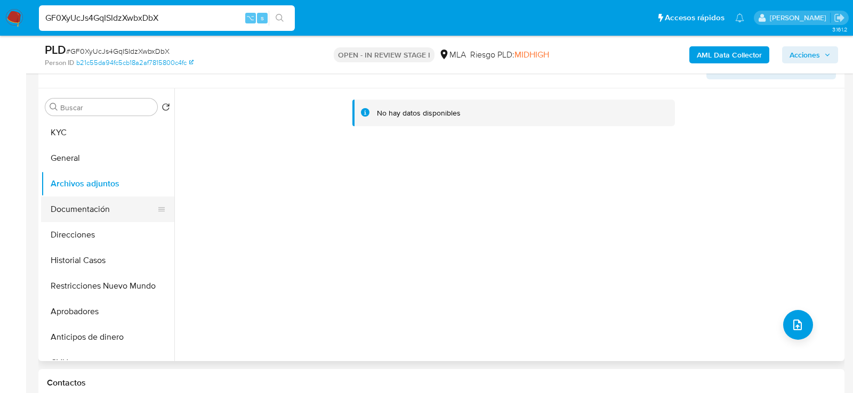
click at [60, 217] on button "Documentación" at bounding box center [103, 210] width 125 height 26
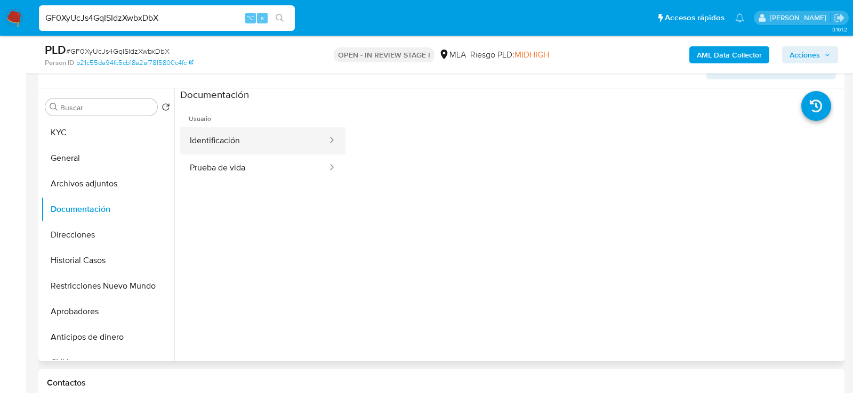
click at [235, 127] on button "Identificación" at bounding box center [254, 140] width 148 height 27
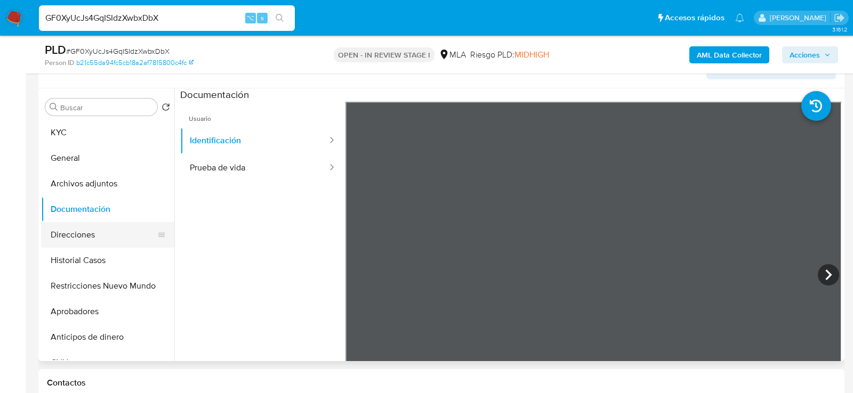
click at [88, 234] on button "Direcciones" at bounding box center [103, 235] width 125 height 26
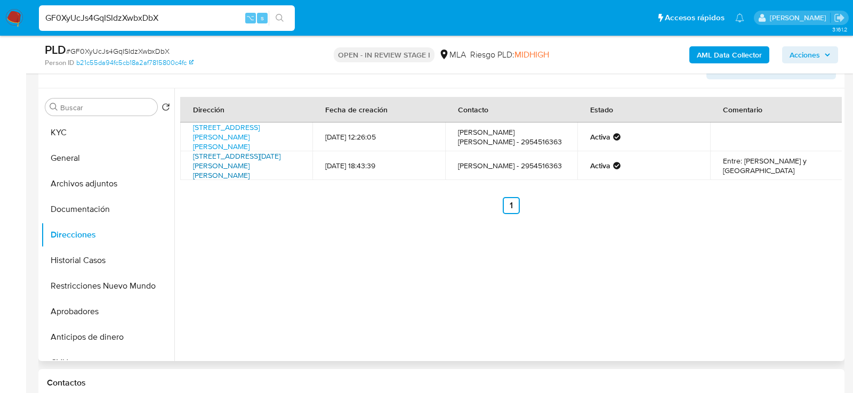
click at [215, 168] on link "[STREET_ADDRESS][DATE][PERSON_NAME][PERSON_NAME]" at bounding box center [236, 166] width 87 height 30
click at [232, 147] on link "[STREET_ADDRESS][PERSON_NAME][PERSON_NAME]" at bounding box center [226, 137] width 67 height 30
click at [75, 133] on button "KYC" at bounding box center [103, 133] width 125 height 26
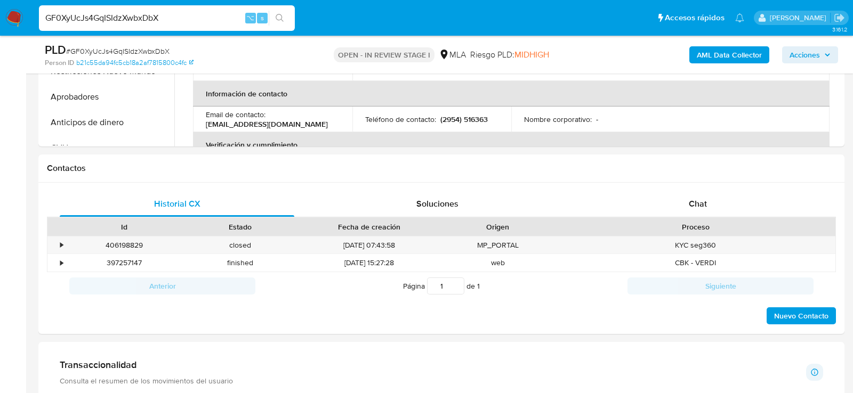
scroll to position [426, 0]
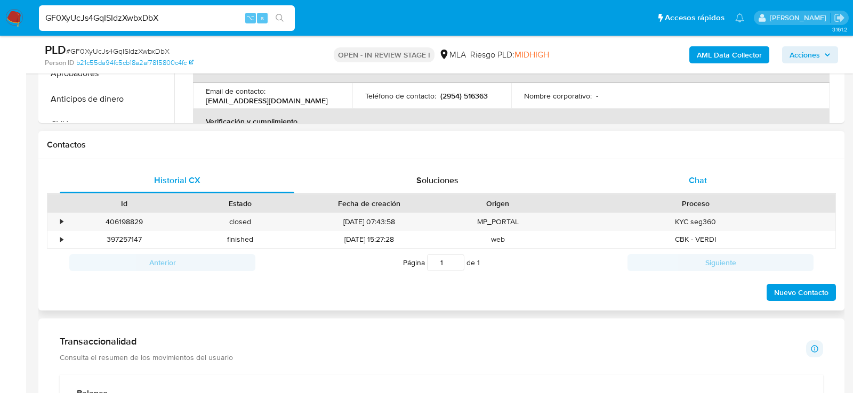
click at [685, 179] on div "Chat" at bounding box center [697, 181] width 235 height 26
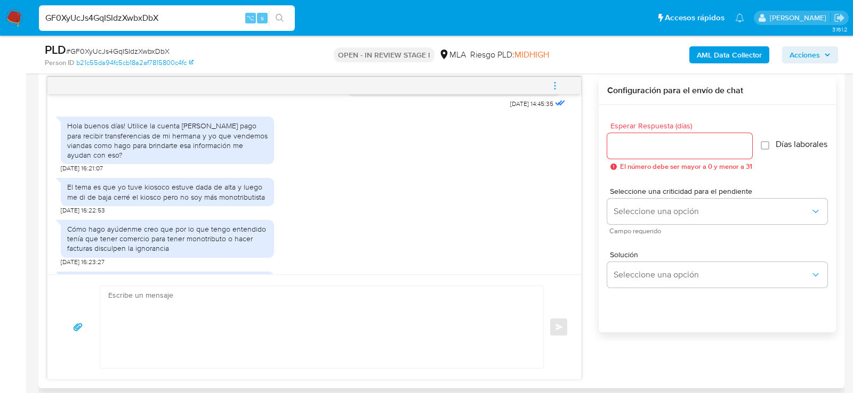
scroll to position [576, 0]
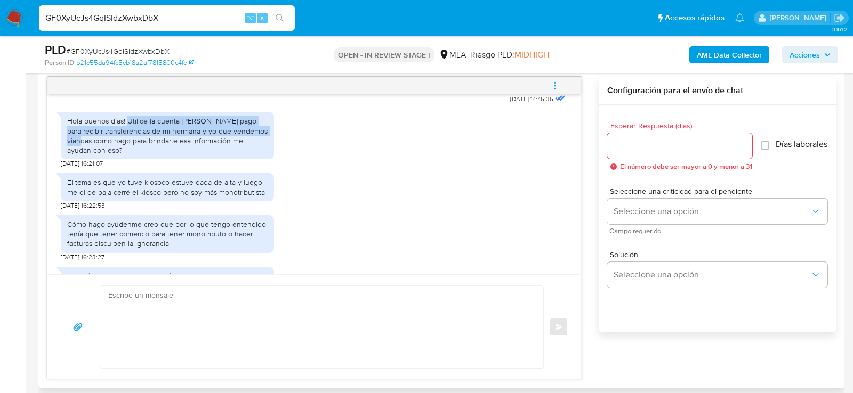
drag, startPoint x: 127, startPoint y: 140, endPoint x: 92, endPoint y: 155, distance: 38.4
click at [92, 155] on div "Hola buenos días! Utilice la cuenta de mercado pago para recibir transferencias…" at bounding box center [167, 135] width 200 height 39
copy div "Utilice la cuenta de mercado pago para recibir transferencias de mi hermana y y…"
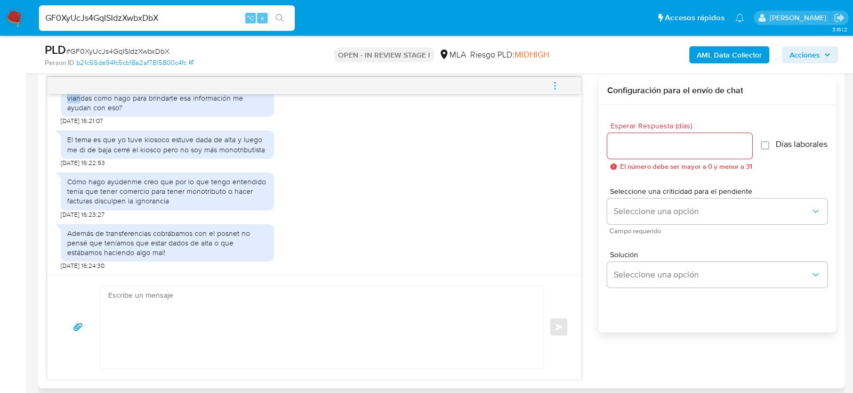
scroll to position [625, 0]
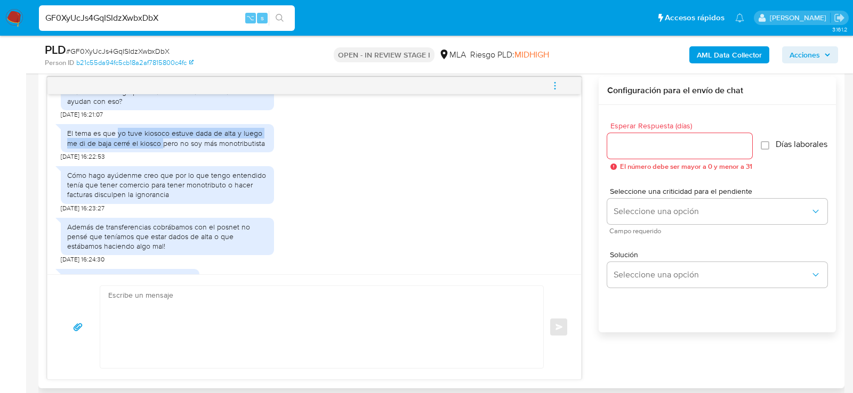
drag, startPoint x: 116, startPoint y: 152, endPoint x: 161, endPoint y: 156, distance: 45.5
click at [161, 148] on div "El tema es que yo tuve kiosoco estuve dada de alta y luego me di de baja cerré …" at bounding box center [167, 137] width 200 height 19
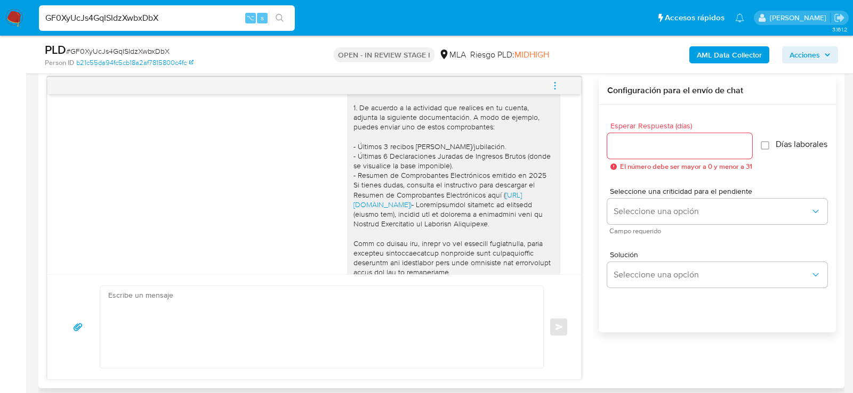
scroll to position [1178, 0]
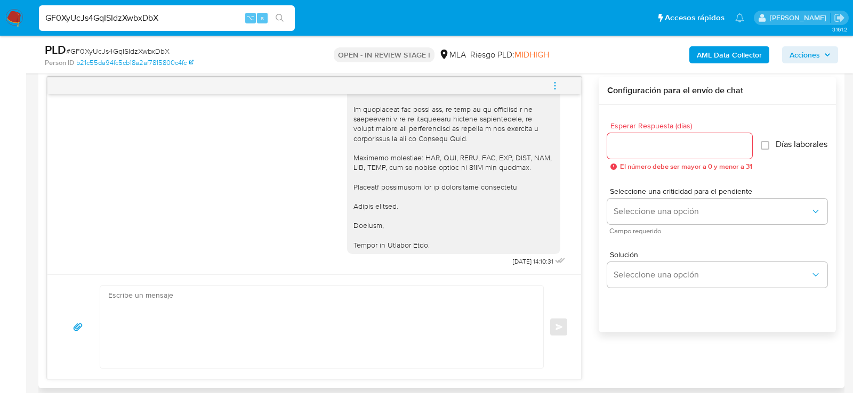
click at [553, 84] on icon "menu-action" at bounding box center [555, 86] width 10 height 10
click at [499, 68] on li "Cerrar conversación" at bounding box center [482, 63] width 109 height 19
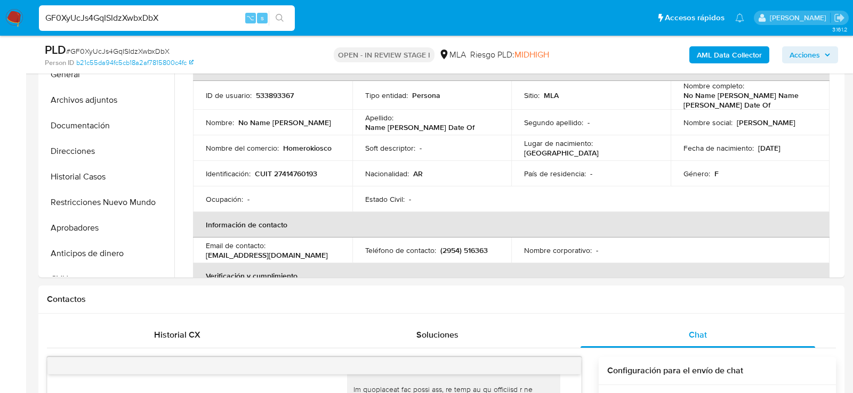
scroll to position [189, 0]
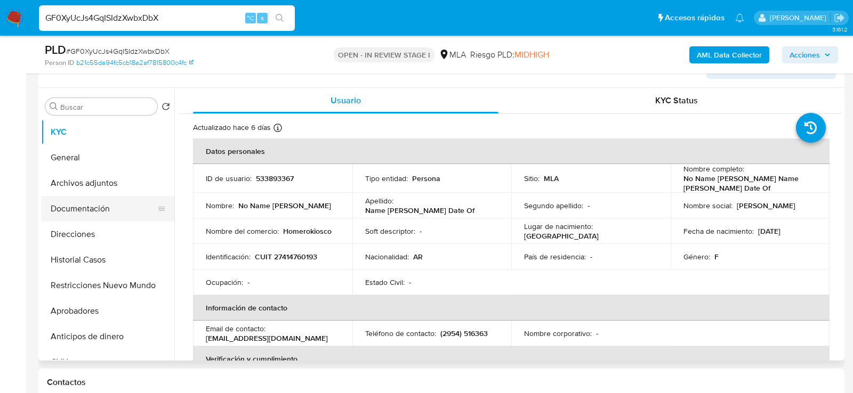
click at [93, 208] on button "Documentación" at bounding box center [103, 209] width 125 height 26
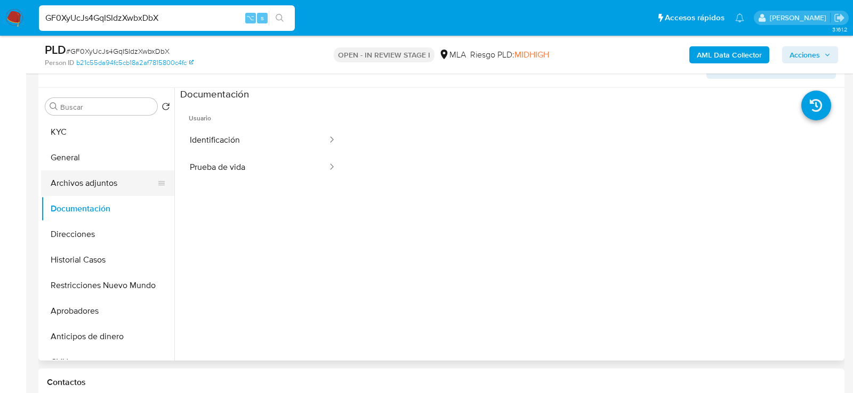
click at [93, 191] on button "Archivos adjuntos" at bounding box center [103, 184] width 125 height 26
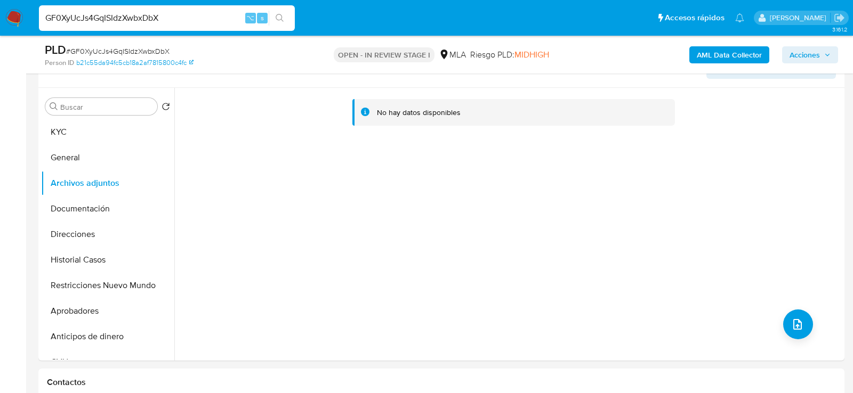
click at [704, 55] on b "AML Data Collector" at bounding box center [729, 54] width 65 height 17
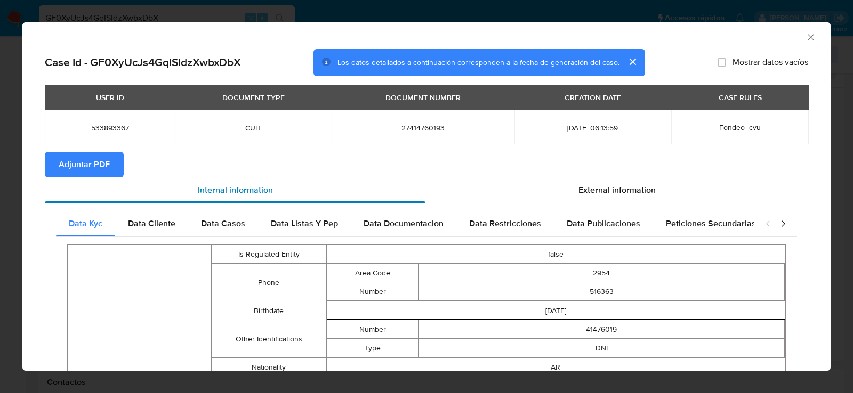
click at [74, 182] on div "Internal information" at bounding box center [235, 190] width 381 height 26
click at [117, 168] on button "Adjuntar PDF" at bounding box center [84, 165] width 79 height 26
click at [12, 187] on div "AML Data Collector Case Id - GF0XyUcJs4GqISIdzXwbxDbX Los datos detallados a co…" at bounding box center [426, 196] width 853 height 393
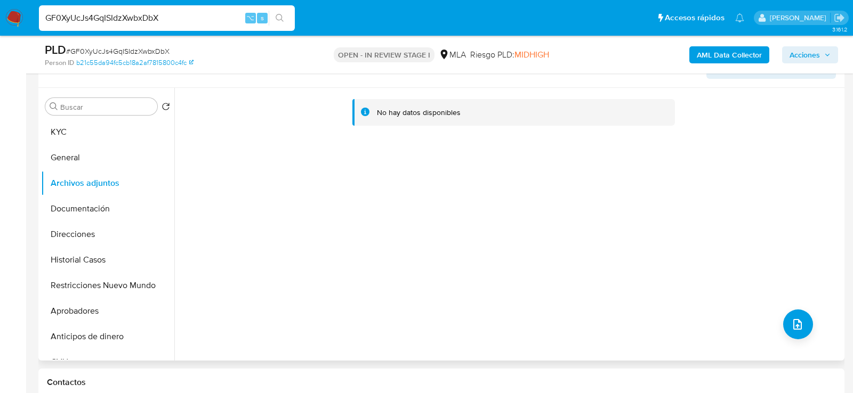
scroll to position [194, 0]
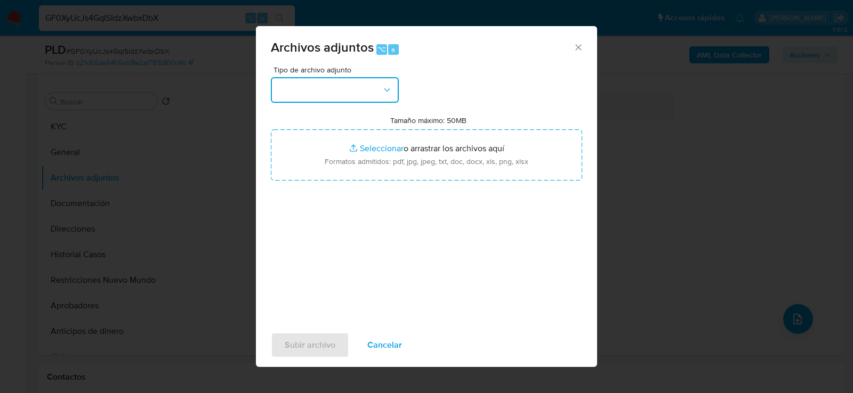
click at [377, 93] on button "button" at bounding box center [335, 90] width 128 height 26
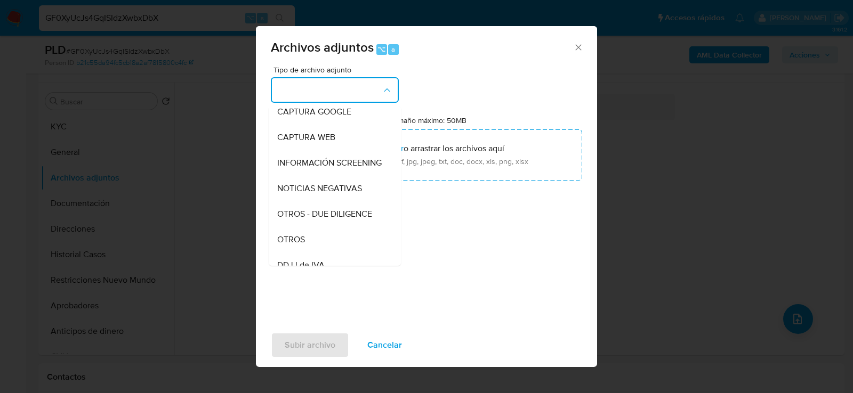
scroll to position [119, 0]
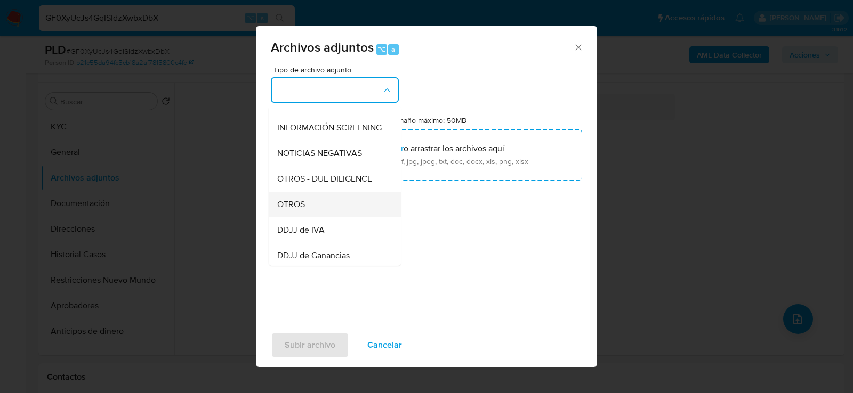
click at [326, 203] on div "OTROS" at bounding box center [331, 204] width 109 height 26
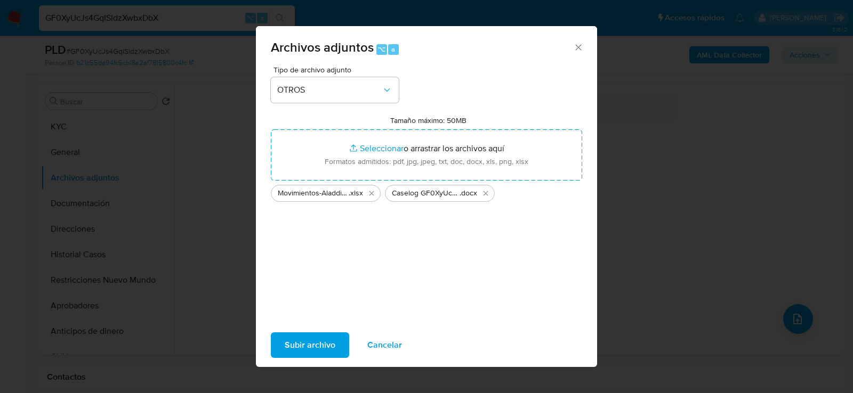
click at [320, 349] on span "Subir archivo" at bounding box center [310, 345] width 51 height 23
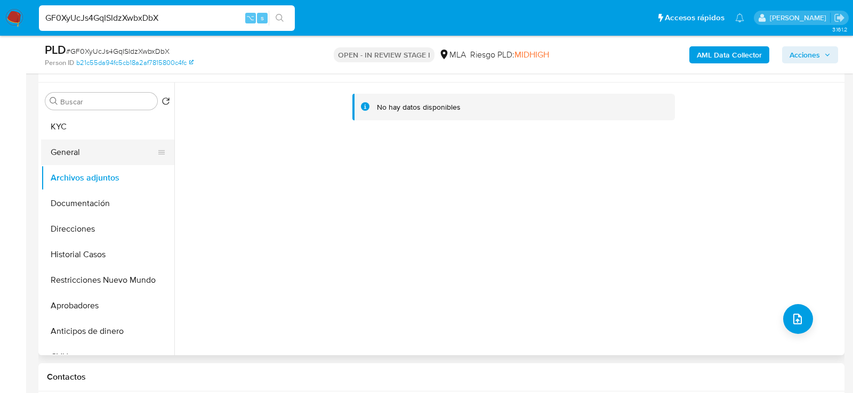
click at [61, 150] on button "General" at bounding box center [103, 153] width 125 height 26
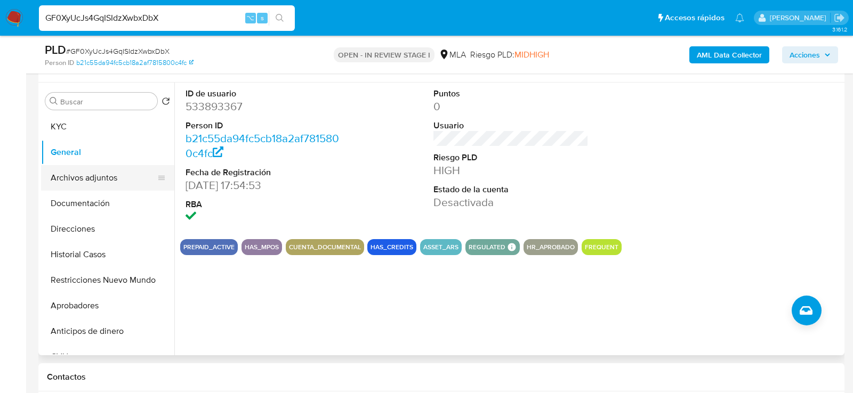
click at [61, 177] on button "Archivos adjuntos" at bounding box center [103, 178] width 125 height 26
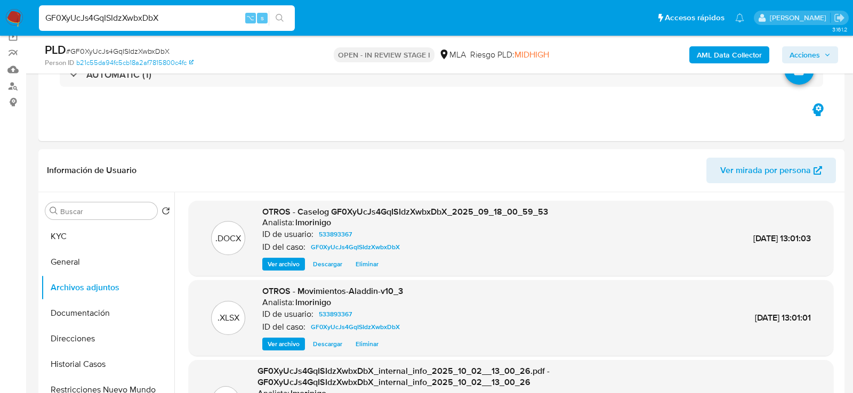
scroll to position [30, 0]
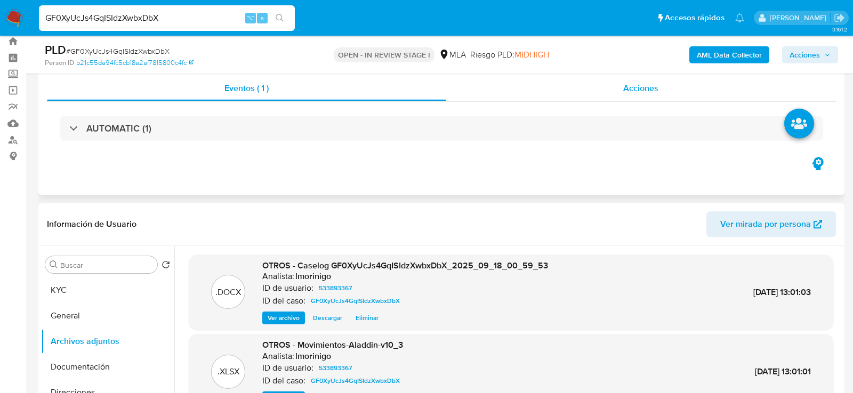
click at [623, 91] on div "Acciones" at bounding box center [641, 89] width 390 height 26
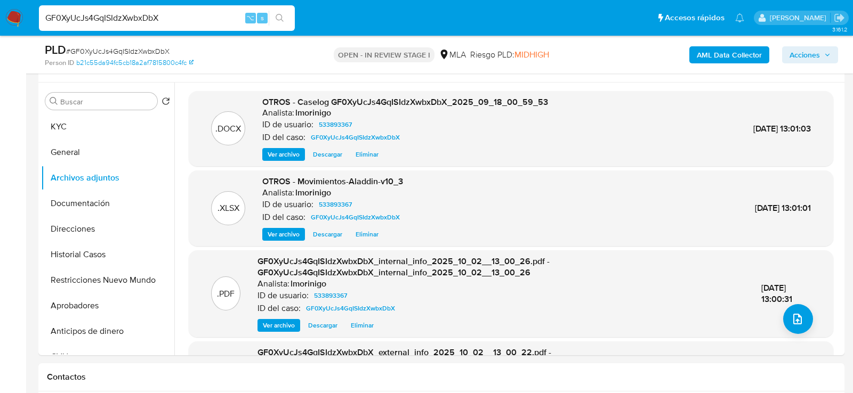
scroll to position [280, 0]
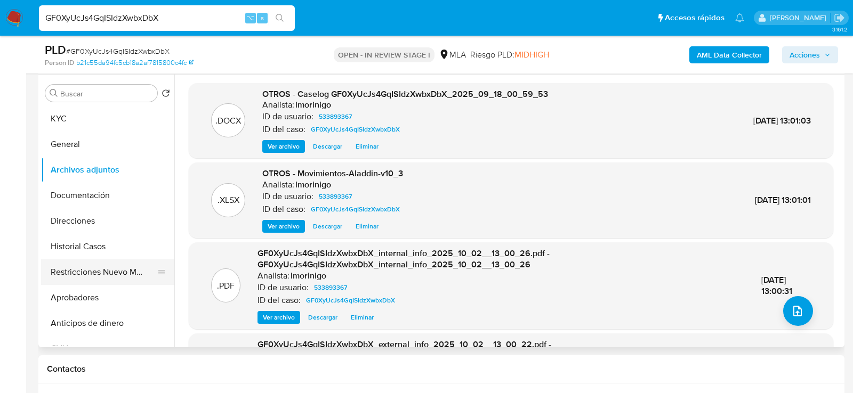
click at [100, 268] on button "Restricciones Nuevo Mundo" at bounding box center [103, 273] width 125 height 26
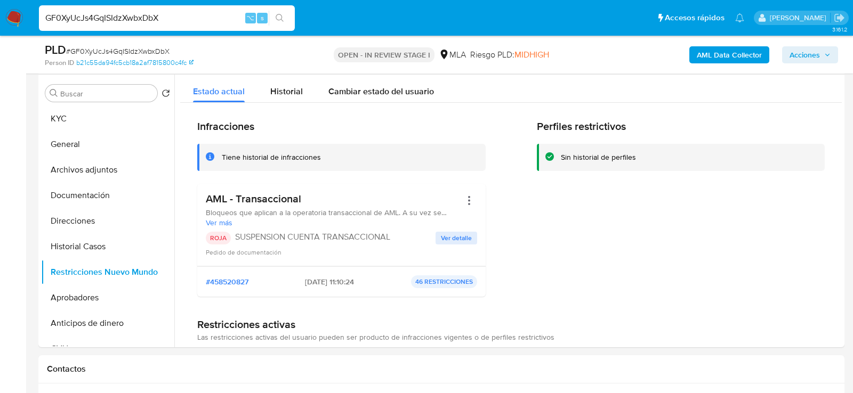
click at [809, 47] on span "Acciones" at bounding box center [804, 54] width 30 height 17
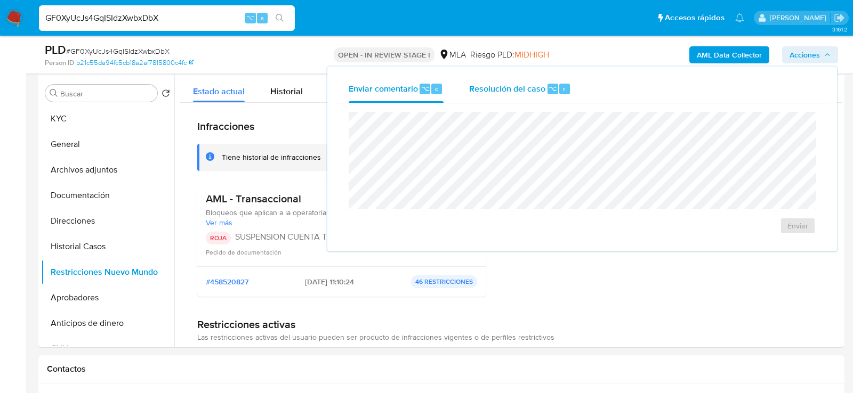
click at [578, 96] on button "Resolución del caso ⌥ r" at bounding box center [519, 89] width 127 height 28
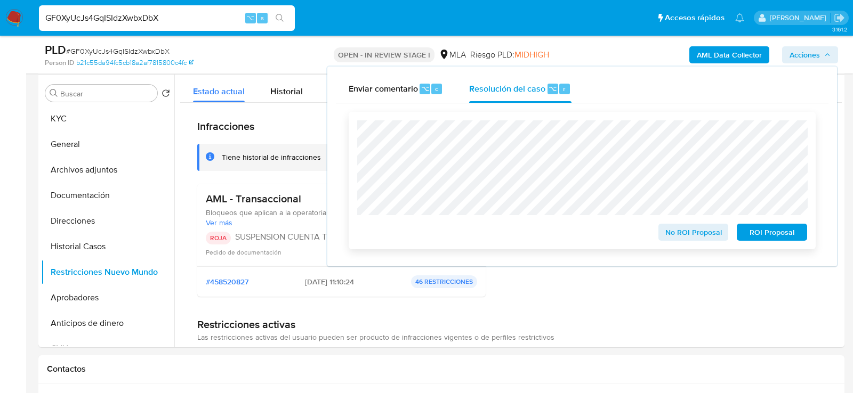
click at [752, 236] on span "ROI Proposal" at bounding box center [771, 232] width 55 height 15
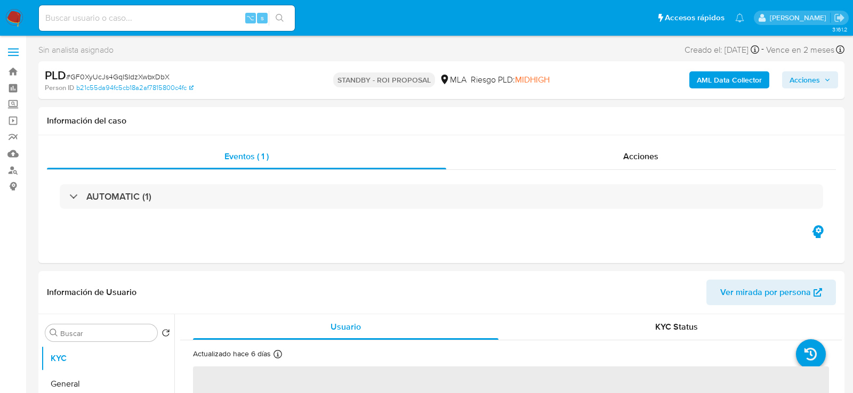
select select "10"
click at [168, 19] on input at bounding box center [167, 18] width 256 height 14
paste input "j8o4jN6trzdxWwytm6cx205z"
type input "j8o4jN6trzdxWwytm6cx205z"
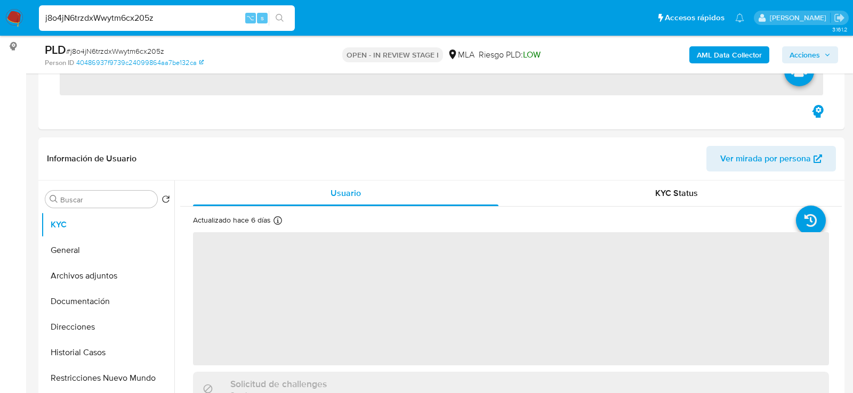
scroll to position [248, 0]
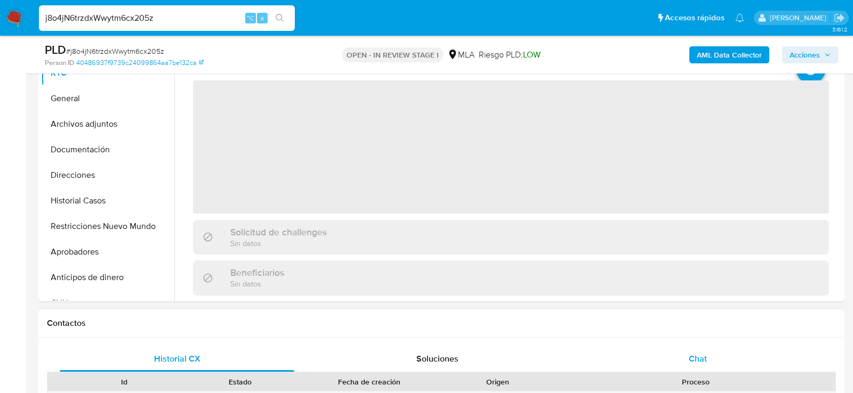
select select "10"
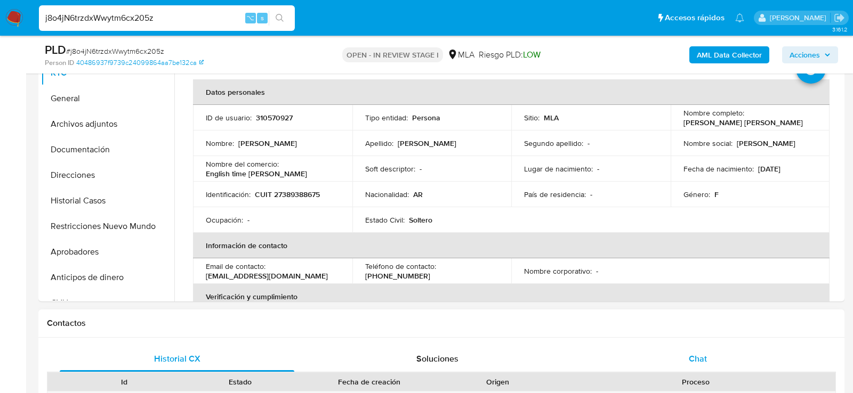
click at [727, 366] on div "Chat" at bounding box center [697, 359] width 235 height 26
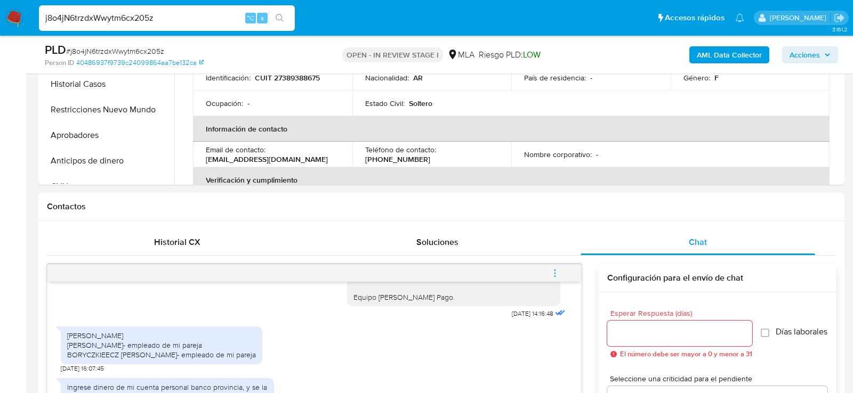
scroll to position [490, 0]
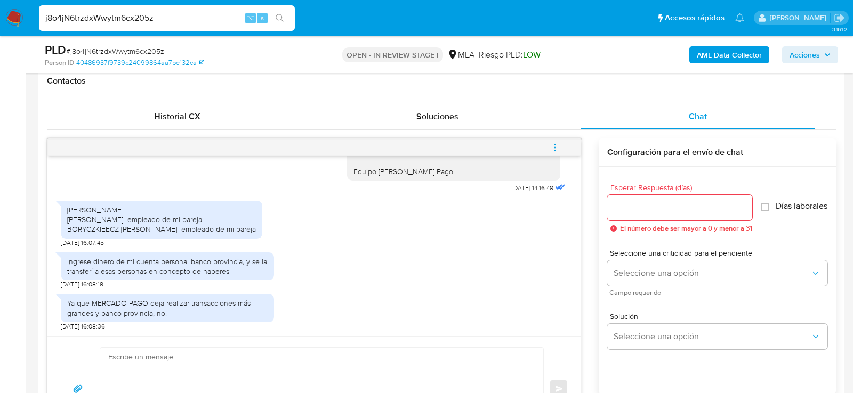
click at [170, 14] on input "j8o4jN6trzdxWwytm6cx205z" at bounding box center [167, 18] width 256 height 14
paste input "F5ebWZr1kKV8OaS4Qmk6bZCT"
type input "F5ebWZr1kKV8OaS4Qmk6bZCT"
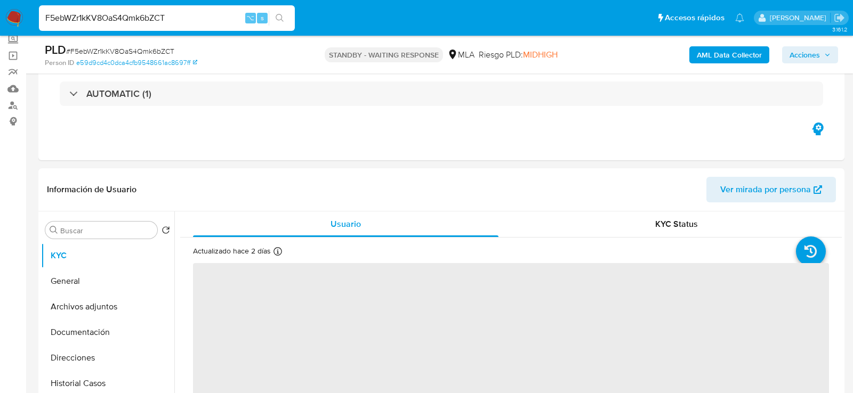
scroll to position [82, 0]
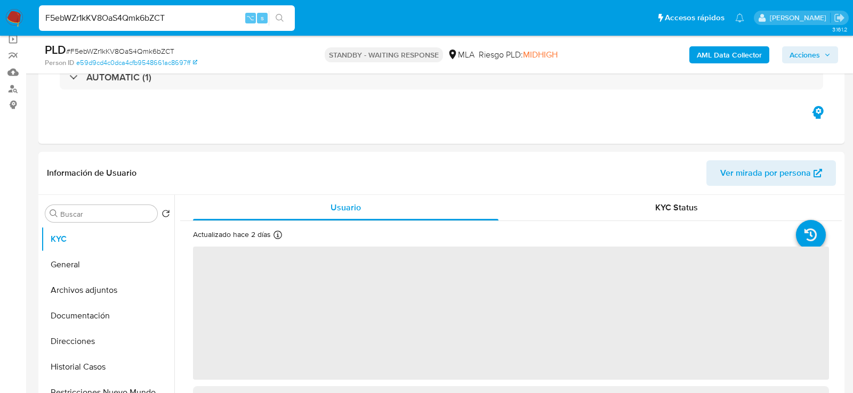
select select "10"
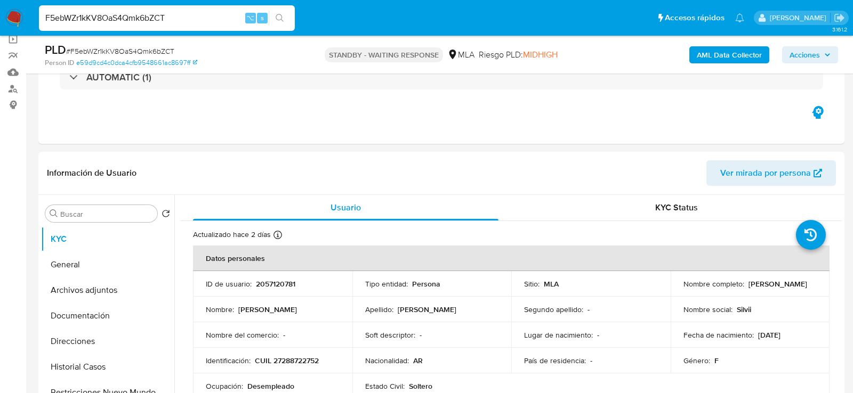
click at [170, 9] on div "F5ebWZr1kKV8OaS4Qmk6bZCT ⌥ s" at bounding box center [167, 18] width 256 height 26
click at [170, 18] on input "F5ebWZr1kKV8OaS4Qmk6bZCT" at bounding box center [167, 18] width 256 height 14
paste input "j8o4jN6trzdxWwytm6cx205z"
type input "j8o4jN6trzdxWwytm6cx205z"
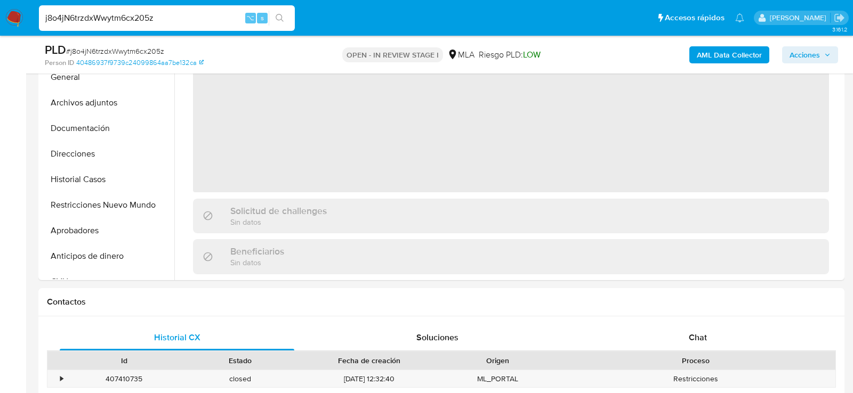
select select "10"
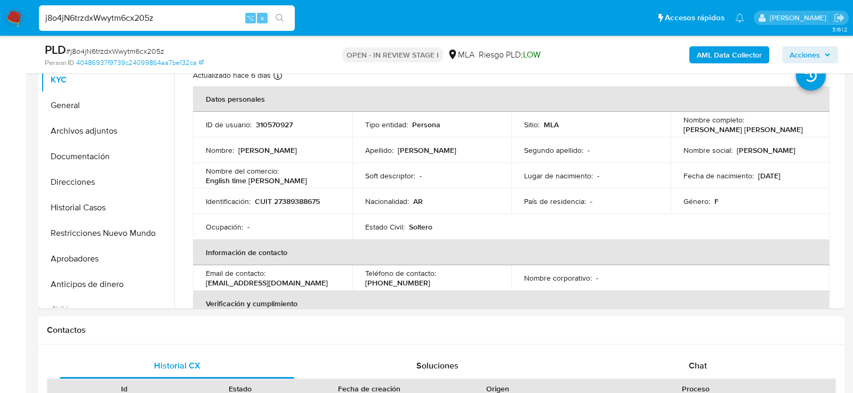
scroll to position [231, 0]
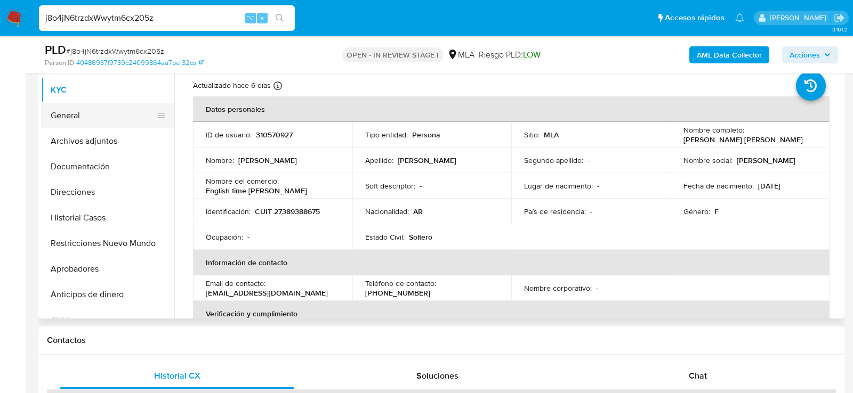
click at [69, 120] on button "General" at bounding box center [103, 116] width 125 height 26
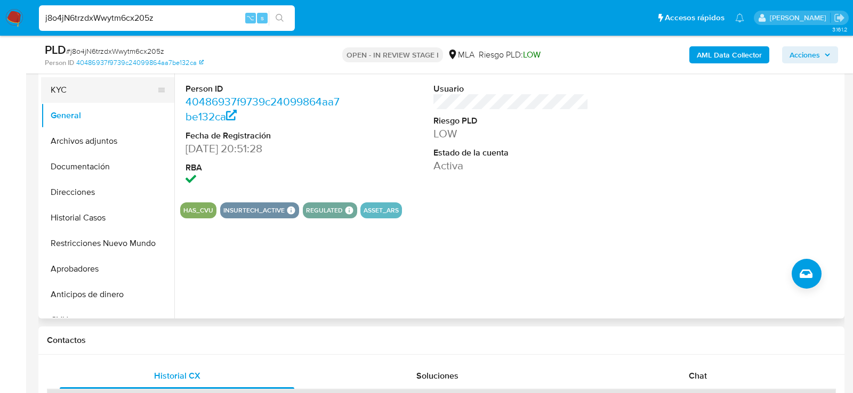
click at [67, 101] on button "KYC" at bounding box center [103, 90] width 125 height 26
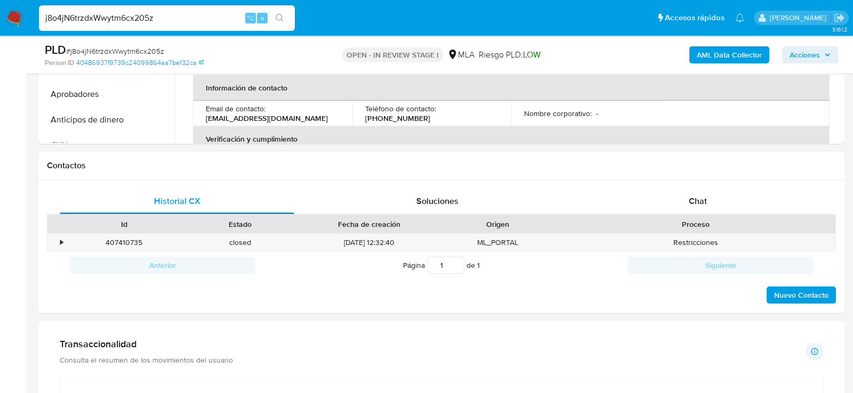
scroll to position [496, 0]
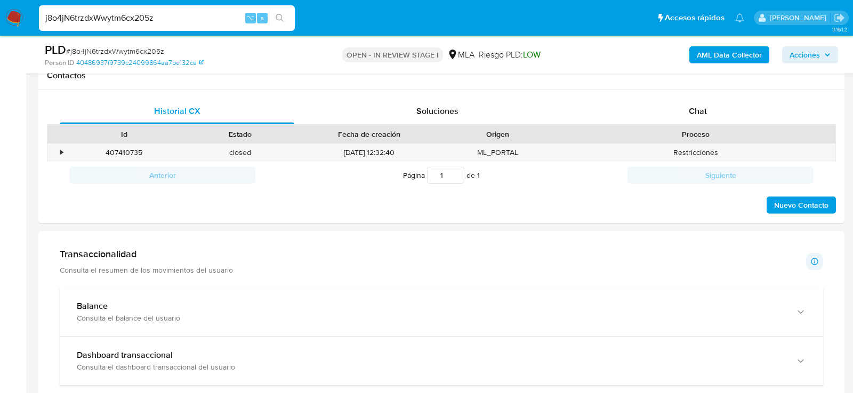
drag, startPoint x: 703, startPoint y: 116, endPoint x: 0, endPoint y: 139, distance: 703.4
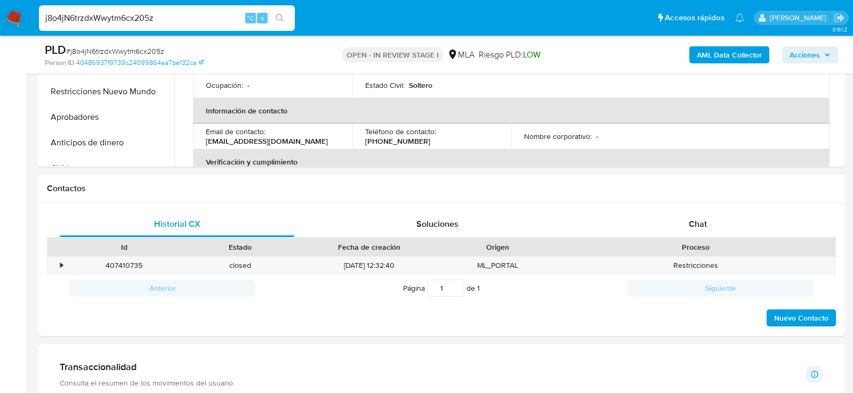
scroll to position [331, 0]
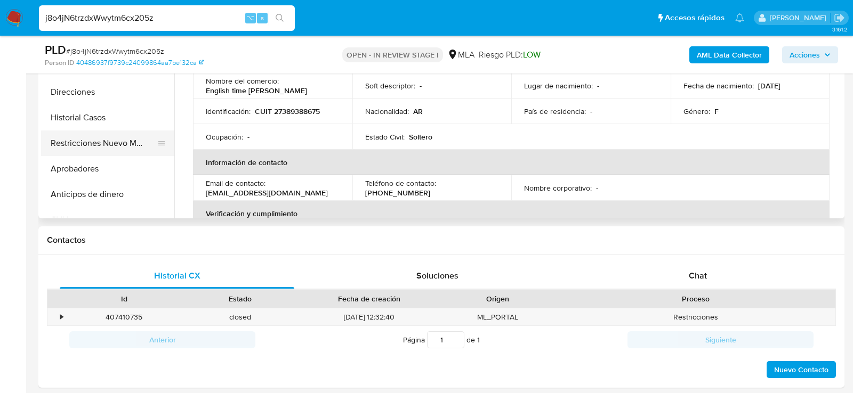
click at [86, 132] on button "Restricciones Nuevo Mundo" at bounding box center [103, 144] width 125 height 26
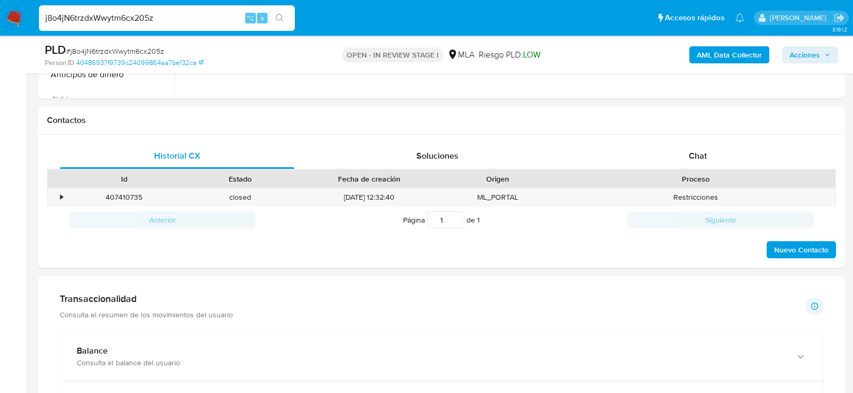
scroll to position [474, 0]
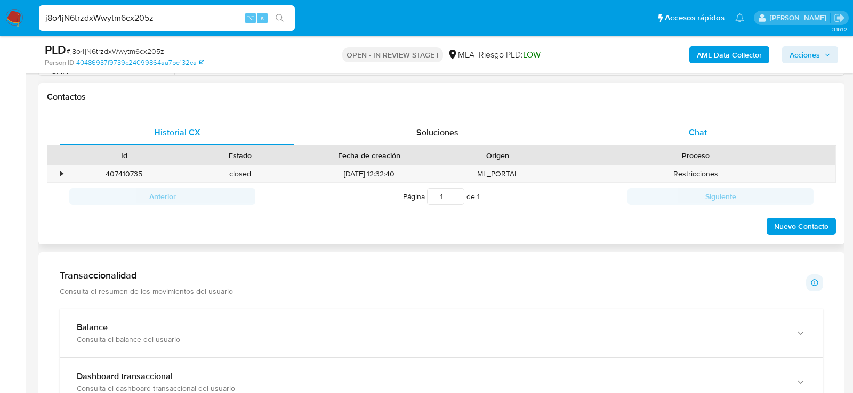
click at [702, 137] on span "Chat" at bounding box center [698, 132] width 18 height 12
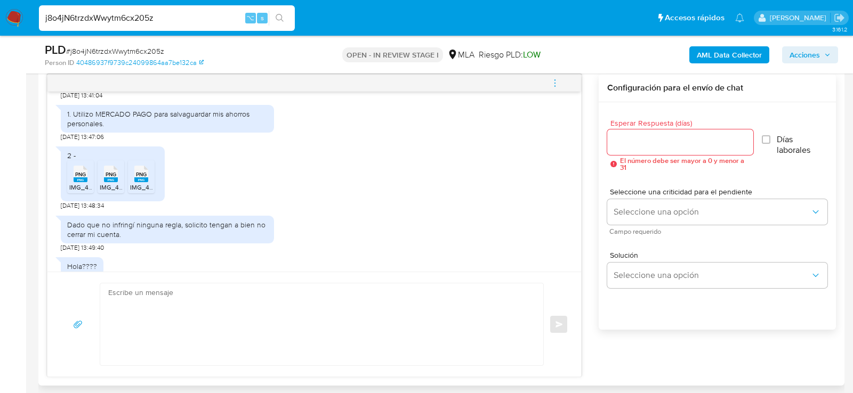
scroll to position [246, 0]
drag, startPoint x: 93, startPoint y: 144, endPoint x: 63, endPoint y: 144, distance: 29.8
click at [63, 140] on span "23/09/2025 13:47:06" at bounding box center [82, 135] width 43 height 9
copy span "3/09/2025"
copy span "23/09/2025"
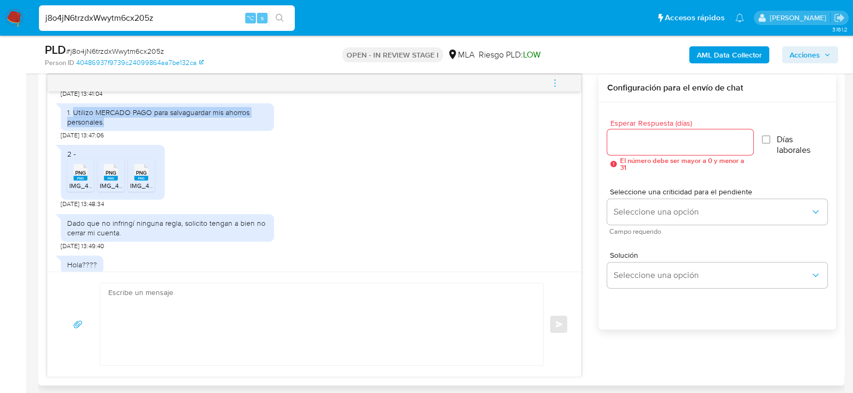
drag, startPoint x: 74, startPoint y: 120, endPoint x: 120, endPoint y: 132, distance: 47.3
click at [120, 127] on div "1. Utilizo MERCADO PAGO para salvaguardar mis ahorros personales." at bounding box center [167, 117] width 200 height 19
copy div "Utilizo MERCADO PAGO para salvaguardar mis ahorros personales."
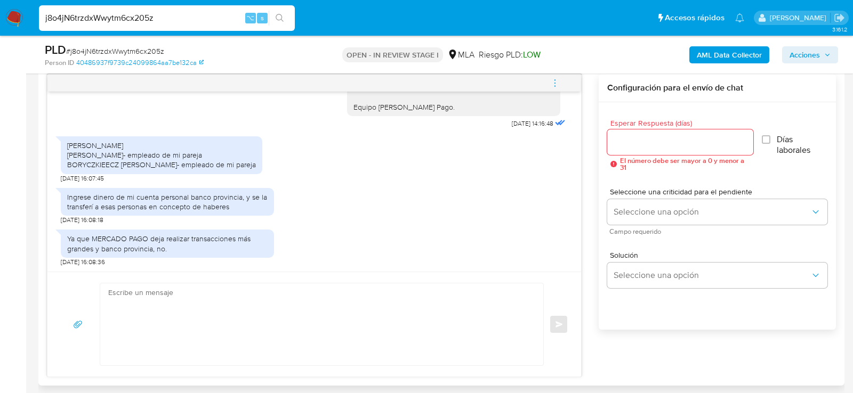
scroll to position [678, 0]
drag, startPoint x: 66, startPoint y: 157, endPoint x: 252, endPoint y: 178, distance: 186.6
click at [252, 174] on div "BIGLIERI FEDERICO DANIEL - pareja ELÍAS DAMIÁN LÓPEZ- empleado de mi pareja BOR…" at bounding box center [161, 155] width 201 height 38
copy div "BIGLIERI FEDERICO DANIEL - pareja ELÍAS DAMIÁN LÓPEZ- empleado de mi pareja BOR…"
click at [149, 211] on div "Ingrese dinero de mi cuenta personal banco provincia, y se la transferí a esas …" at bounding box center [167, 201] width 200 height 19
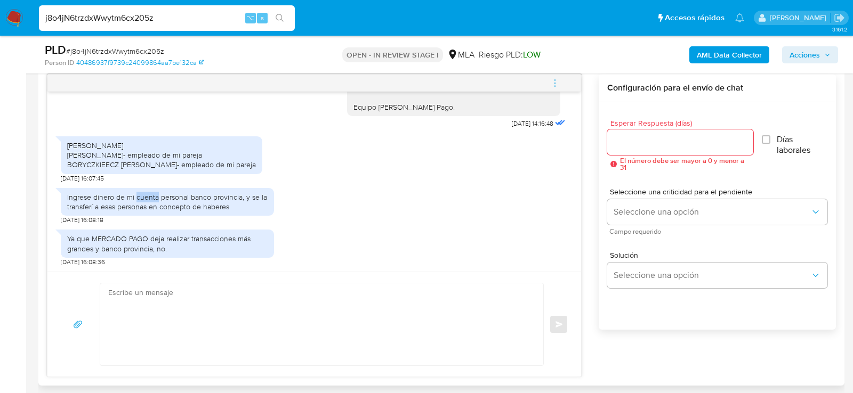
click at [149, 211] on div "Ingrese dinero de mi cuenta personal banco provincia, y se la transferí a esas …" at bounding box center [167, 201] width 200 height 19
copy div "Ingrese dinero de mi cuenta personal banco provincia, y se la transferí a esas …"
click at [84, 252] on div "Ya que MERCADO PAGO deja realizar transacciones más grandes y banco provincia, …" at bounding box center [167, 243] width 200 height 19
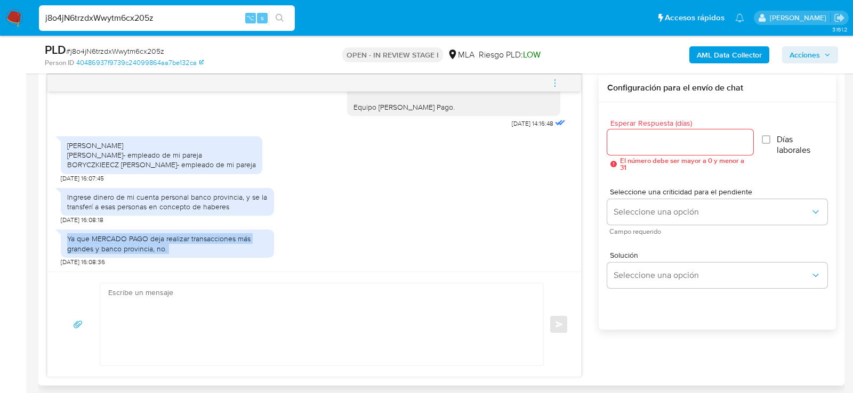
click at [84, 252] on div "Ya que MERCADO PAGO deja realizar transacciones más grandes y banco provincia, …" at bounding box center [167, 243] width 200 height 19
copy div "Ya que MERCADO PAGO deja realizar transacciones más grandes y banco provincia, …"
click at [341, 326] on textarea at bounding box center [319, 325] width 422 height 82
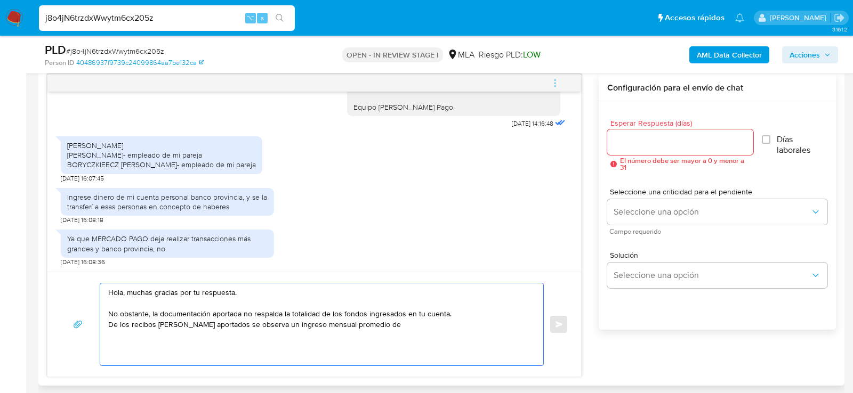
paste textarea "$ 413.152,79"
paste textarea "mientras que en su cuenta de Mercado Pago registran ingresos"
click at [480, 318] on textarea "Hola, muchas gracias por tu respuesta. No obstante, la documentación aportada n…" at bounding box center [319, 325] width 422 height 82
paste textarea "$34.033.000"
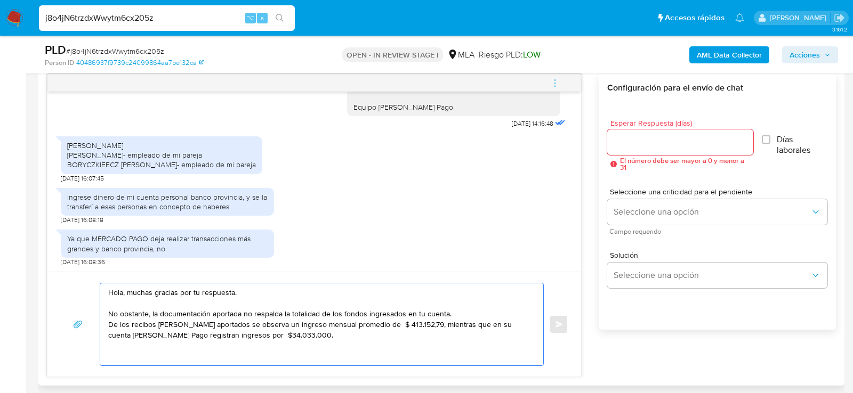
paste textarea "Por favor, necesitamos que nos envíen documentación que respalde la totalidad d…"
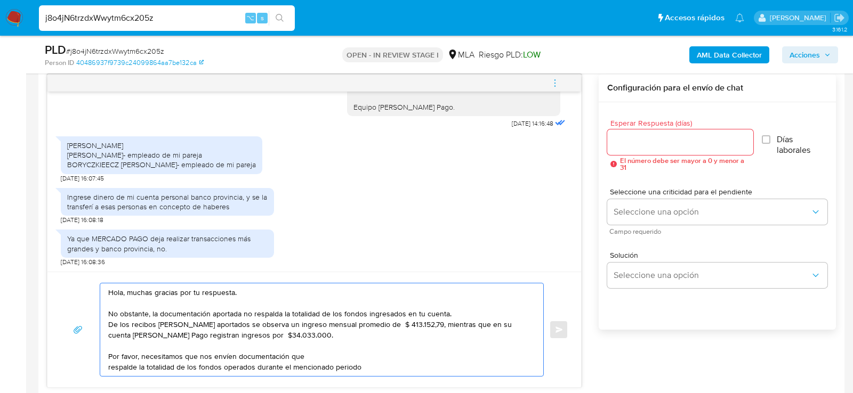
click at [110, 366] on textarea "Hola, muchas gracias por tu respuesta. No obstante, la documentación aportada n…" at bounding box center [319, 330] width 422 height 93
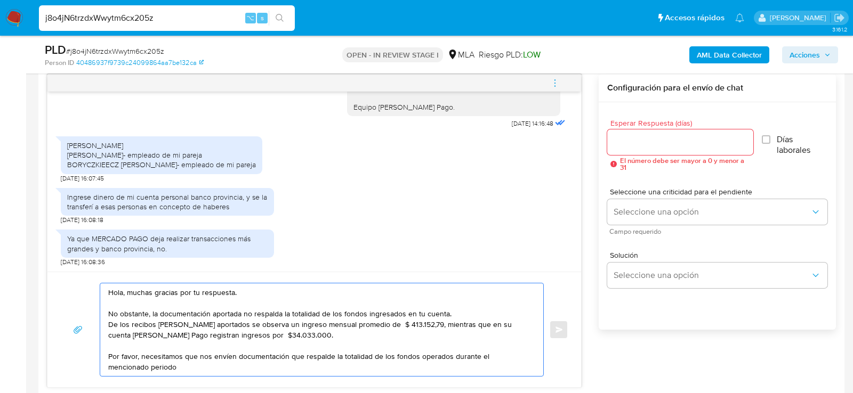
click at [135, 362] on textarea "Hola, muchas gracias por tu respuesta. No obstante, la documentación aportada n…" at bounding box center [319, 330] width 422 height 93
paste textarea "Quedamos a la espera de su respuesta. Saludos Equipo de Mercado Pago."
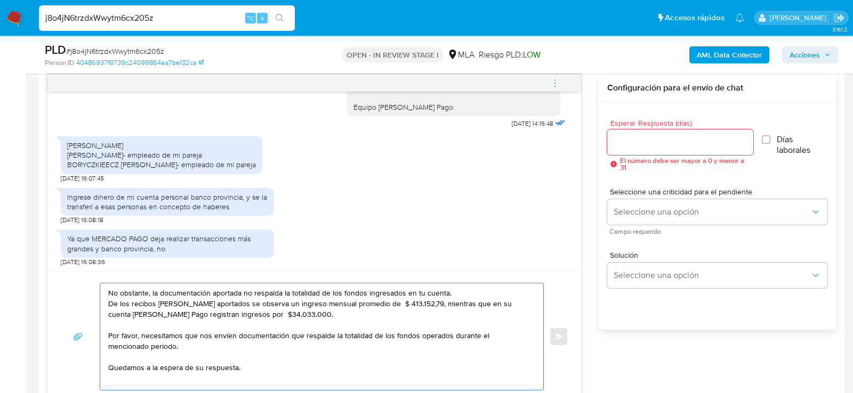
scroll to position [3, 0]
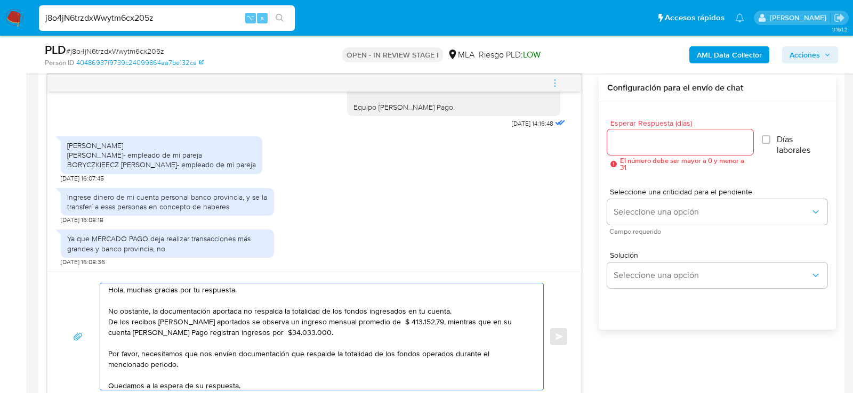
click at [383, 321] on textarea "Hola, muchas gracias por tu respuesta. No obstante, la documentación aportada n…" at bounding box center [319, 337] width 422 height 107
type textarea "Hola, muchas gracias por tu respuesta. No obstante, la documentación aportada n…"
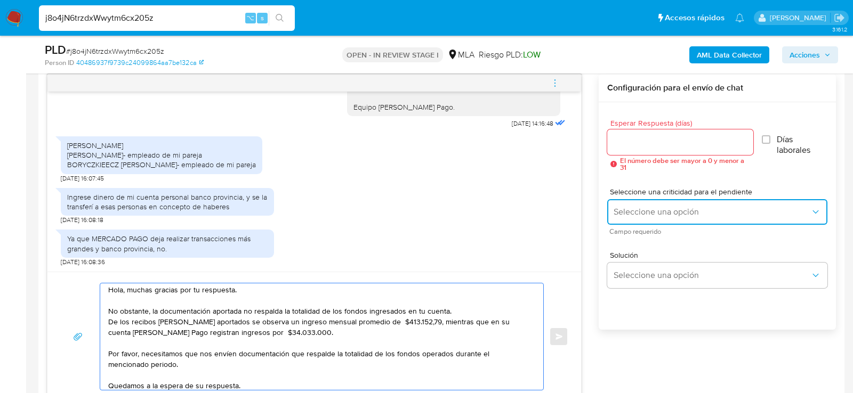
click at [621, 208] on span "Seleccione una opción" at bounding box center [711, 212] width 197 height 11
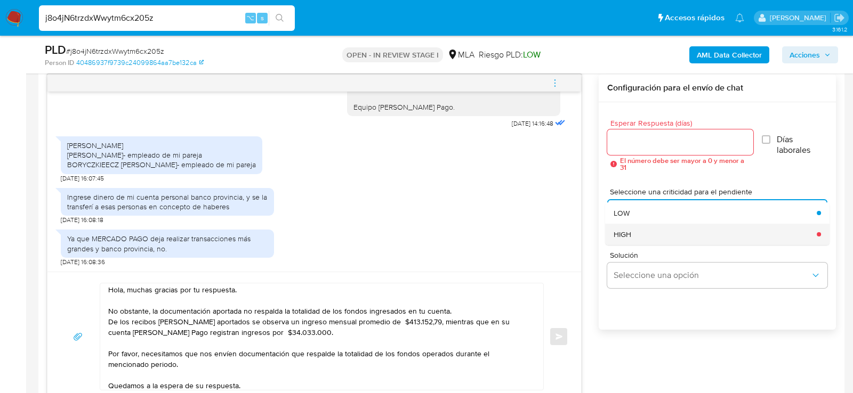
click at [621, 237] on span "HIGH" at bounding box center [622, 235] width 18 height 10
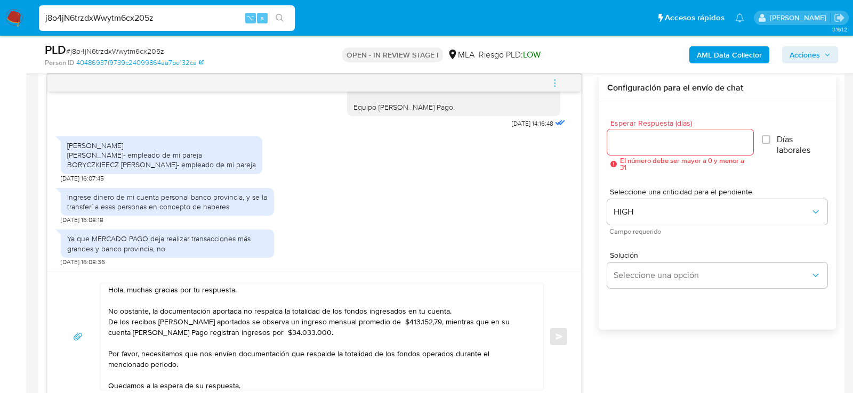
click at [621, 145] on input "Esperar Respuesta (días)" at bounding box center [680, 142] width 146 height 14
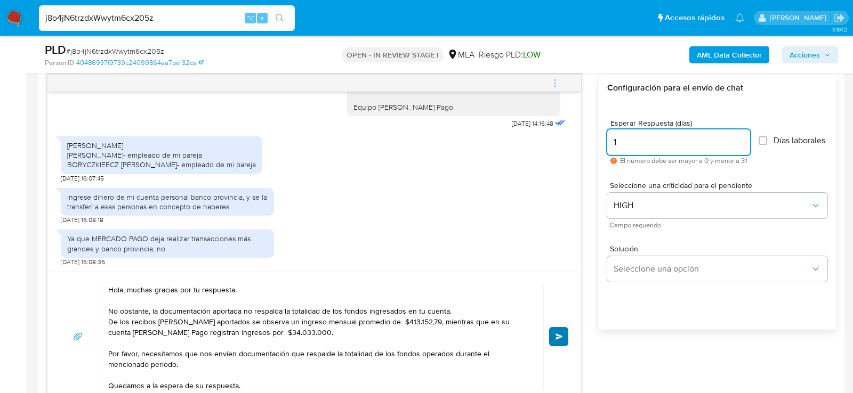
type input "1"
click at [564, 332] on button "Enviar" at bounding box center [558, 336] width 19 height 19
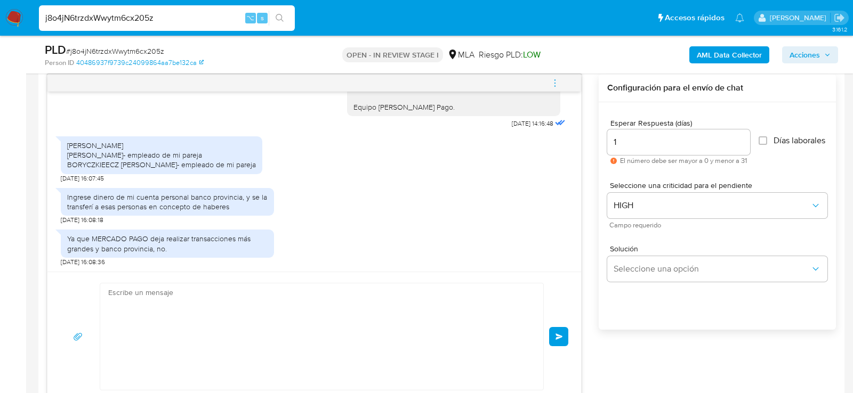
scroll to position [906, 0]
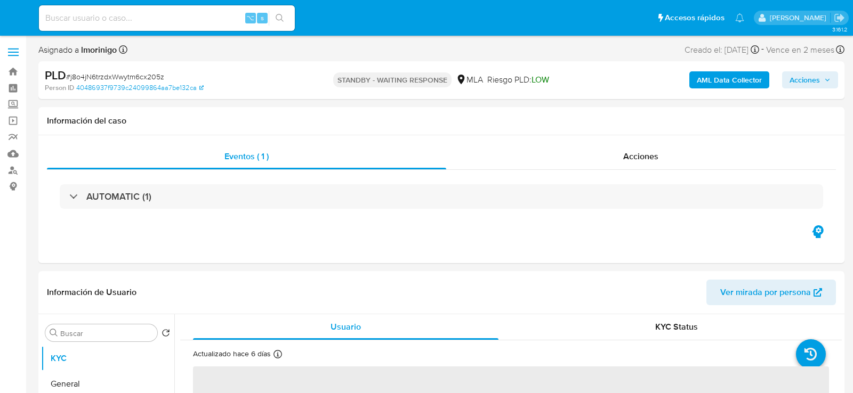
select select "10"
click at [174, 18] on input at bounding box center [167, 18] width 256 height 14
paste input "t7iJ6EoiOvI1yJNwxPloPyCU"
type input "t7iJ6EoiOvI1yJNwxPloPyCU"
select select "10"
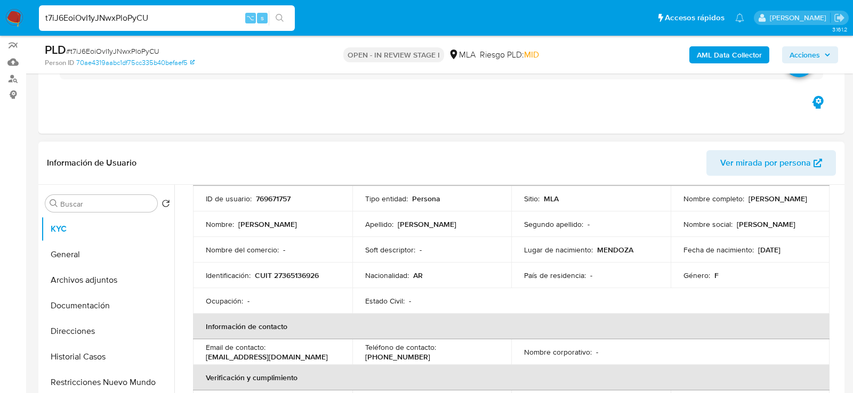
scroll to position [117, 0]
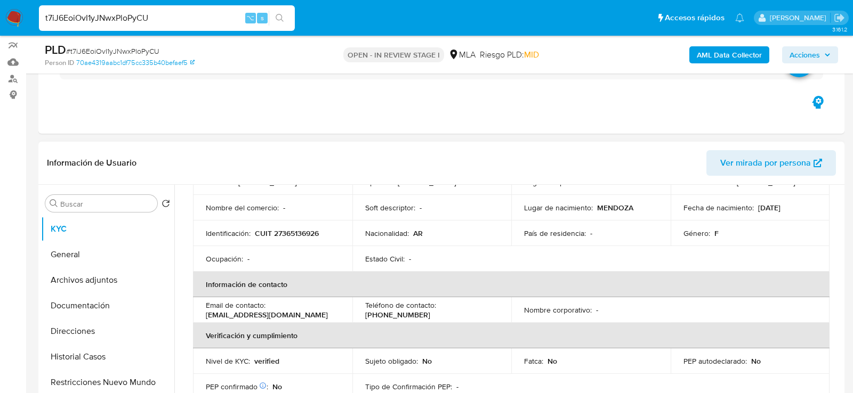
click at [289, 227] on td "Identificación : CUIT 27365136926" at bounding box center [272, 234] width 159 height 26
click at [289, 235] on p "CUIT 27365136926" at bounding box center [287, 234] width 64 height 10
copy p "27365136926"
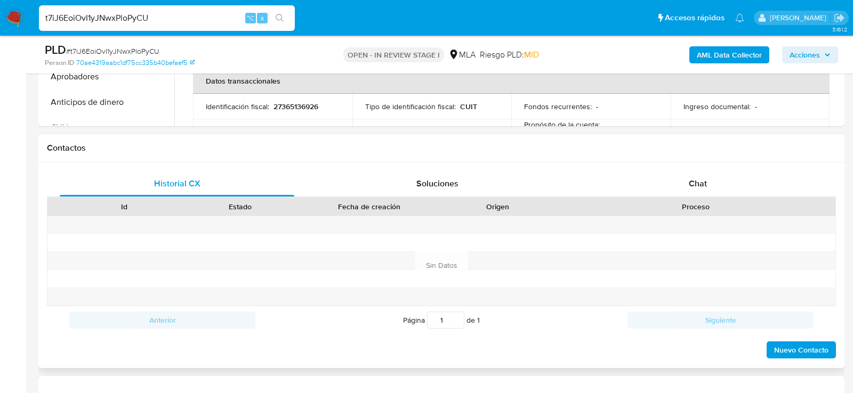
scroll to position [419, 0]
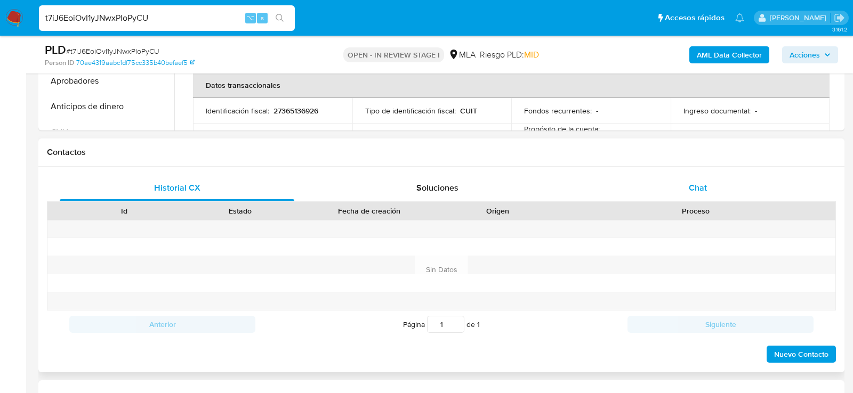
click at [648, 178] on div "Chat" at bounding box center [697, 188] width 235 height 26
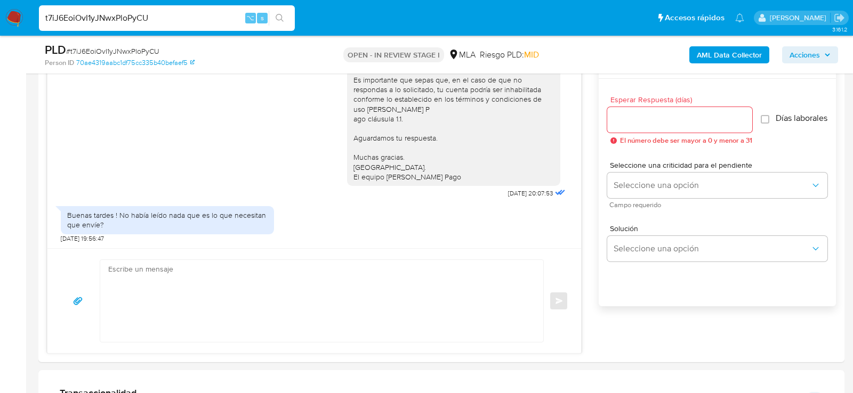
scroll to position [581, 0]
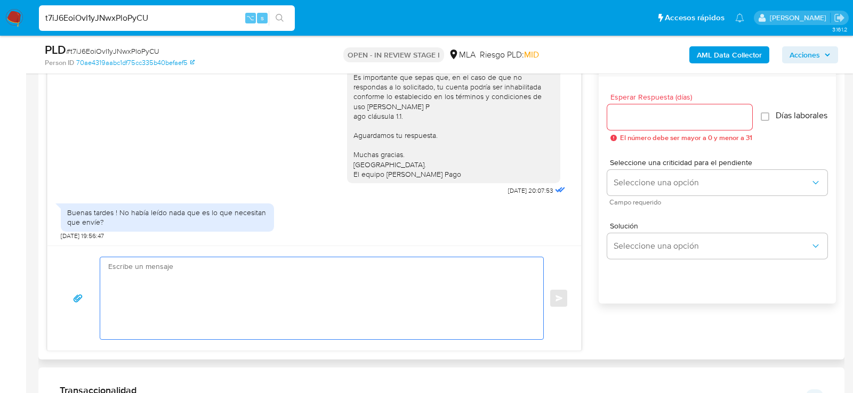
click at [328, 288] on textarea at bounding box center [319, 298] width 422 height 82
paste textarea "Lore , Ip dolorsi am con adipiscinge seddoeiusmo te in utlabo et Dolorem Aliq, …"
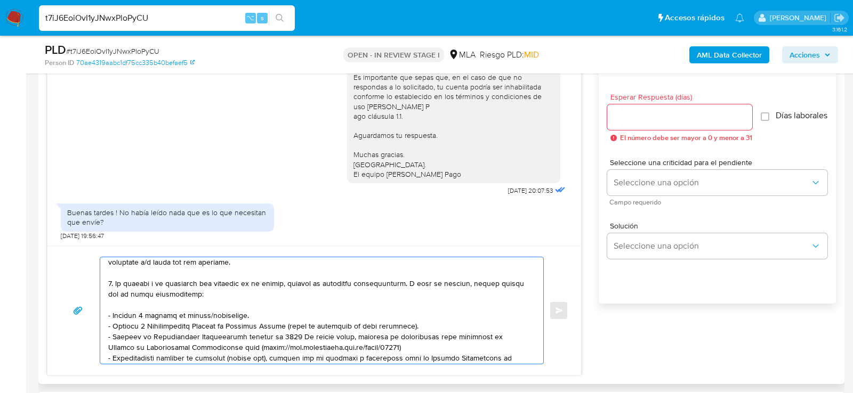
scroll to position [91, 0]
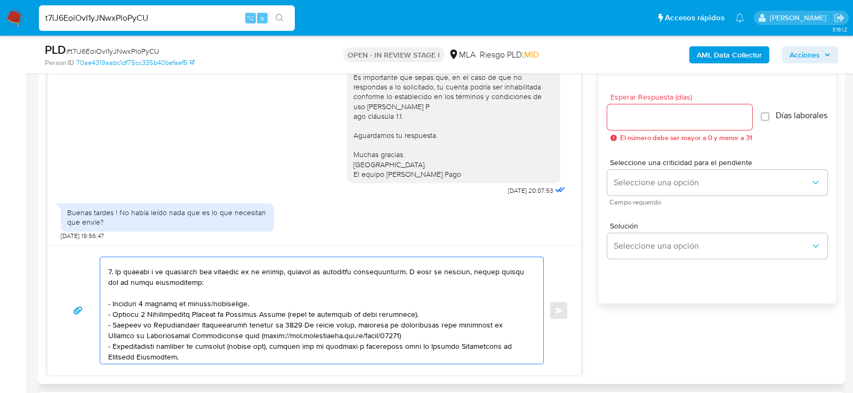
click at [235, 301] on textarea at bounding box center [319, 310] width 422 height 107
click at [223, 301] on textarea at bounding box center [319, 310] width 422 height 107
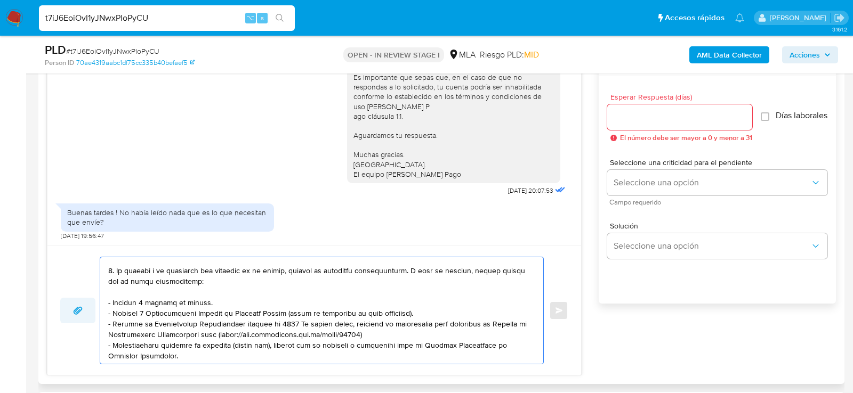
drag, startPoint x: 162, startPoint y: 358, endPoint x: 90, endPoint y: 311, distance: 86.6
click at [90, 311] on div "Enviar" at bounding box center [314, 311] width 508 height 108
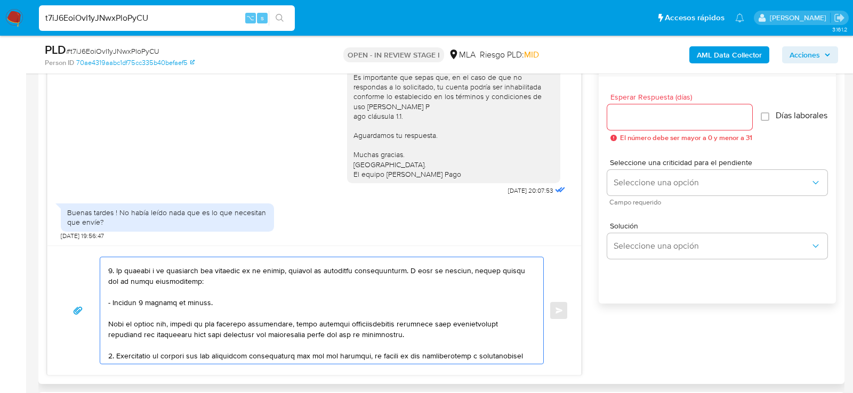
click at [252, 321] on textarea at bounding box center [319, 310] width 422 height 107
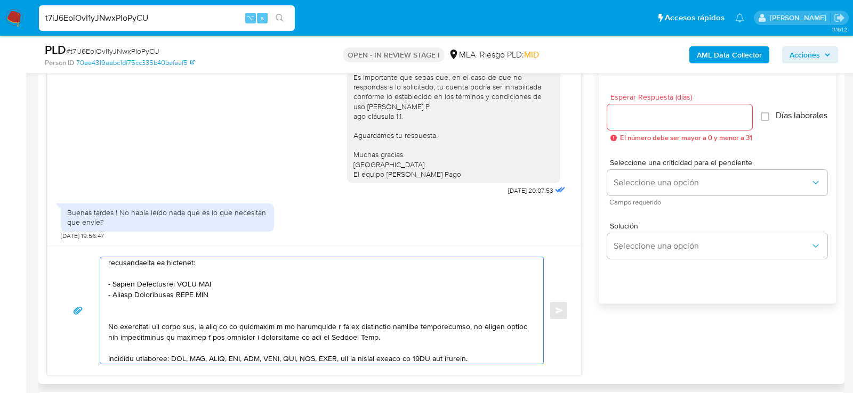
scroll to position [167, 0]
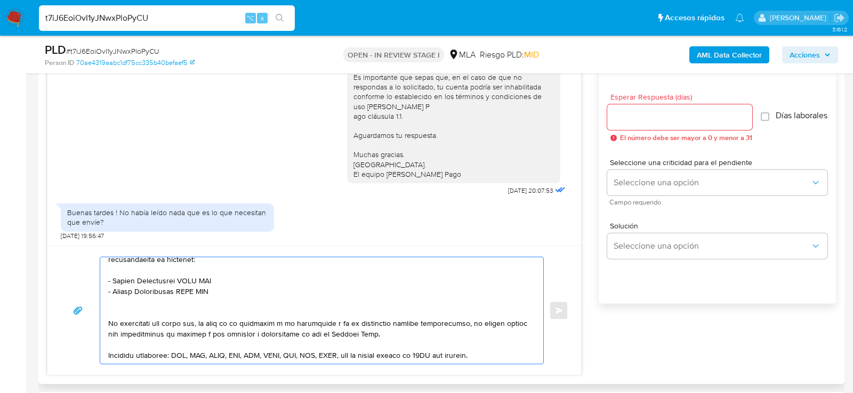
click at [193, 281] on textarea at bounding box center [319, 310] width 422 height 107
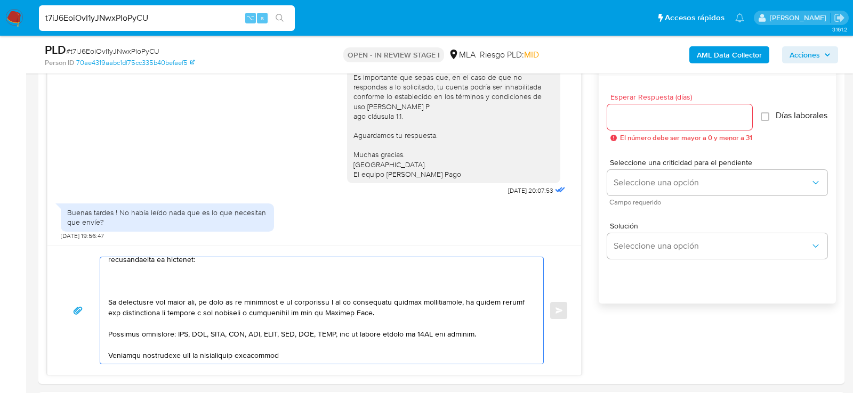
paste textarea "COMERCIALIZADORA URBANA SA"
paste textarea "30710282982"
type textarea "Lore , Ip dolorsi am con adipiscinge seddoeiusmo te in utlabo et Dolorem Aliq, …"
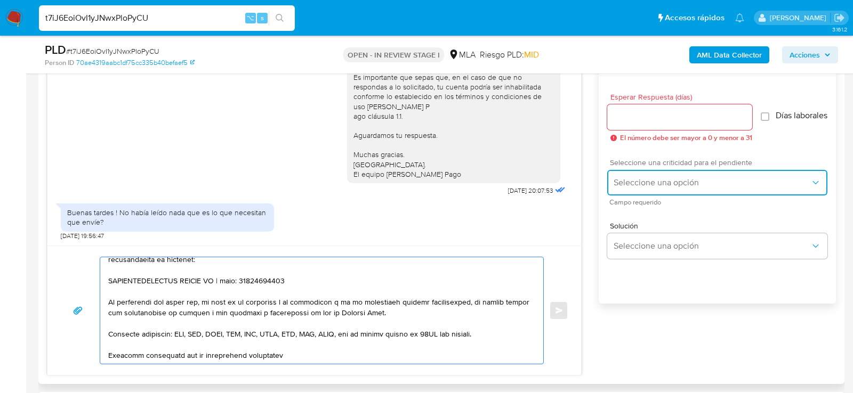
click at [688, 179] on button "Seleccione una opción" at bounding box center [717, 183] width 220 height 26
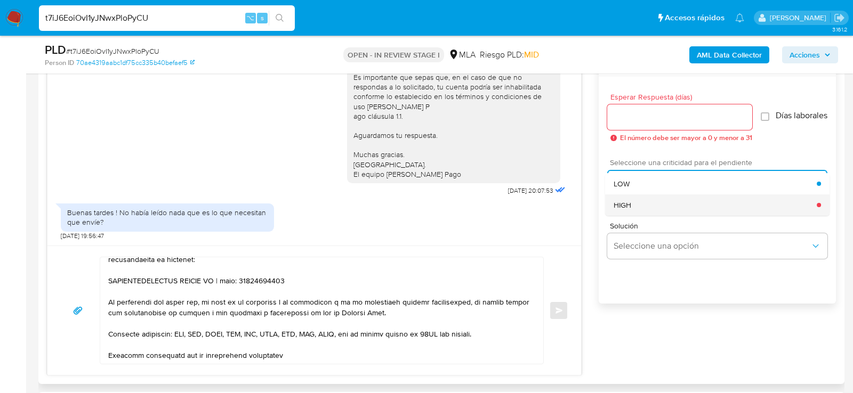
click at [685, 216] on div "HIGH" at bounding box center [714, 205] width 203 height 21
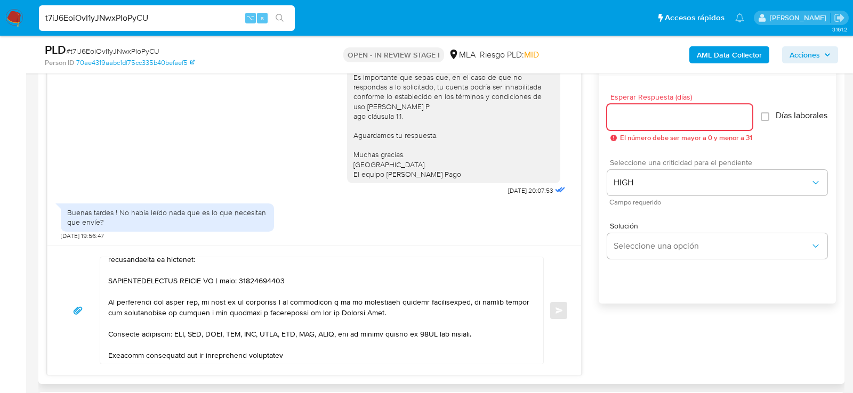
click at [683, 112] on input "Esperar Respuesta (días)" at bounding box center [679, 117] width 145 height 14
type input "0"
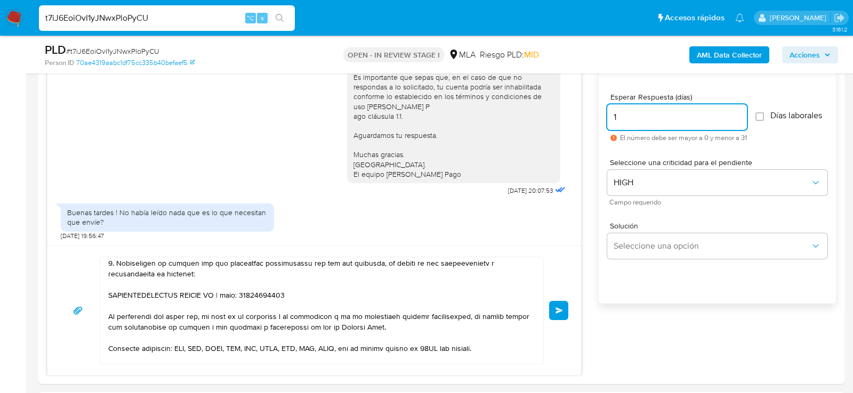
scroll to position [233, 0]
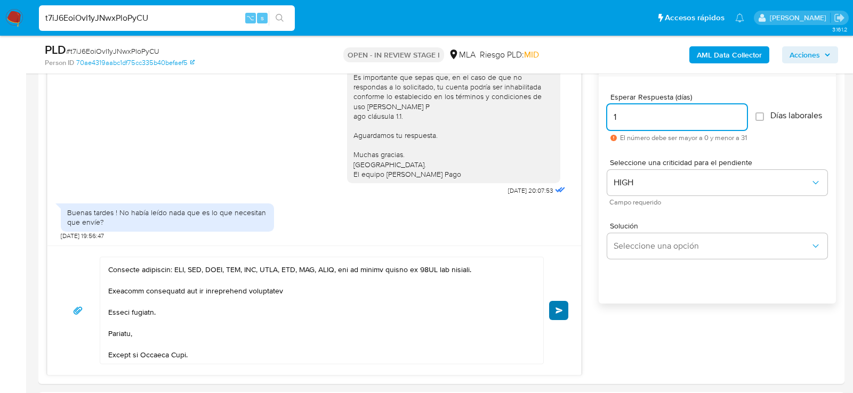
type input "1"
click at [557, 308] on span "Enviar" at bounding box center [558, 311] width 7 height 6
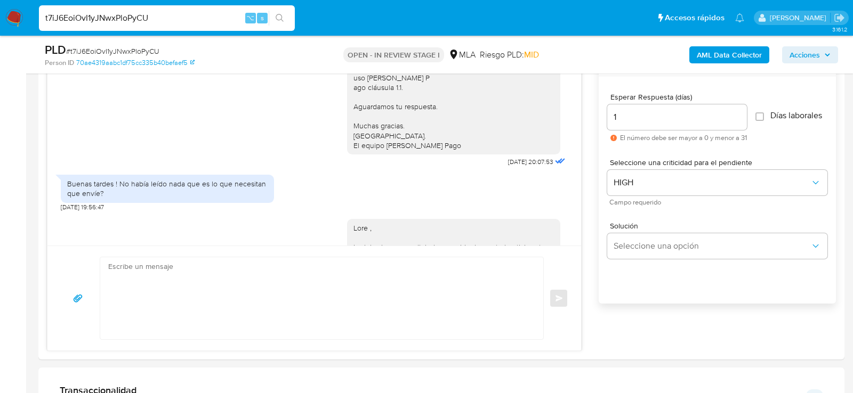
scroll to position [1100, 0]
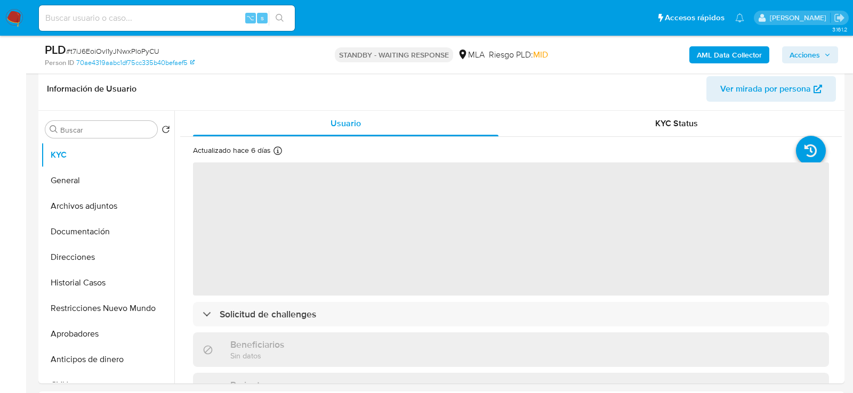
scroll to position [205, 0]
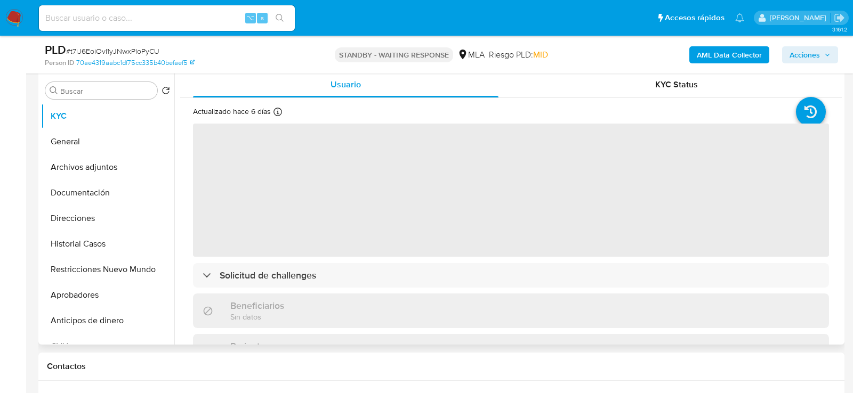
select select "10"
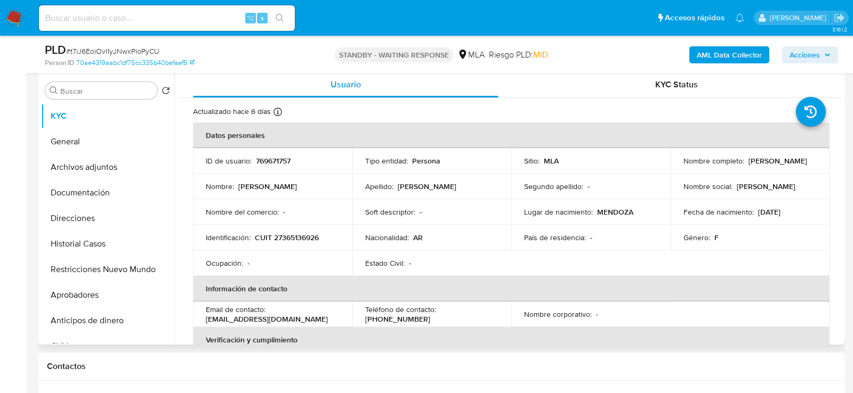
click at [294, 233] on p "CUIT 27365136926" at bounding box center [287, 238] width 64 height 10
copy p "27365136926"
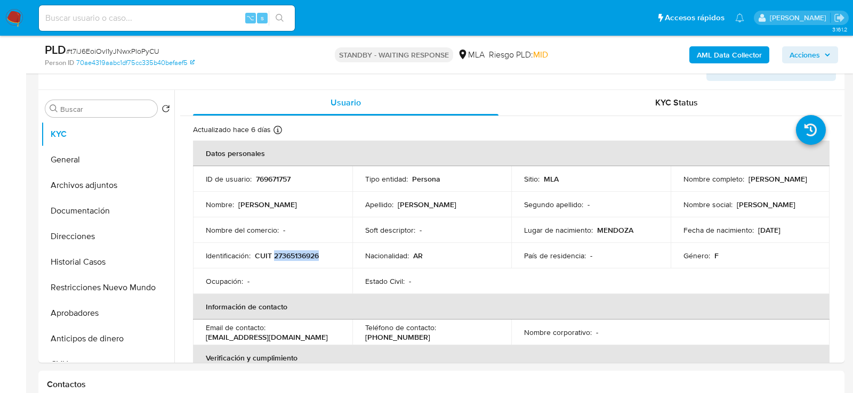
scroll to position [192, 0]
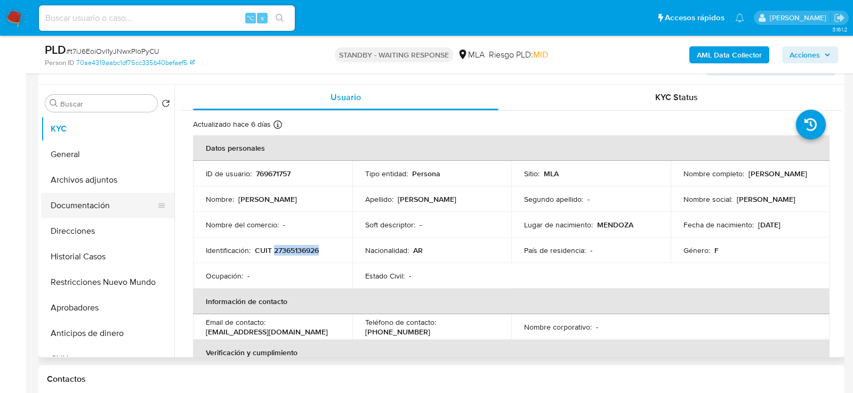
click at [110, 193] on button "Documentación" at bounding box center [103, 206] width 125 height 26
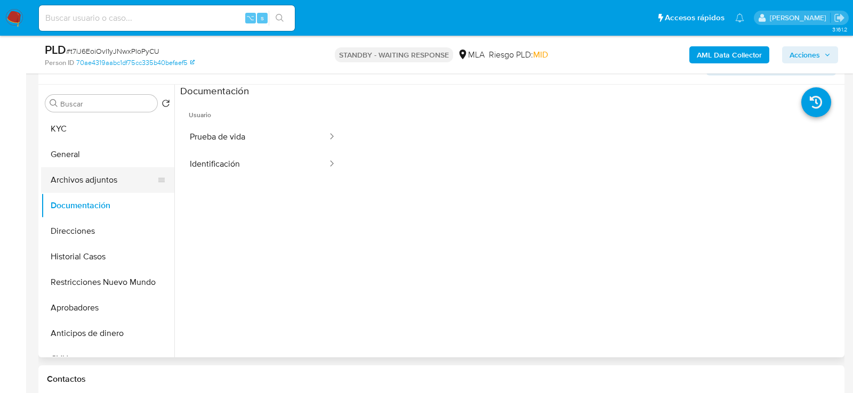
click at [108, 181] on button "Archivos adjuntos" at bounding box center [103, 180] width 125 height 26
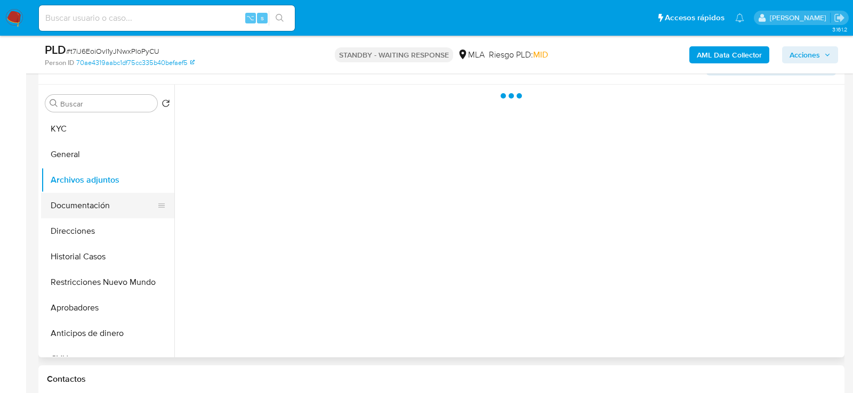
click at [114, 204] on button "Documentación" at bounding box center [103, 206] width 125 height 26
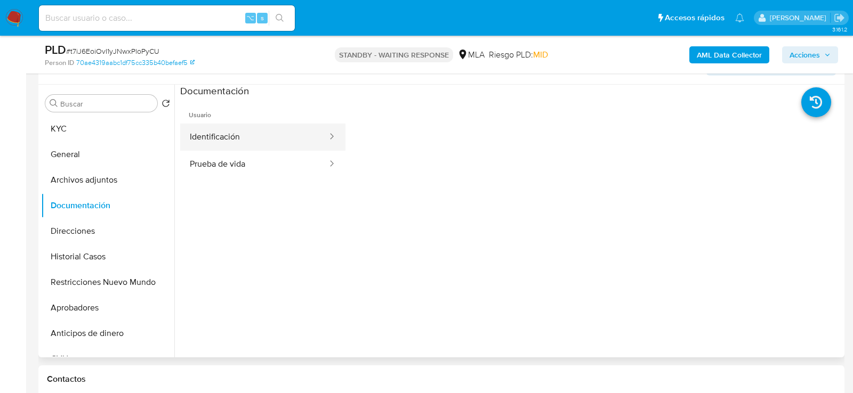
click at [236, 144] on button "Identificación" at bounding box center [254, 137] width 148 height 27
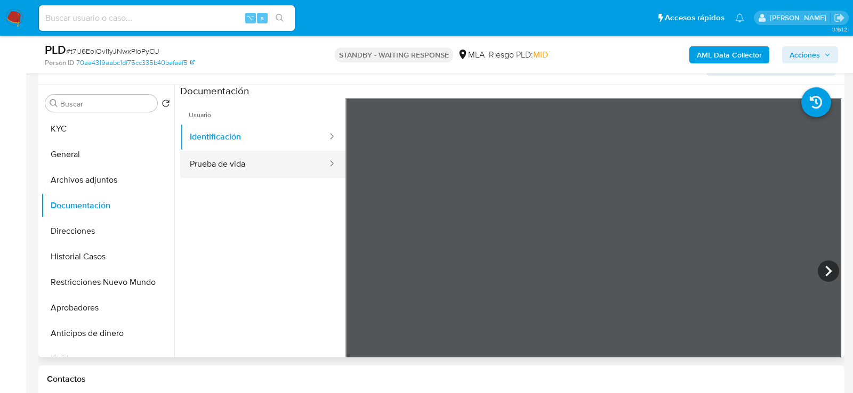
click at [248, 173] on button "Prueba de vida" at bounding box center [254, 164] width 148 height 27
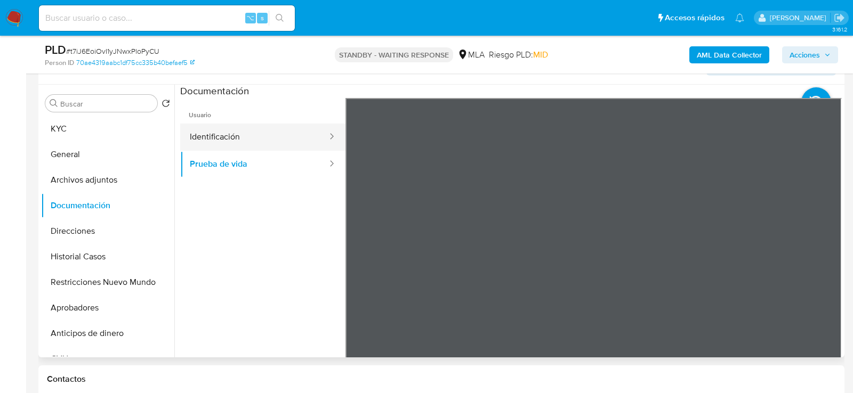
click at [224, 131] on button "Identificación" at bounding box center [254, 137] width 148 height 27
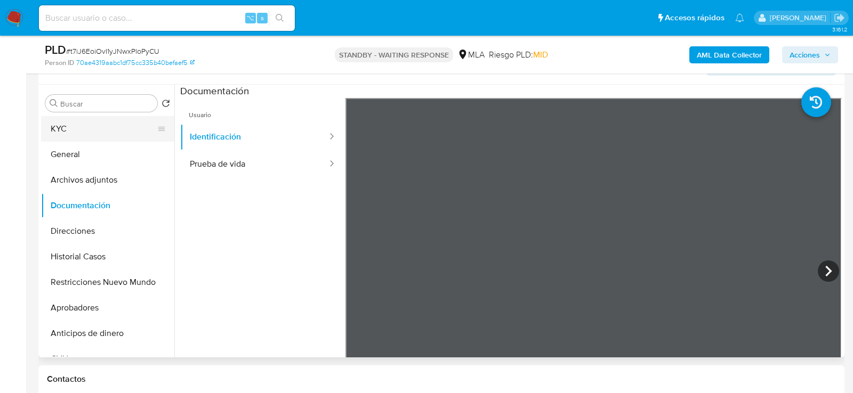
click at [104, 131] on button "KYC" at bounding box center [103, 129] width 125 height 26
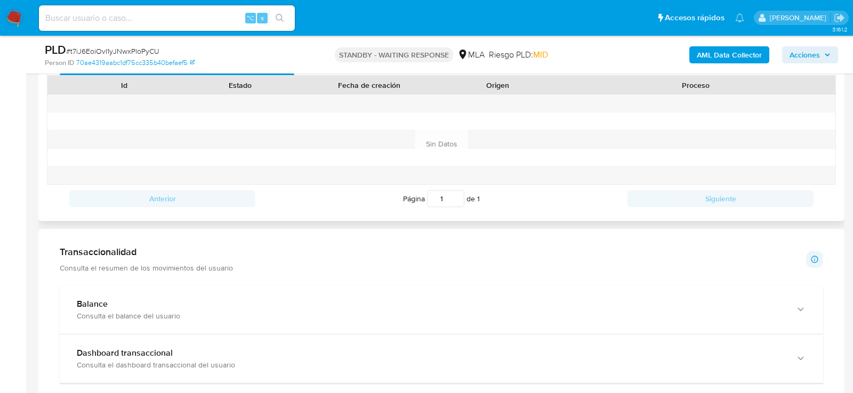
scroll to position [494, 0]
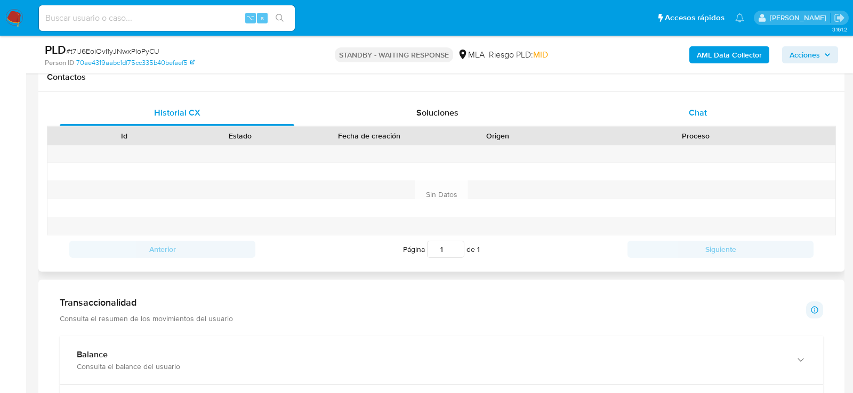
click at [655, 118] on div "Chat" at bounding box center [697, 113] width 235 height 26
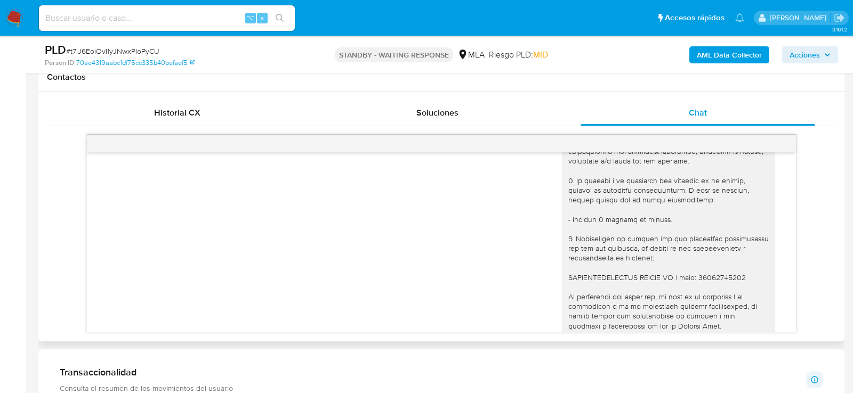
scroll to position [1100, 0]
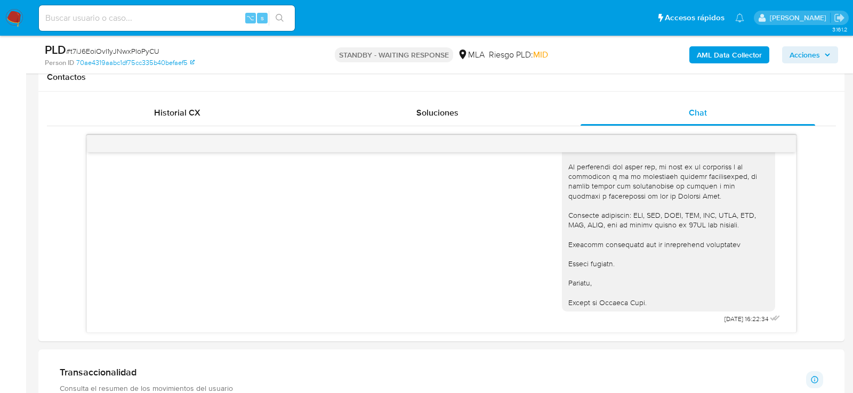
click at [152, 14] on input at bounding box center [167, 18] width 256 height 14
paste input "FywAynq37wEtVrhhRjnV30jG"
type input "FywAynq37wEtVrhhRjnV30jG"
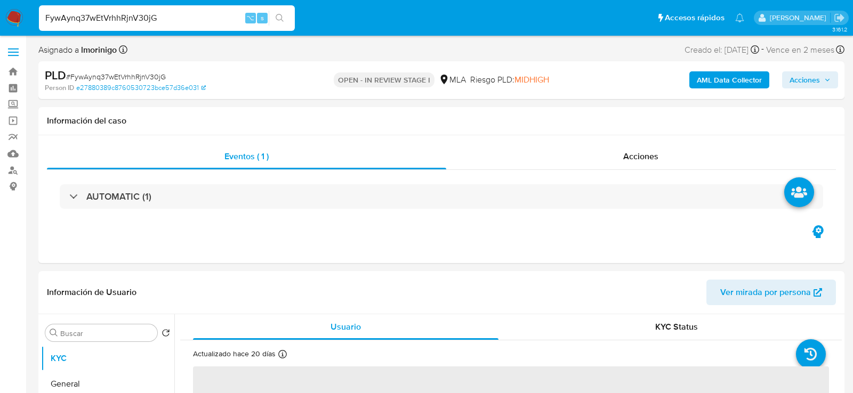
select select "10"
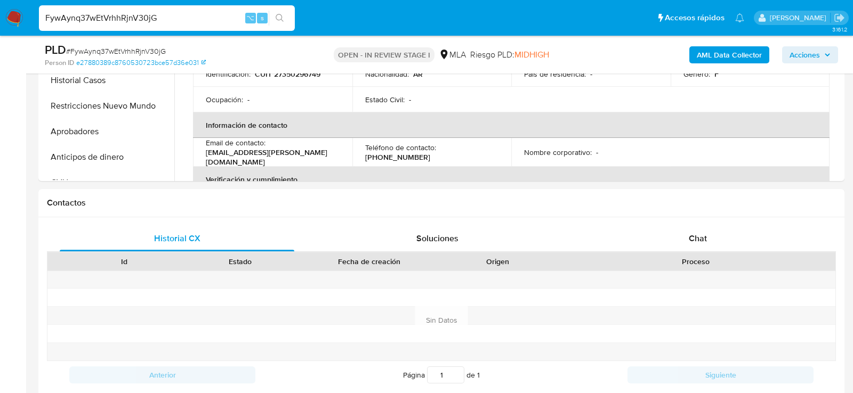
scroll to position [395, 0]
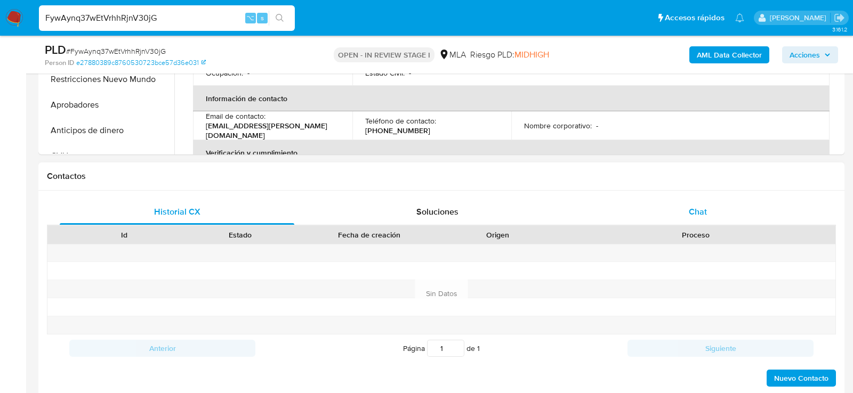
click at [759, 200] on div "Chat" at bounding box center [697, 212] width 235 height 26
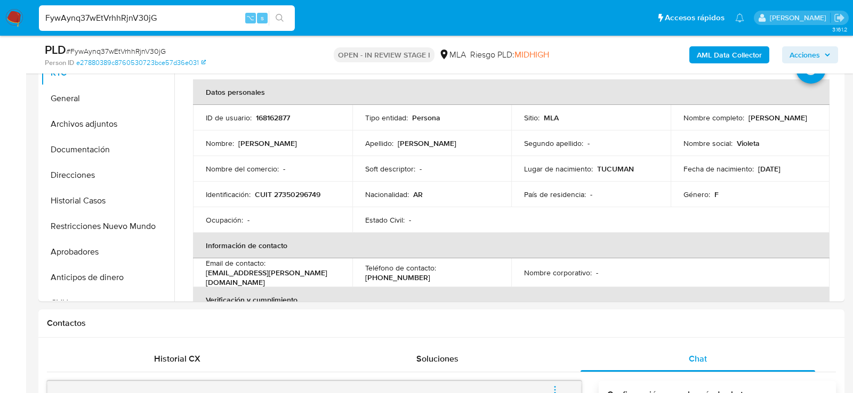
scroll to position [243, 0]
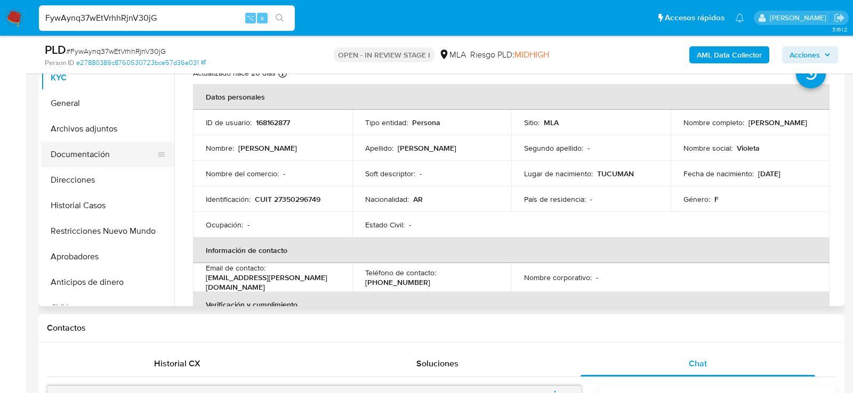
click at [66, 143] on button "Documentación" at bounding box center [103, 155] width 125 height 26
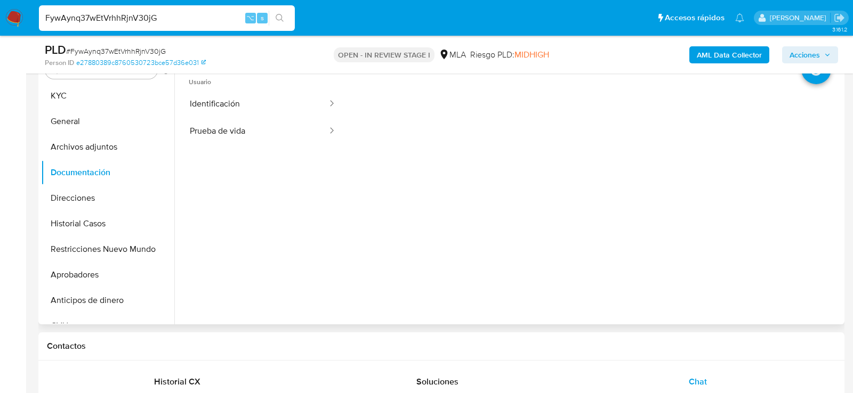
scroll to position [219, 0]
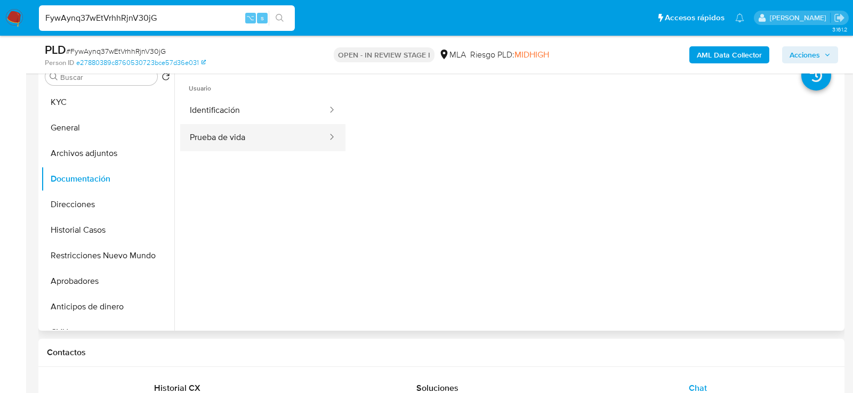
click at [239, 143] on button "Prueba de vida" at bounding box center [254, 137] width 148 height 27
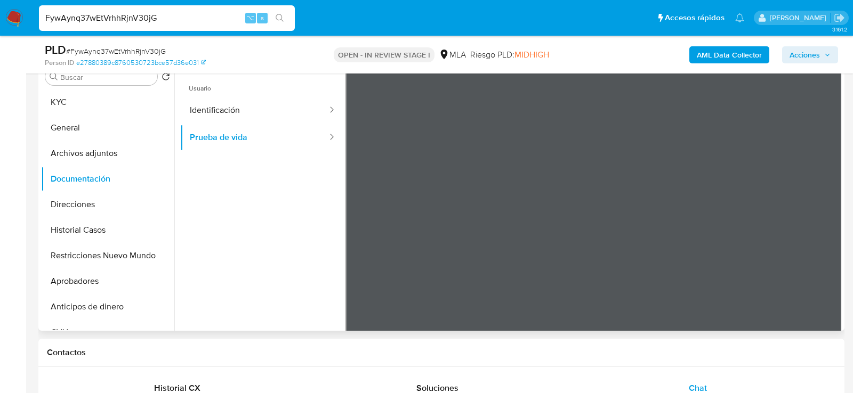
click at [242, 90] on span "Usuario" at bounding box center [262, 84] width 165 height 26
click at [242, 110] on button "Identificación" at bounding box center [254, 110] width 148 height 27
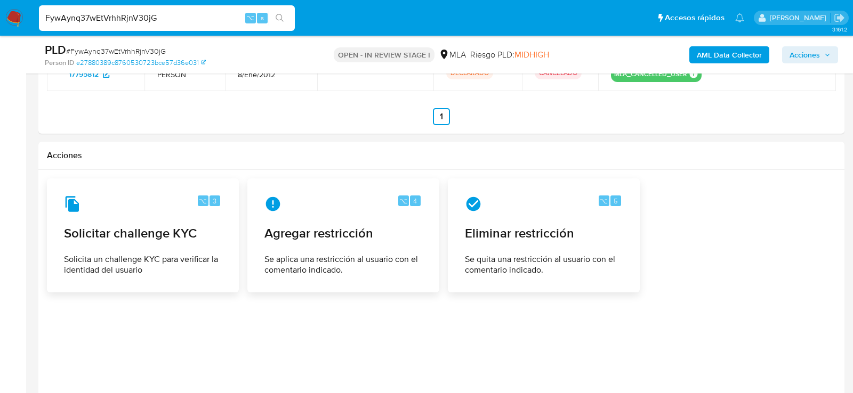
scroll to position [1658, 0]
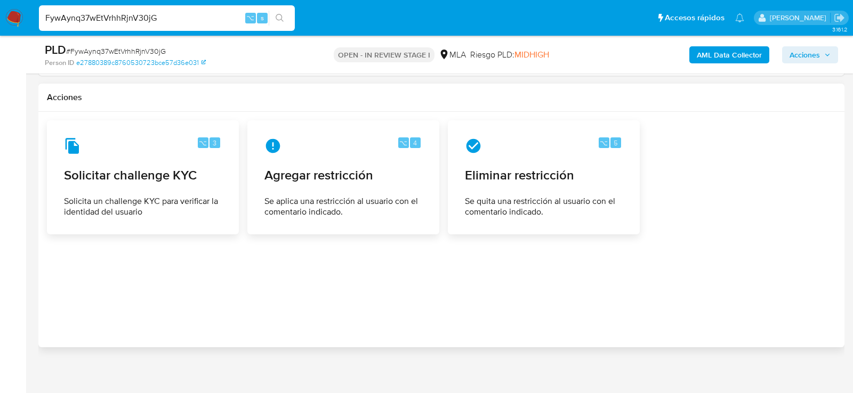
click at [285, 228] on div at bounding box center [441, 229] width 789 height 219
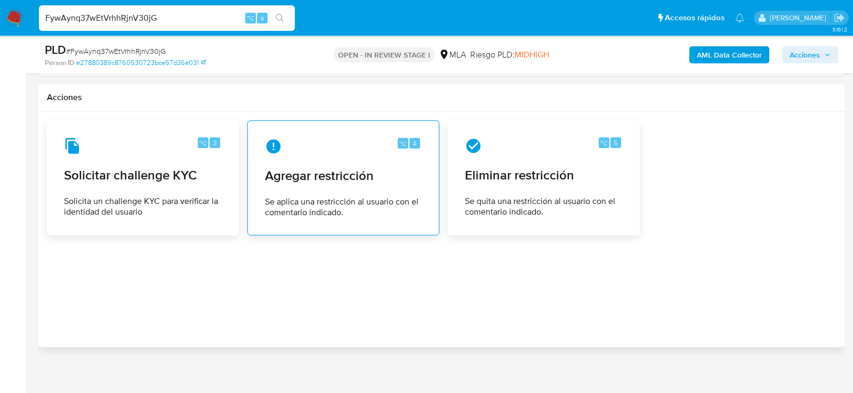
click at [287, 215] on div "⌥ 4 Agregar restricción Se aplica una restricción al usuario con el comentario …" at bounding box center [343, 178] width 174 height 97
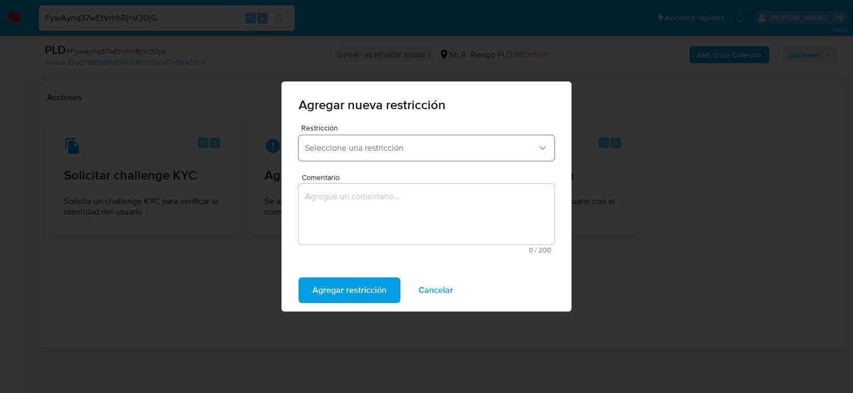
click at [371, 155] on button "Seleccione una restricción" at bounding box center [426, 148] width 256 height 26
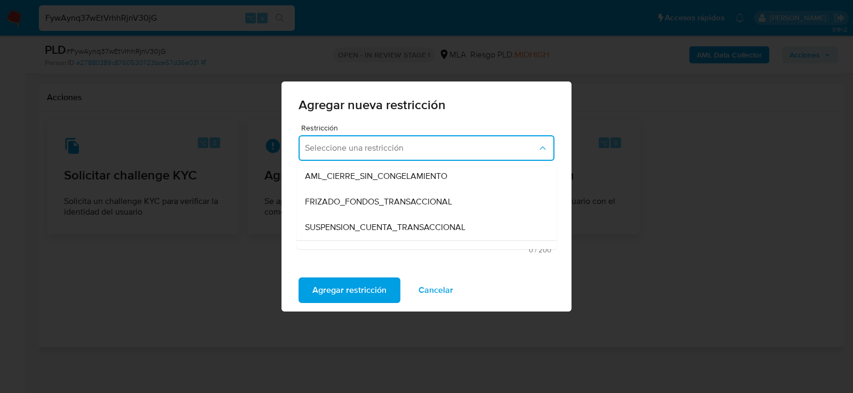
scroll to position [116, 0]
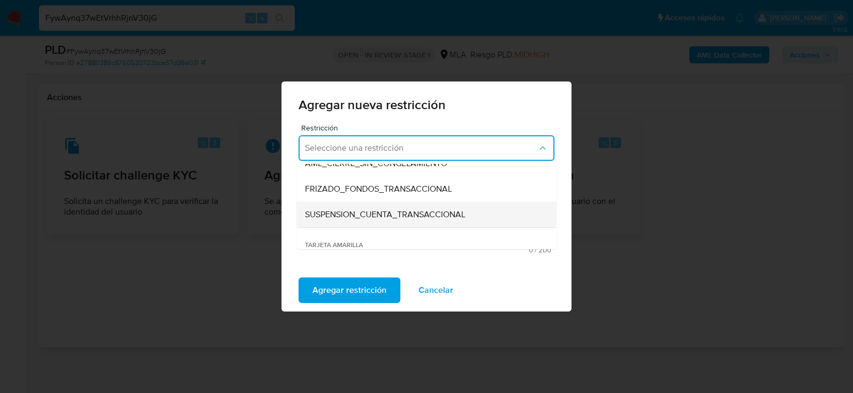
click at [373, 209] on span "SUSPENSION_CUENTA_TRANSACCIONAL" at bounding box center [385, 214] width 160 height 11
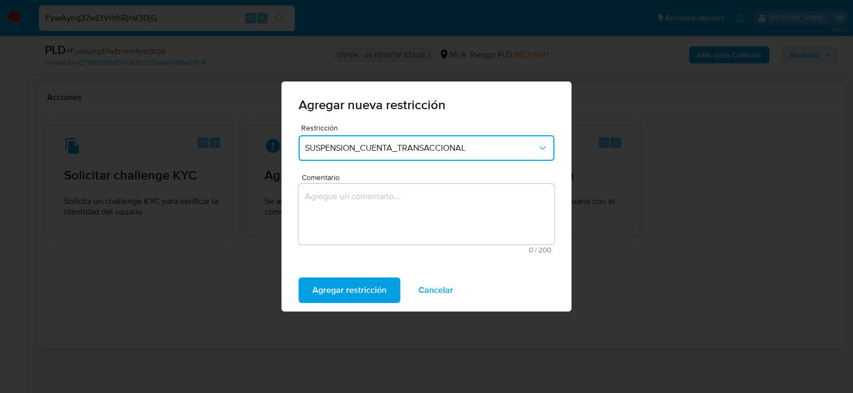
click at [373, 209] on textarea "Comentario" at bounding box center [426, 214] width 256 height 61
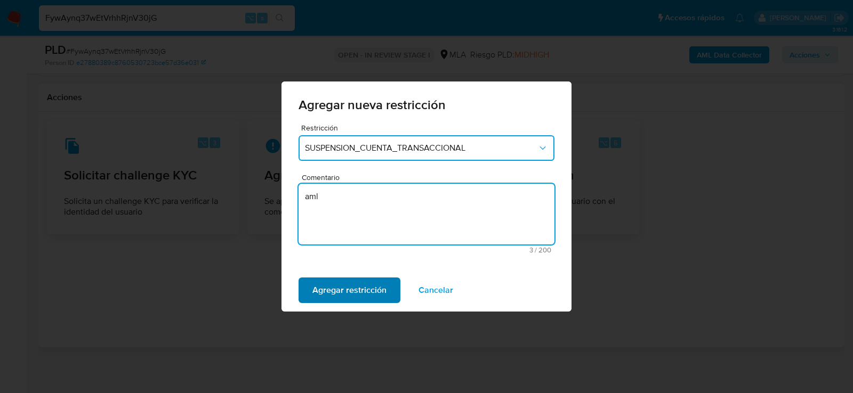
type textarea "aml"
click at [363, 296] on span "Agregar restricción" at bounding box center [349, 290] width 74 height 23
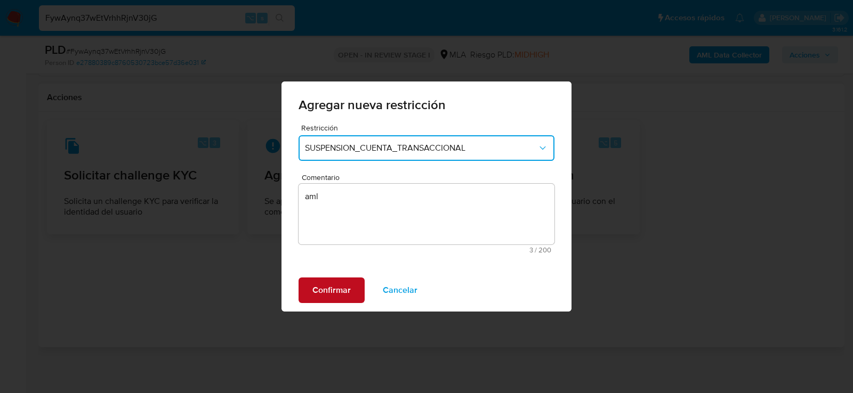
click at [336, 297] on span "Confirmar" at bounding box center [331, 290] width 38 height 23
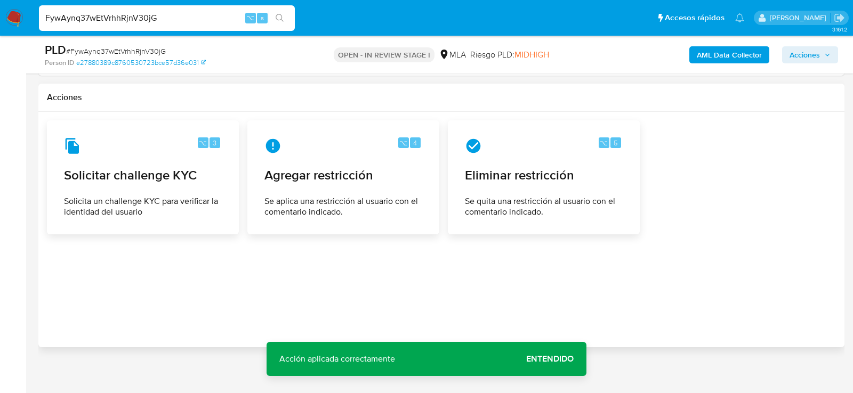
click at [134, 21] on input "FywAynq37wEtVrhhRjnV30jG" at bounding box center [167, 18] width 256 height 14
paste input "5ebWZr1kKV8OaS4Qmk6bZCT"
type input "F5ebWZr1kKV8OaS4Qmk6bZCT"
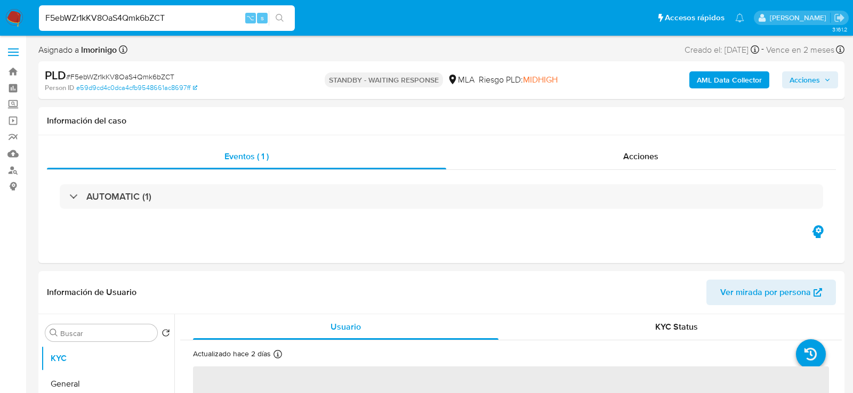
select select "10"
click at [143, 29] on div "F5ebWZr1kKV8OaS4Qmk6bZCT ⌥ s" at bounding box center [167, 18] width 256 height 26
click at [141, 19] on input "F5ebWZr1kKV8OaS4Qmk6bZCT" at bounding box center [167, 18] width 256 height 14
paste input "cDIsylxNNyY0hjNJV3UiPPVz"
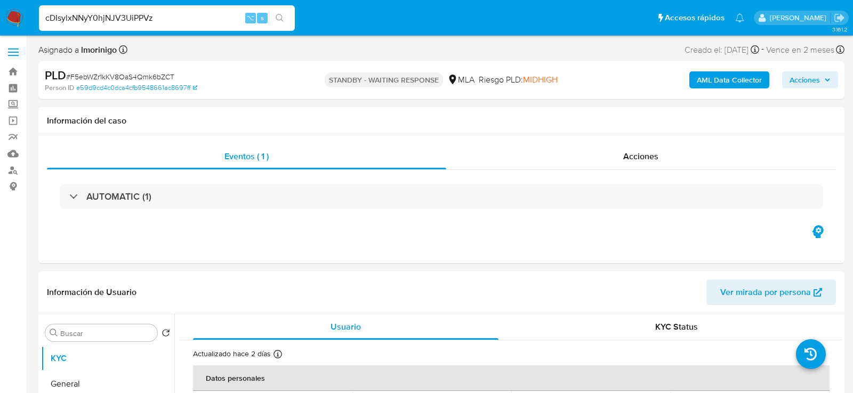
type input "cDIsylxNNyY0hjNJV3UiPPVz"
select select "10"
click at [137, 22] on input "cDIsylxNNyY0hjNJV3UiPPVz" at bounding box center [167, 18] width 256 height 14
paste input "gCwwhSsAeE0XeJ1nSKn2HrFc"
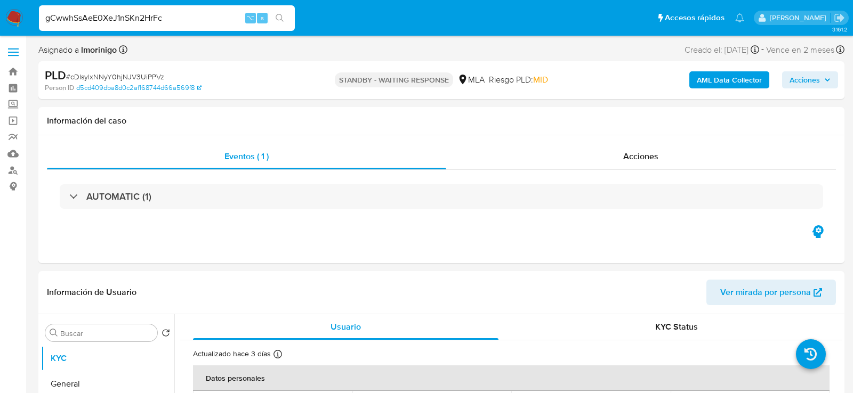
type input "gCwwhSsAeE0XeJ1nSKn2HrFc"
select select "10"
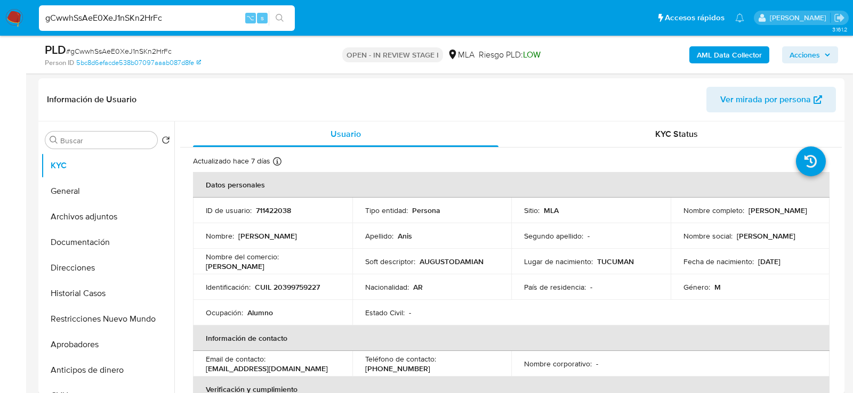
scroll to position [196, 0]
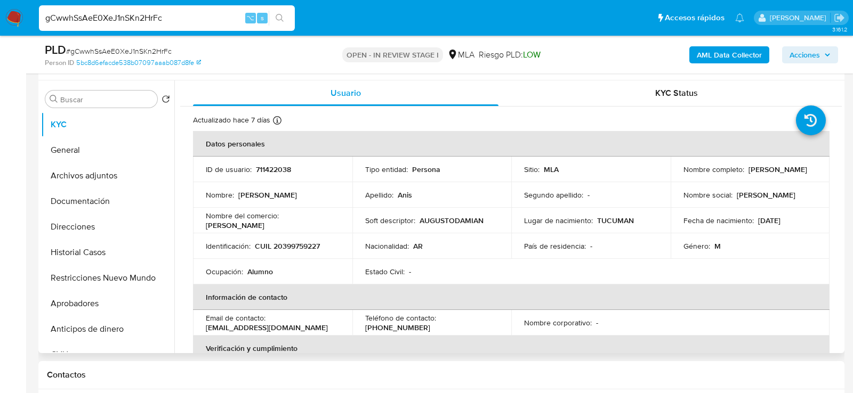
click at [287, 244] on p "CUIL 20399759227" at bounding box center [287, 246] width 65 height 10
copy p "20399759227"
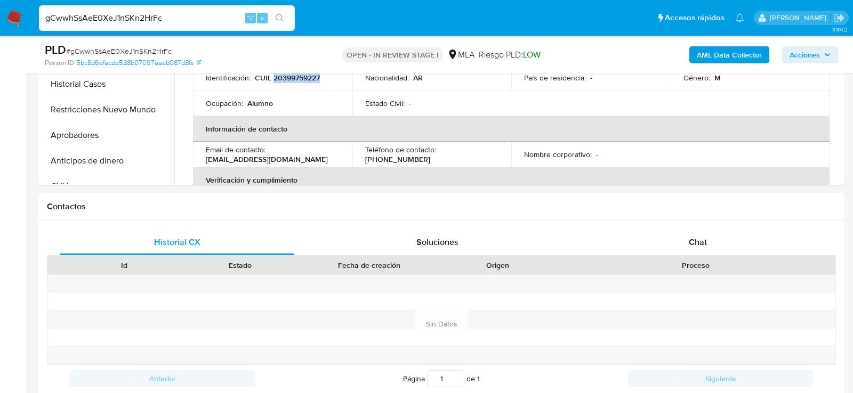
scroll to position [382, 0]
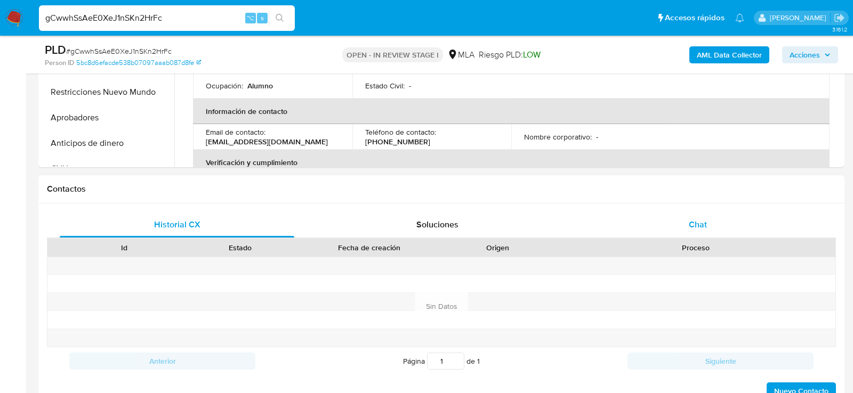
click at [634, 220] on div "Chat" at bounding box center [697, 225] width 235 height 26
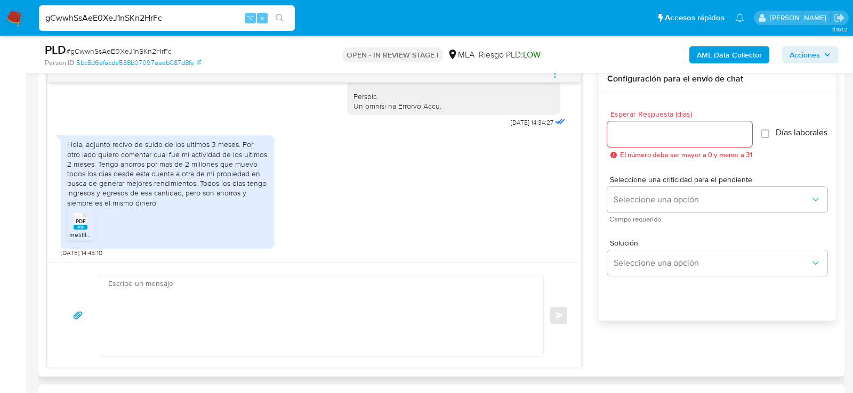
scroll to position [571, 0]
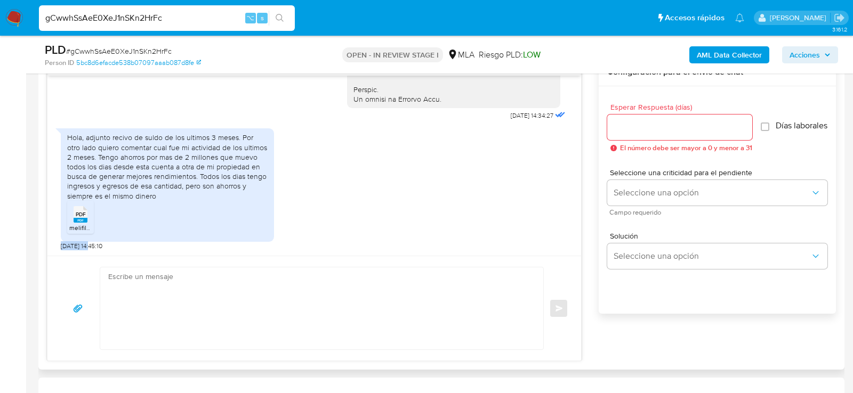
drag, startPoint x: 91, startPoint y: 247, endPoint x: 48, endPoint y: 246, distance: 42.1
click at [48, 246] on div "17/09/2025 14:34:27 Hola, adjunto recivo de suldo de los ultimos 3 meses. Por o…" at bounding box center [313, 166] width 533 height 180
copy span "[DATE]"
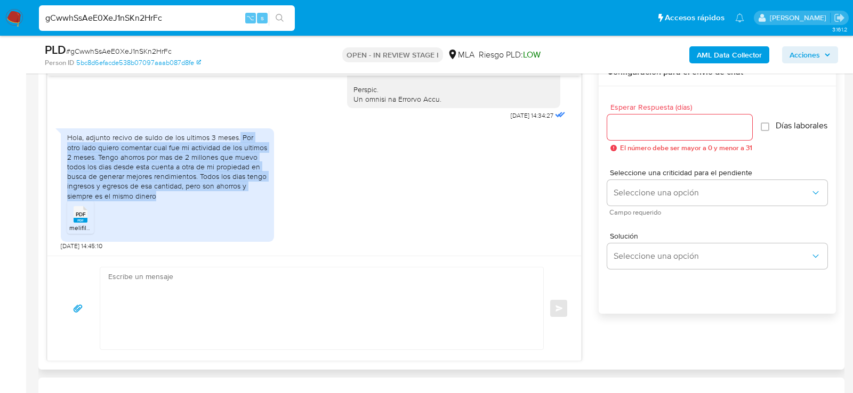
drag, startPoint x: 239, startPoint y: 136, endPoint x: 174, endPoint y: 192, distance: 86.1
click at [174, 193] on div "Hola, adjunto recivo de suldo de los ultimos 3 meses. Por otro lado quiero come…" at bounding box center [167, 167] width 200 height 68
copy div "Por otro lado quiero comentar cual fue mi actividad de los ultimos 2 meses. Ten…"
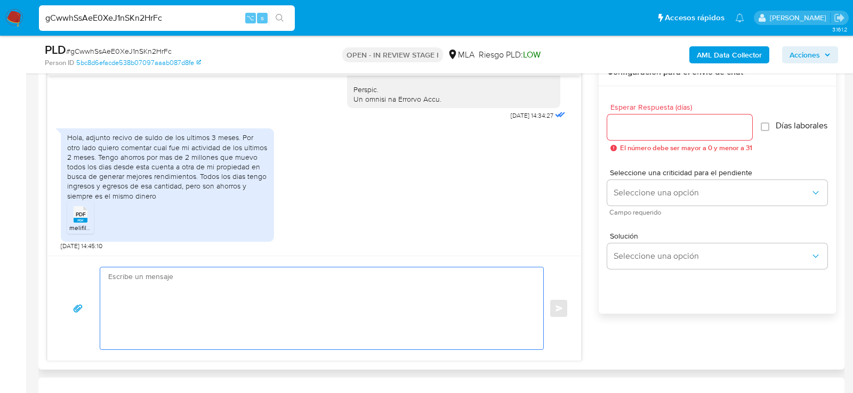
click at [150, 287] on textarea at bounding box center [319, 309] width 422 height 82
paste textarea "Hola, ¡Muchas gracias por tu respuesta! Confirmamos la recepción de la document…"
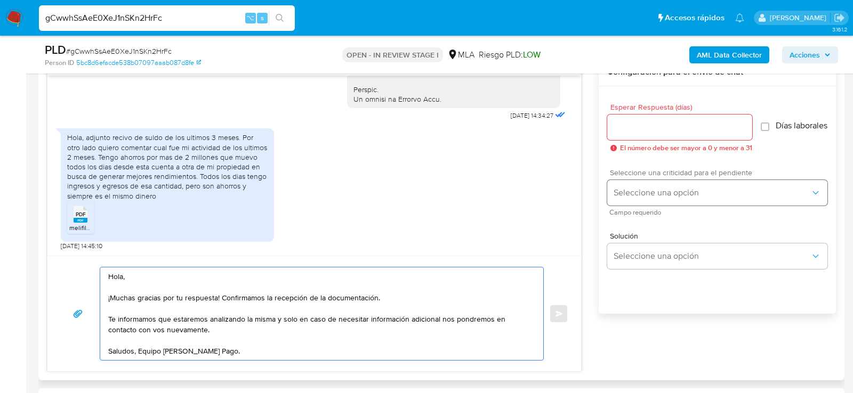
type textarea "Hola, ¡Muchas gracias por tu respuesta! Confirmamos la recepción de la document…"
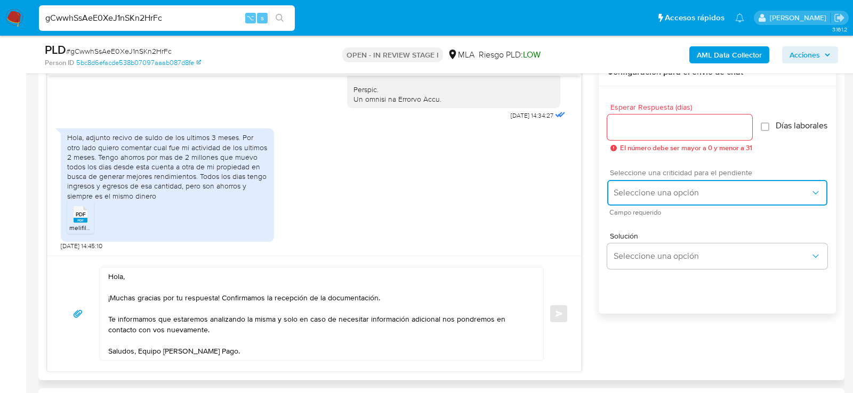
click at [637, 206] on button "Seleccione una opción" at bounding box center [717, 193] width 220 height 26
click at [627, 192] on div "LOW" at bounding box center [714, 193] width 203 height 21
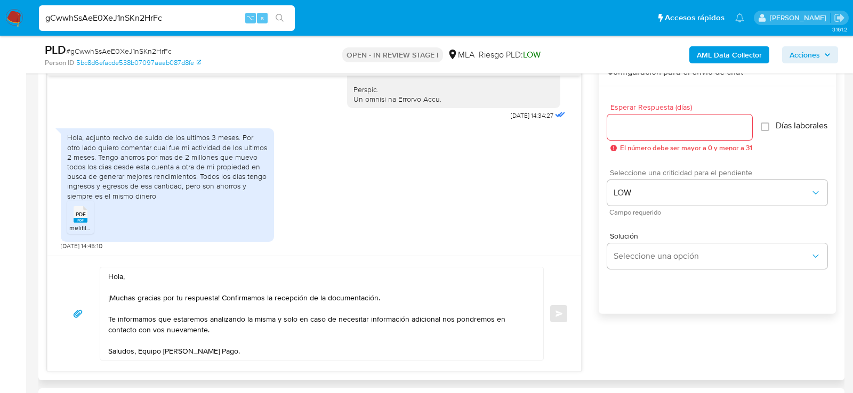
click at [627, 145] on span "El número debe ser mayor a 0 y menor a 31" at bounding box center [686, 147] width 132 height 7
click at [626, 131] on input "Esperar Respuesta (días)" at bounding box center [679, 127] width 145 height 14
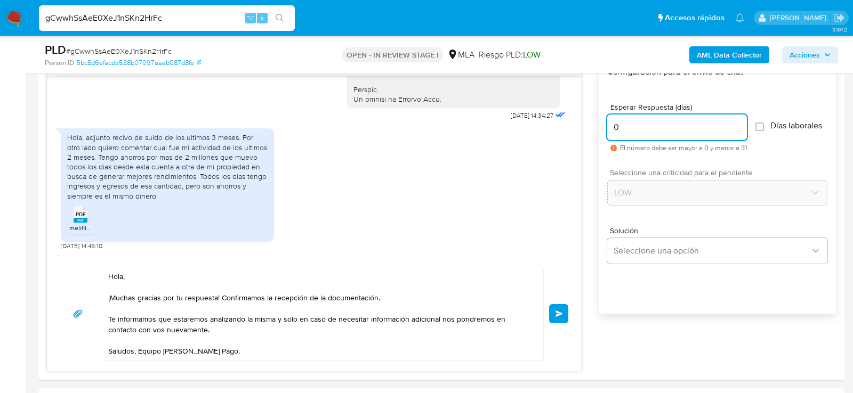
type input "0"
click at [138, 50] on span "# gCwwhSsAeE0XeJ1nSKn2HrFc" at bounding box center [119, 51] width 106 height 11
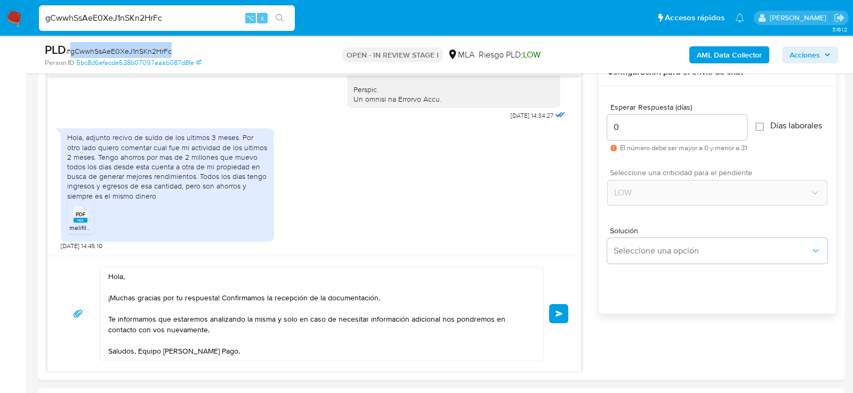
click at [138, 50] on span "# gCwwhSsAeE0XeJ1nSKn2HrFc" at bounding box center [119, 51] width 106 height 11
copy span "gCwwhSsAeE0XeJ1nSKn2HrFc"
click at [552, 310] on button "Enviar" at bounding box center [558, 313] width 19 height 19
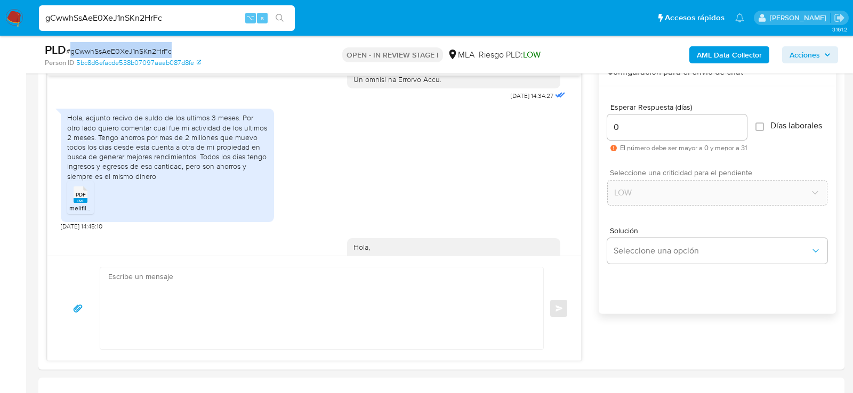
scroll to position [689, 0]
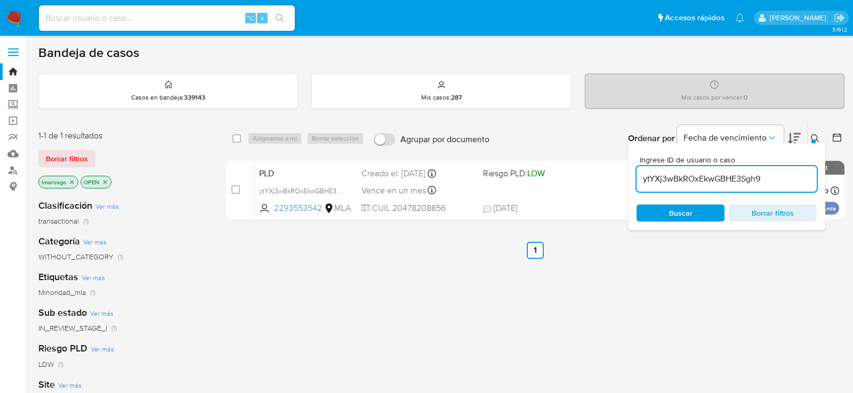
click at [660, 176] on input "ytYXj3wBkROxEkwGBHE3Sgh9" at bounding box center [726, 179] width 180 height 14
type input "gCwwhSsAeE0XeJ1nSKn2HrFc"
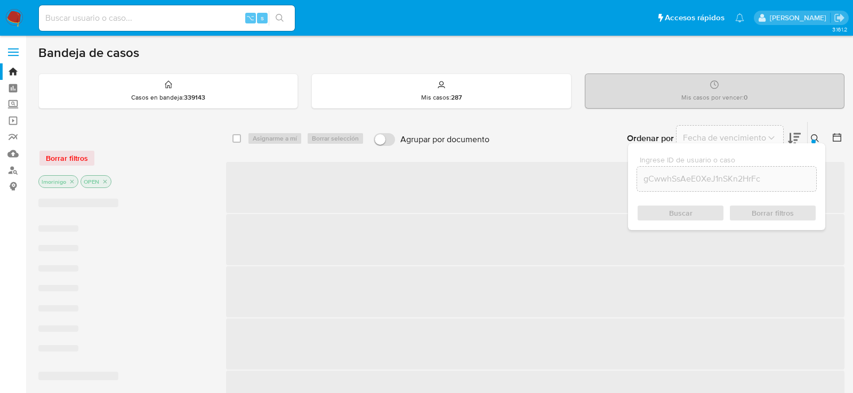
click at [234, 190] on span "‌" at bounding box center [535, 187] width 618 height 51
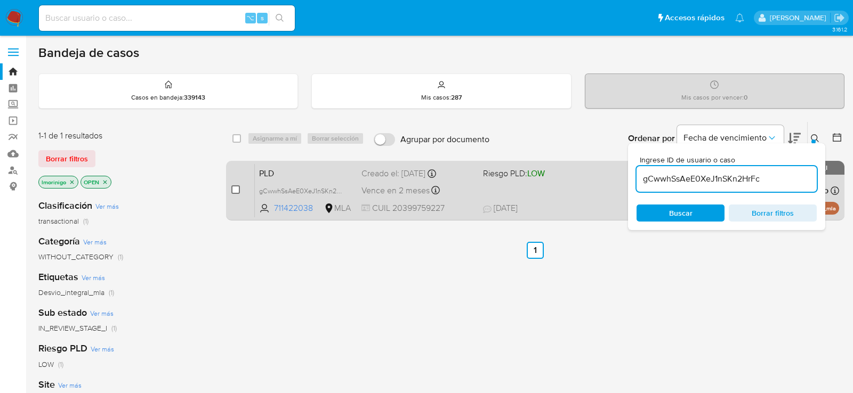
click at [235, 190] on input "checkbox" at bounding box center [235, 189] width 9 height 9
checkbox input "true"
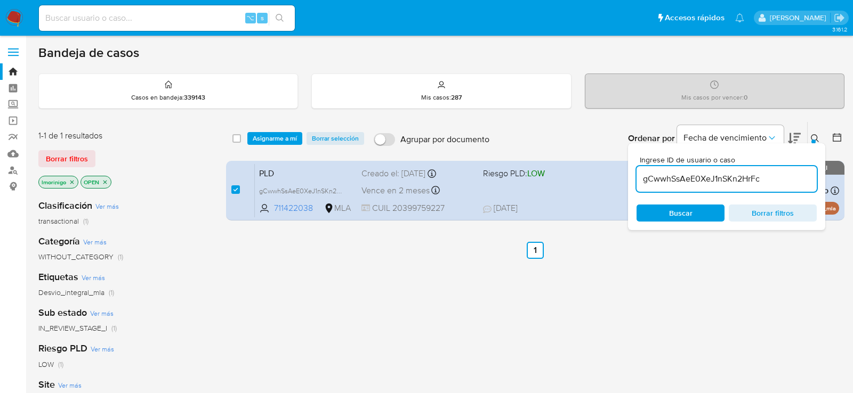
click at [292, 127] on div "select-all-cases-checkbox Asignarme a mí Borrar selección Agrupar por documento…" at bounding box center [535, 138] width 618 height 33
click at [292, 134] on span "Asignarme a mí" at bounding box center [275, 138] width 44 height 11
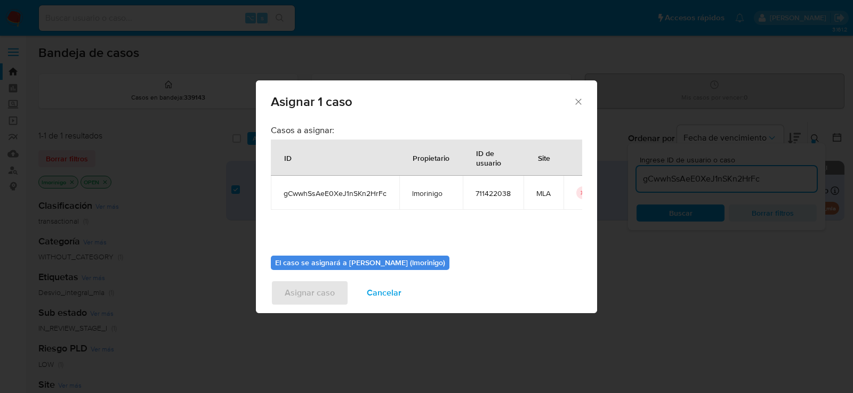
scroll to position [54, 0]
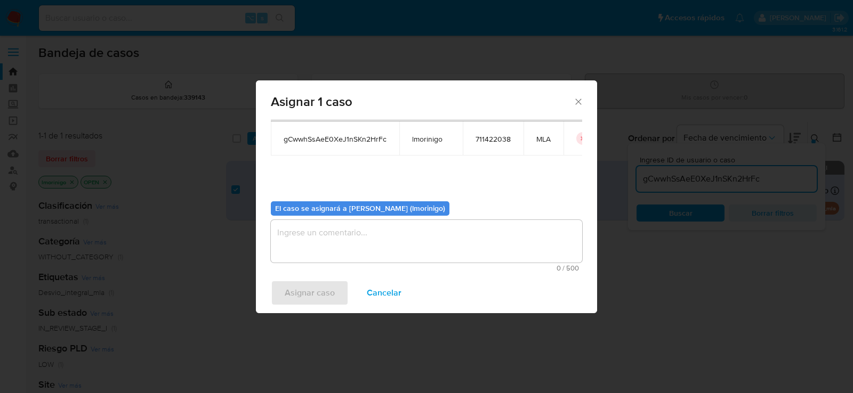
click at [365, 222] on textarea "assign-modal" at bounding box center [426, 241] width 311 height 43
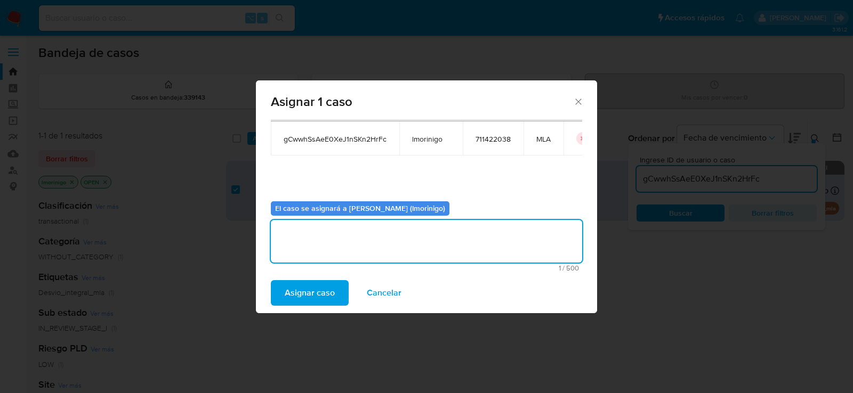
click at [290, 290] on span "Asignar caso" at bounding box center [310, 292] width 50 height 23
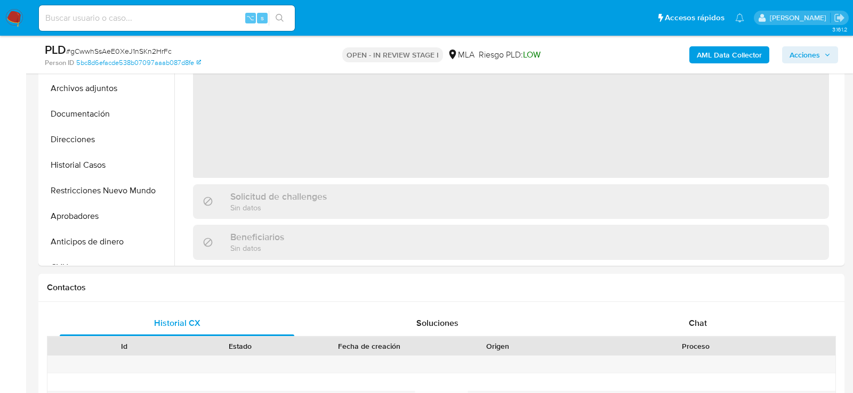
scroll to position [359, 0]
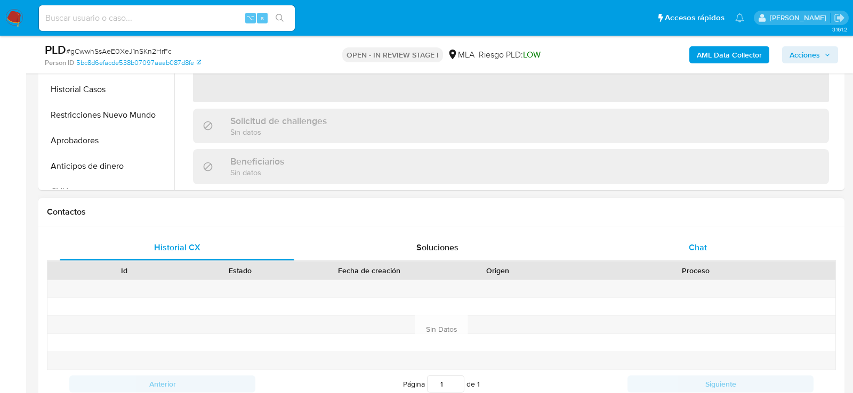
click at [708, 247] on div "Chat" at bounding box center [697, 248] width 235 height 26
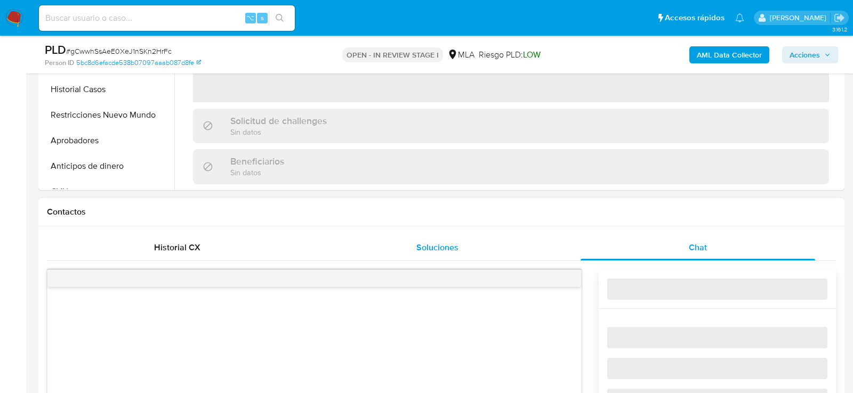
select select "10"
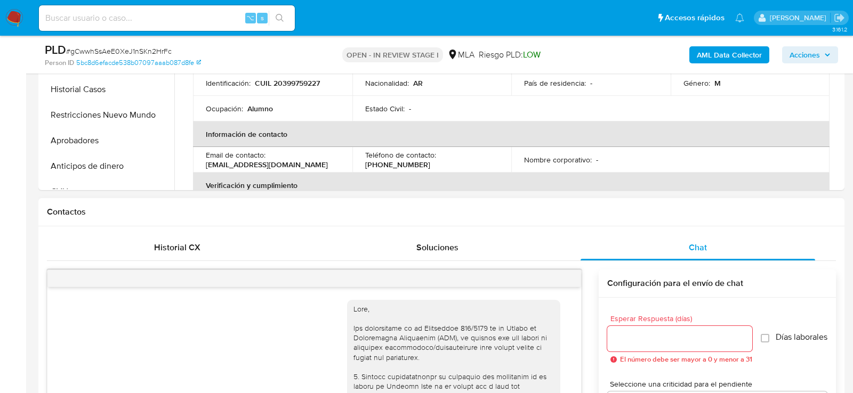
scroll to position [689, 0]
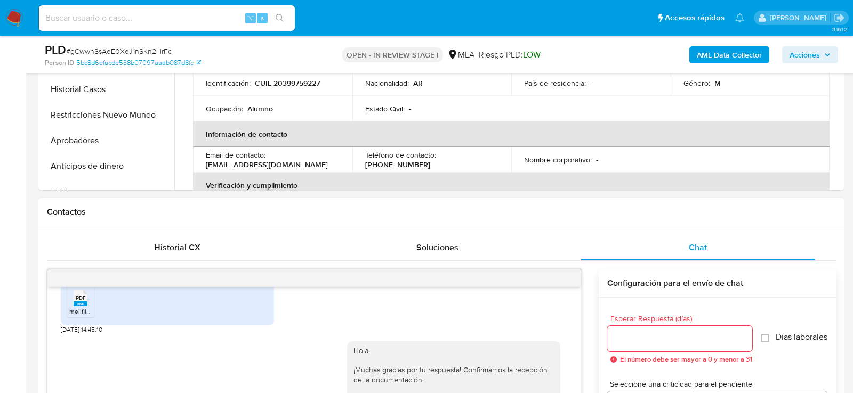
click at [564, 274] on div at bounding box center [313, 278] width 533 height 17
click at [554, 275] on icon "menu-action" at bounding box center [555, 279] width 10 height 10
click at [510, 252] on li "Cerrar conversación" at bounding box center [482, 256] width 109 height 19
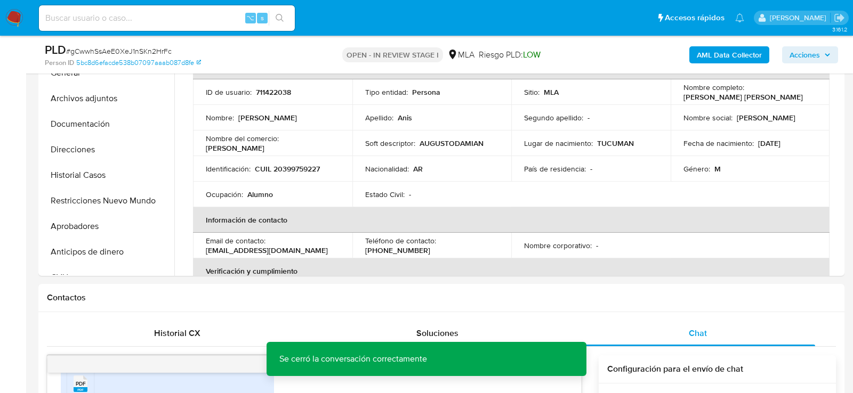
scroll to position [249, 0]
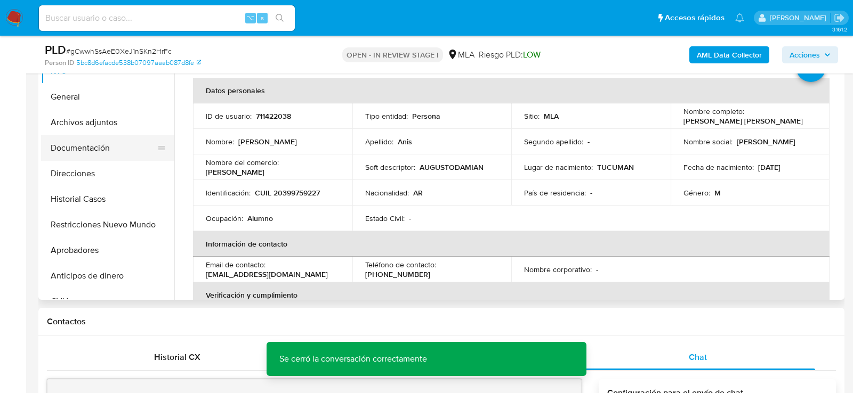
click at [65, 137] on button "Documentación" at bounding box center [103, 148] width 125 height 26
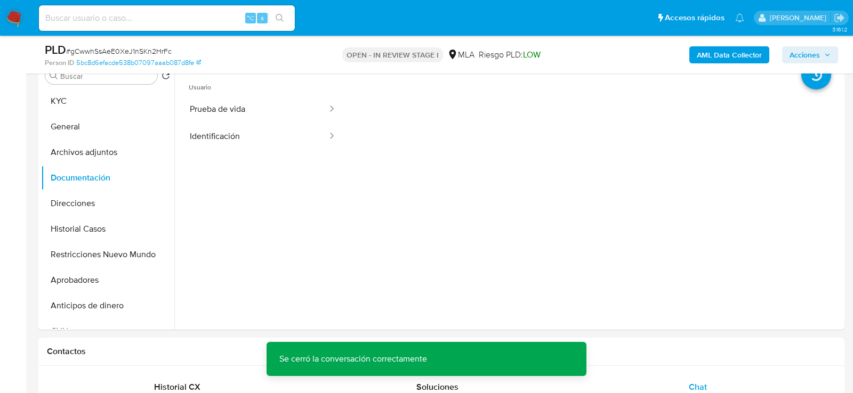
scroll to position [219, 0]
click at [64, 161] on button "Archivos adjuntos" at bounding box center [103, 153] width 125 height 26
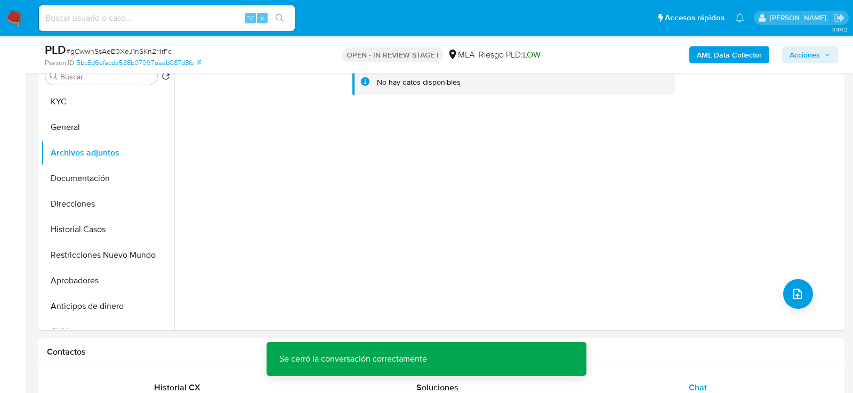
click at [725, 55] on b "AML Data Collector" at bounding box center [729, 54] width 65 height 17
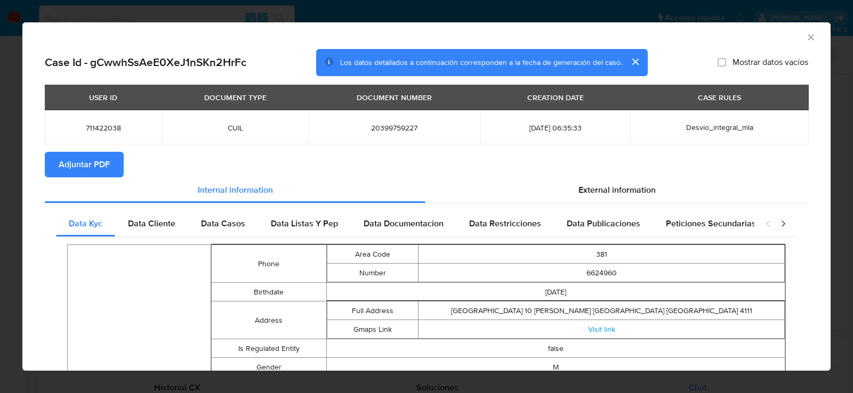
click at [102, 167] on span "Adjuntar PDF" at bounding box center [84, 164] width 51 height 23
click at [813, 37] on icon "Cerrar ventana" at bounding box center [810, 37] width 11 height 11
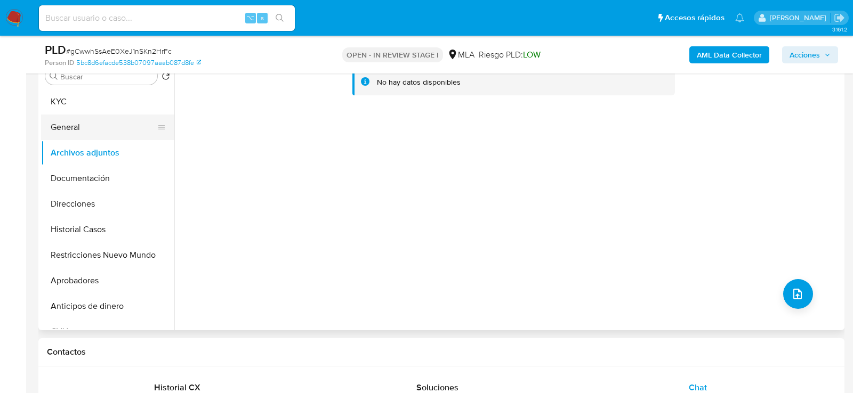
click at [111, 120] on button "General" at bounding box center [103, 128] width 125 height 26
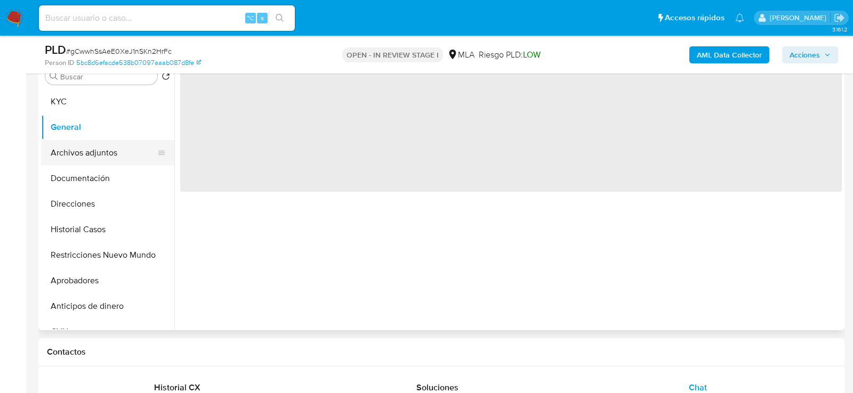
click at [109, 141] on button "Archivos adjuntos" at bounding box center [103, 153] width 125 height 26
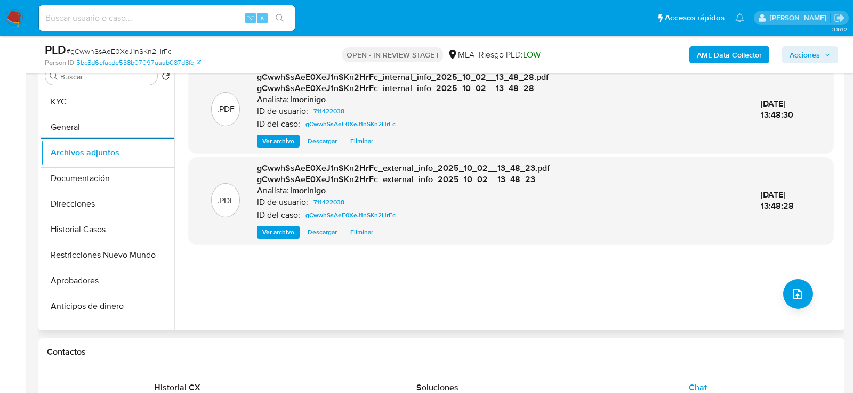
scroll to position [194, 0]
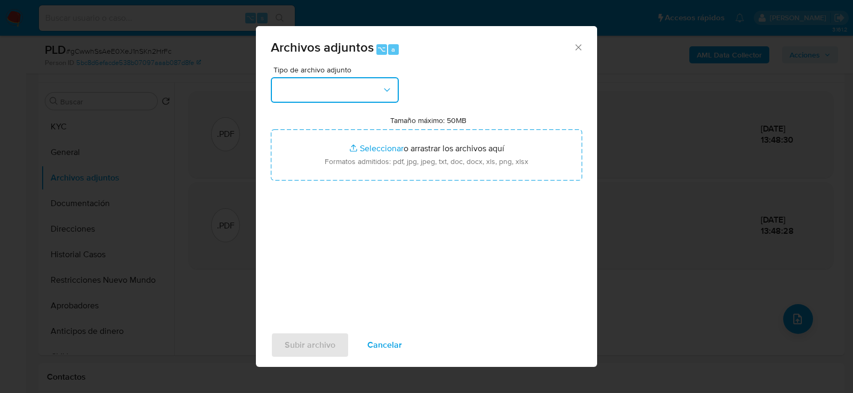
click at [323, 90] on button "button" at bounding box center [335, 90] width 128 height 26
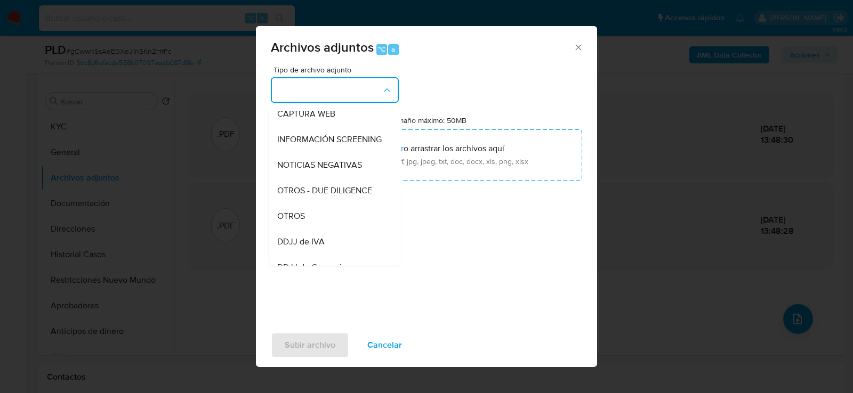
scroll to position [116, 0]
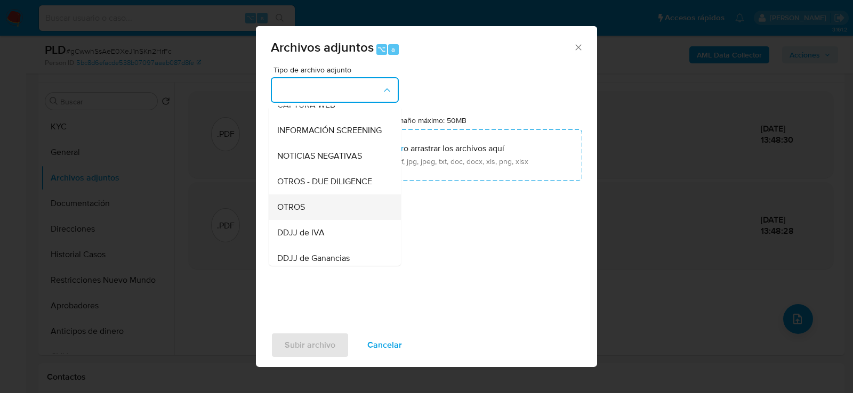
click at [321, 205] on div "OTROS" at bounding box center [331, 207] width 109 height 26
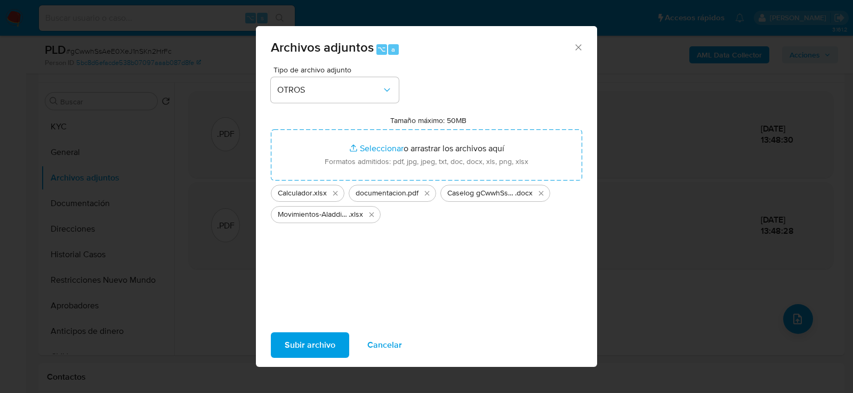
click at [296, 346] on span "Subir archivo" at bounding box center [310, 345] width 51 height 23
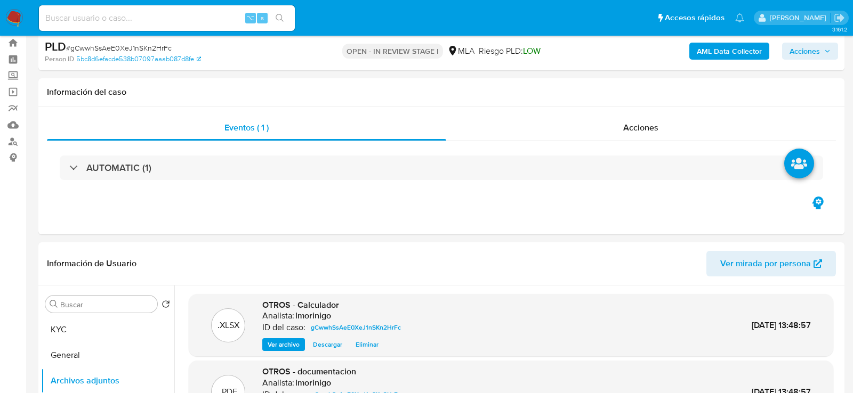
scroll to position [0, 0]
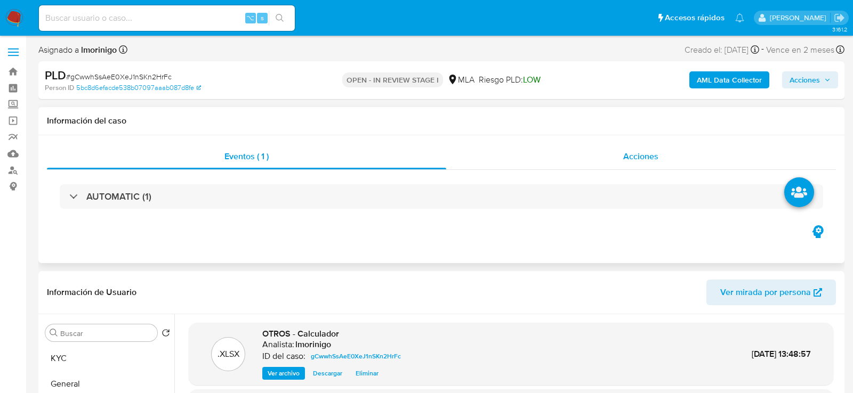
click at [610, 159] on div "Acciones" at bounding box center [641, 157] width 390 height 26
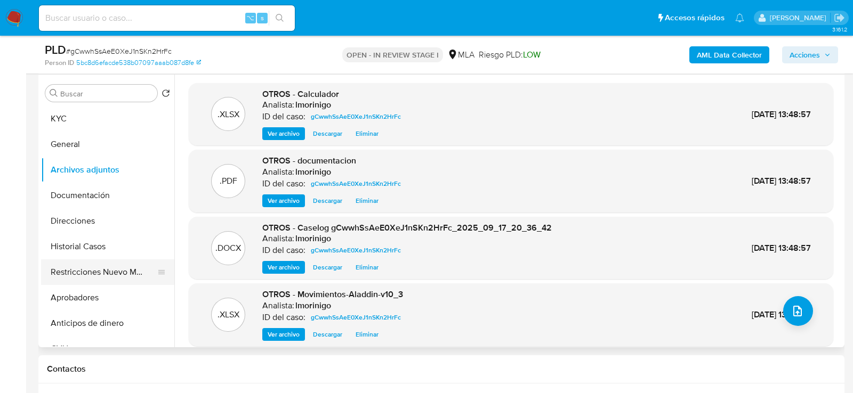
scroll to position [290, 0]
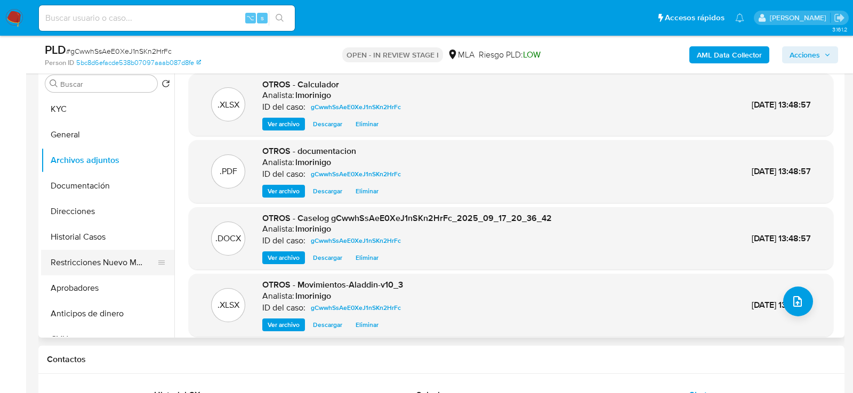
click at [98, 258] on button "Restricciones Nuevo Mundo" at bounding box center [103, 263] width 125 height 26
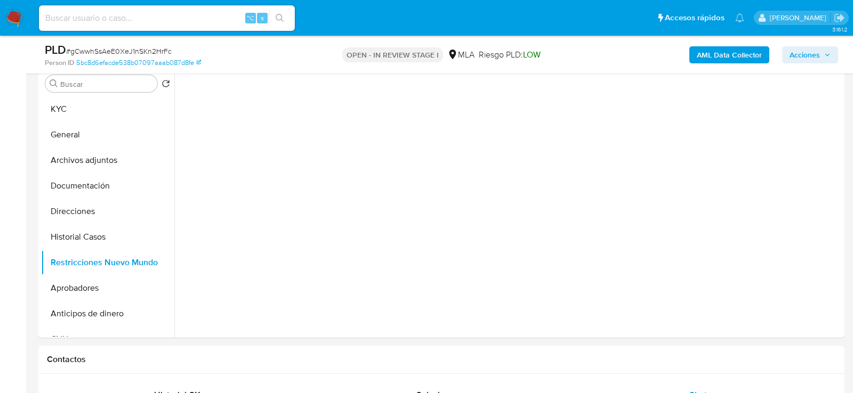
click at [823, 50] on span "Acciones" at bounding box center [809, 54] width 41 height 15
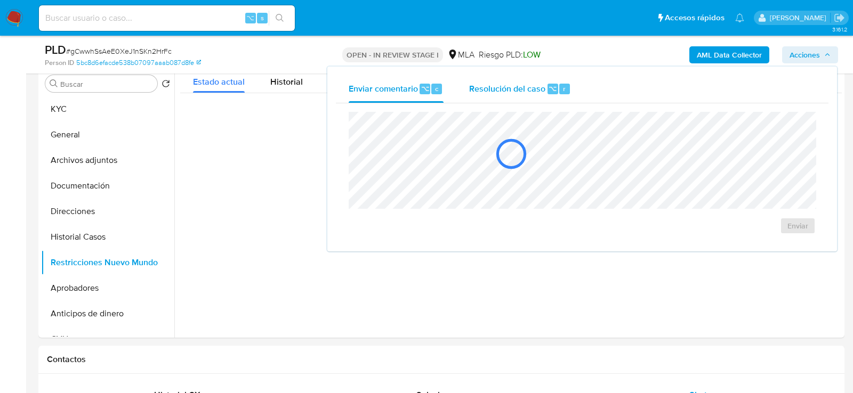
click at [528, 83] on span "Resolución del caso" at bounding box center [507, 88] width 76 height 12
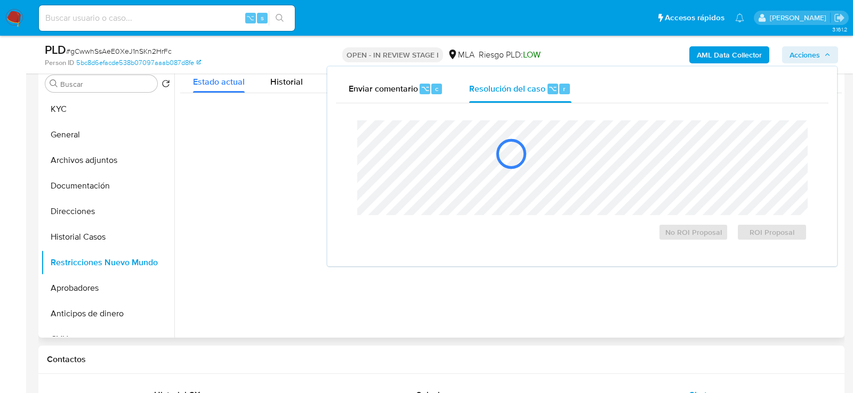
click at [527, 156] on div at bounding box center [510, 153] width 661 height 53
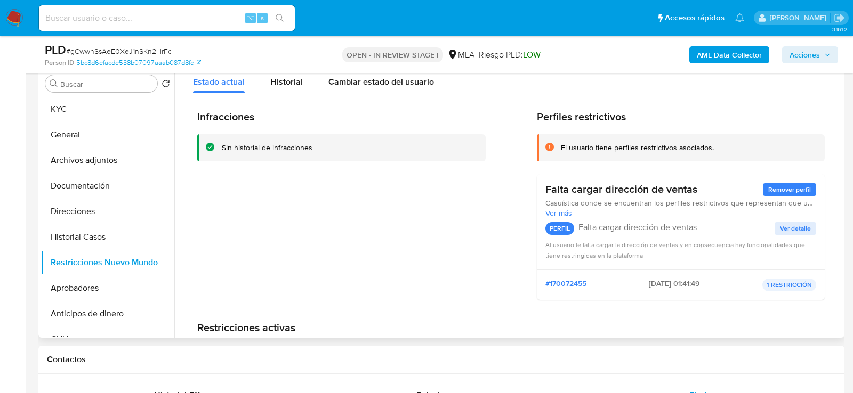
click at [812, 51] on span "Acciones" at bounding box center [804, 54] width 30 height 17
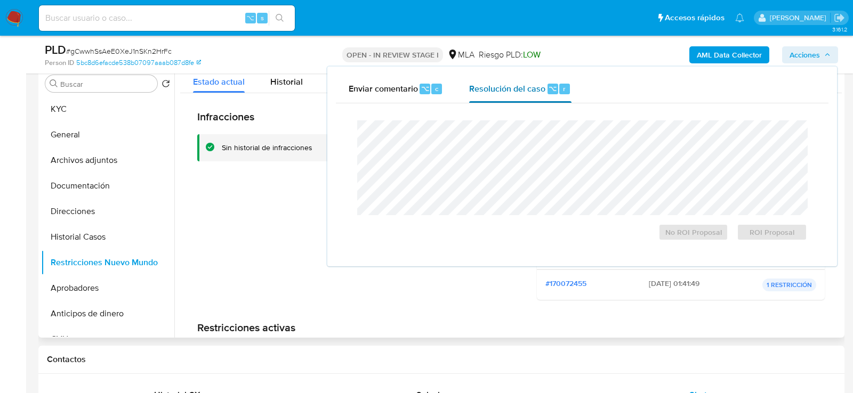
click at [559, 92] on div "r" at bounding box center [564, 89] width 11 height 11
click at [684, 238] on span "No ROI Proposal" at bounding box center [693, 232] width 55 height 15
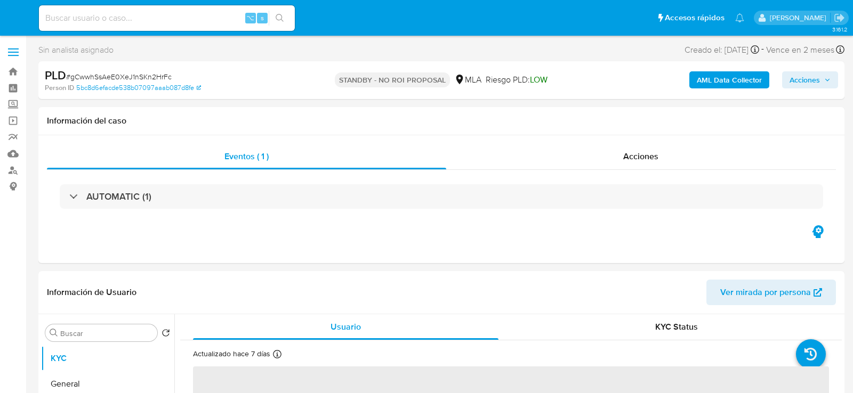
select select "10"
click at [132, 22] on input at bounding box center [167, 18] width 256 height 14
paste input "JurNo6eFCdEWJ4DrwxKVMTdB"
type input "JurNo6eFCdEWJ4DrwxKVMTdB"
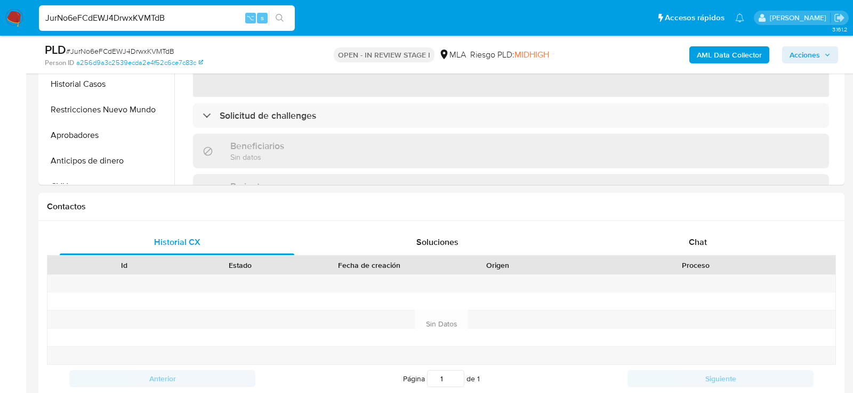
scroll to position [369, 0]
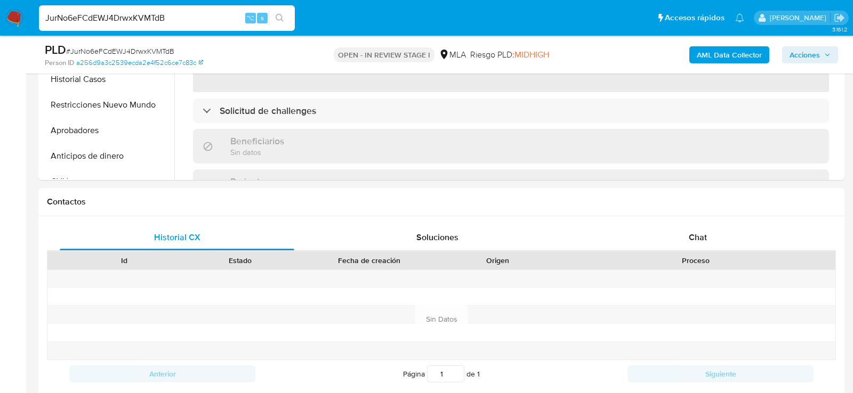
select select "10"
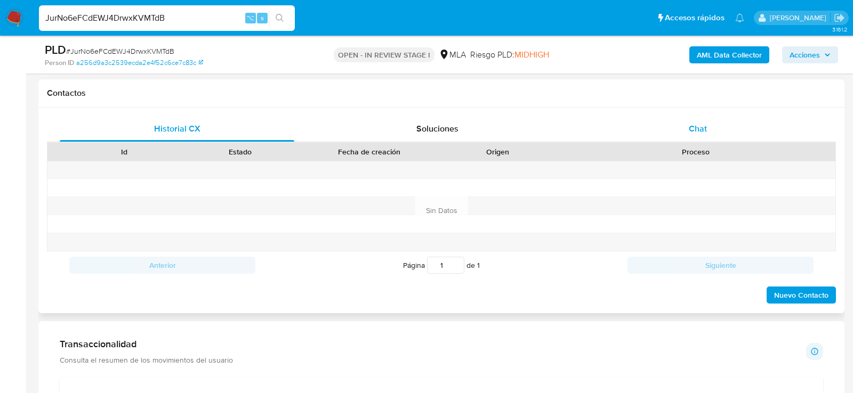
click at [664, 128] on div "Chat" at bounding box center [697, 129] width 235 height 26
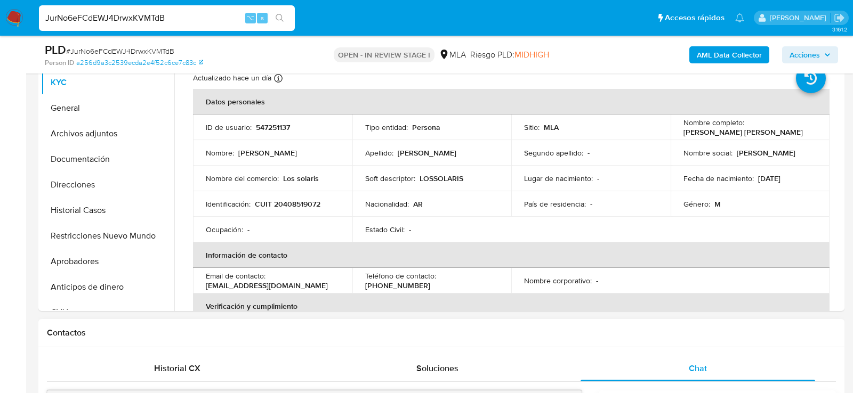
scroll to position [219, 0]
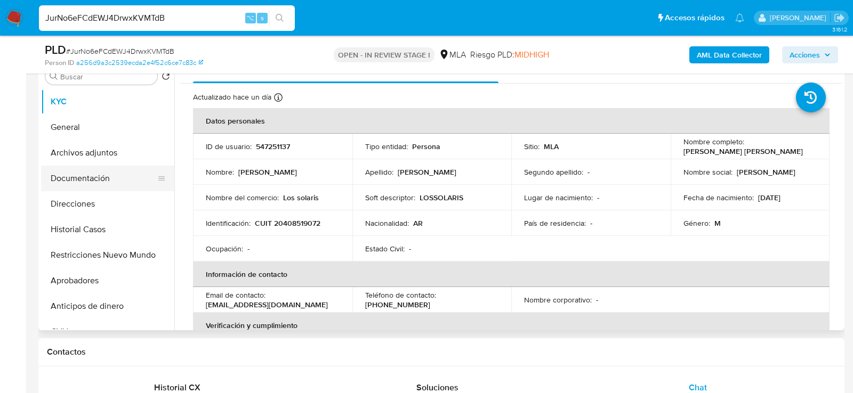
click at [103, 180] on button "Documentación" at bounding box center [103, 179] width 125 height 26
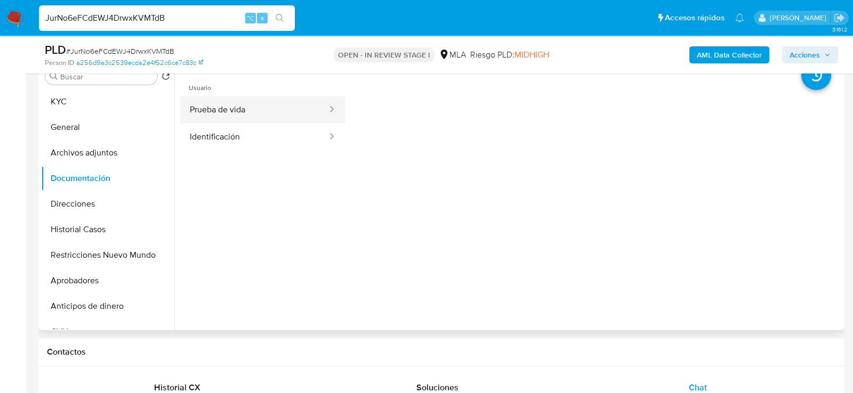
click at [248, 118] on button "Prueba de vida" at bounding box center [254, 109] width 148 height 27
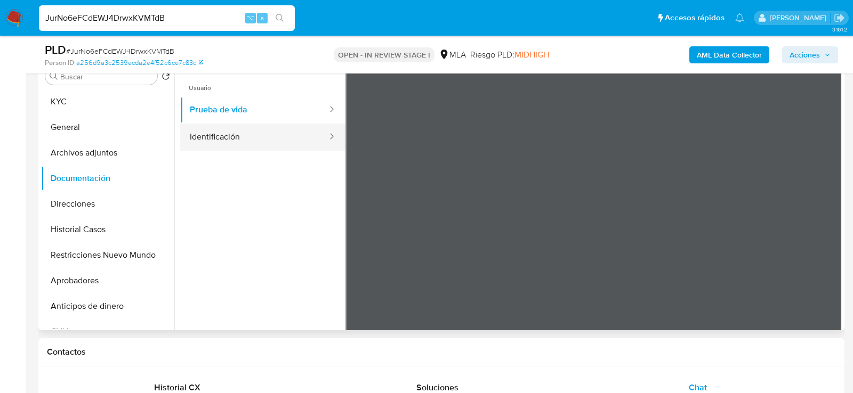
click at [286, 143] on button "Identificación" at bounding box center [254, 137] width 148 height 27
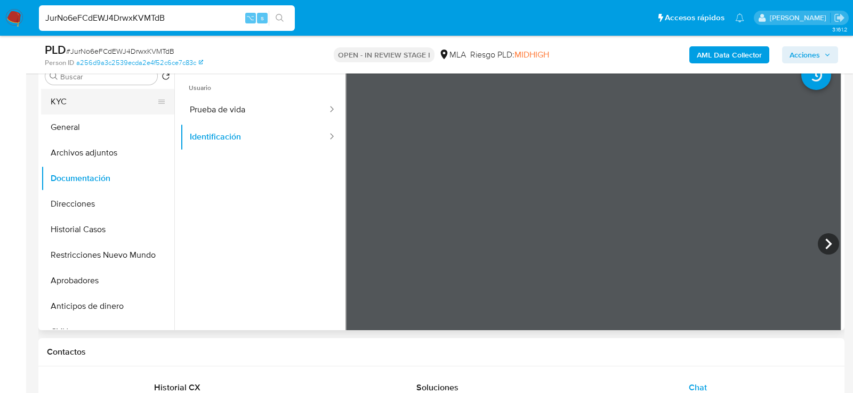
click at [95, 103] on button "KYC" at bounding box center [103, 102] width 125 height 26
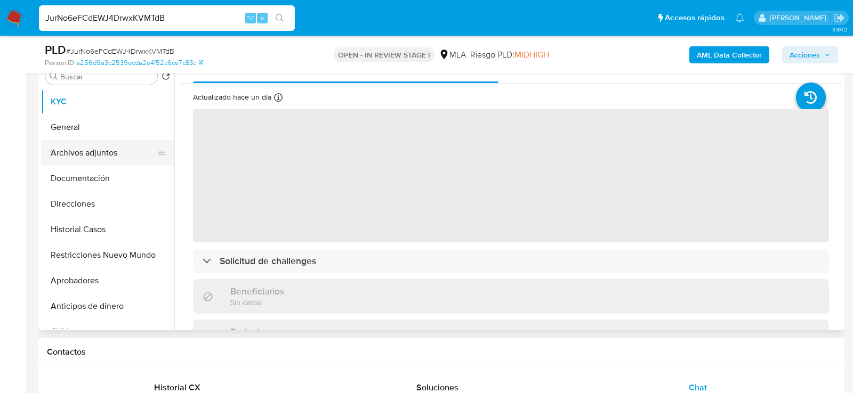
click at [71, 157] on button "Archivos adjuntos" at bounding box center [103, 153] width 125 height 26
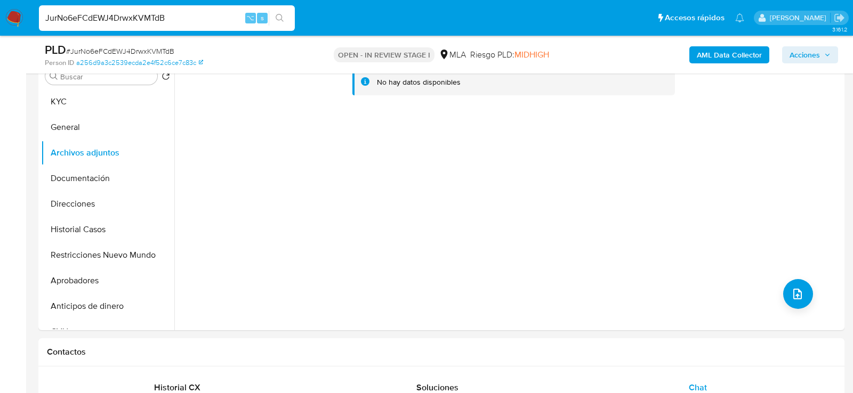
click at [730, 54] on b "AML Data Collector" at bounding box center [729, 54] width 65 height 17
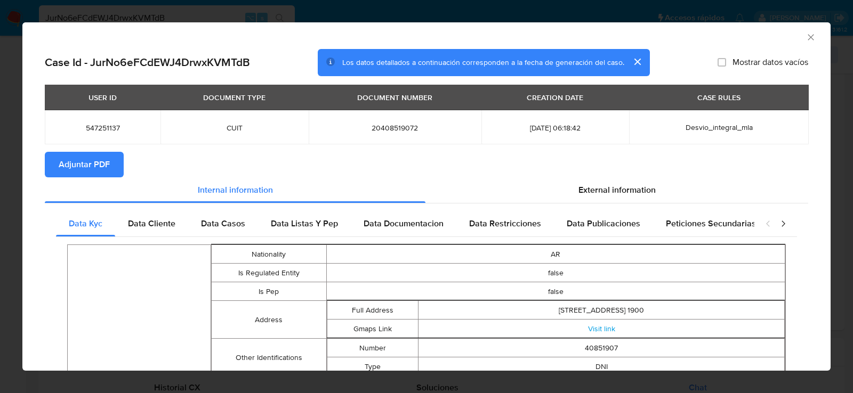
click at [96, 157] on span "Adjuntar PDF" at bounding box center [84, 164] width 51 height 23
click at [813, 34] on icon "Cerrar ventana" at bounding box center [810, 37] width 11 height 11
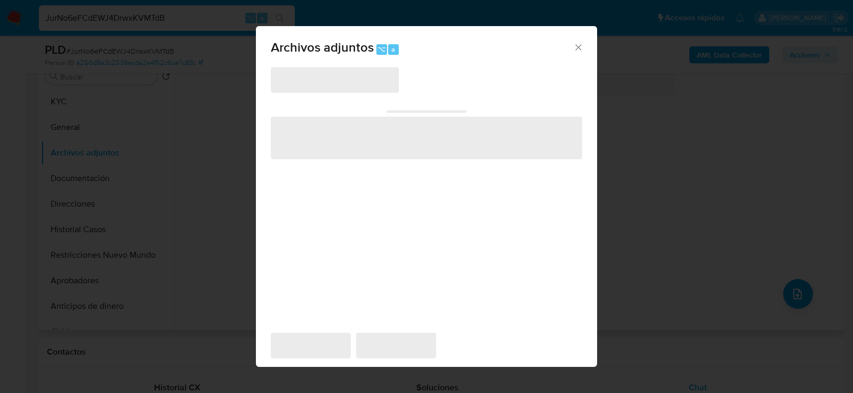
scroll to position [194, 0]
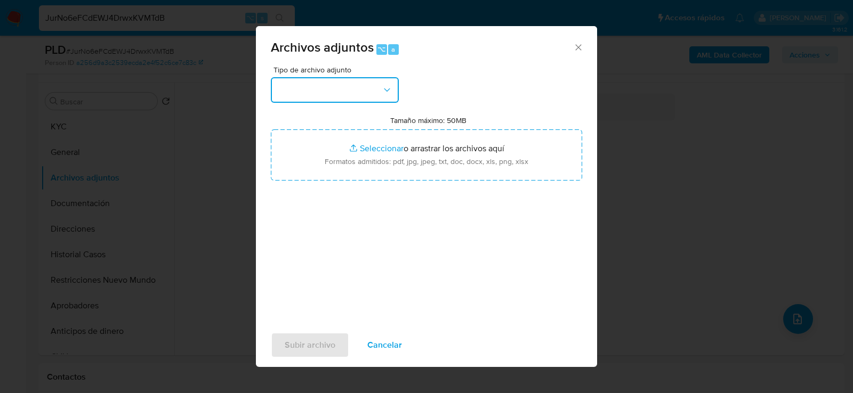
click at [383, 94] on icon "button" at bounding box center [387, 90] width 11 height 11
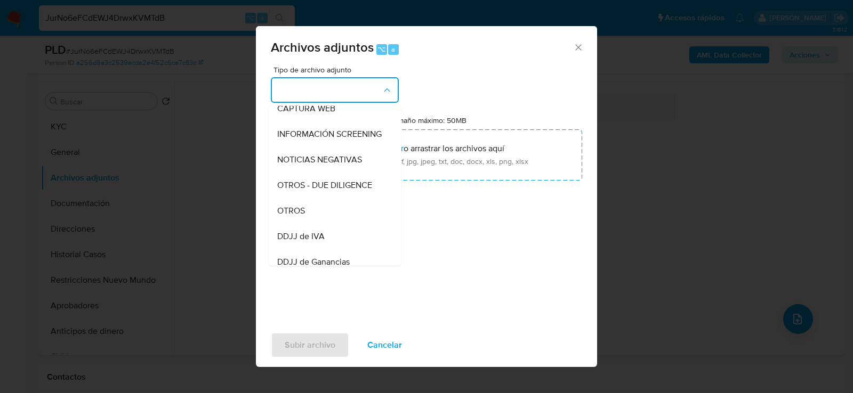
scroll to position [155, 0]
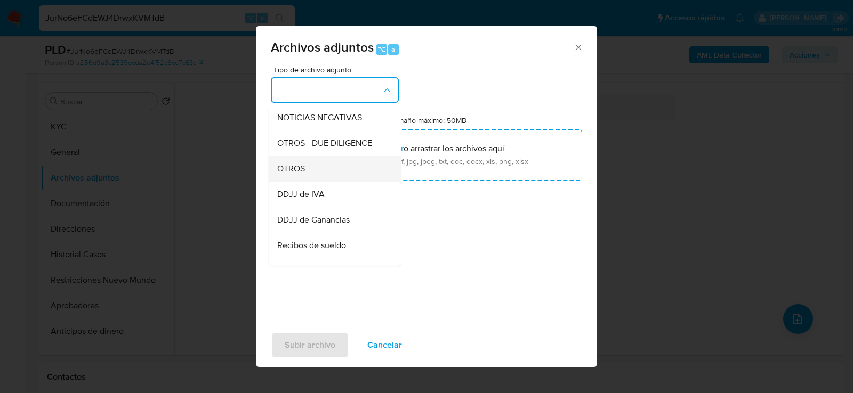
click at [338, 167] on div "OTROS" at bounding box center [331, 169] width 109 height 26
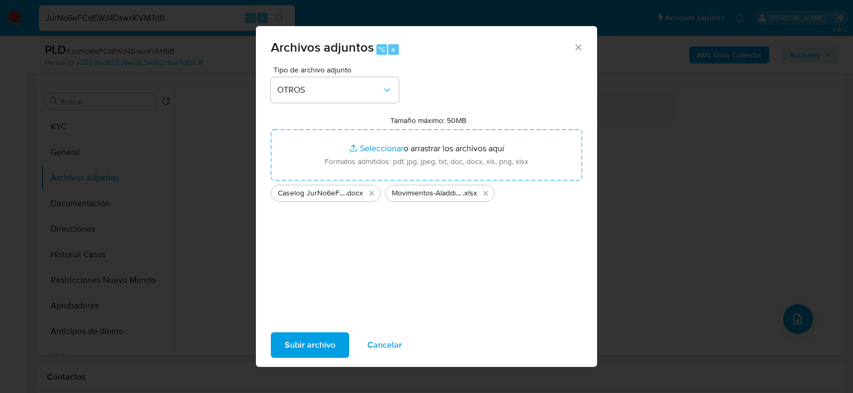
click at [305, 336] on span "Subir archivo" at bounding box center [310, 345] width 51 height 23
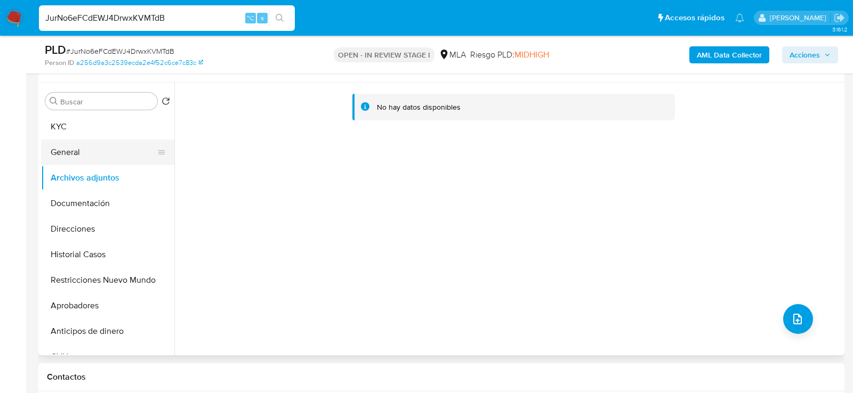
click at [87, 151] on button "General" at bounding box center [103, 153] width 125 height 26
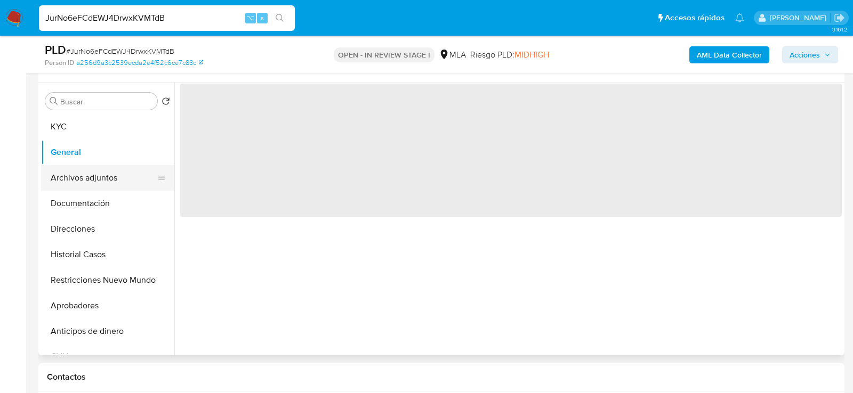
click at [87, 174] on button "Archivos adjuntos" at bounding box center [103, 178] width 125 height 26
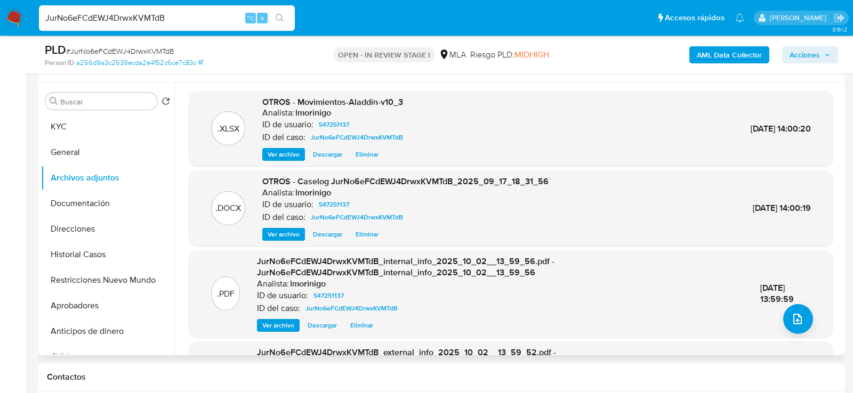
scroll to position [83, 0]
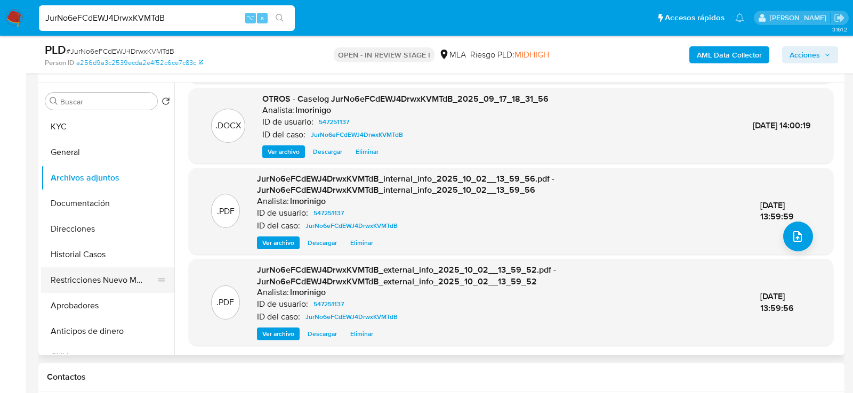
click at [91, 269] on button "Restricciones Nuevo Mundo" at bounding box center [103, 281] width 125 height 26
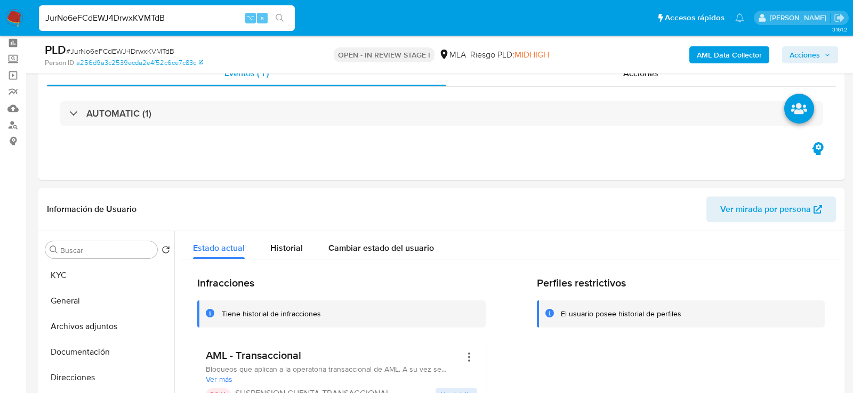
scroll to position [0, 0]
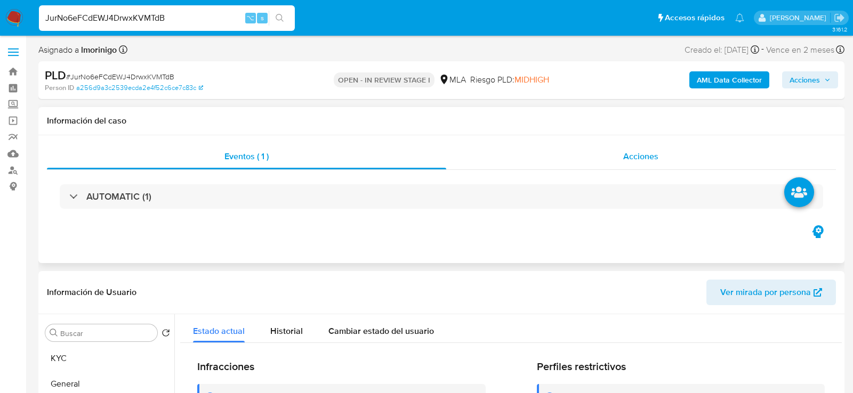
click at [557, 156] on div "Acciones" at bounding box center [641, 157] width 390 height 26
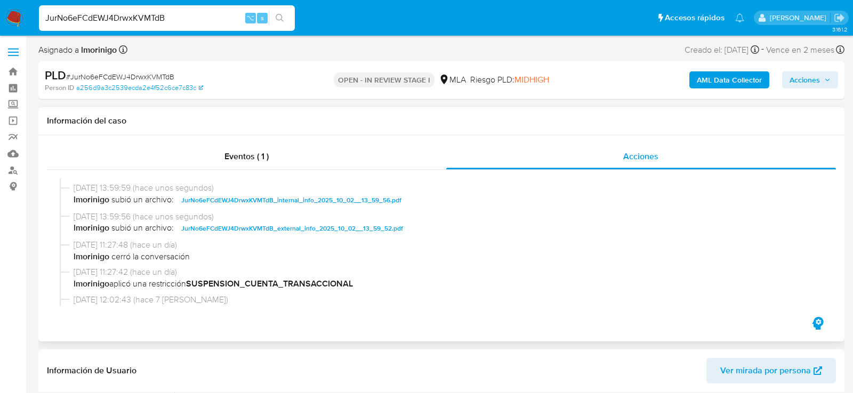
scroll to position [54, 0]
click at [817, 83] on span "Acciones" at bounding box center [804, 79] width 30 height 17
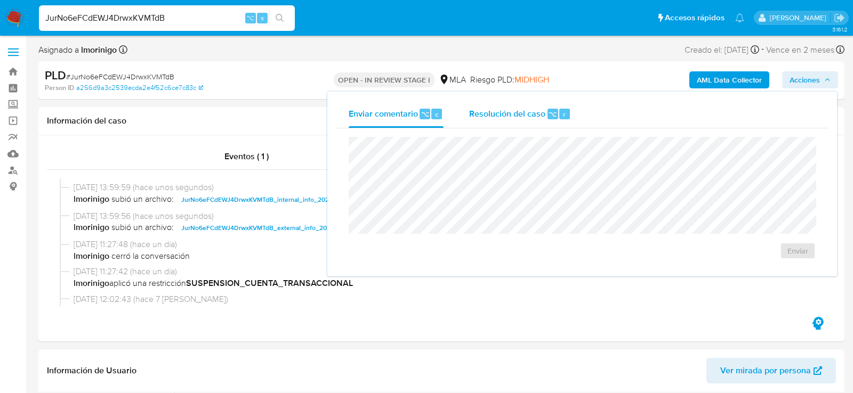
drag, startPoint x: 538, startPoint y: 109, endPoint x: 538, endPoint y: 125, distance: 16.5
click at [538, 109] on span "Resolución del caso" at bounding box center [507, 114] width 76 height 12
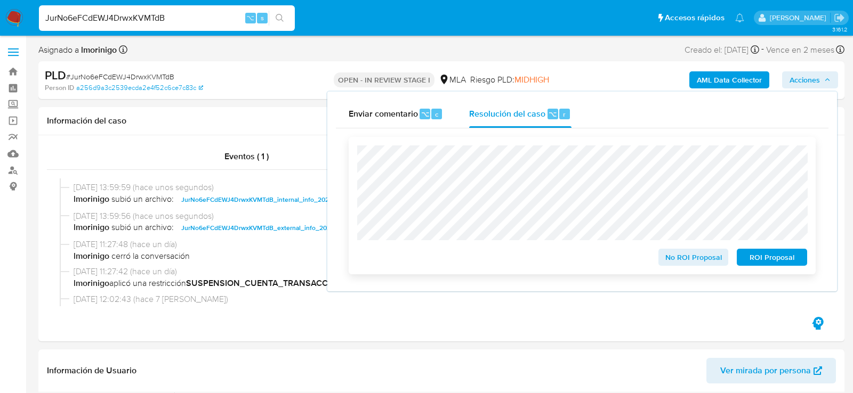
click at [773, 265] on span "ROI Proposal" at bounding box center [771, 257] width 55 height 15
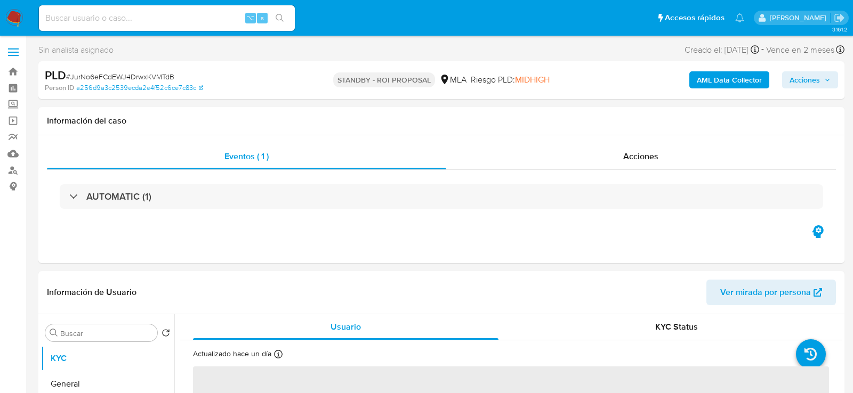
select select "10"
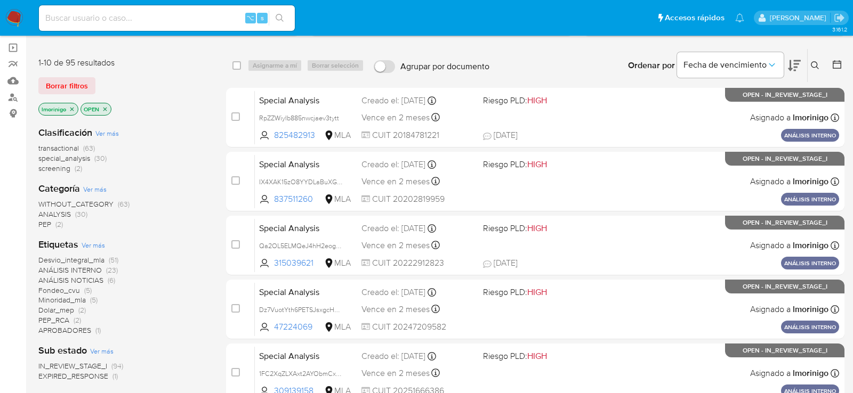
scroll to position [20, 0]
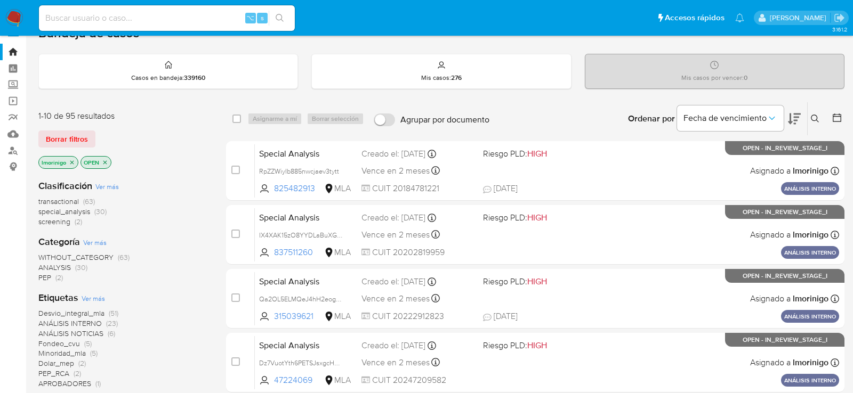
click at [106, 160] on icon "close-filter" at bounding box center [105, 162] width 4 height 4
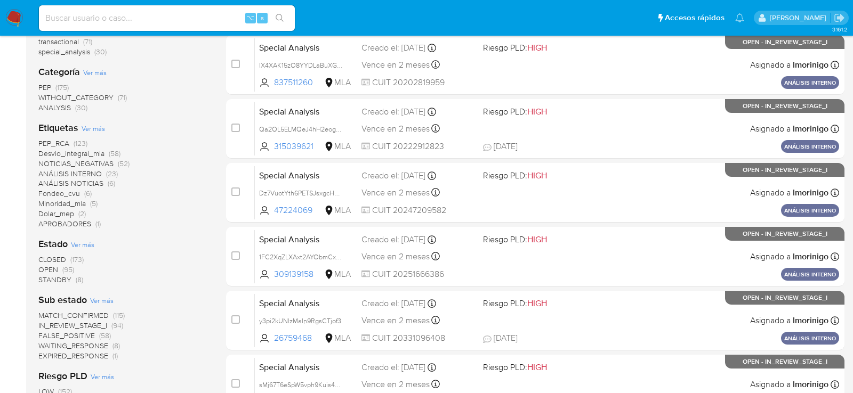
scroll to position [190, 0]
click at [518, 16] on ul "Pausado Ver notificaciones ⌥ s Accesos rápidos Presiona las siguientes teclas p…" at bounding box center [392, 17] width 716 height 27
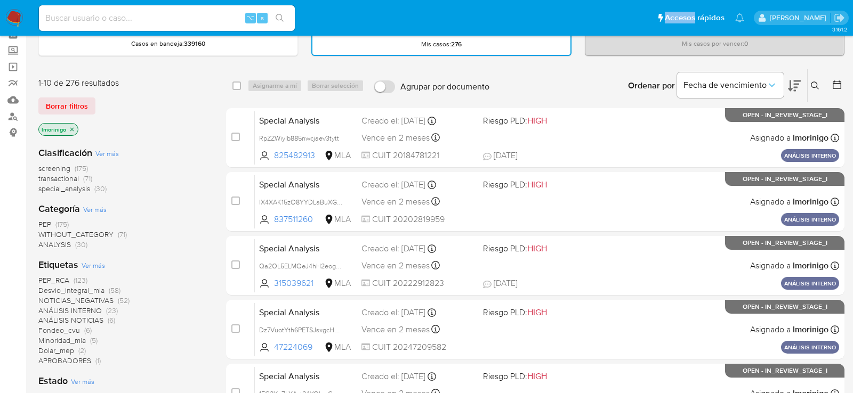
scroll to position [0, 0]
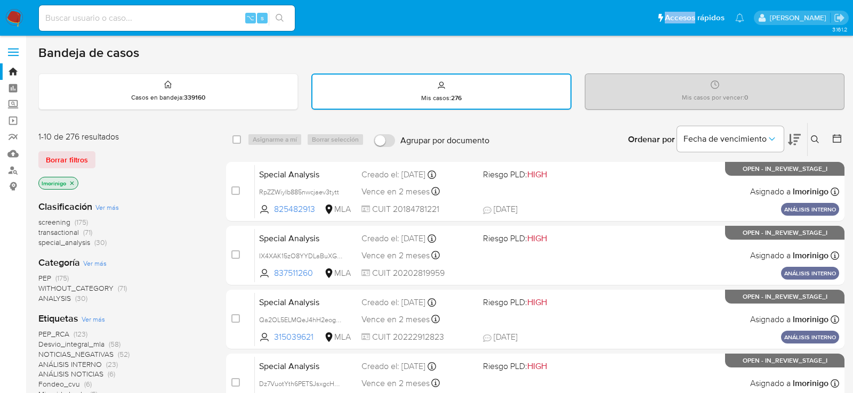
drag, startPoint x: 72, startPoint y: 184, endPoint x: 115, endPoint y: 181, distance: 42.7
click at [115, 181] on div "lmorinigo" at bounding box center [123, 184] width 171 height 15
click at [144, 3] on div "⌥ s" at bounding box center [167, 18] width 256 height 30
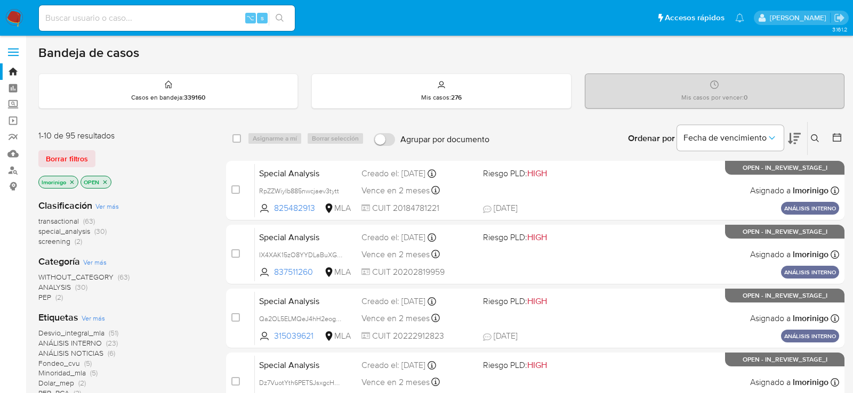
click at [72, 180] on icon "close-filter" at bounding box center [72, 182] width 6 height 6
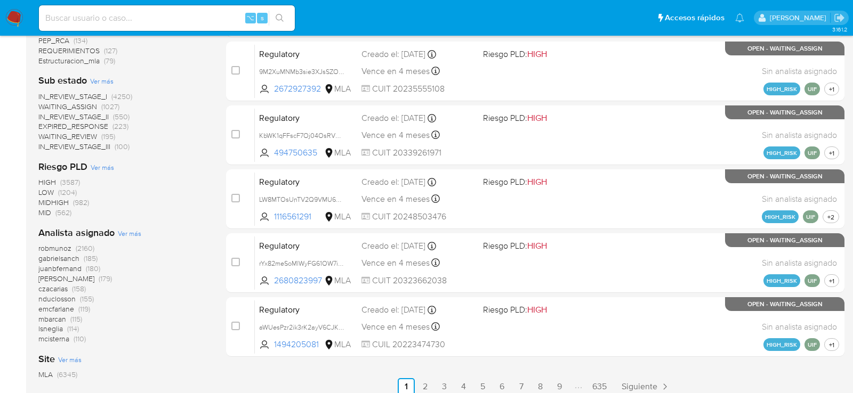
scroll to position [423, 0]
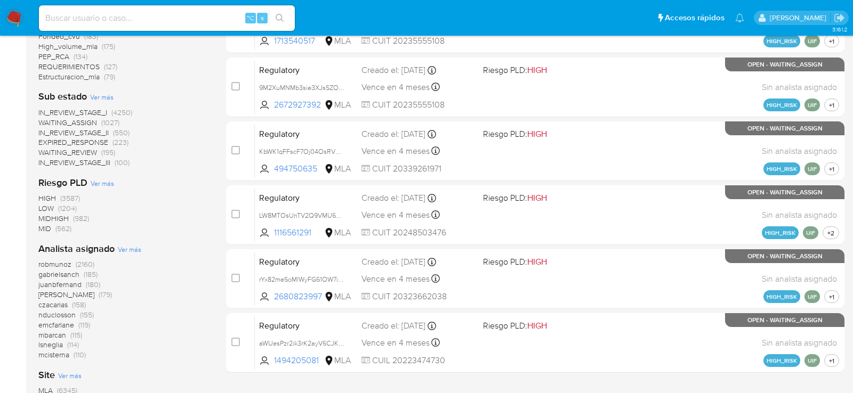
click at [195, 26] on div "⌥ s" at bounding box center [167, 18] width 256 height 26
click at [191, 21] on input at bounding box center [167, 18] width 256 height 14
paste input "cDIsylxNNyY0hjNJV3UiPPVz"
type input "cDIsylxNNyY0hjNJV3UiPPVz"
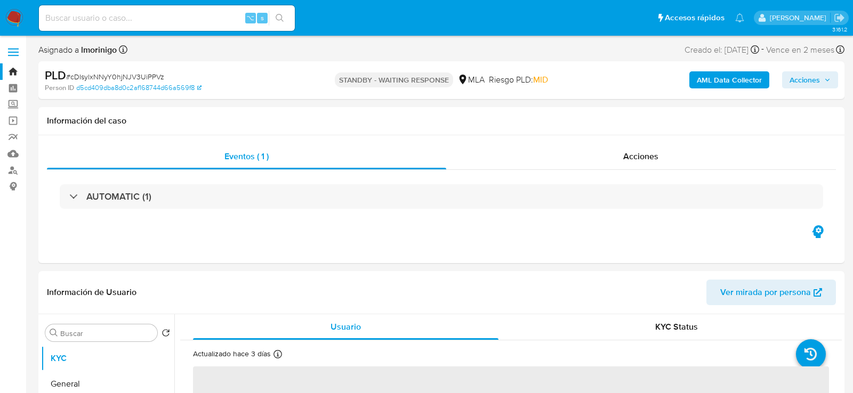
select select "10"
click at [134, 13] on input at bounding box center [167, 18] width 256 height 14
paste input "yP8R0HTxqtlJP54ScnQppTia"
type input "yP8R0HTxqtlJP54ScnQppTia"
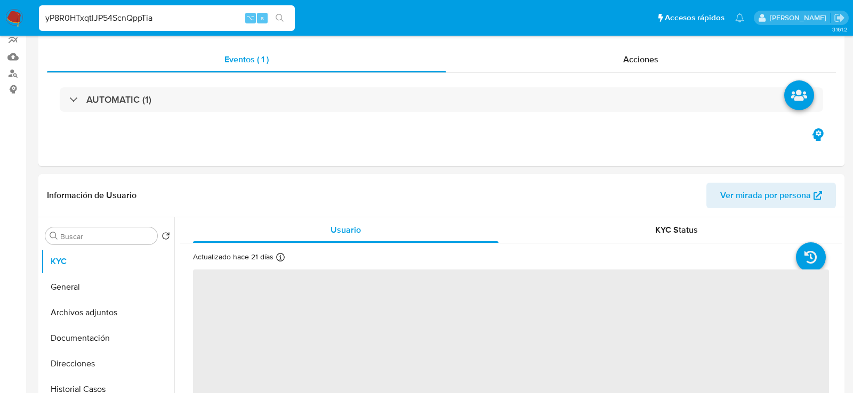
select select "10"
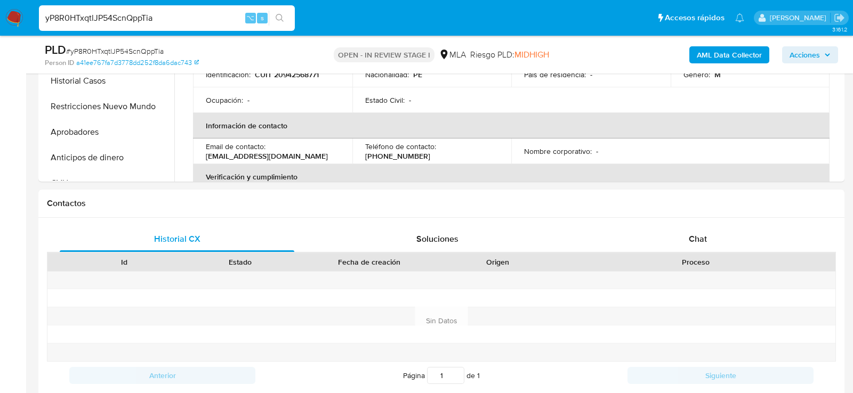
scroll to position [391, 0]
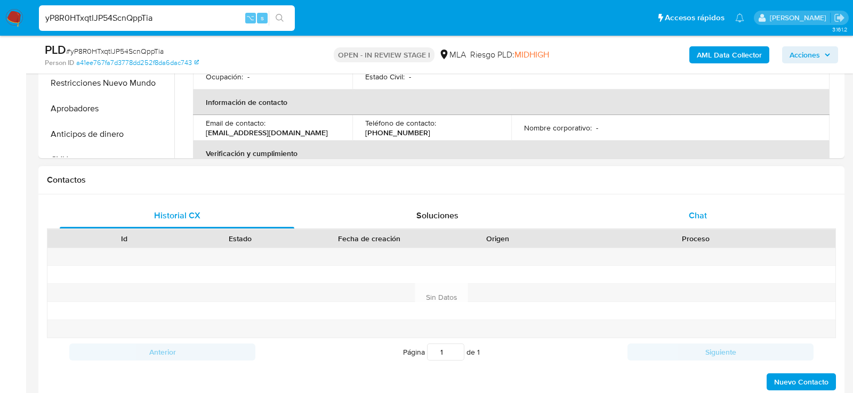
drag, startPoint x: 700, startPoint y: 218, endPoint x: 665, endPoint y: 218, distance: 35.2
click at [699, 218] on span "Chat" at bounding box center [698, 215] width 18 height 12
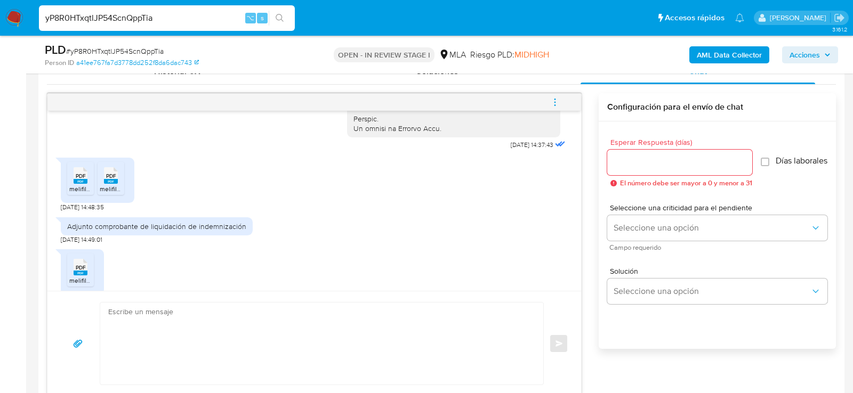
scroll to position [546, 0]
drag, startPoint x: 92, startPoint y: 224, endPoint x: 48, endPoint y: 224, distance: 43.7
click at [48, 224] on div "[DATE] 14:37:43 PDF PDF melifile7924090238729413069.pdf PDF PDF melifile6533745…" at bounding box center [313, 201] width 533 height 180
copy span "[DATE]"
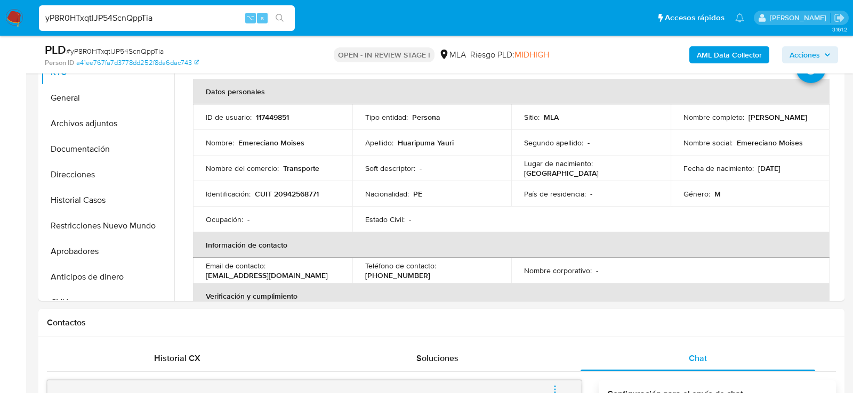
scroll to position [208, 0]
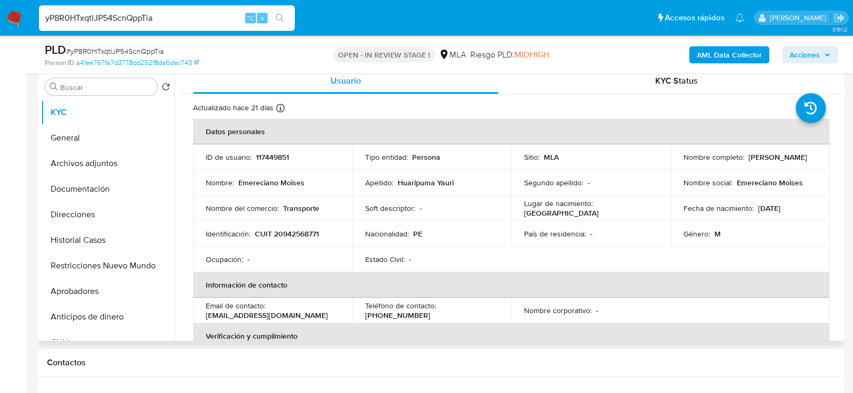
drag, startPoint x: 681, startPoint y: 160, endPoint x: 821, endPoint y: 164, distance: 140.7
click at [822, 164] on td "Nombre completo : [PERSON_NAME]" at bounding box center [749, 157] width 159 height 26
copy p "[PERSON_NAME]"
